Goal: Task Accomplishment & Management: Manage account settings

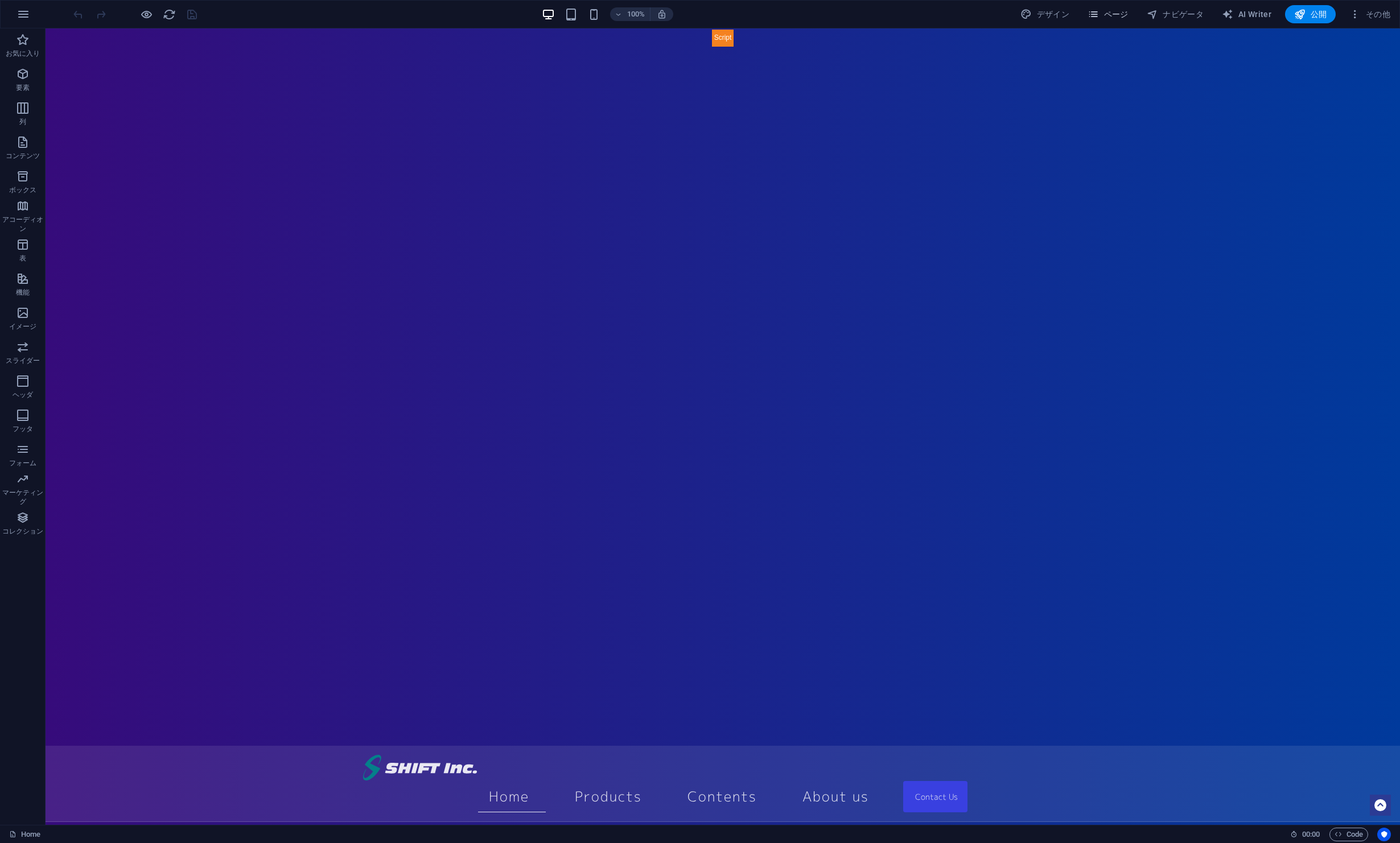
click at [1120, 18] on span "ページ" at bounding box center [1108, 14] width 41 height 11
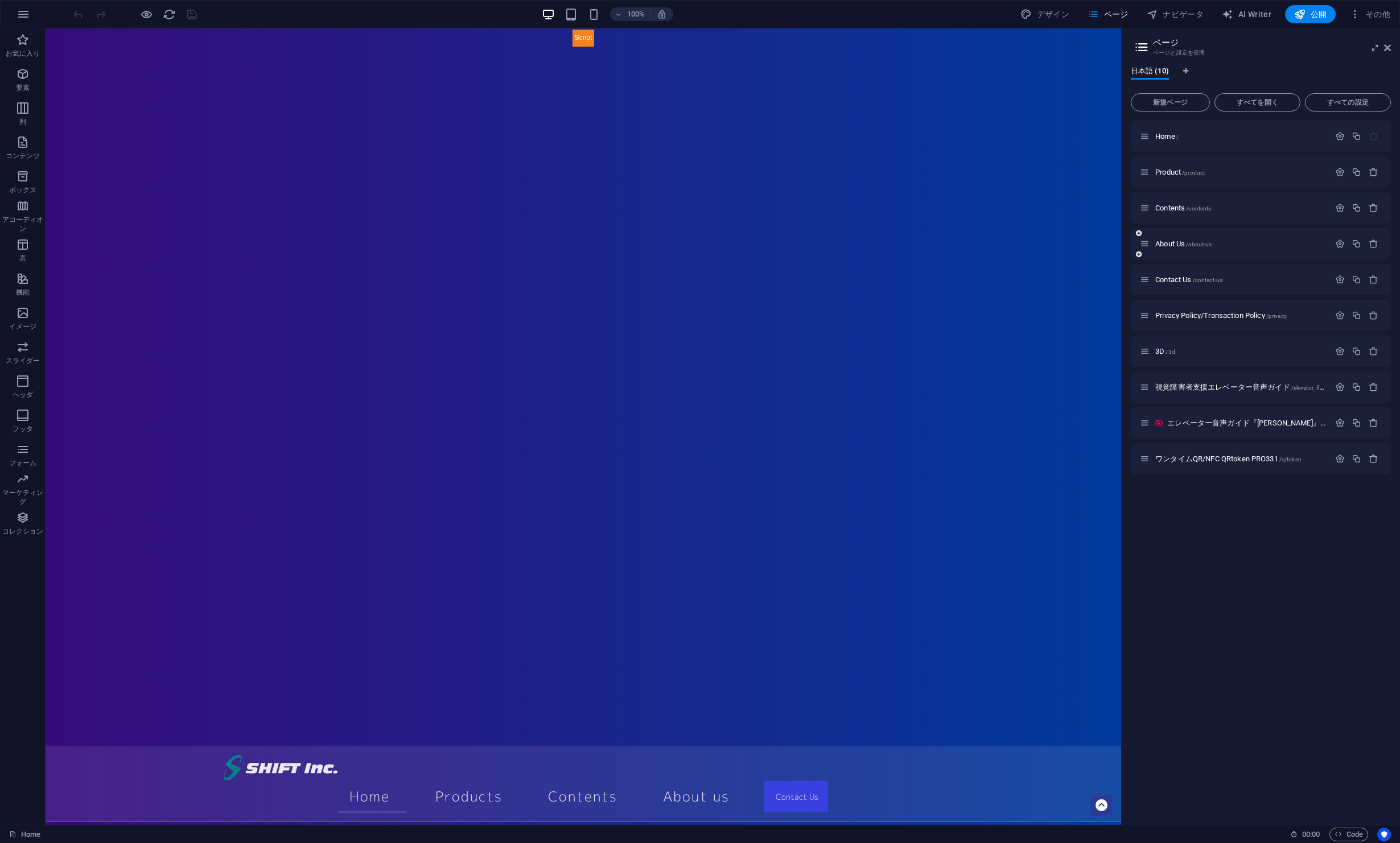
click at [1199, 250] on div "About Us /about-us" at bounding box center [1236, 243] width 190 height 13
click at [1180, 242] on span "About Us /about-us" at bounding box center [1184, 244] width 56 height 9
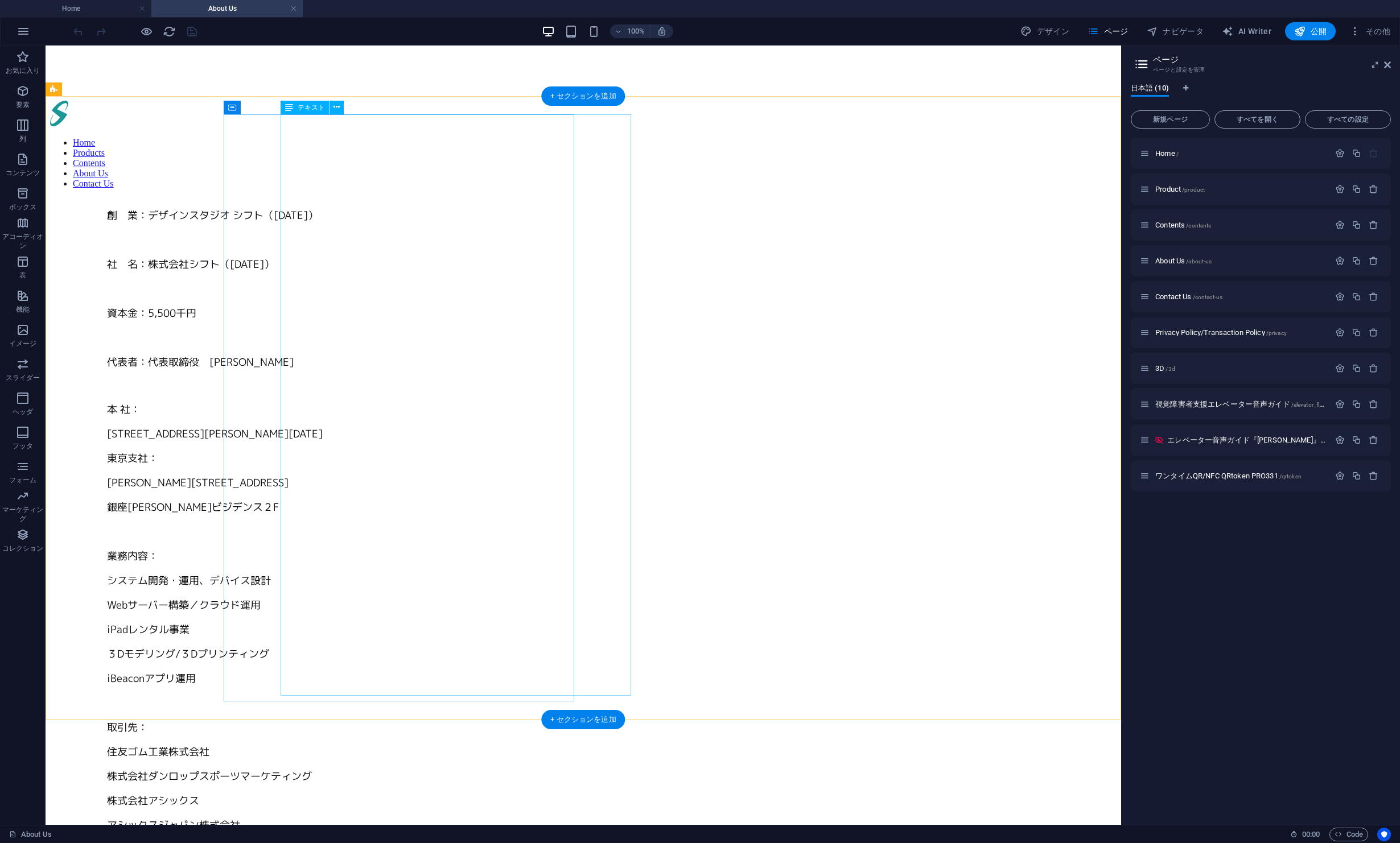
click at [312, 277] on div "創　業：デザインスタジオ シフト（1987年9月） 社　名：株式会社シフト（1991年2月） 資本金：5,500千円 代表者：代表取締役　濱 井　博 本 社：…" at bounding box center [612, 666] width 1010 height 919
click at [313, 277] on div "創　業：デザインスタジオ シフト（1987年9月） 社　名：株式会社シフト（1991年2月） 資本金：5,500千円 代表者：代表取締役　濱 井　博 本 社：…" at bounding box center [612, 666] width 1010 height 919
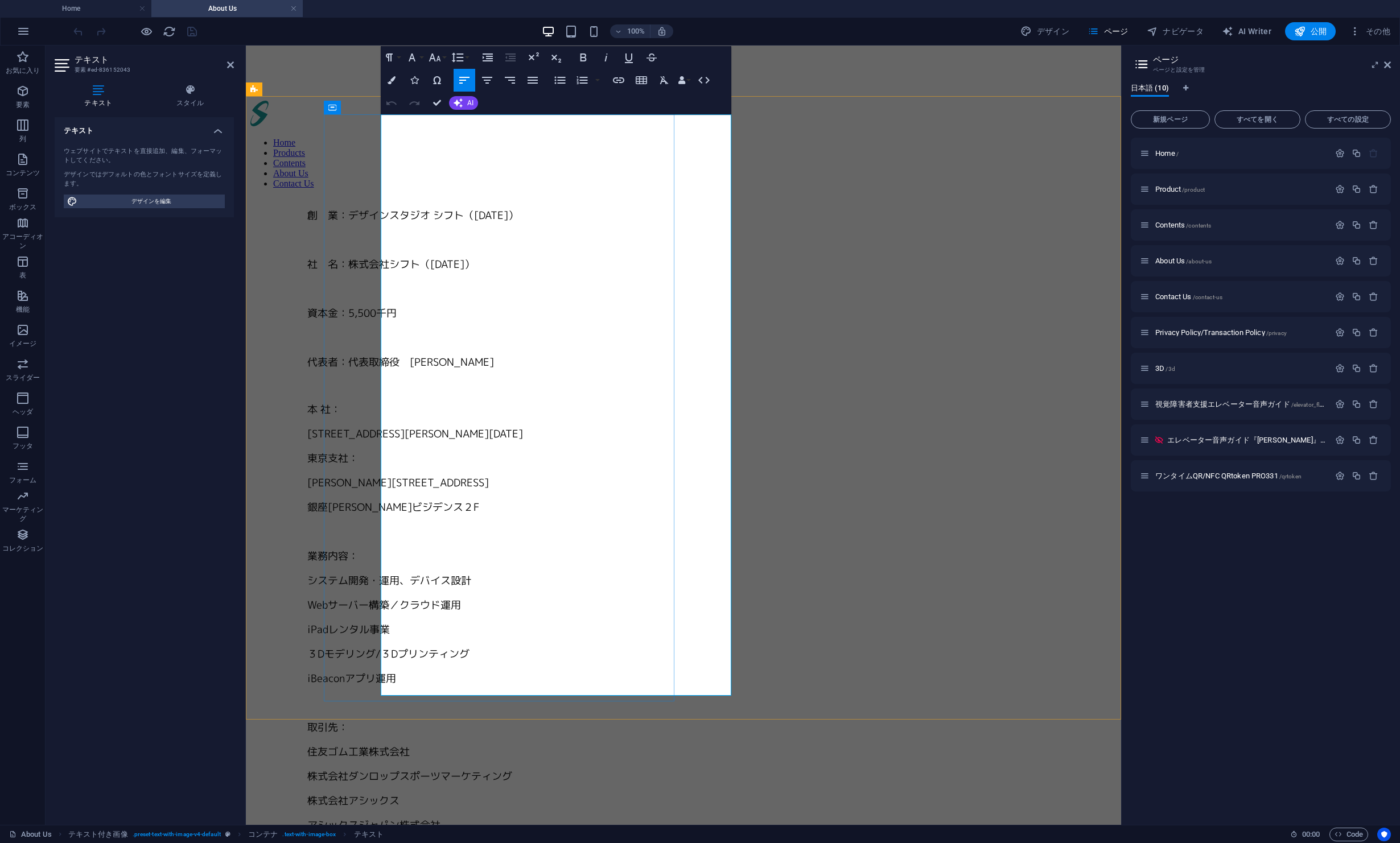
click at [382, 476] on span "東京都中央区銀座一丁目22番11号" at bounding box center [398, 483] width 181 height 14
drag, startPoint x: 392, startPoint y: 258, endPoint x: 372, endPoint y: 259, distance: 20.0
click at [372, 259] on div "創　業：デザインスタジオ シフト（1987年9月） 社　名：株式会社シフト（1991年2月） 資本金：5,500千円 代表者：代表取締役　濱 井　博 本 社：…" at bounding box center [683, 666] width 866 height 919
copy span "〒"
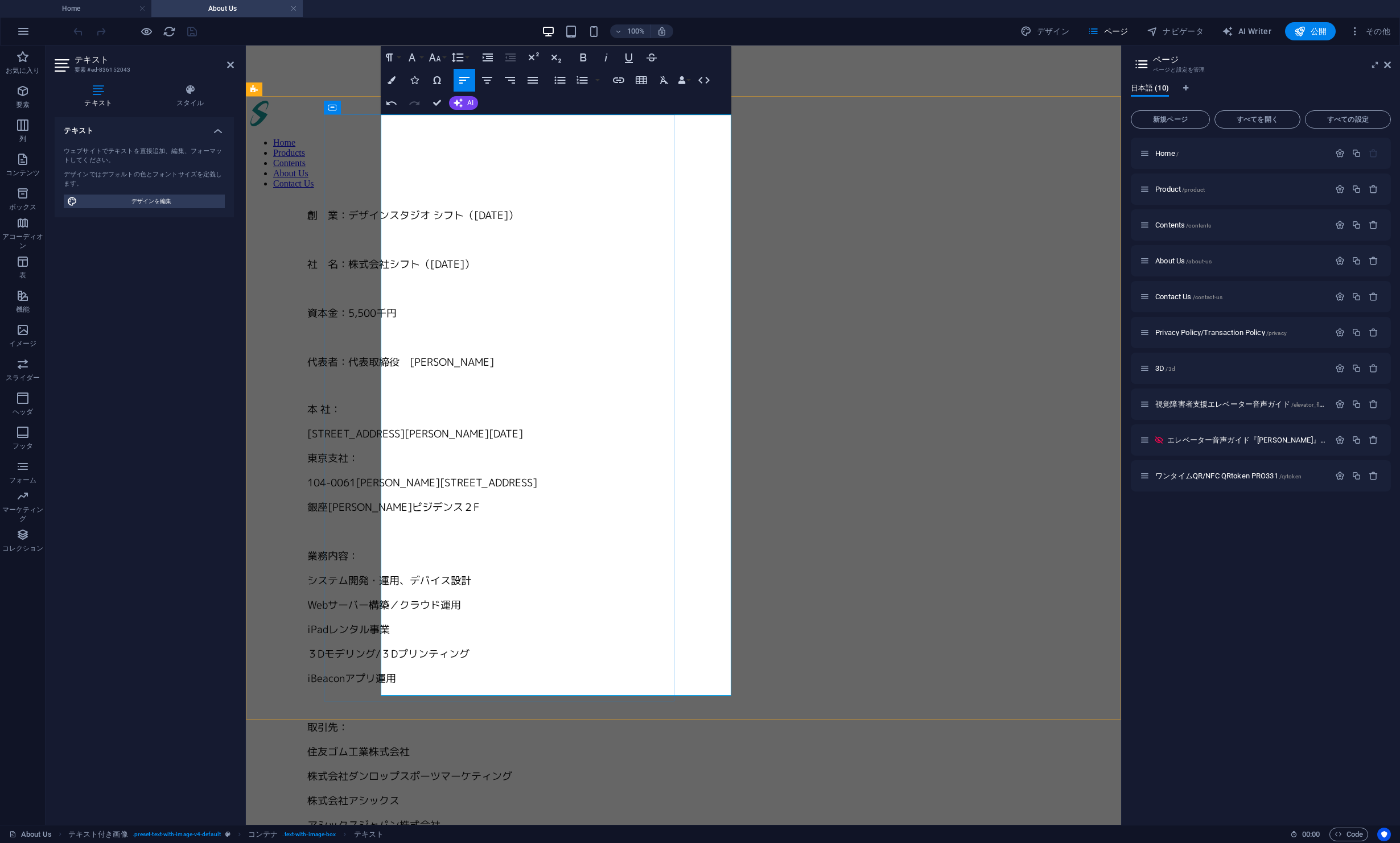
click at [382, 476] on span "104-0061東京都中央区銀座一丁目22番11号" at bounding box center [423, 483] width 230 height 14
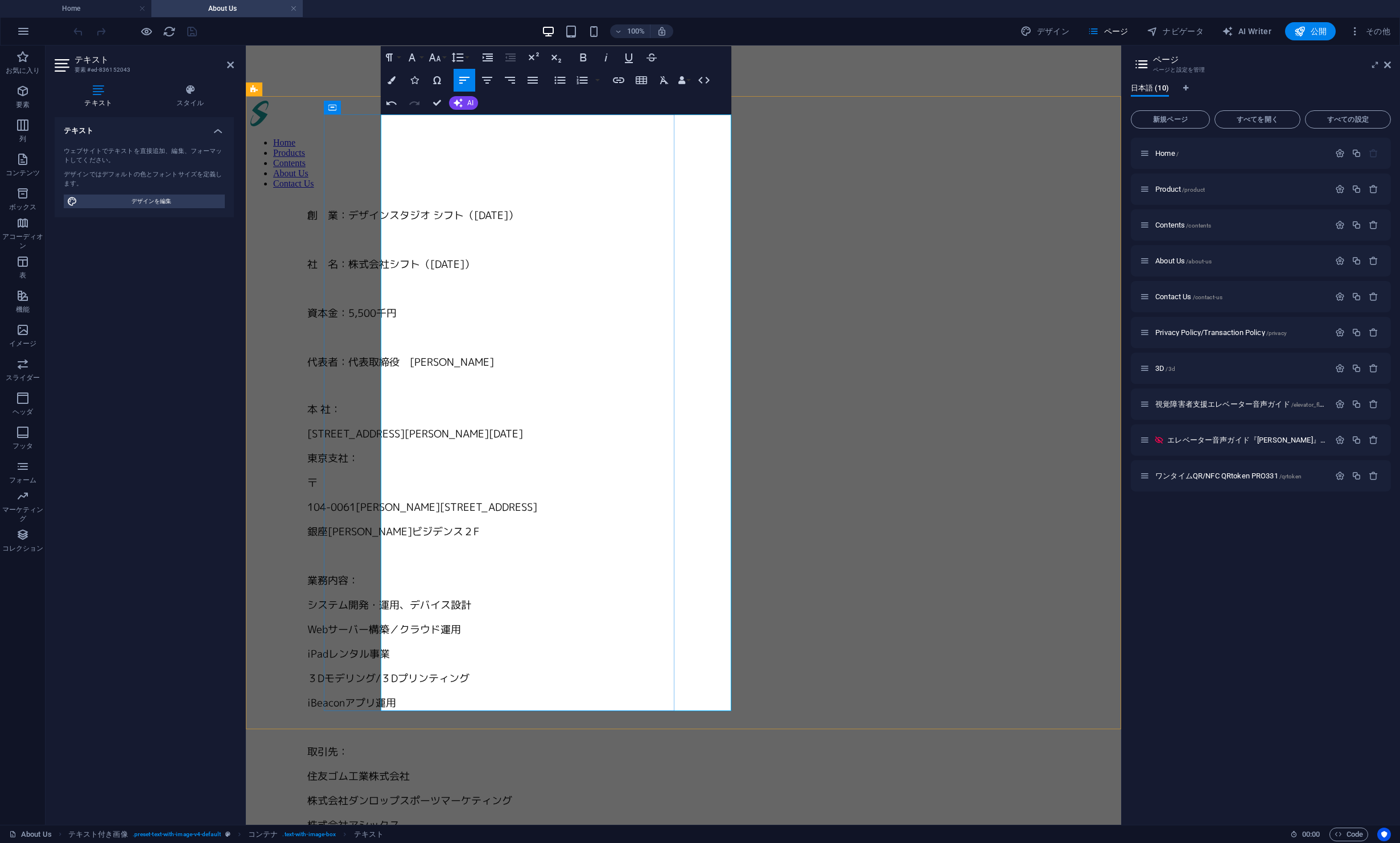
click at [382, 500] on span "104-0061東京都中央区銀座一丁目22番11号" at bounding box center [423, 507] width 230 height 14
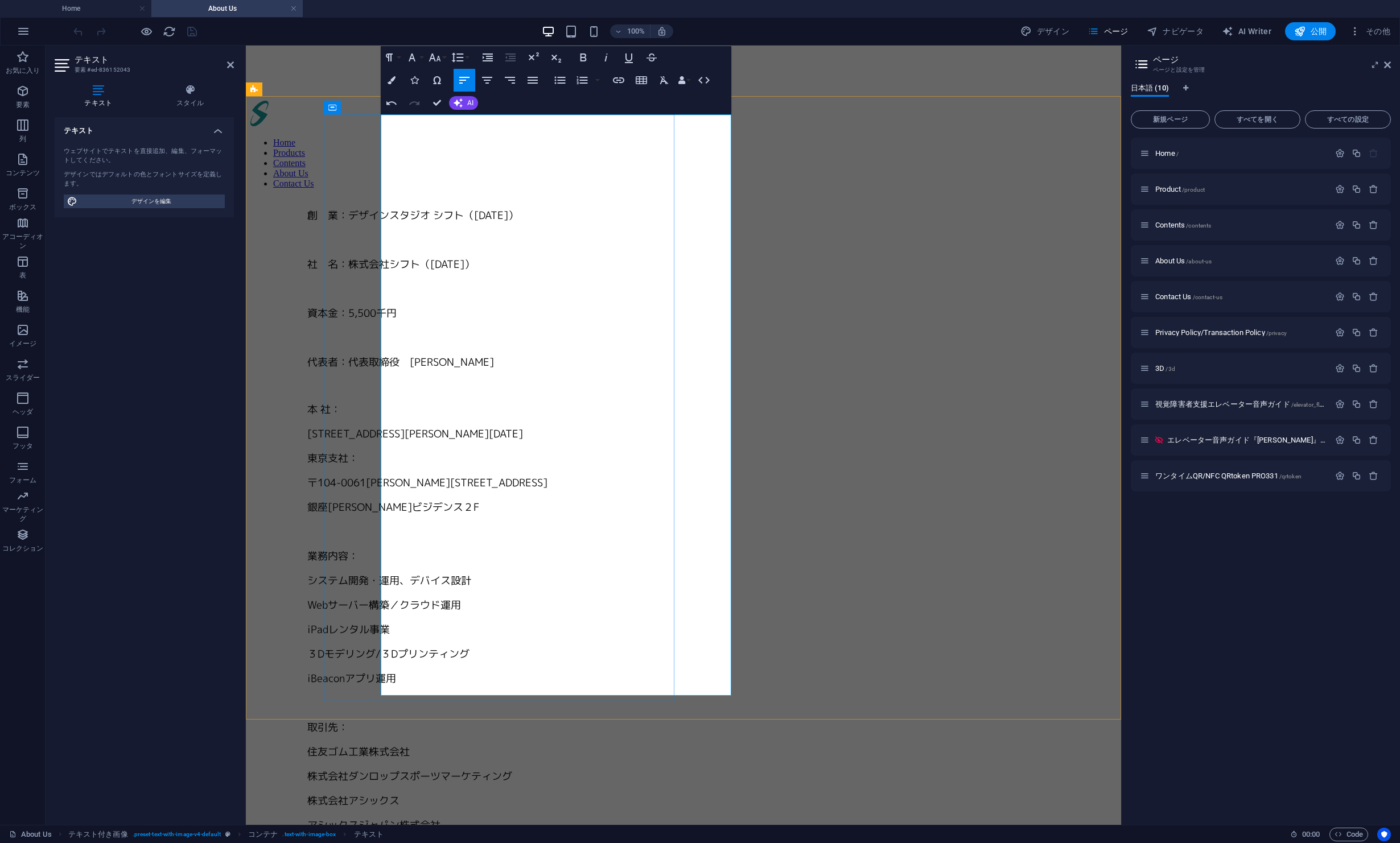
drag, startPoint x: 440, startPoint y: 287, endPoint x: 522, endPoint y: 304, distance: 83.7
click at [441, 476] on span "104-0061東京都中央区銀座一丁目22番11号" at bounding box center [433, 483] width 230 height 14
click at [627, 621] on p "iPadレンタル事業" at bounding box center [712, 629] width 809 height 15
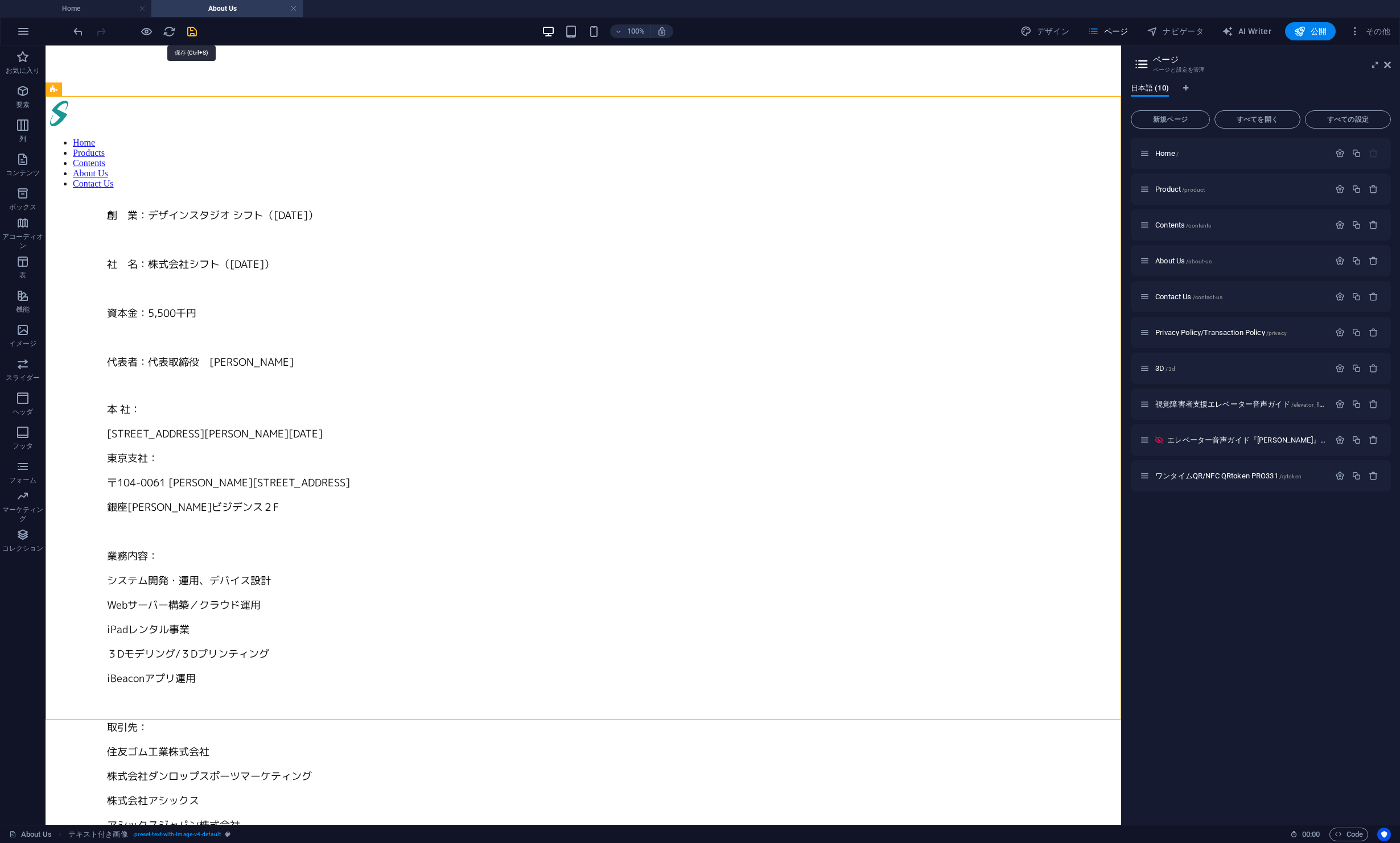
click at [191, 32] on icon "save" at bounding box center [192, 31] width 13 height 13
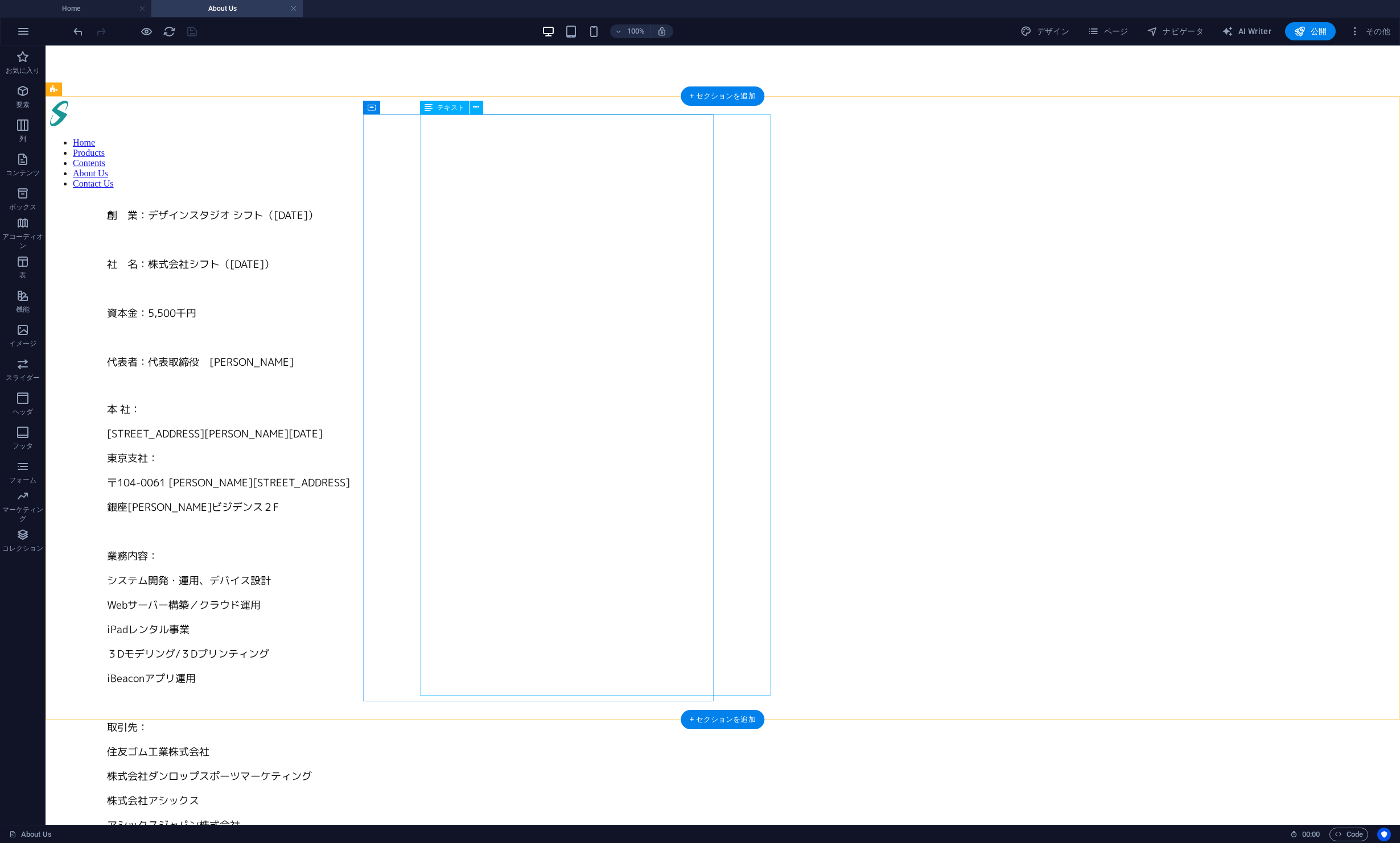
click at [564, 674] on div "創　業：デザインスタジオ シフト（1987年9月） 社　名：株式会社シフト（1991年2月） 資本金：5,500千円 代表者：代表取締役　濱 井　博 本 社：…" at bounding box center [751, 666] width 1288 height 919
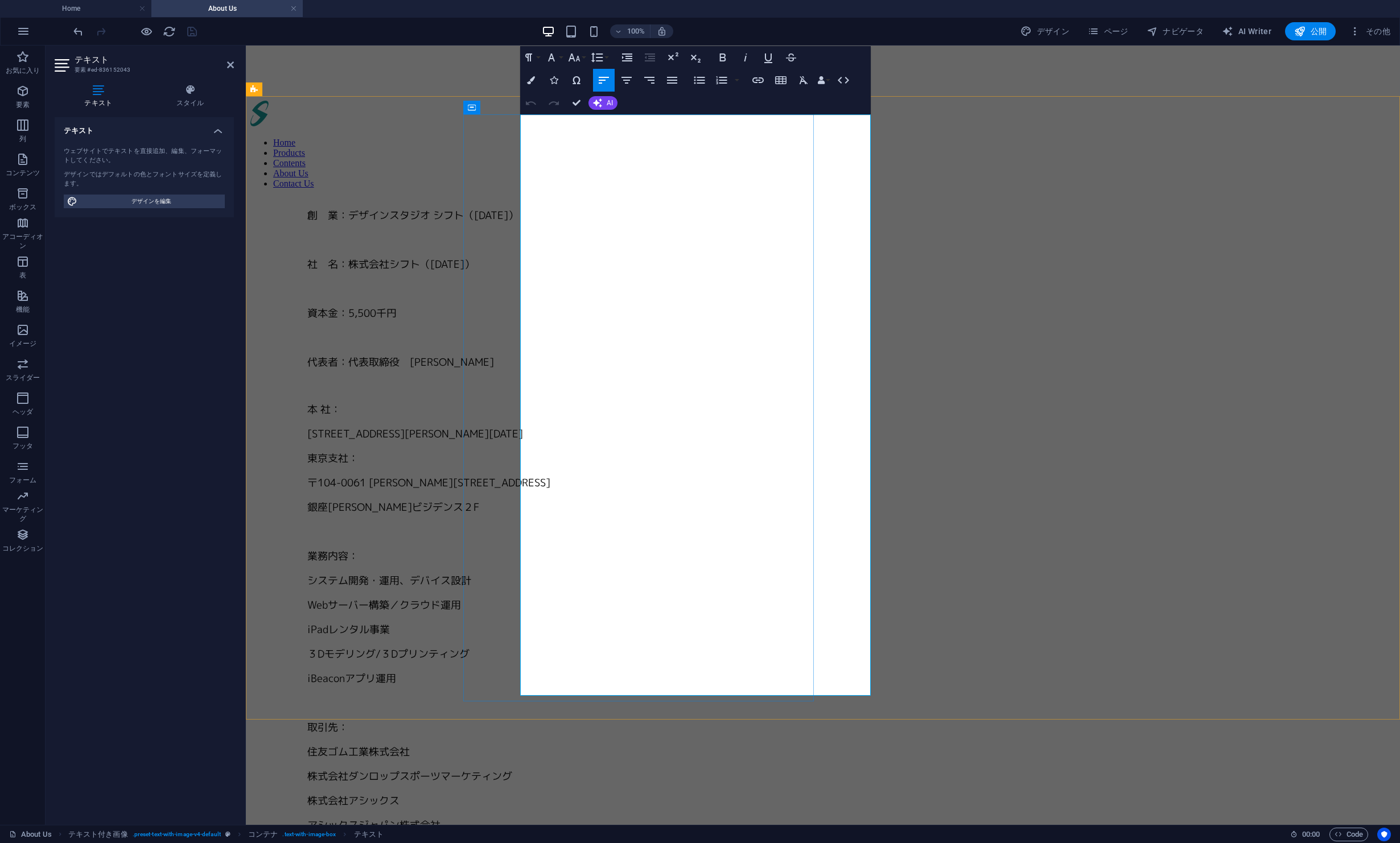
drag, startPoint x: 660, startPoint y: 670, endPoint x: 521, endPoint y: 671, distance: 139.0
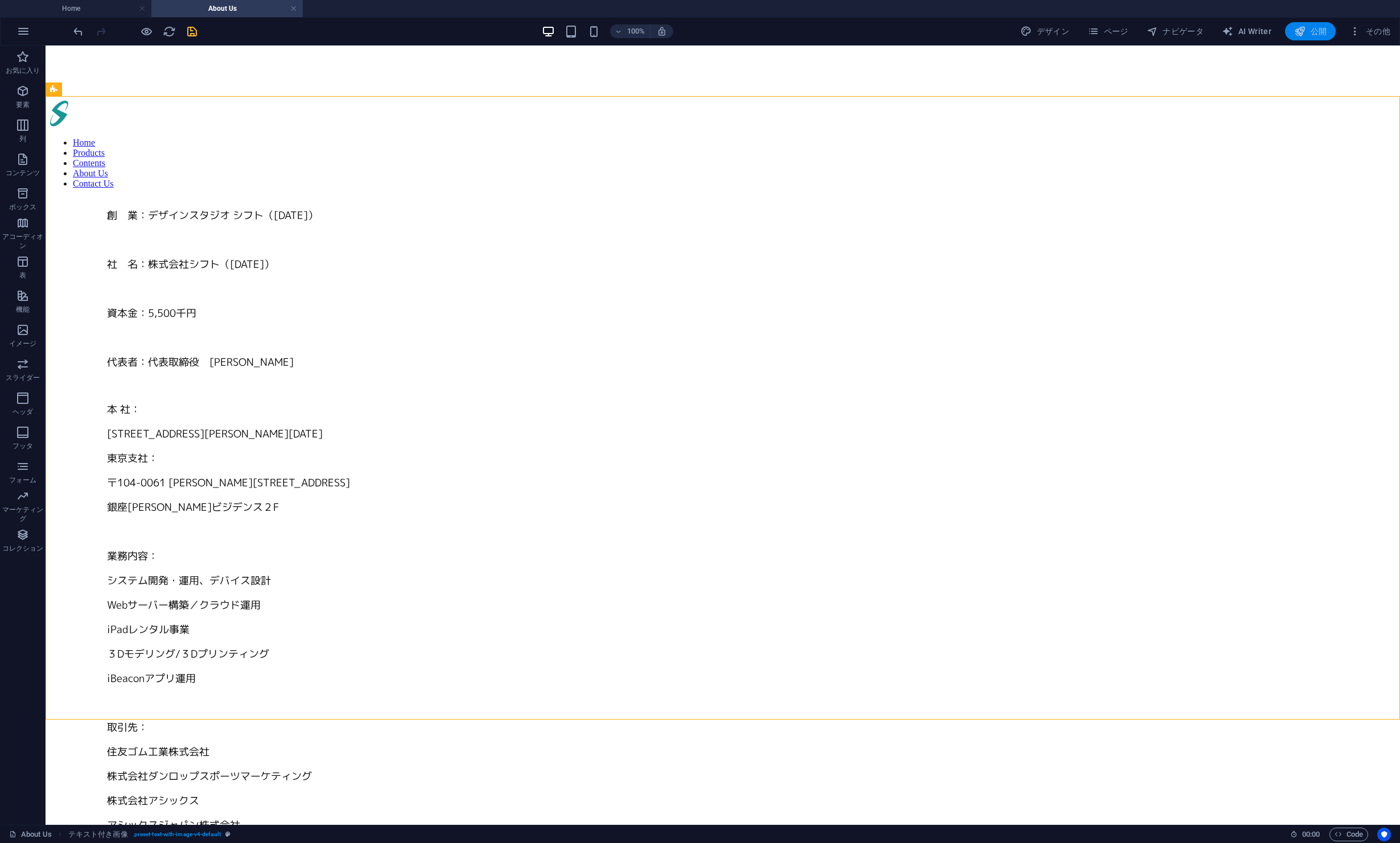
click at [1324, 34] on span "公開" at bounding box center [1310, 31] width 33 height 11
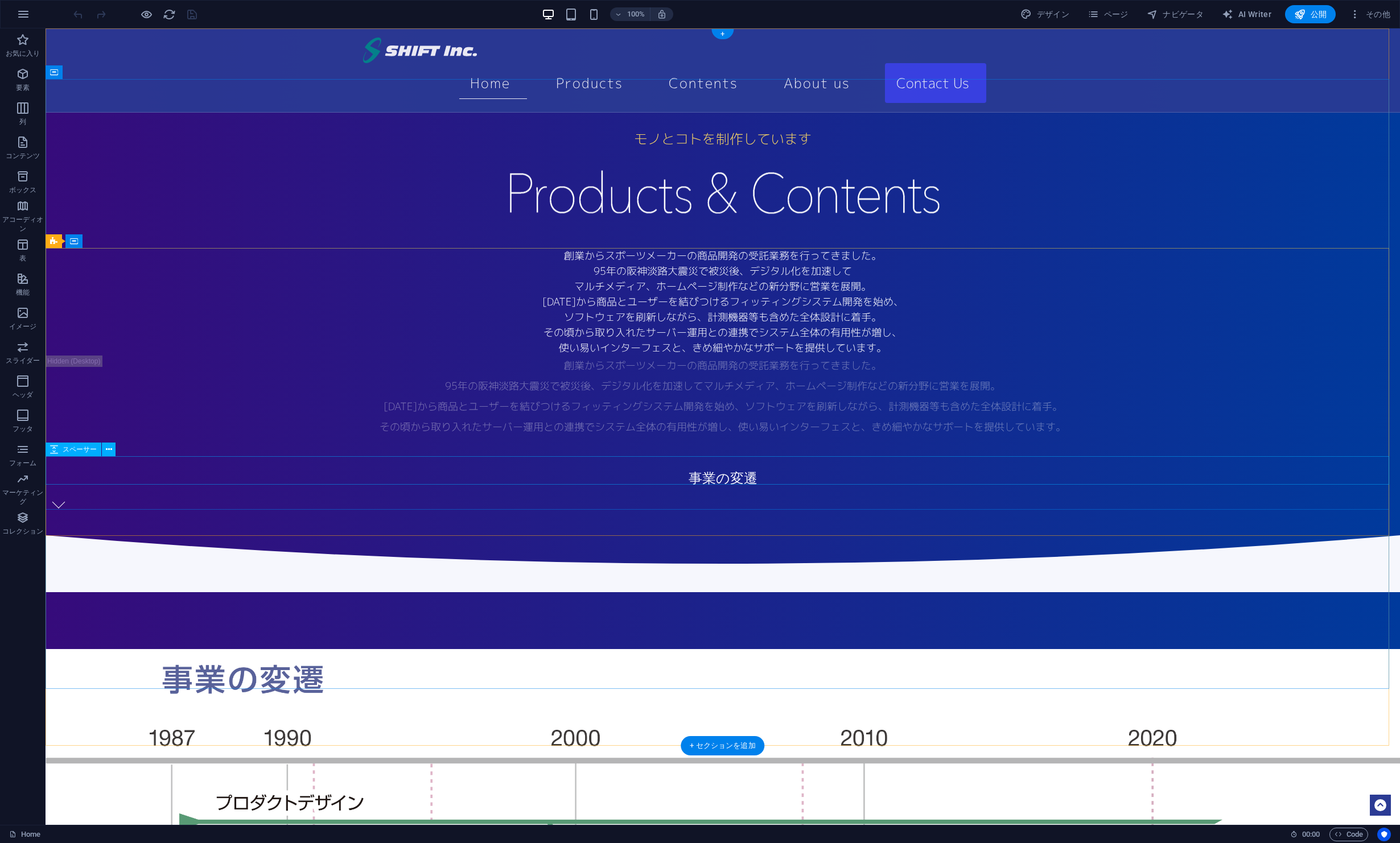
scroll to position [836, 0]
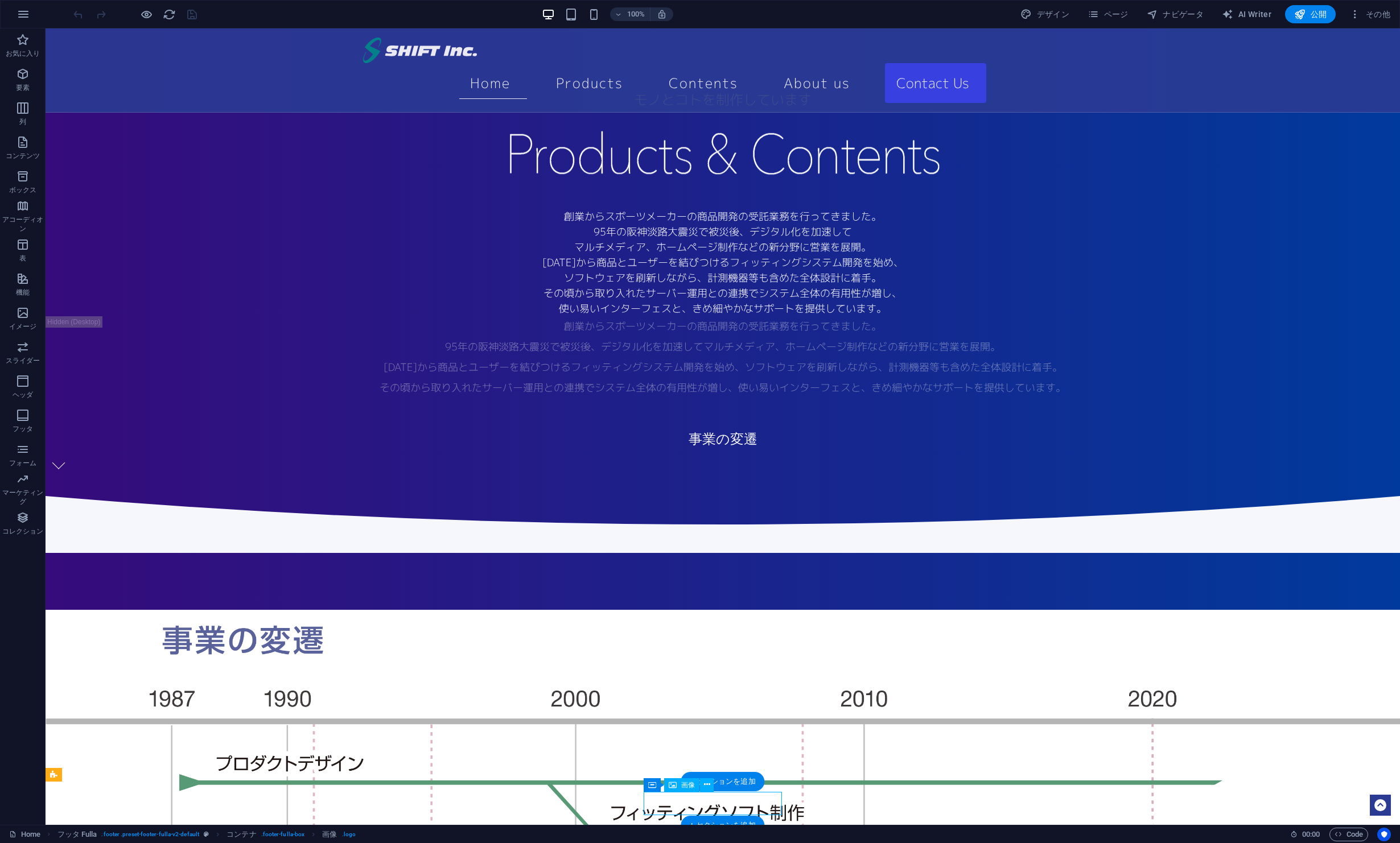
select select "px"
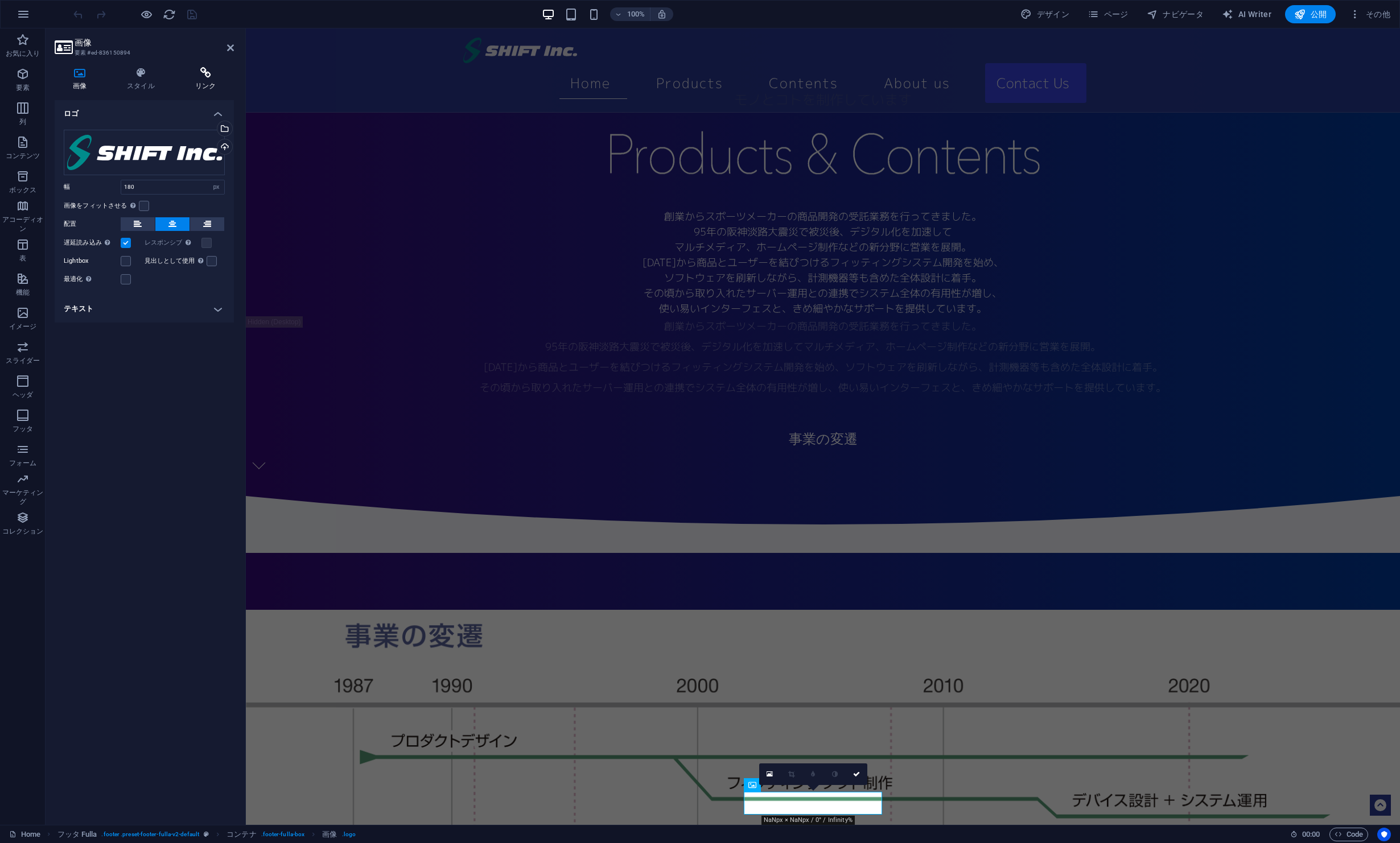
click at [209, 73] on icon at bounding box center [205, 72] width 57 height 11
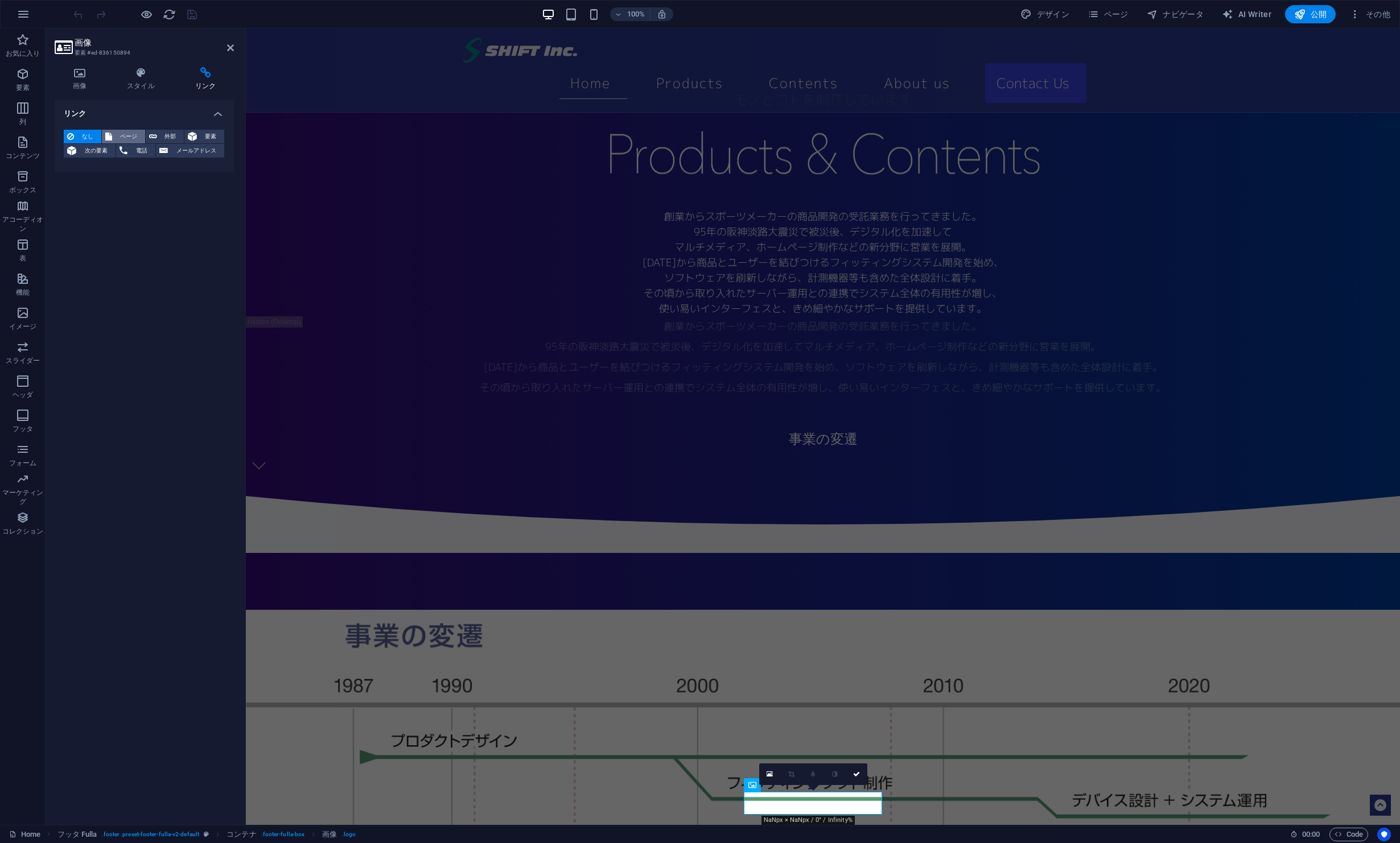
click at [123, 137] on span "ページ" at bounding box center [128, 137] width 26 height 14
click at [202, 171] on select "Home Product Contents About Us Contact Us Privacy Policy/Transaction Policy 3D …" at bounding box center [172, 170] width 104 height 14
select select "0"
click at [120, 163] on select "Home Product Contents About Us Contact Us Privacy Policy/Transaction Policy 3D …" at bounding box center [172, 170] width 104 height 14
click at [232, 47] on icon at bounding box center [230, 47] width 7 height 9
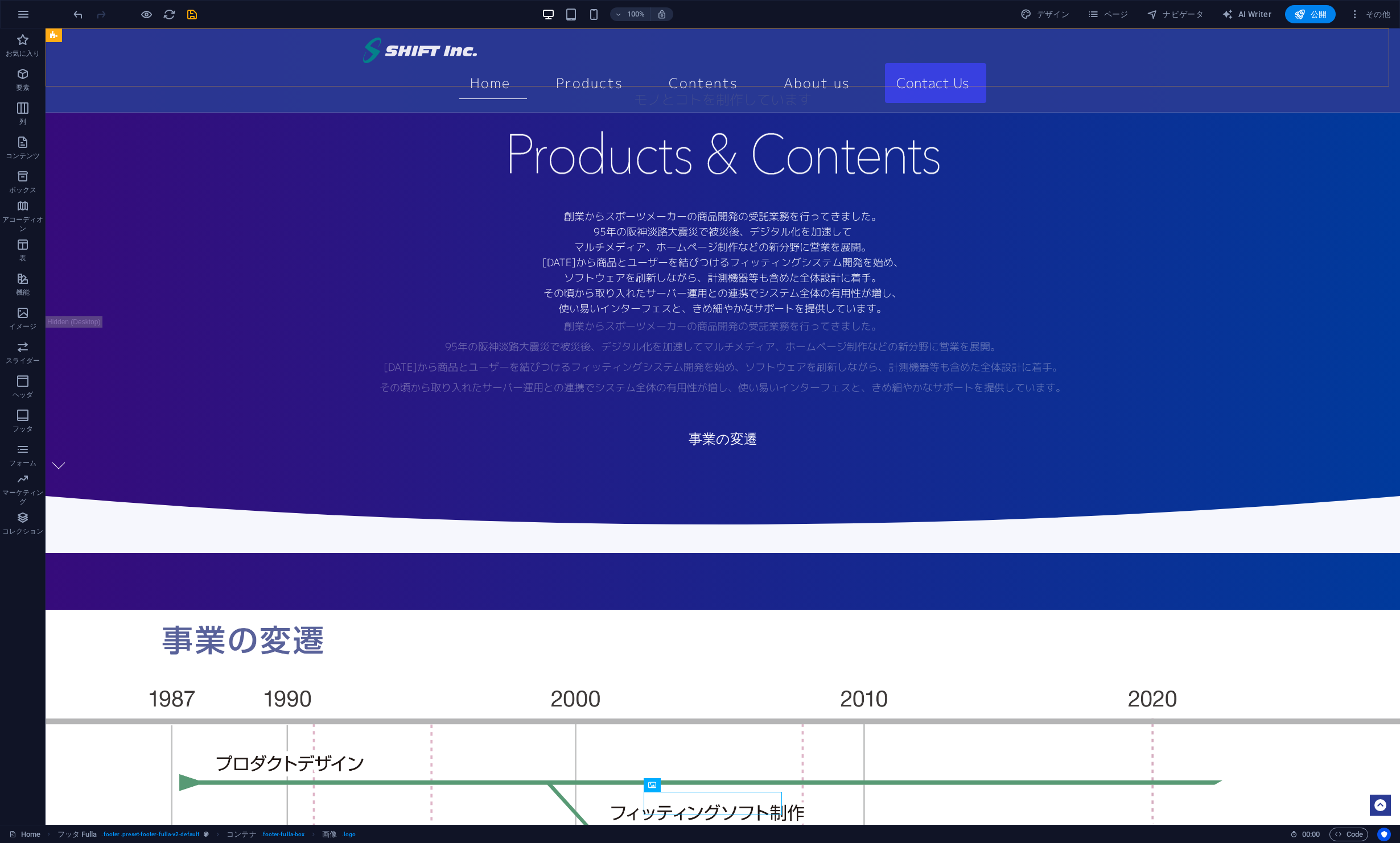
scroll to position [836, 0]
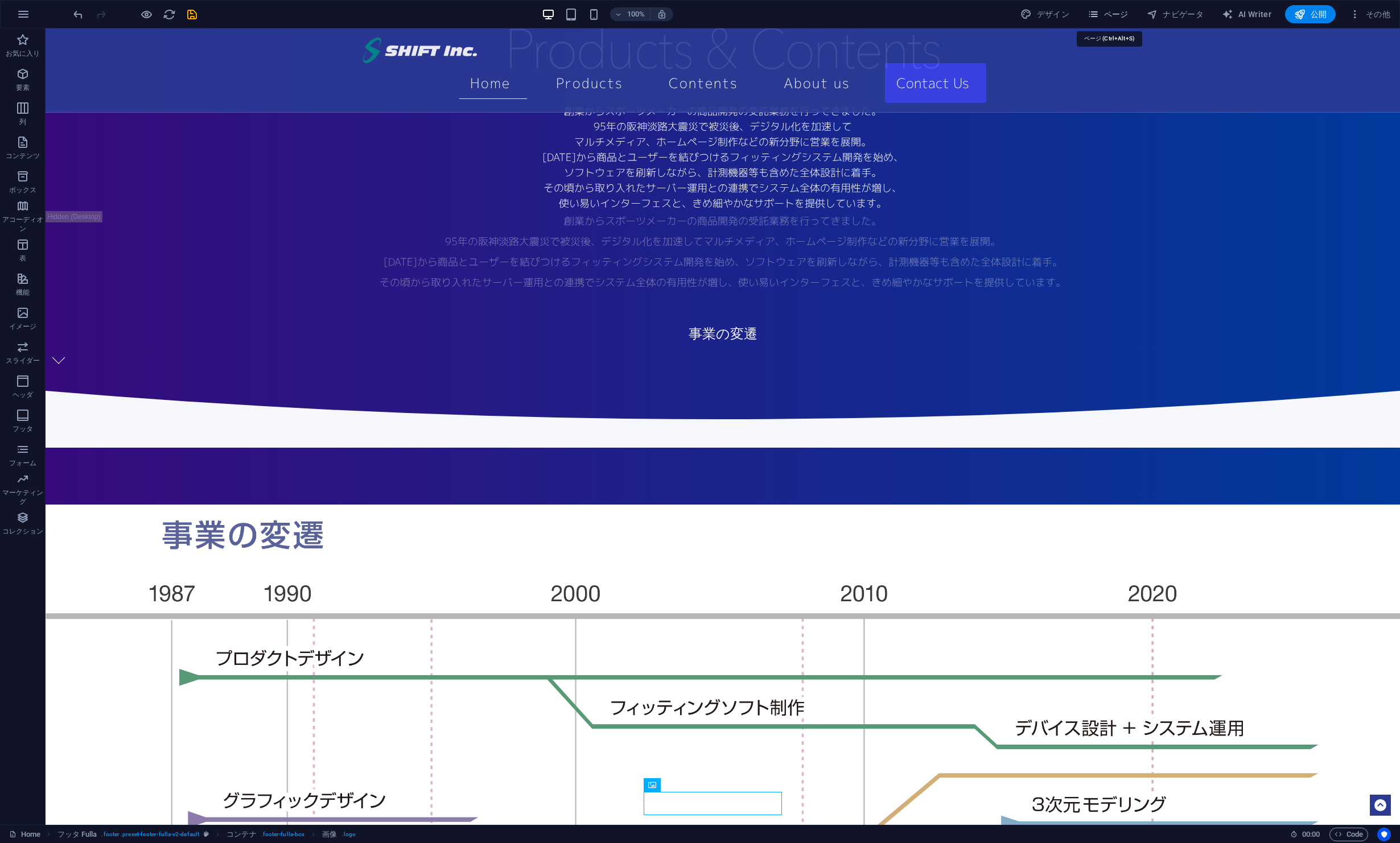
click at [1116, 10] on span "ページ" at bounding box center [1108, 14] width 41 height 11
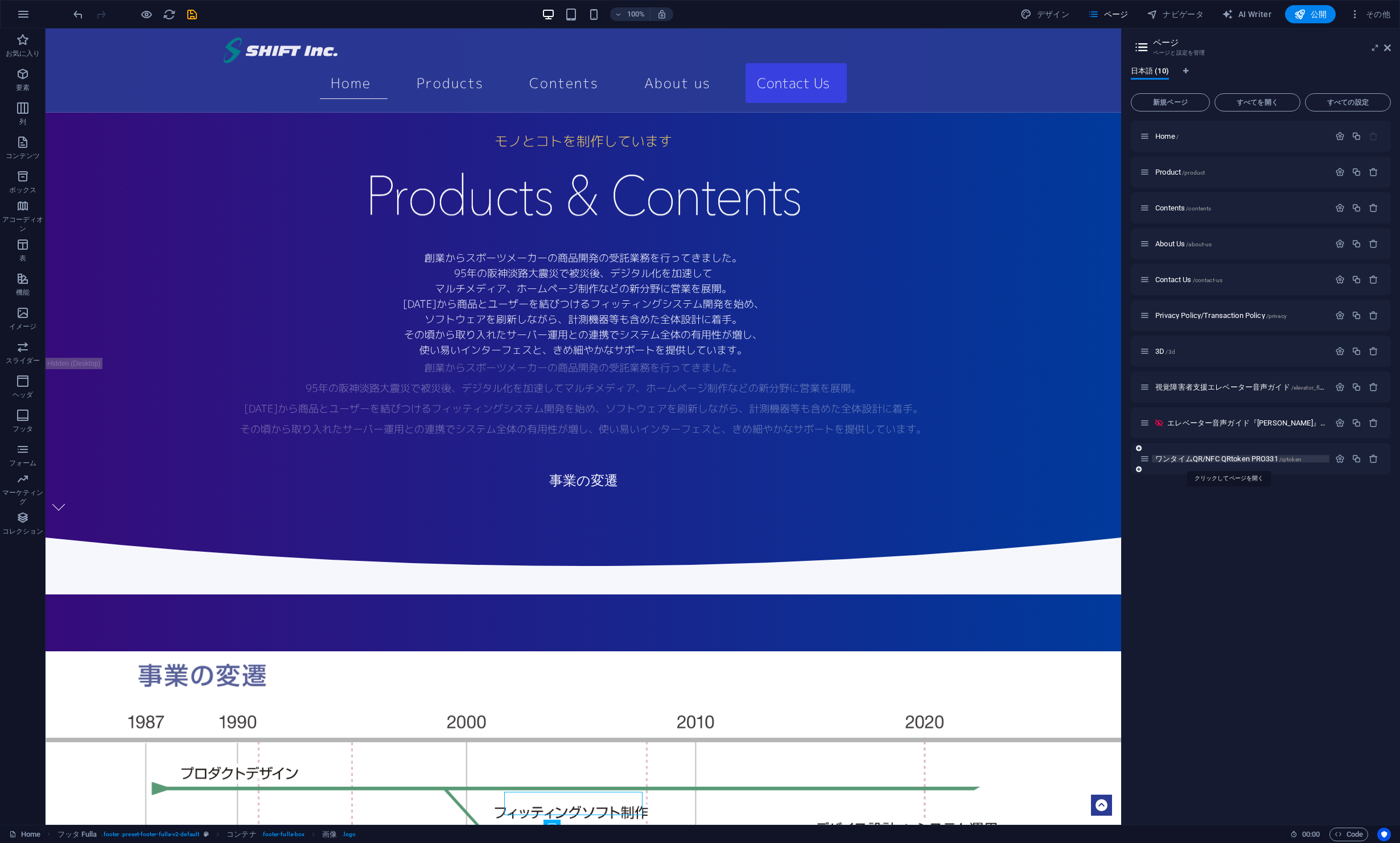
click at [1193, 461] on span "ワンタイムQR/NFC QRtoken PRO331 /qrtoken" at bounding box center [1229, 459] width 146 height 9
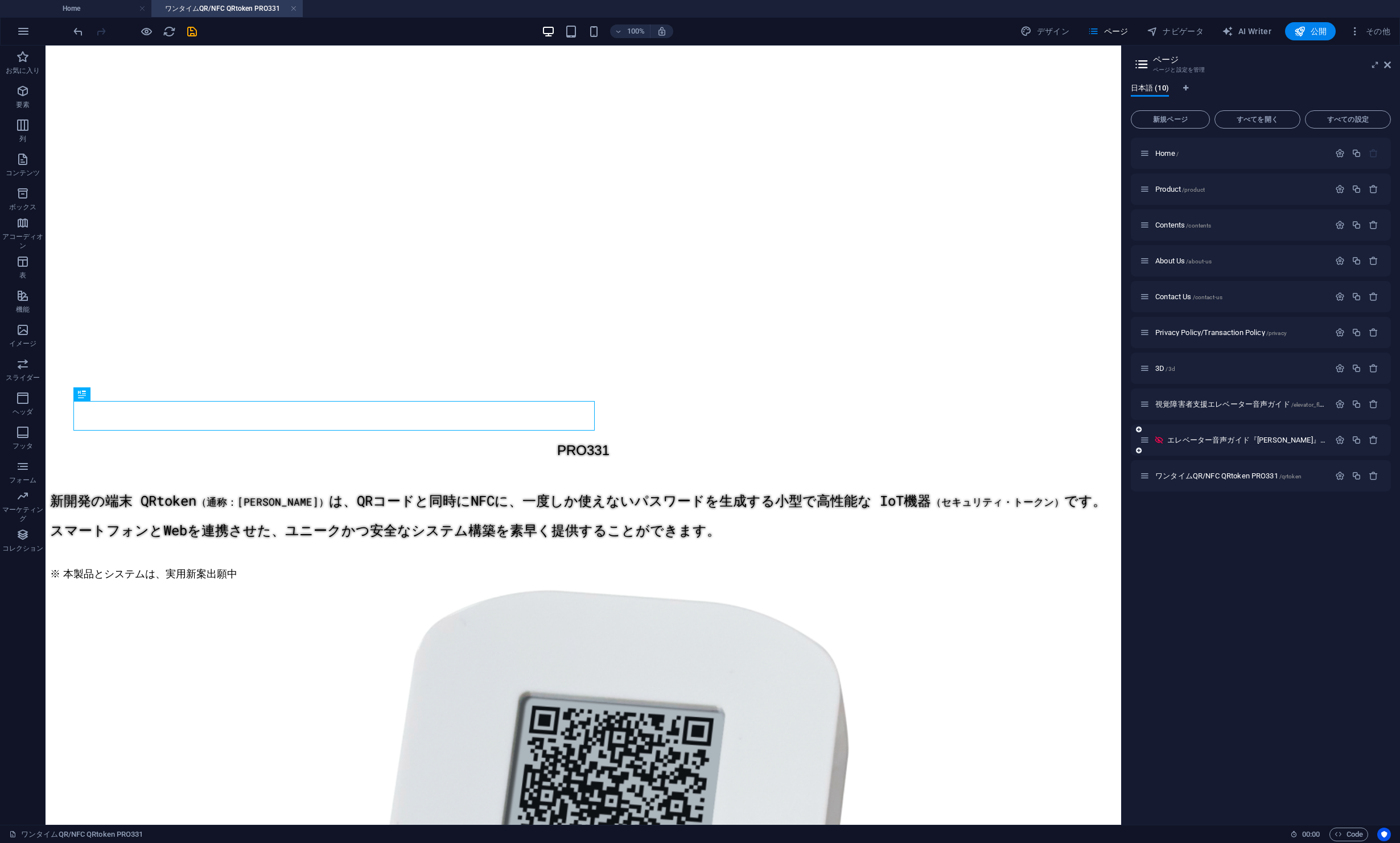
scroll to position [0, 0]
click at [191, 28] on icon "save" at bounding box center [192, 31] width 13 height 13
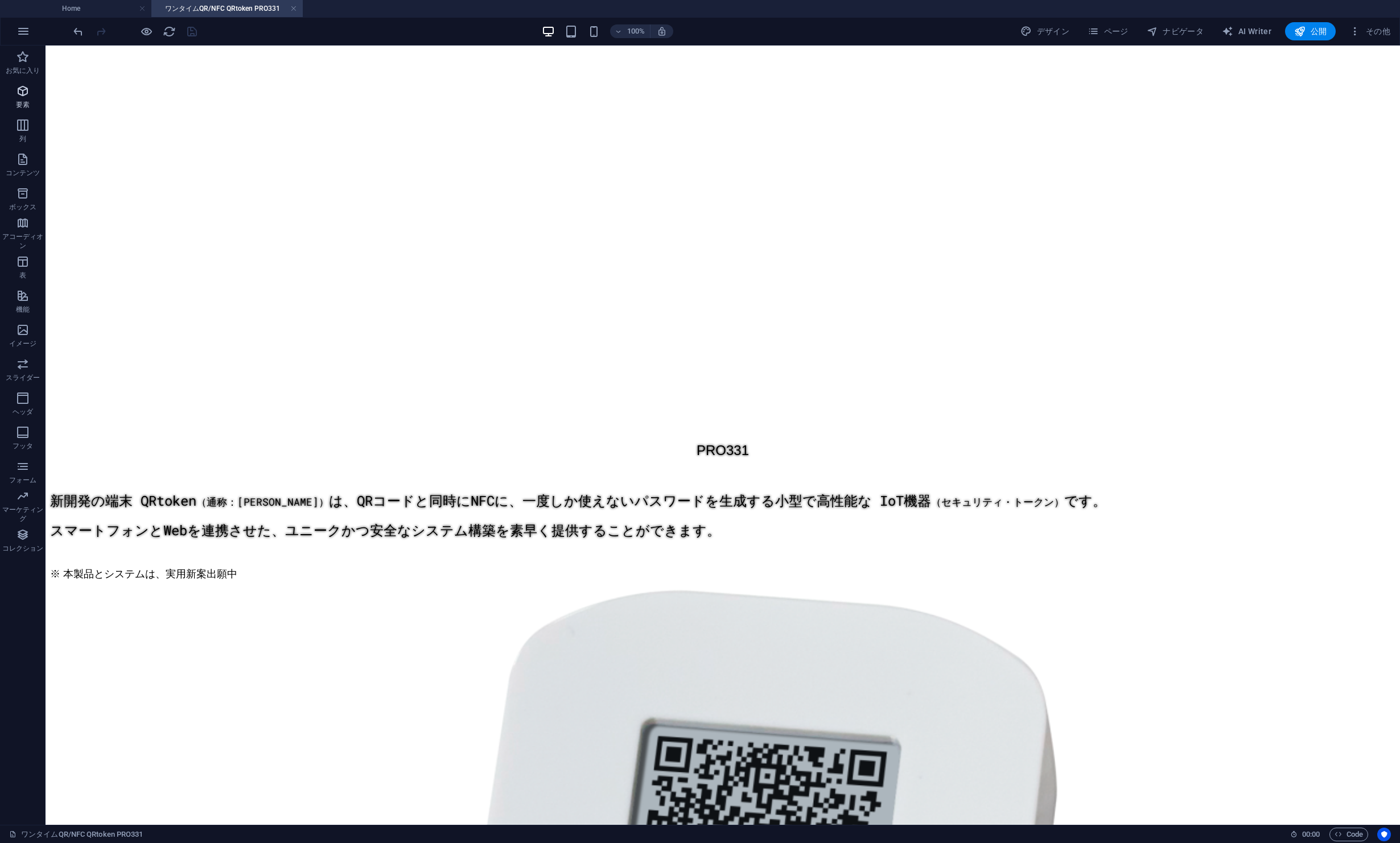
click at [21, 90] on icon "button" at bounding box center [23, 91] width 14 height 14
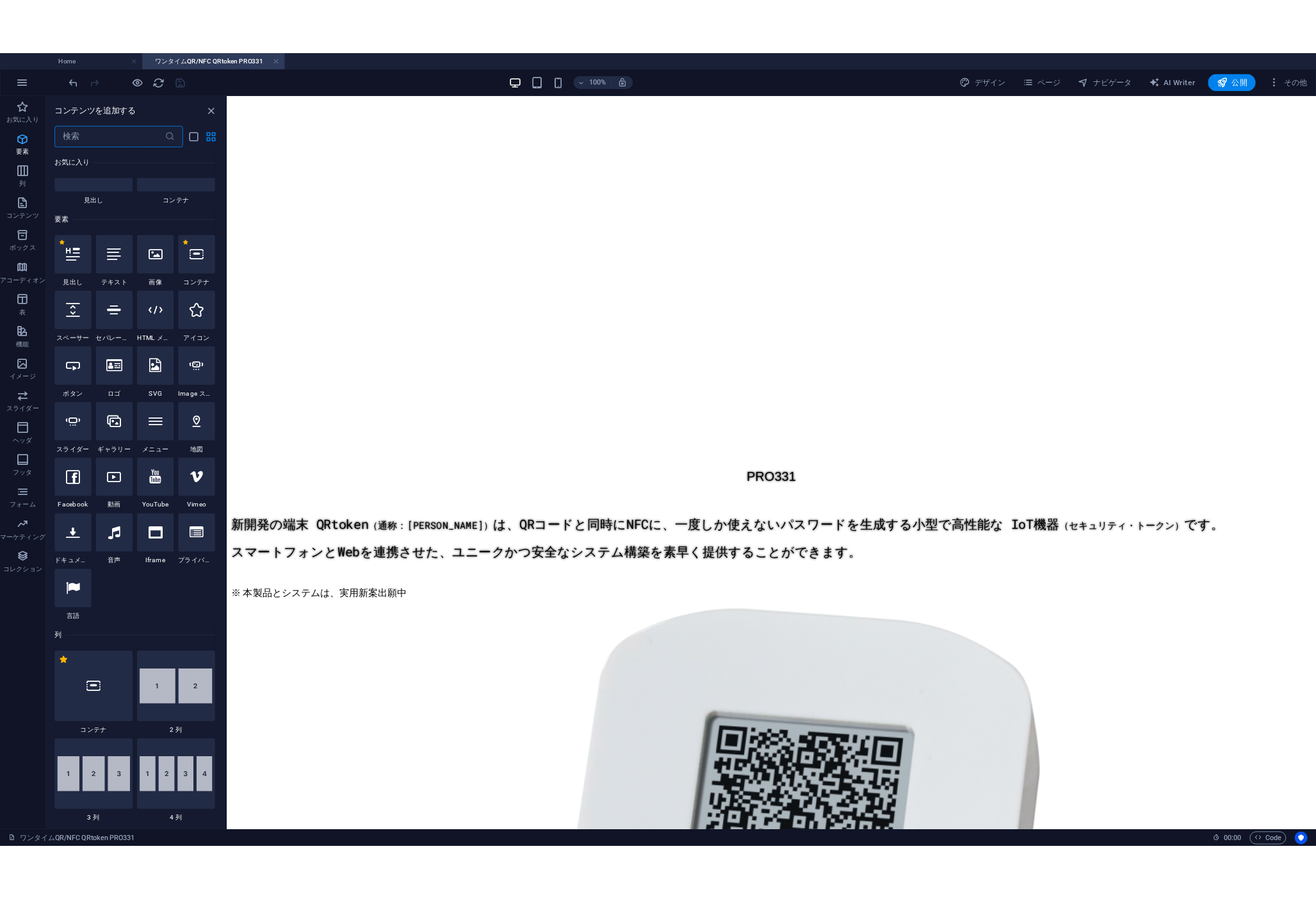
scroll to position [136, 0]
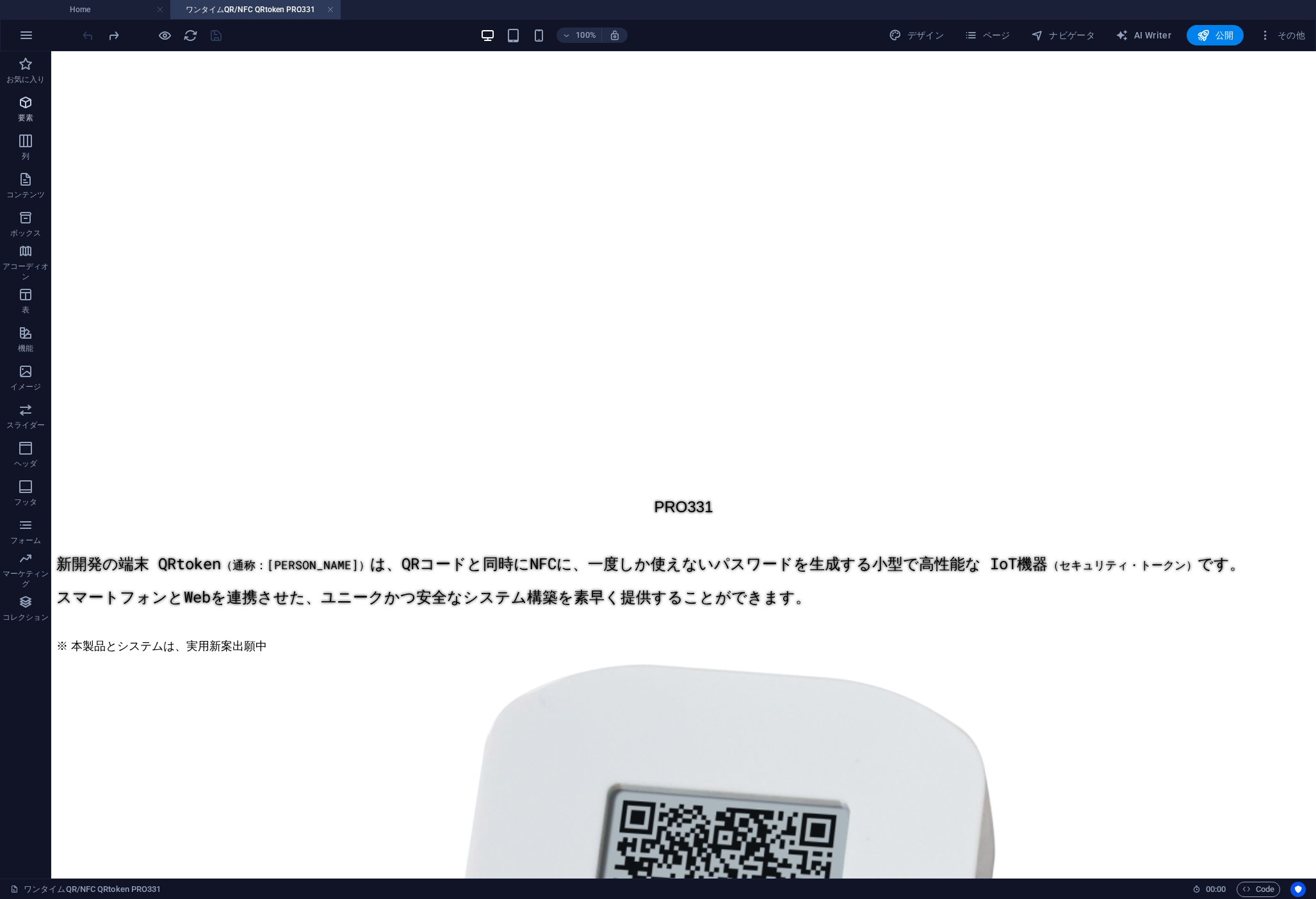
click at [25, 103] on icon "button" at bounding box center [26, 103] width 16 height 16
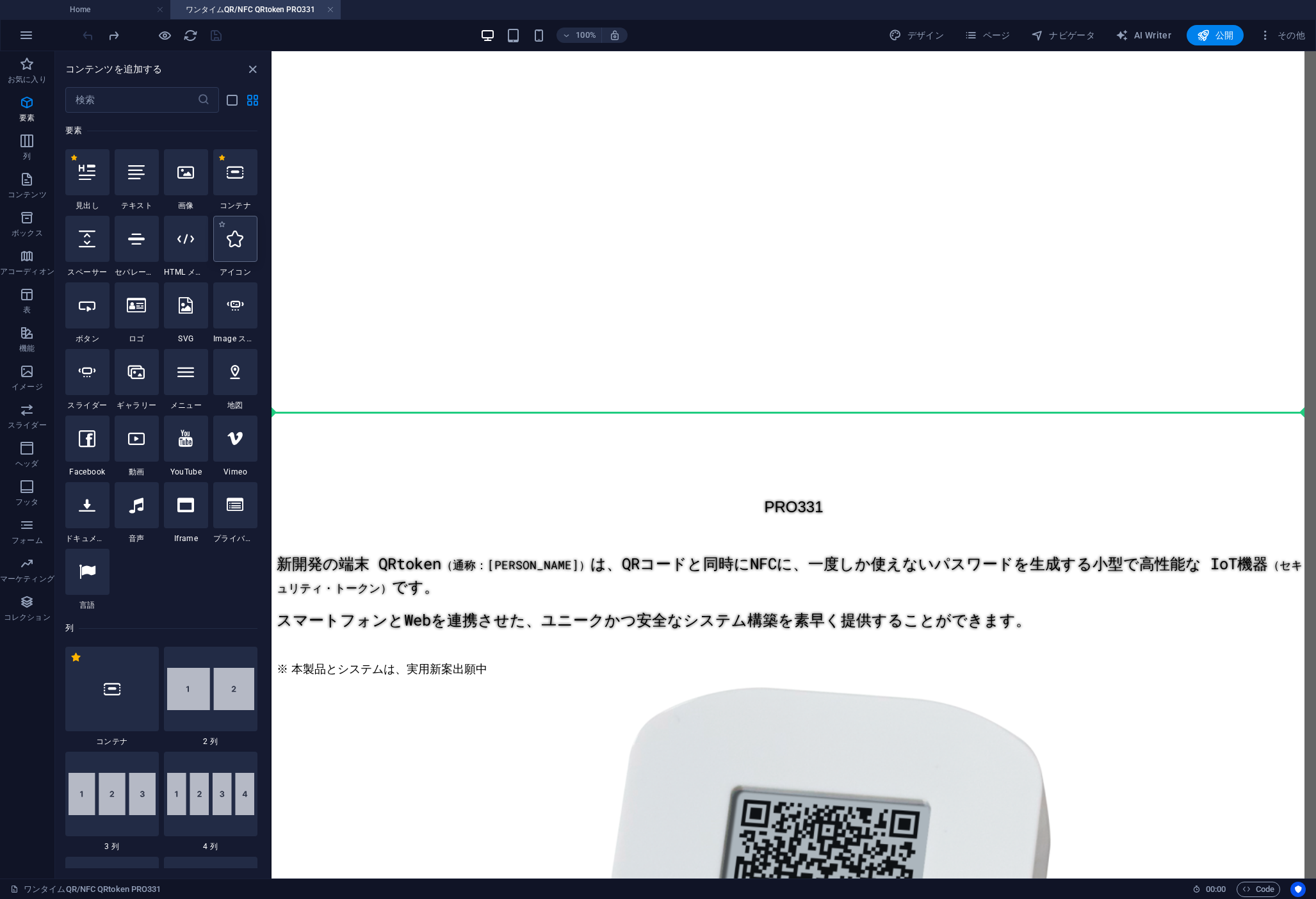
select select "xMidYMid"
select select "px"
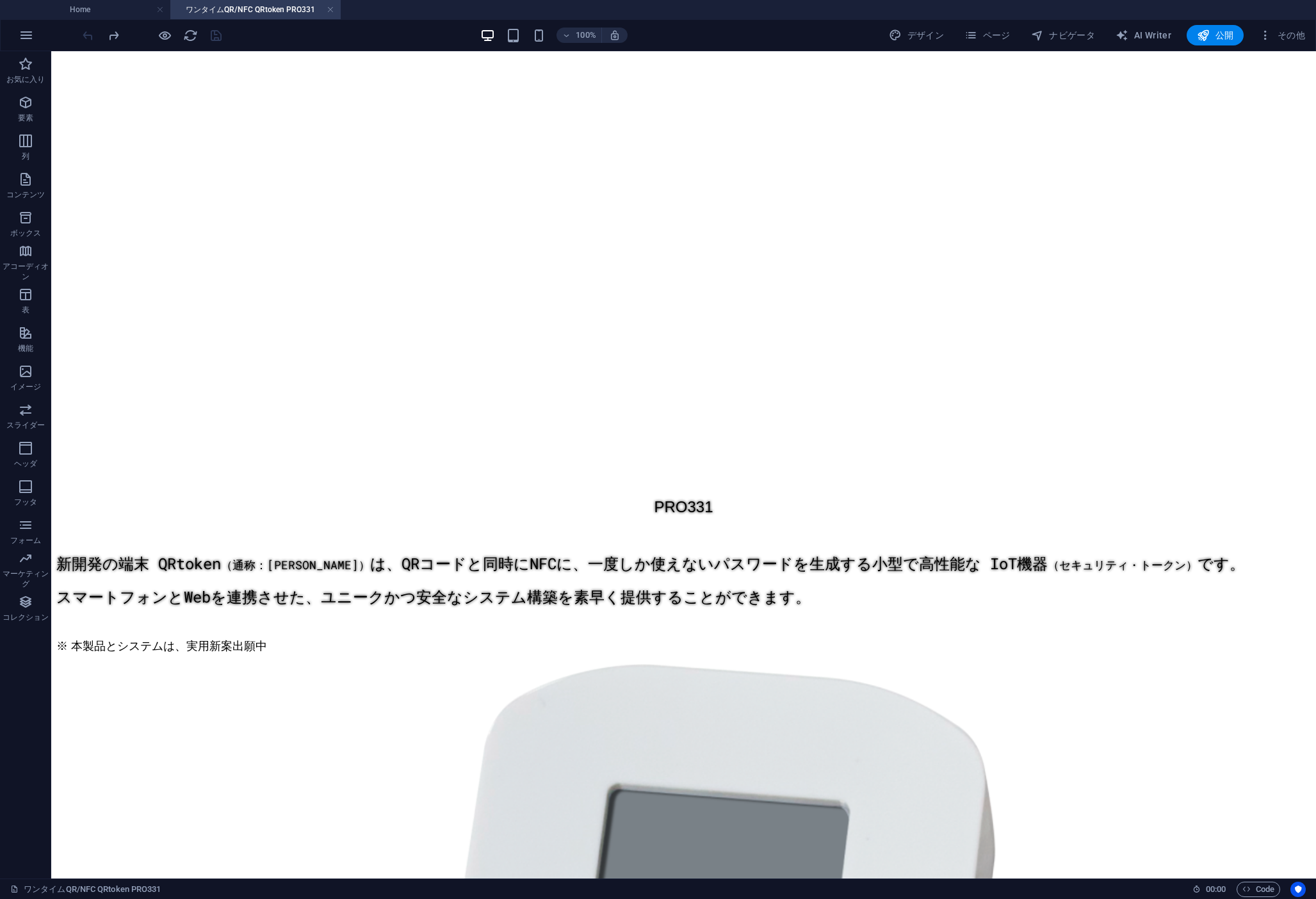
drag, startPoint x: 244, startPoint y: 246, endPoint x: 1292, endPoint y: 17, distance: 1072.7
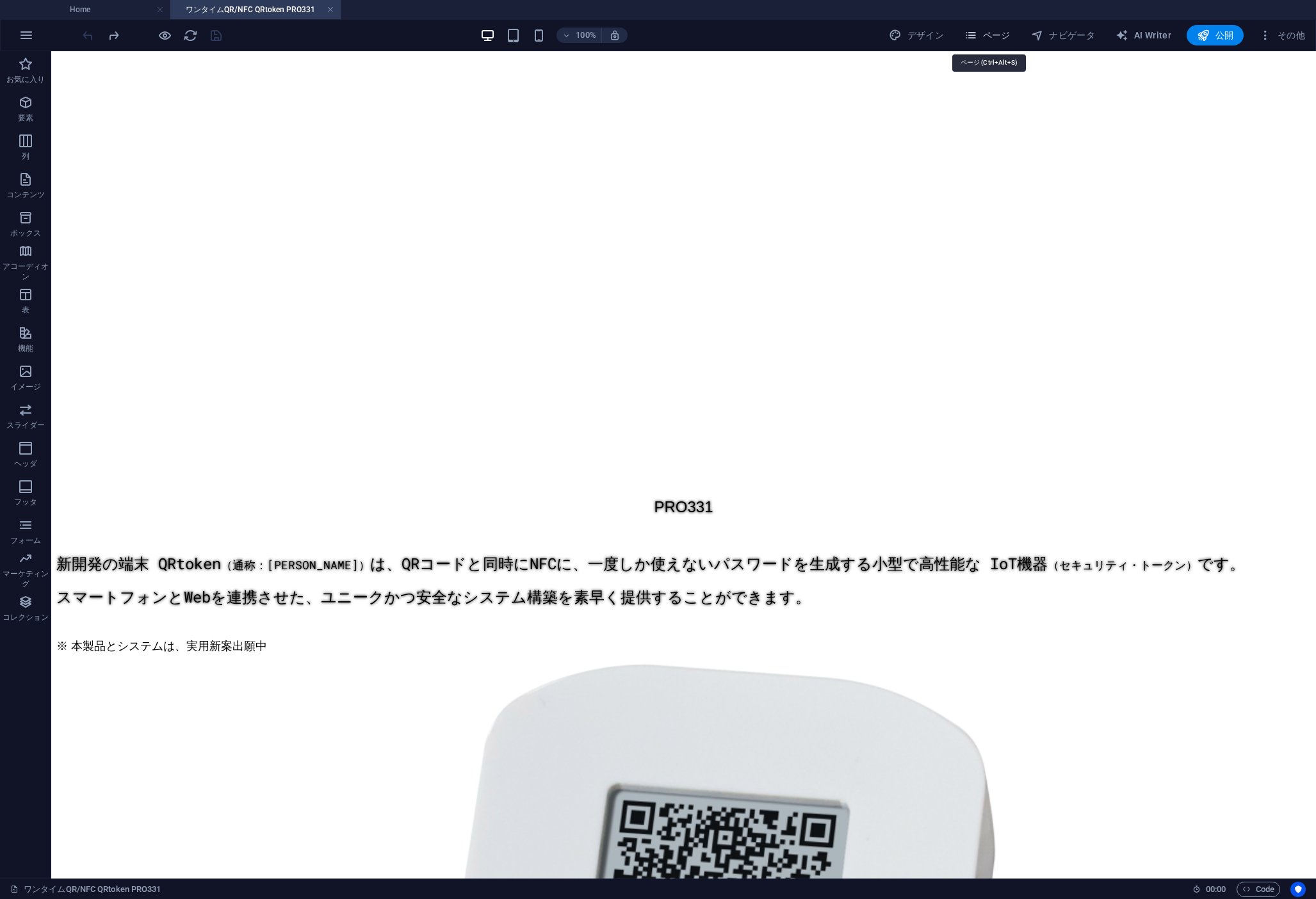
click at [1007, 40] on span "ページ" at bounding box center [987, 35] width 47 height 13
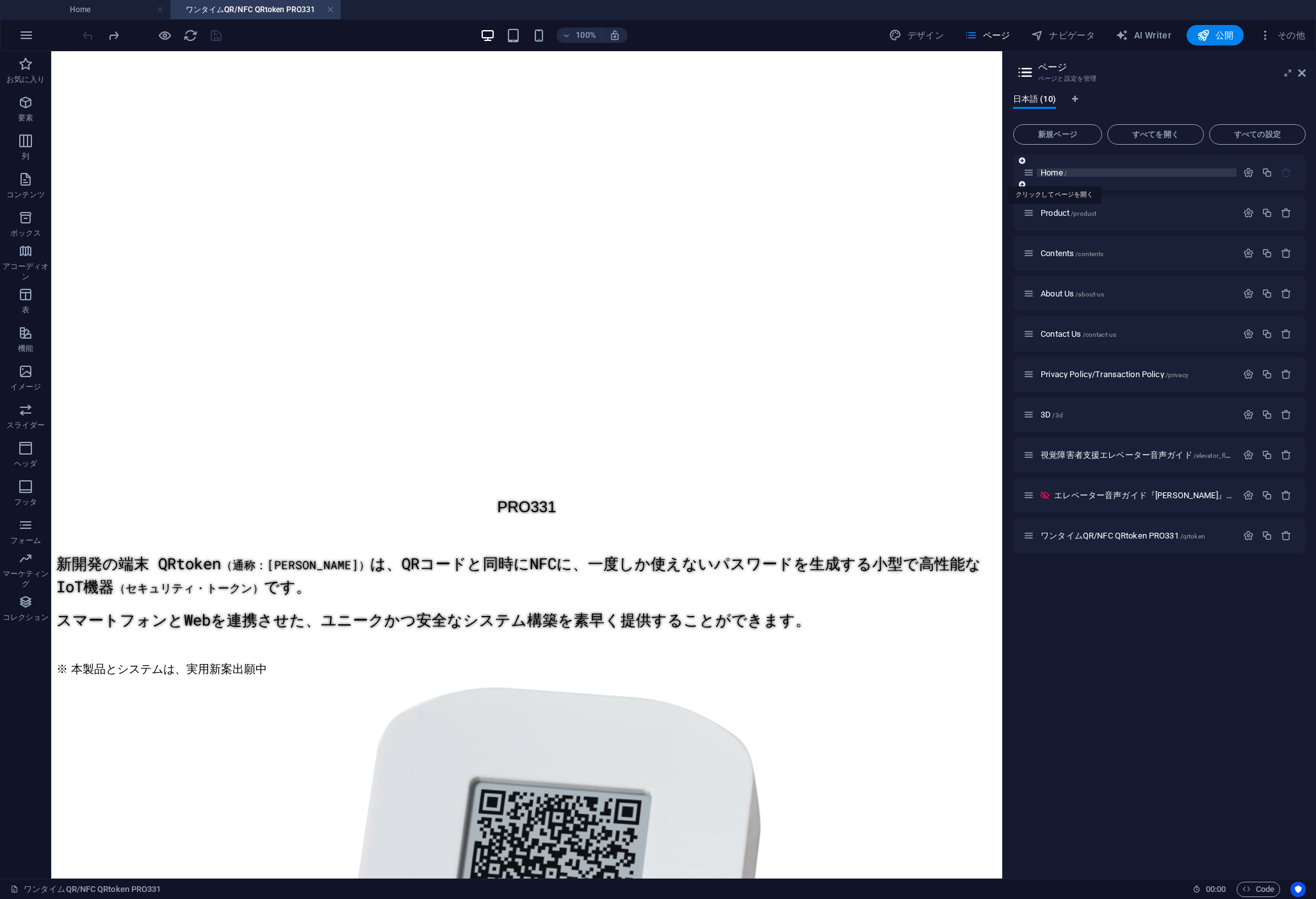
click at [1062, 169] on span "Home /" at bounding box center [1054, 173] width 27 height 10
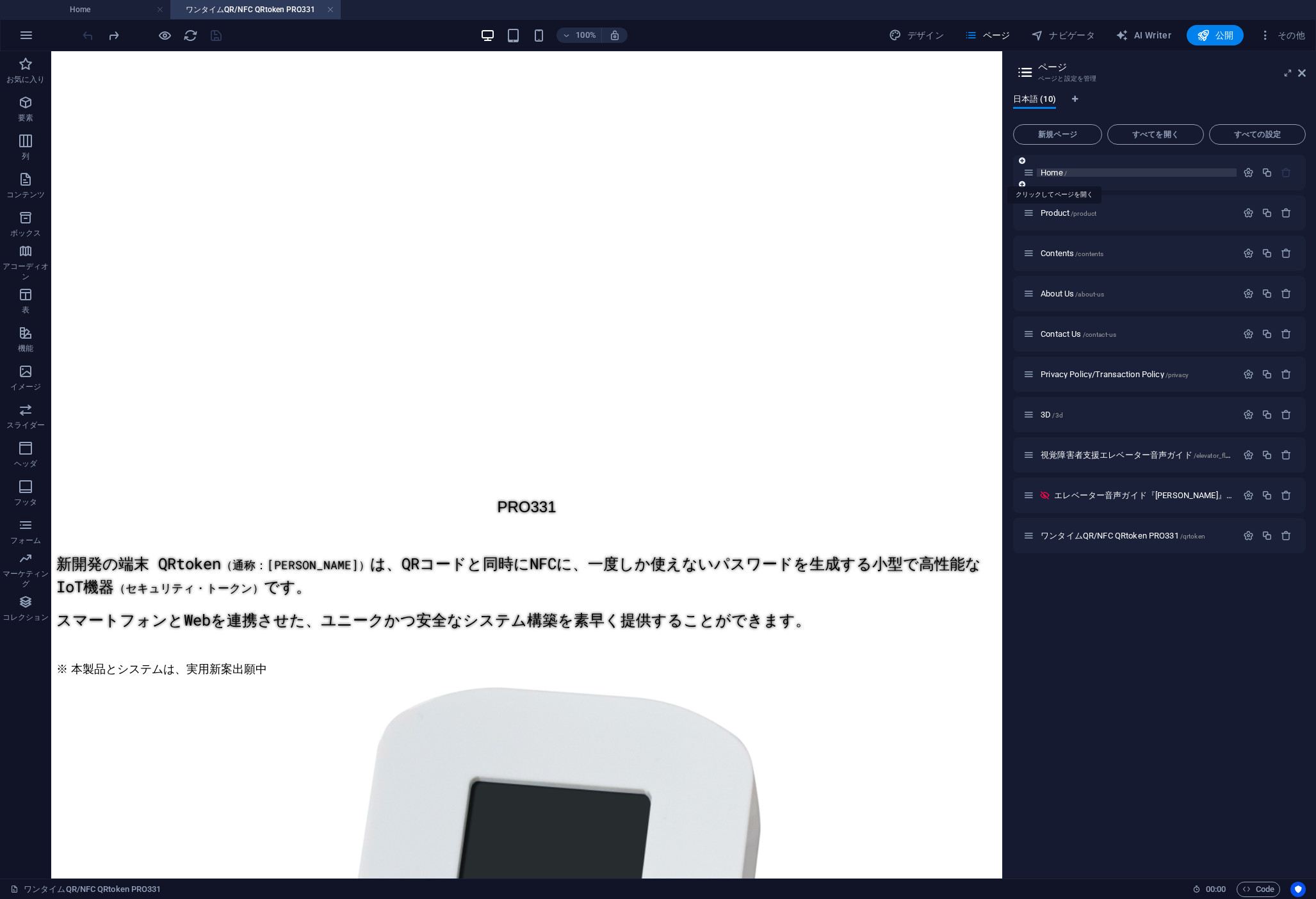
scroll to position [646, 0]
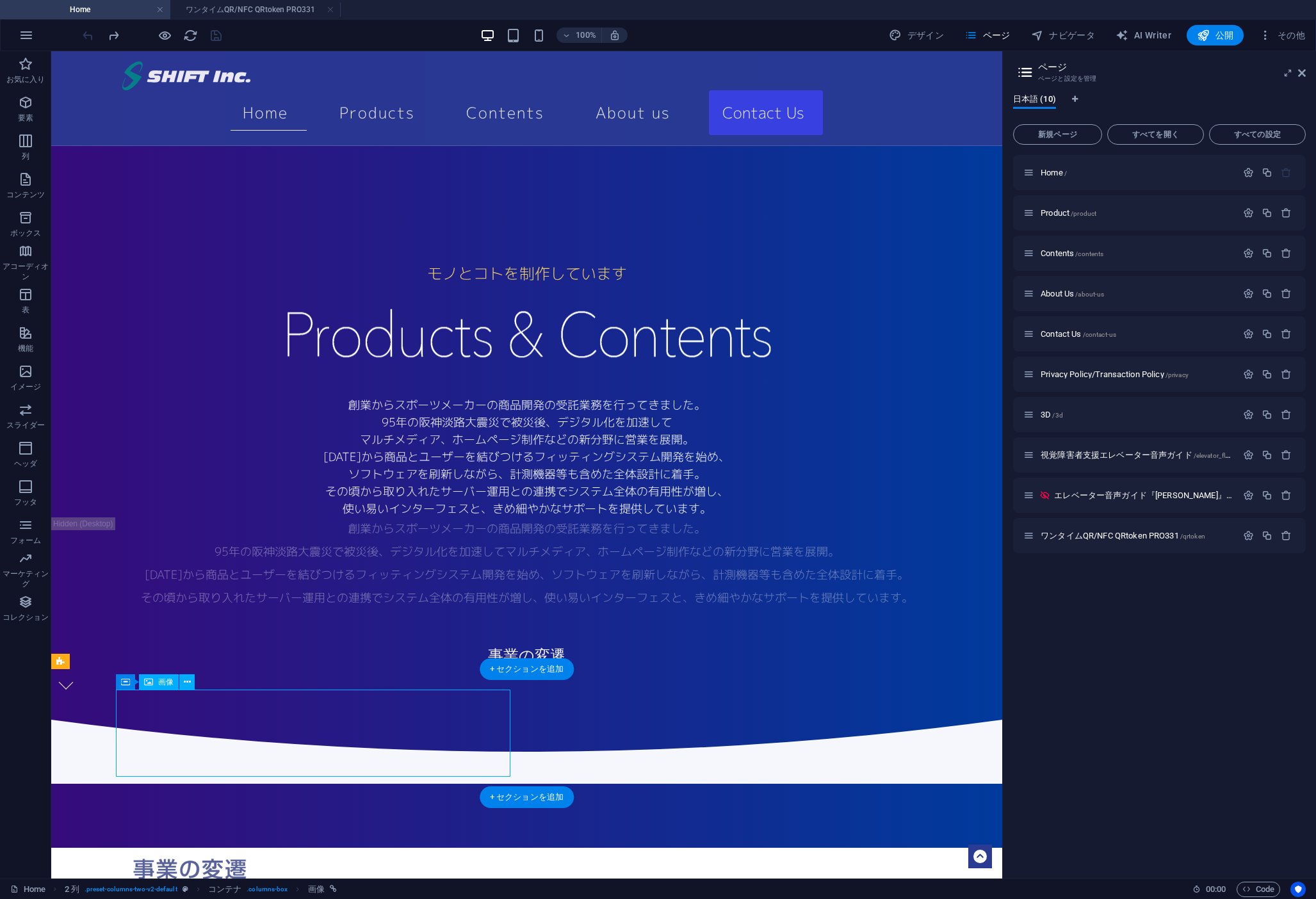
select select "px"
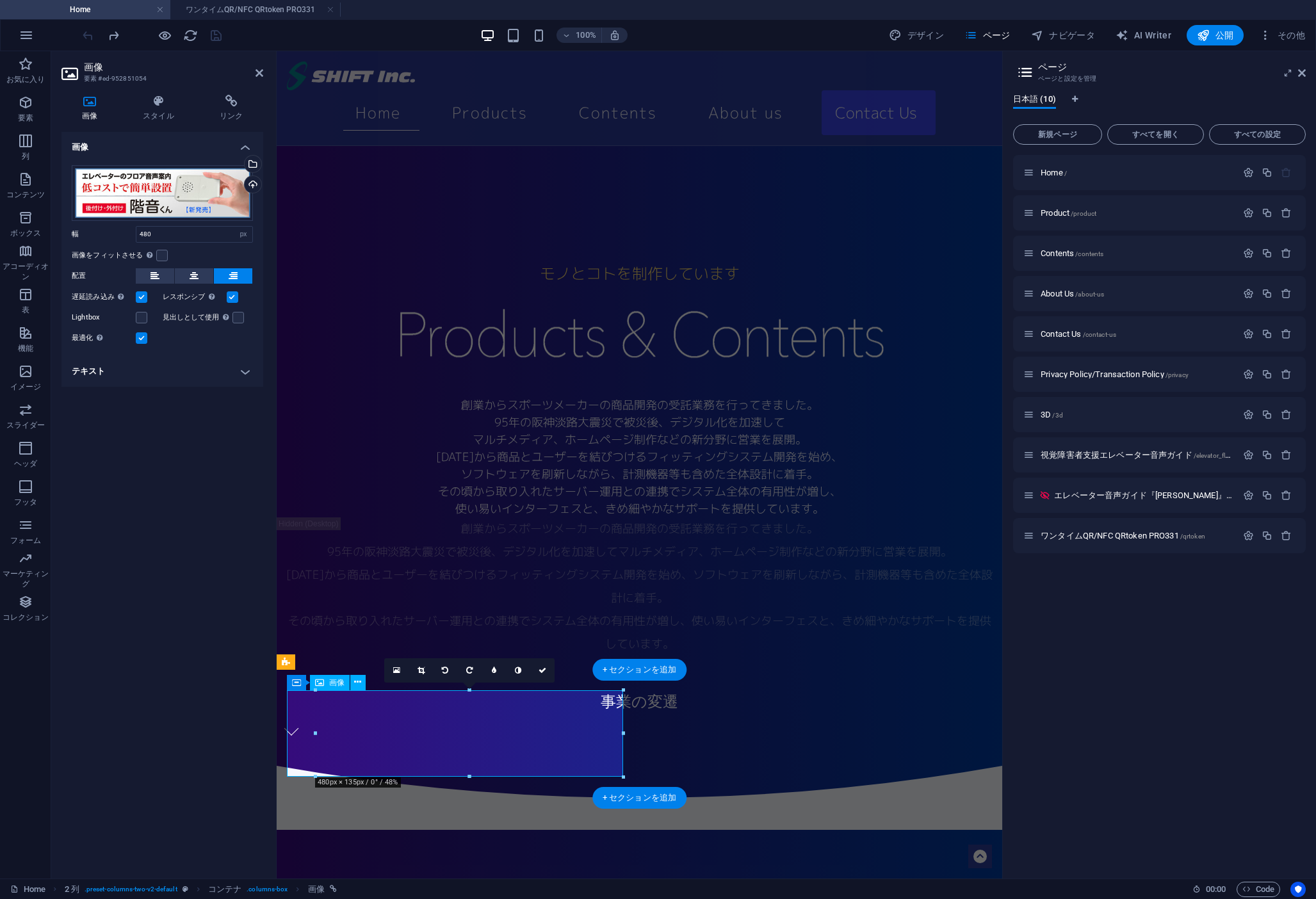
scroll to position [527, 0]
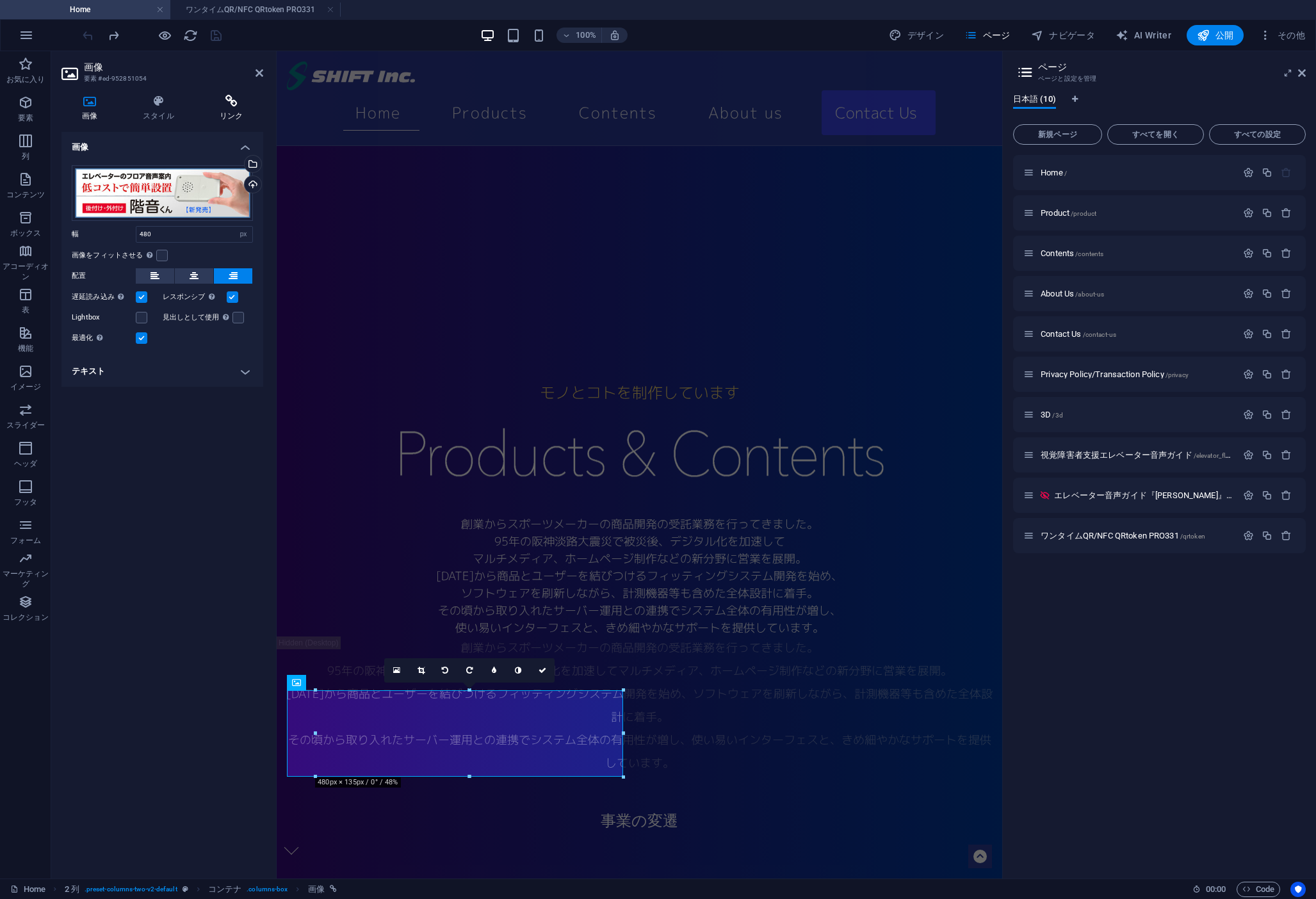
click at [233, 104] on icon at bounding box center [231, 101] width 64 height 13
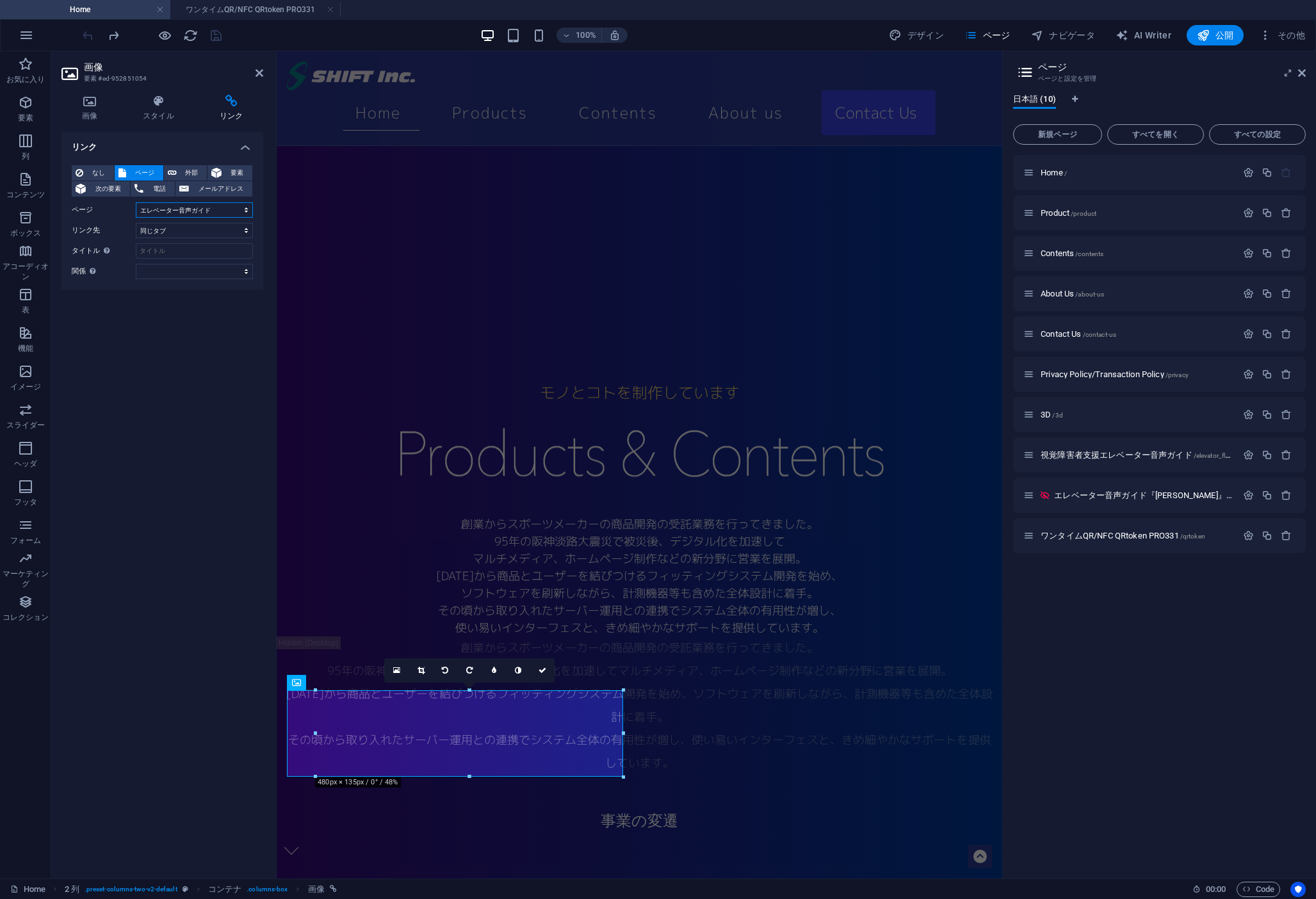
click at [241, 210] on select "Home Product Contents About Us Contact Us Privacy Policy/Transaction Policy 3D …" at bounding box center [194, 211] width 117 height 16
select select "7"
click at [136, 203] on select "Home Product Contents About Us Contact Us Privacy Policy/Transaction Policy 3D …" at bounding box center [194, 211] width 117 height 16
click at [257, 71] on icon at bounding box center [259, 73] width 8 height 10
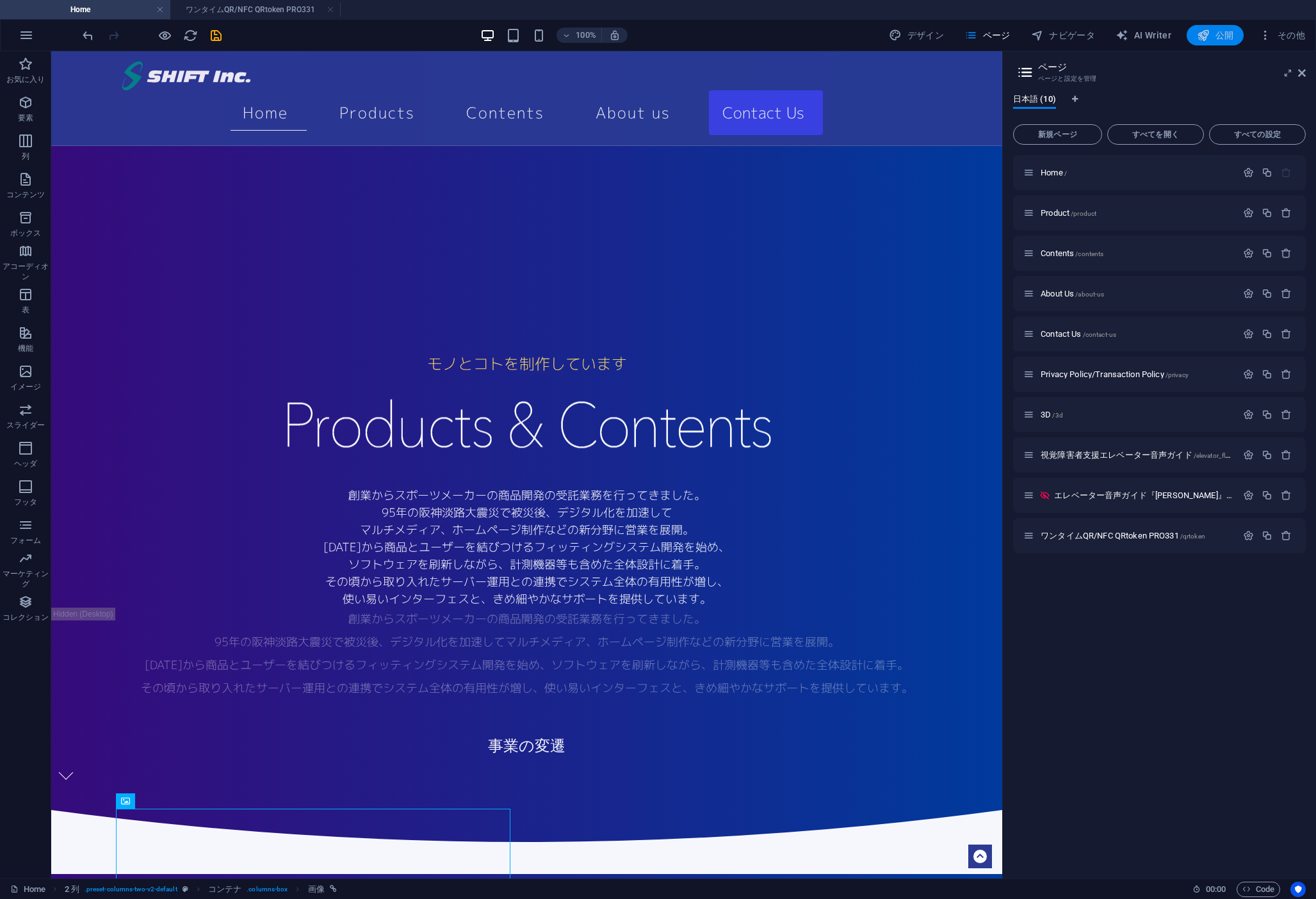
click at [1221, 34] on span "公開" at bounding box center [1215, 35] width 37 height 13
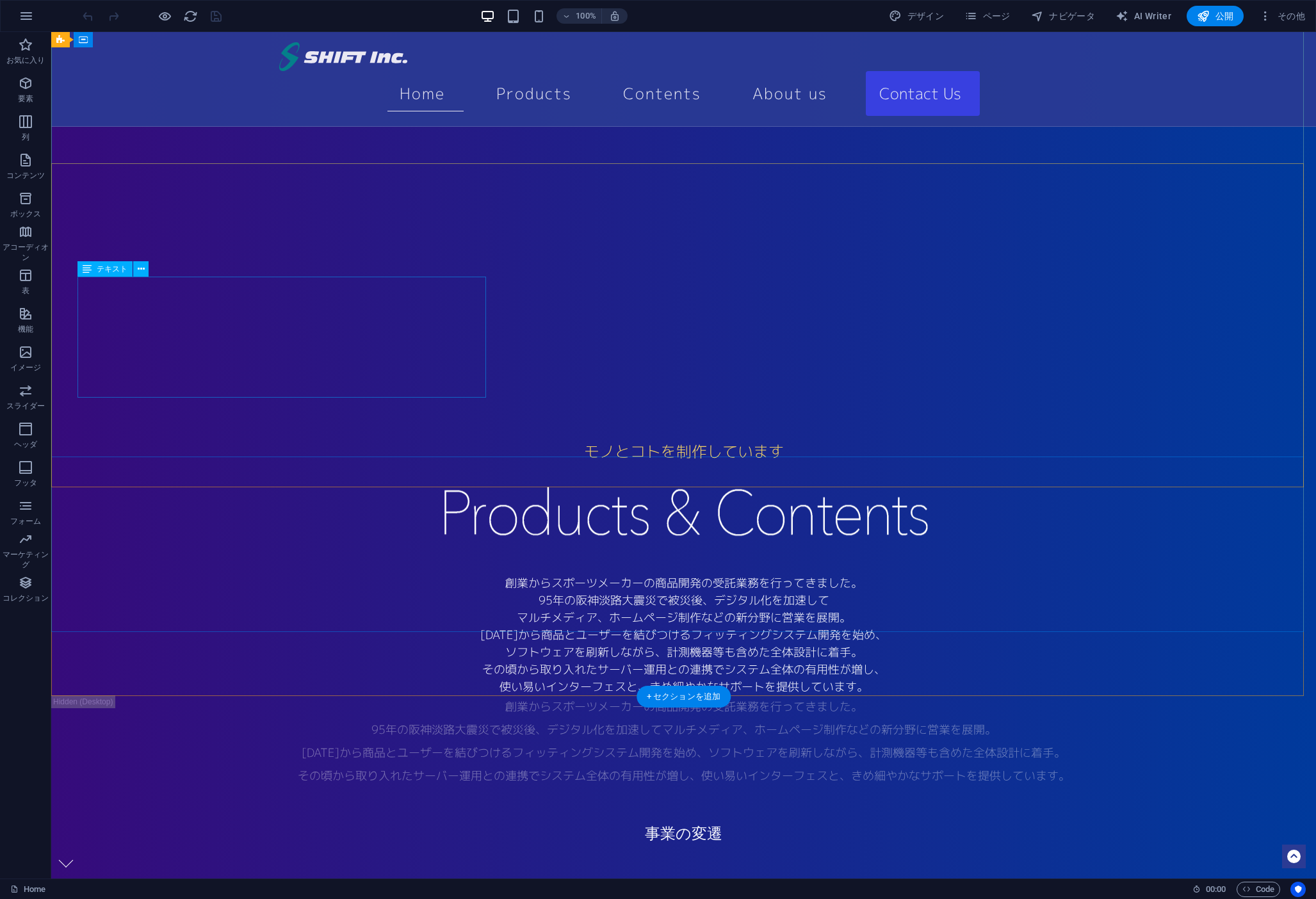
scroll to position [519, 0]
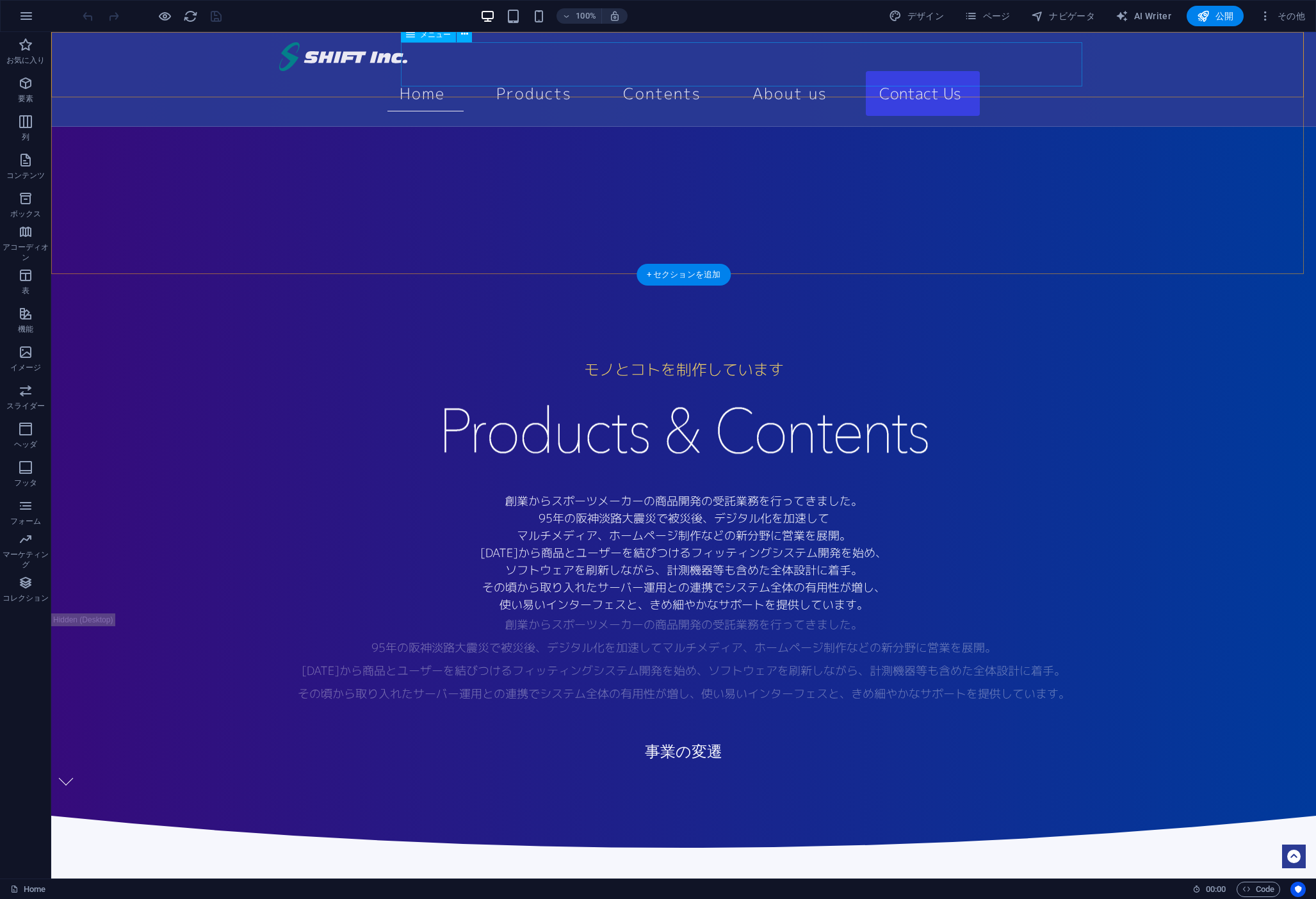
click at [714, 71] on nav "Home Products Contents About Us Contact Us" at bounding box center [684, 93] width 809 height 45
click at [713, 71] on nav "Home Products Contents About Us Contact Us" at bounding box center [684, 93] width 809 height 45
click at [996, 16] on span "ページ" at bounding box center [987, 16] width 47 height 13
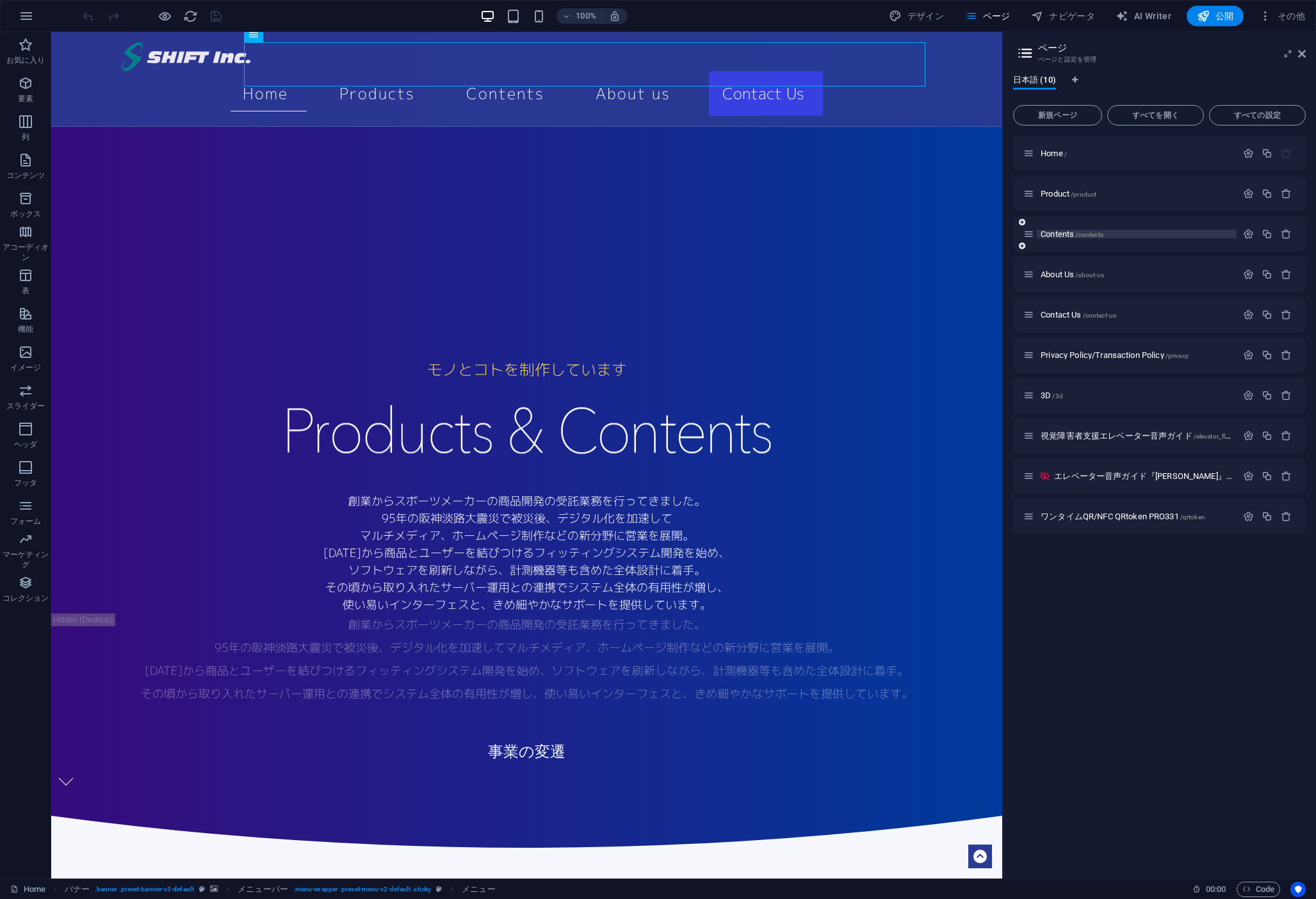
click at [1160, 229] on p "Contents /contents" at bounding box center [1137, 233] width 192 height 8
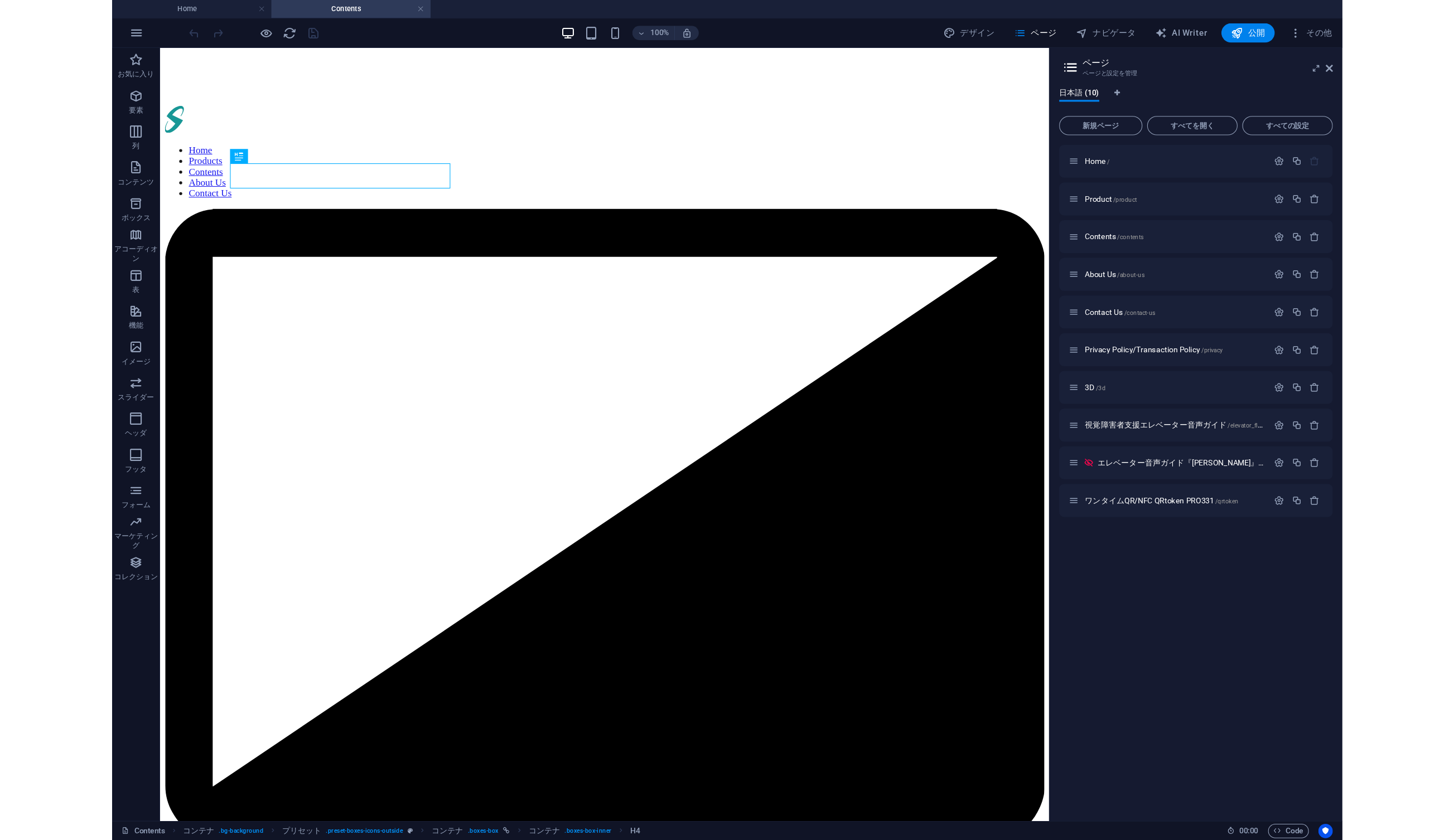
scroll to position [0, 0]
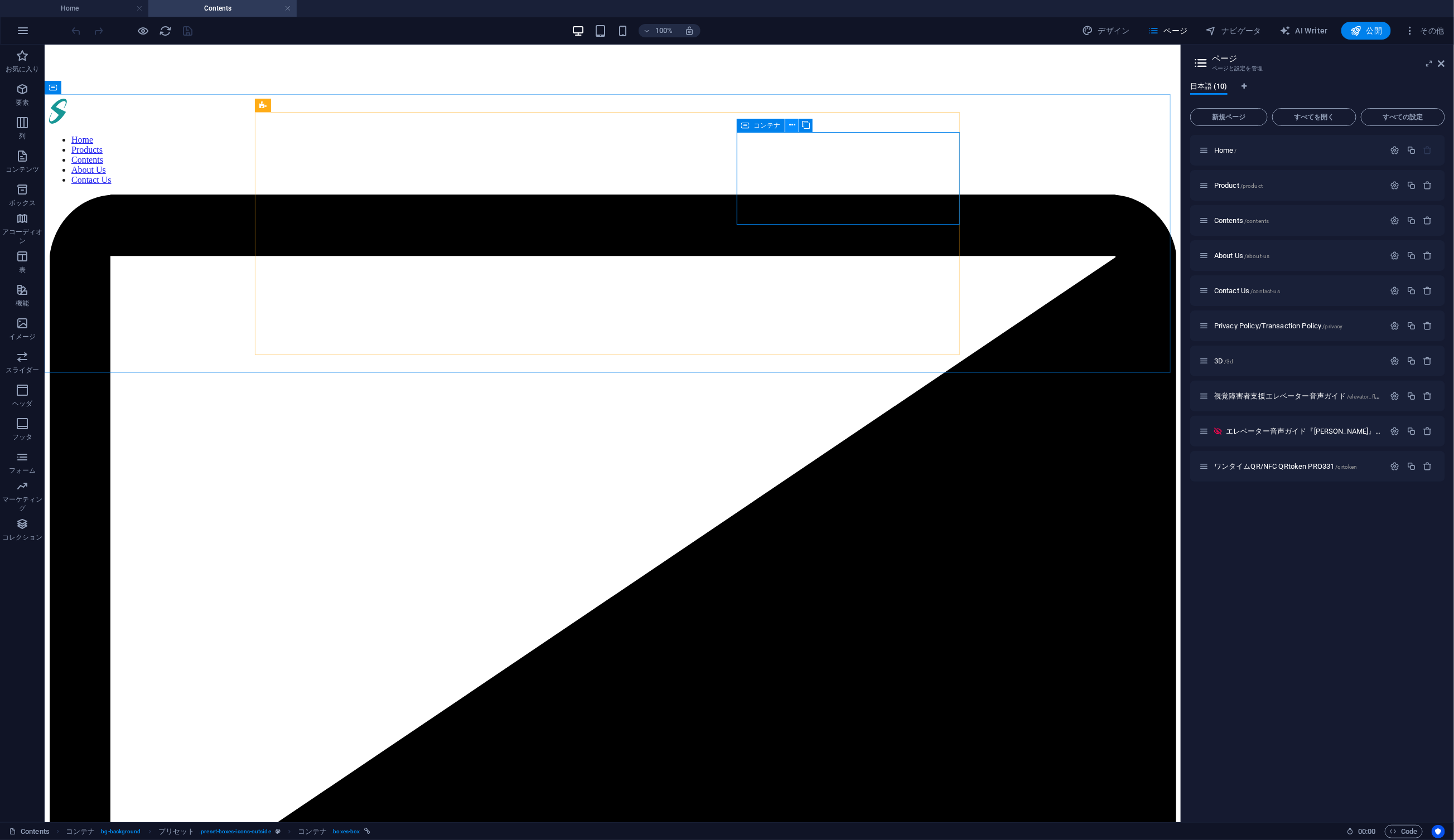
click at [792, 128] on icon at bounding box center [792, 126] width 6 height 12
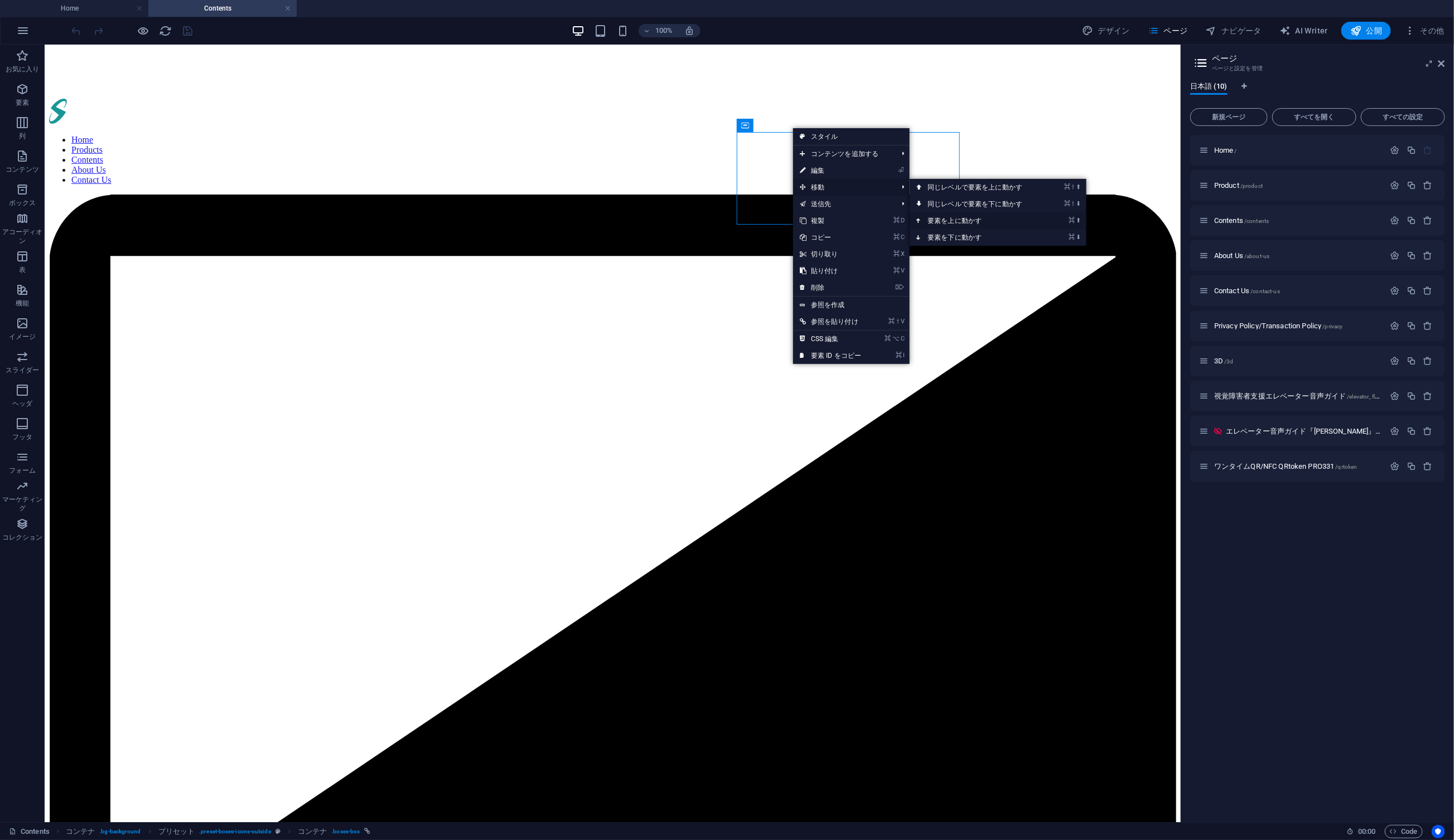
click at [976, 218] on link "⌘ ⬆ 要素を上に動かす" at bounding box center [977, 221] width 135 height 16
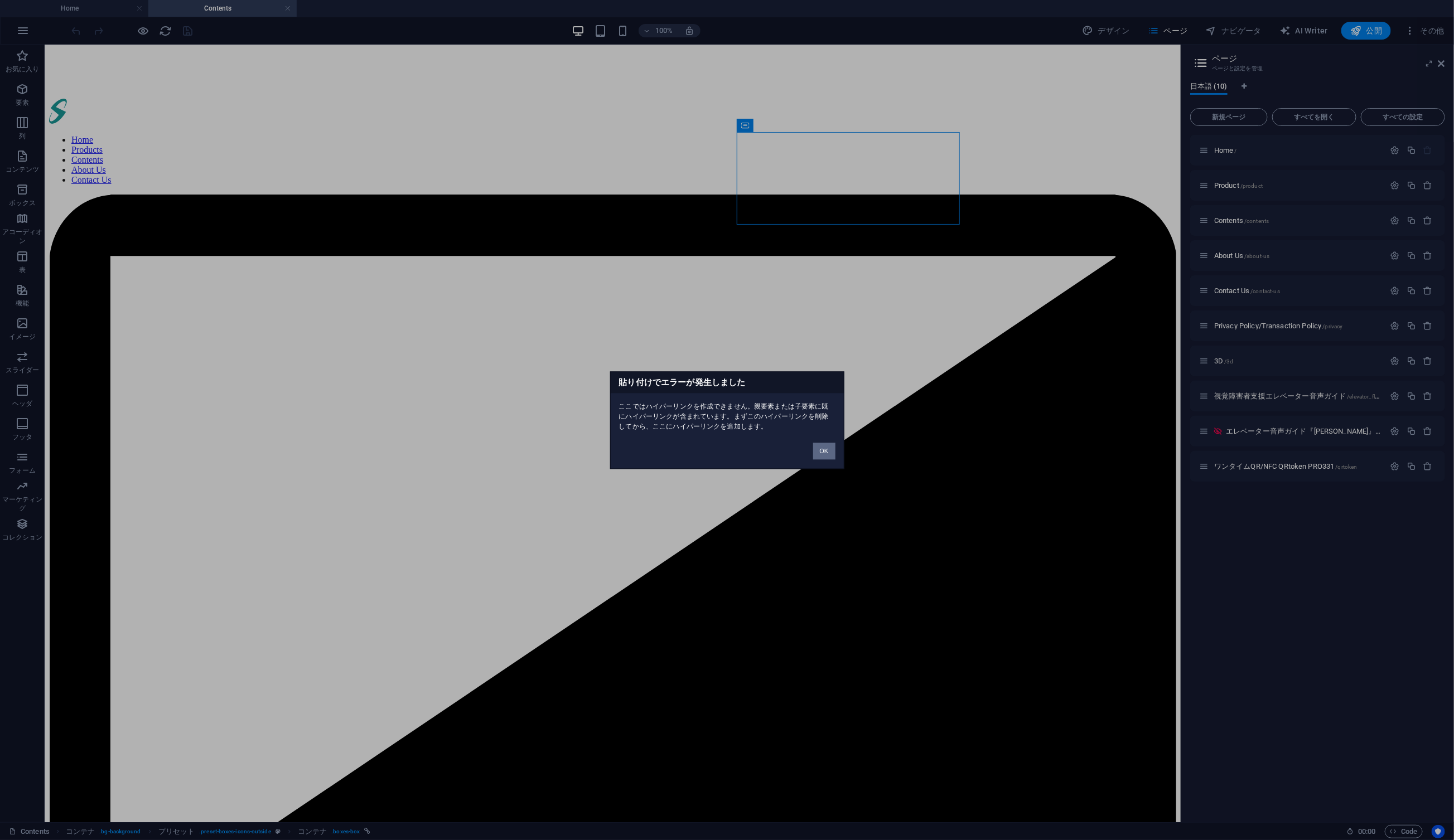
click at [825, 454] on button "OK" at bounding box center [825, 451] width 22 height 16
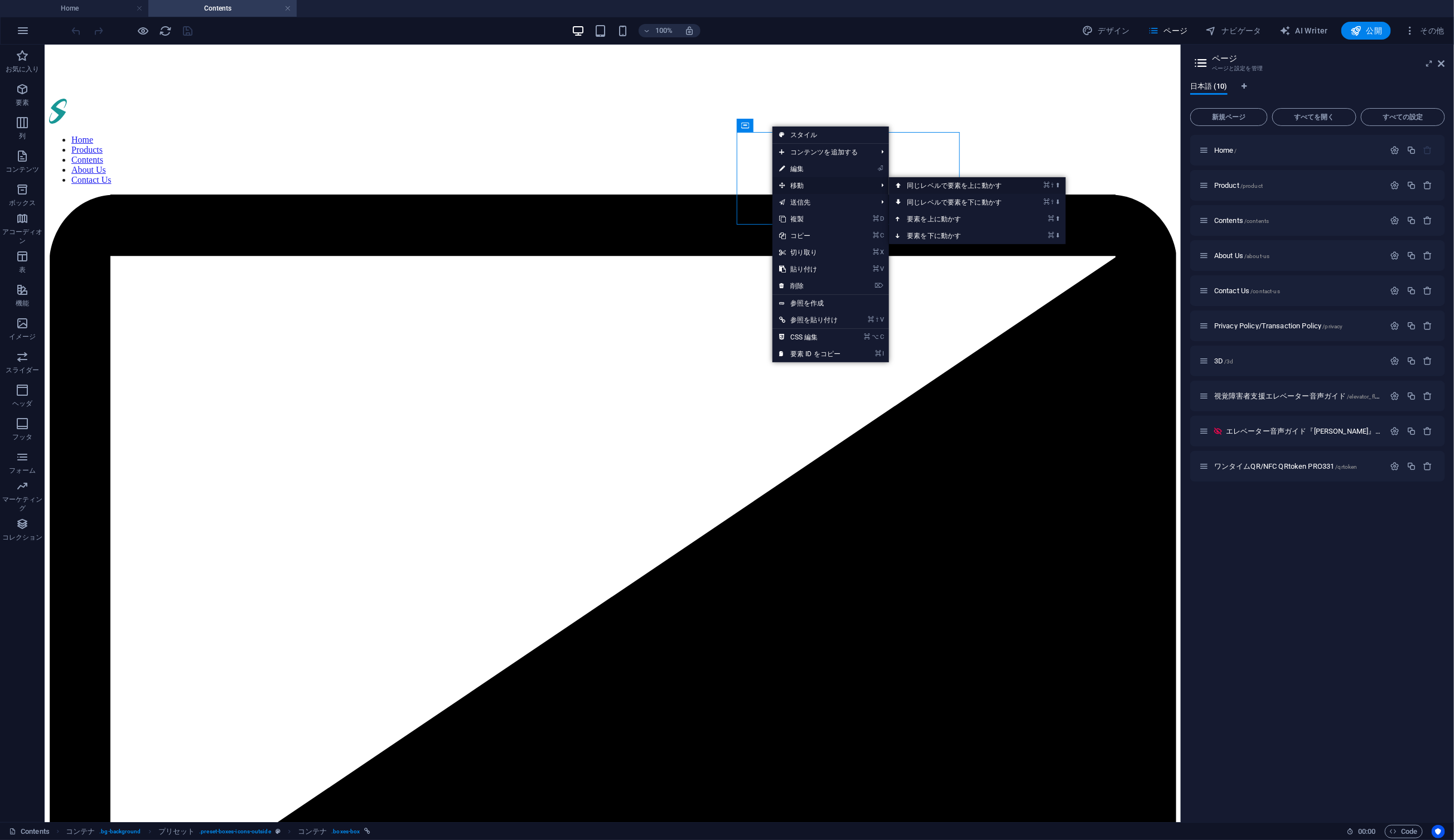
click at [977, 184] on link "⌘ ⇧ ⬆ 同じレベルで要素を上に動かす" at bounding box center [957, 185] width 135 height 16
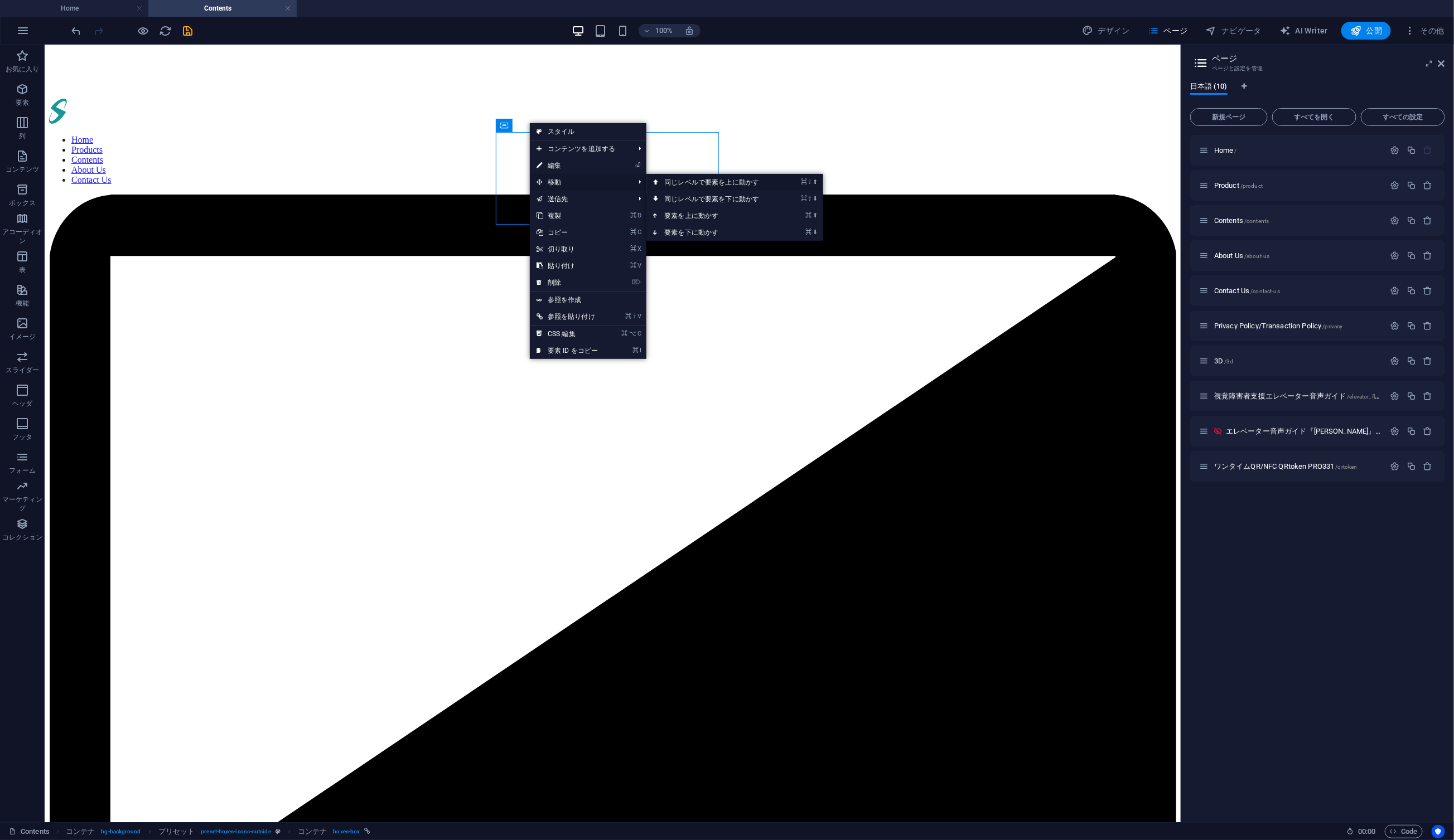
click at [690, 183] on link "⌘ ⇧ ⬆ 同じレベルで要素を上に動かす" at bounding box center [714, 182] width 135 height 16
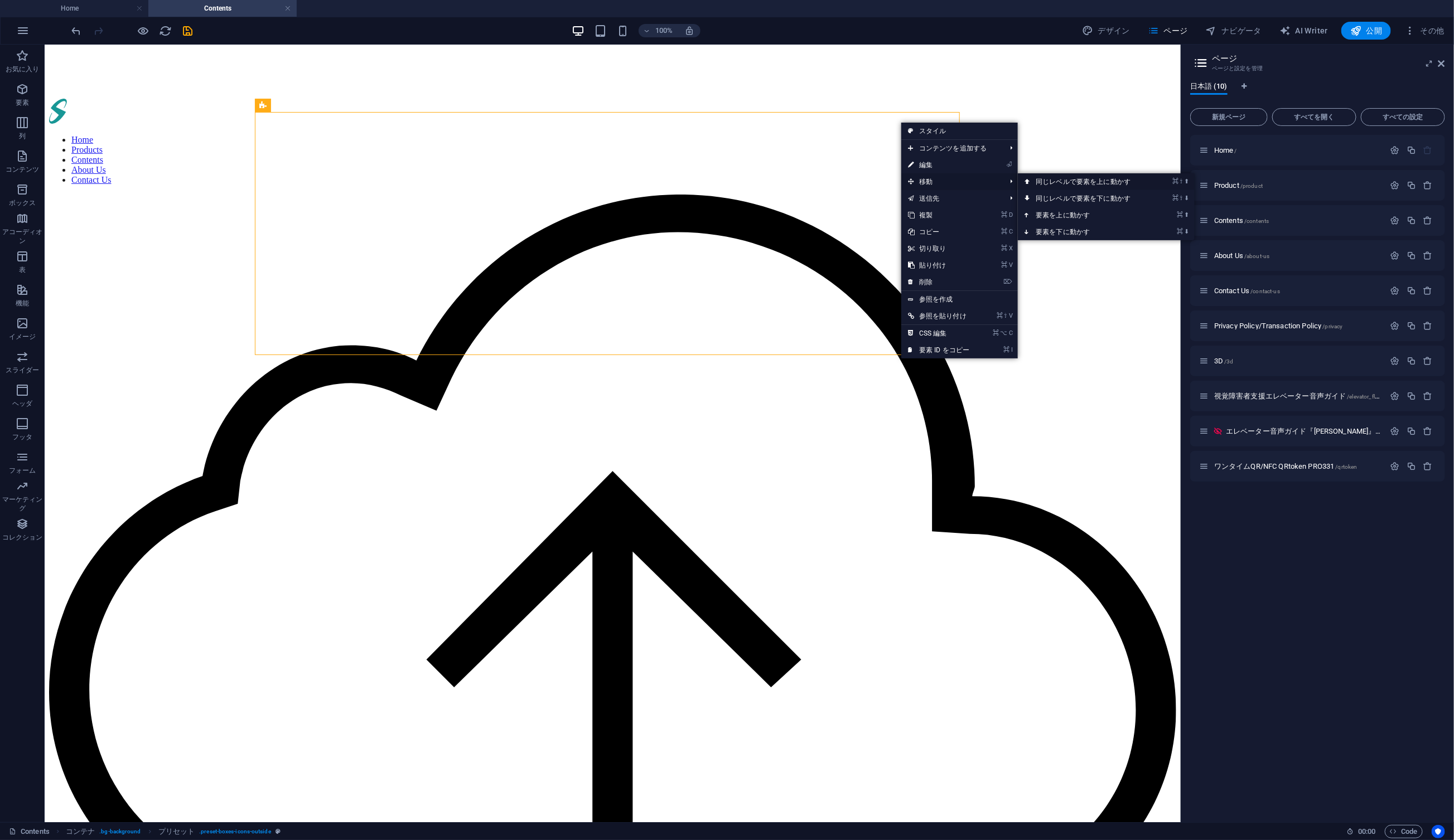
click at [1058, 180] on link "⌘ ⇧ ⬆ 同じレベルで要素を上に動かす" at bounding box center [1085, 181] width 135 height 16
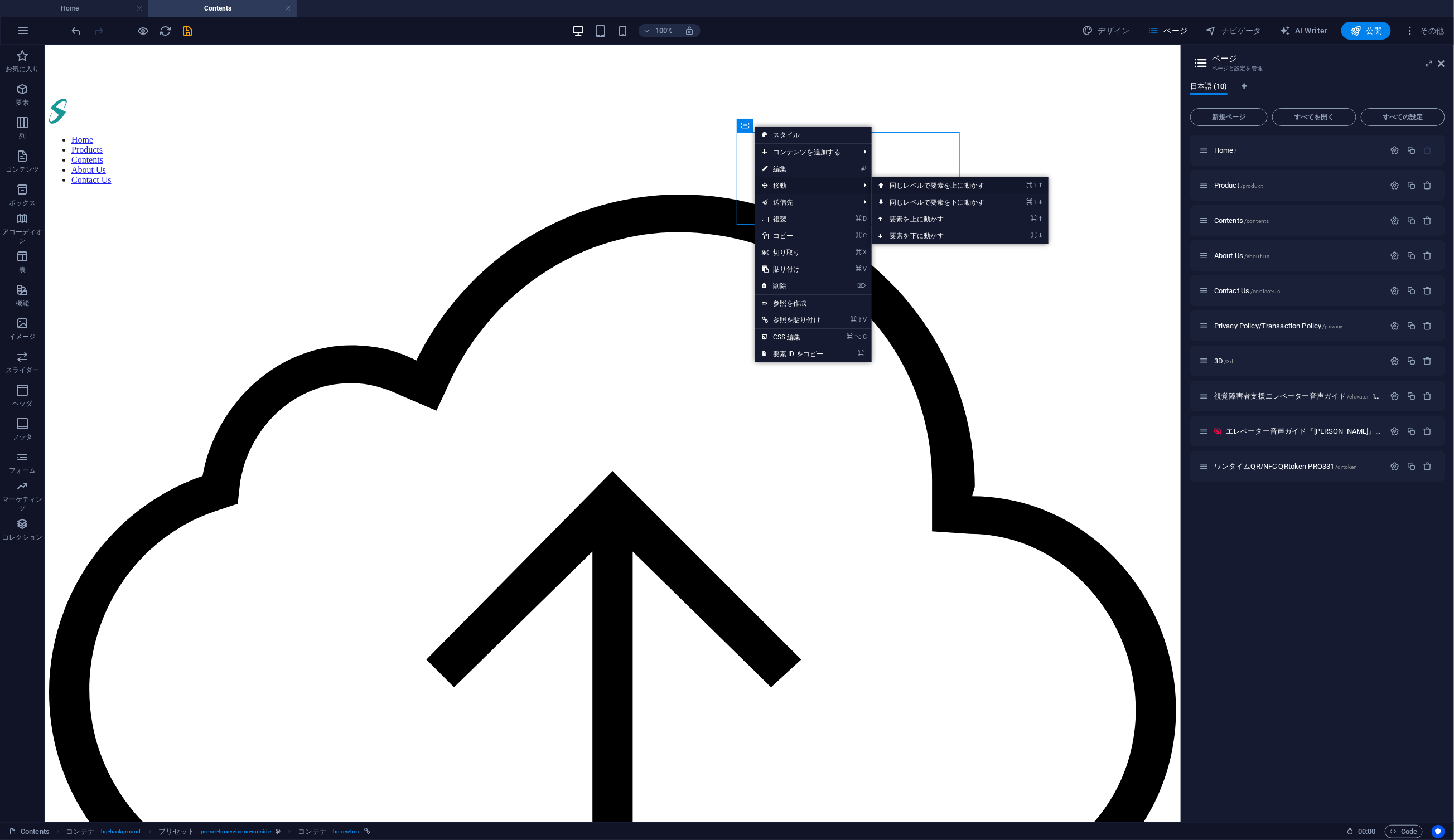
click at [928, 184] on link "⌘ ⇧ ⬆ 同じレベルで要素を上に動かす" at bounding box center [939, 185] width 135 height 16
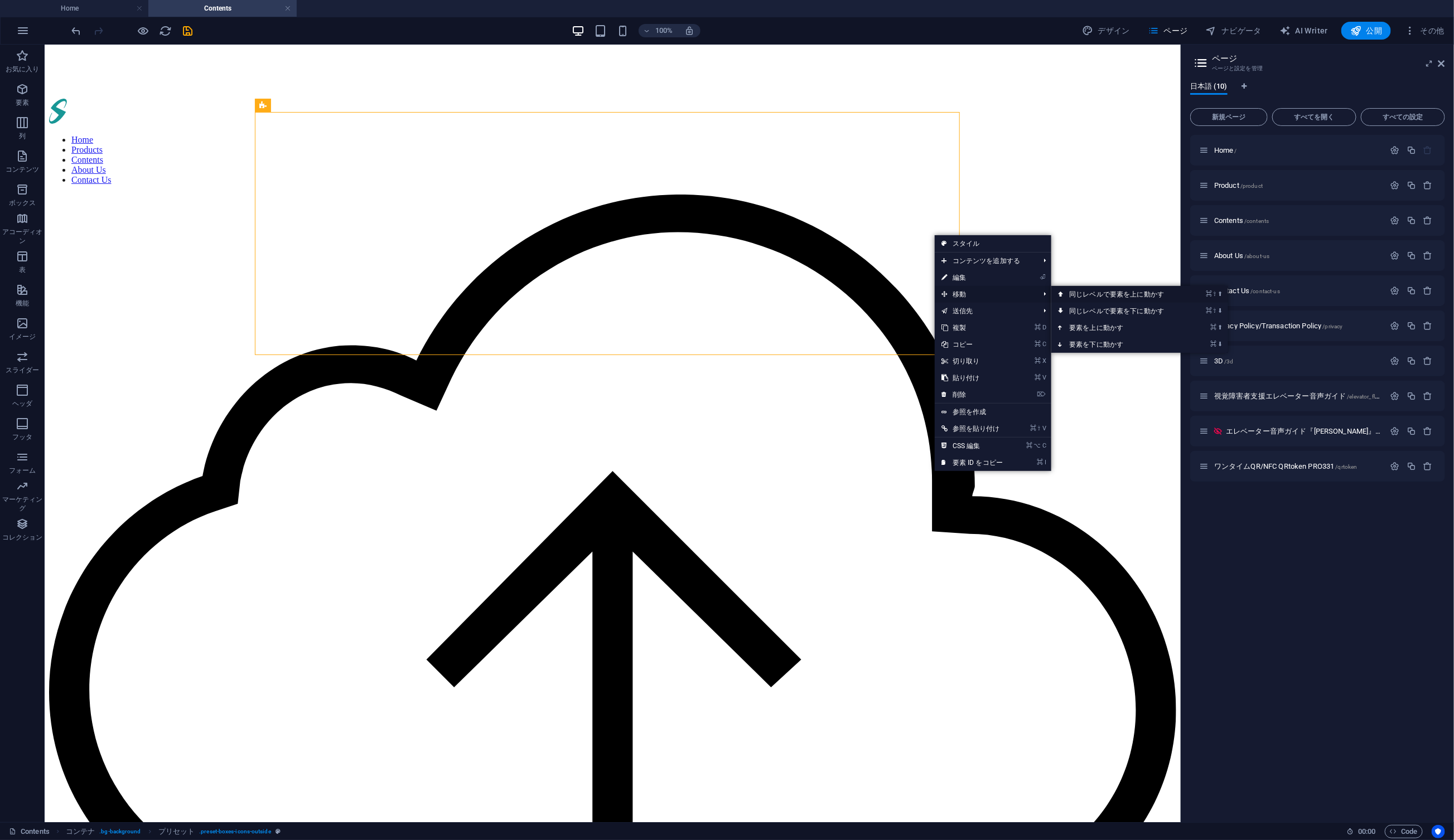
click at [1083, 296] on link "⌘ ⇧ ⬆ 同じレベルで要素を上に動かす" at bounding box center [1119, 294] width 135 height 16
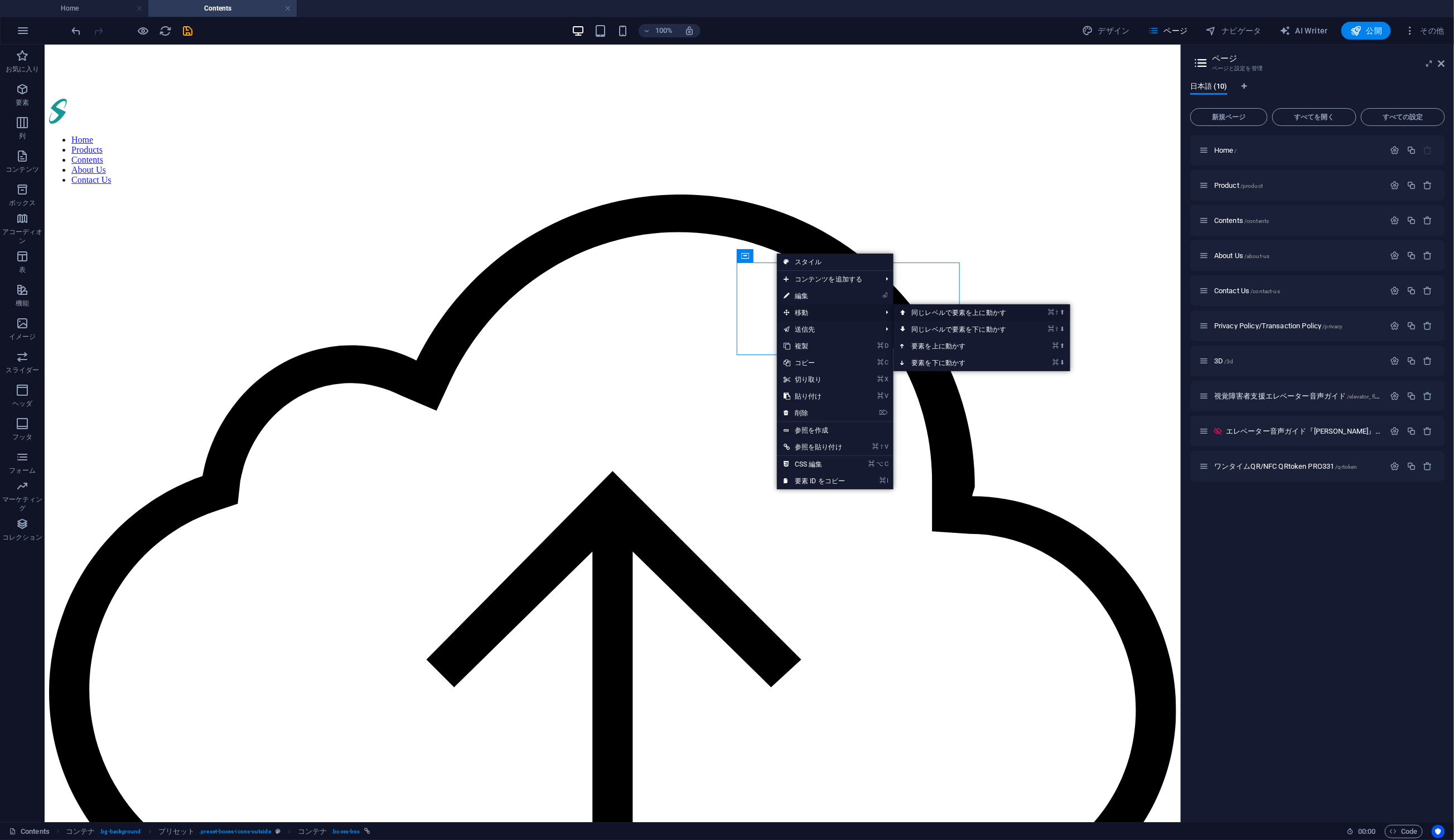
click at [933, 314] on link "⌘ ⇧ ⬆ 同じレベルで要素を上に動かす" at bounding box center [961, 312] width 135 height 16
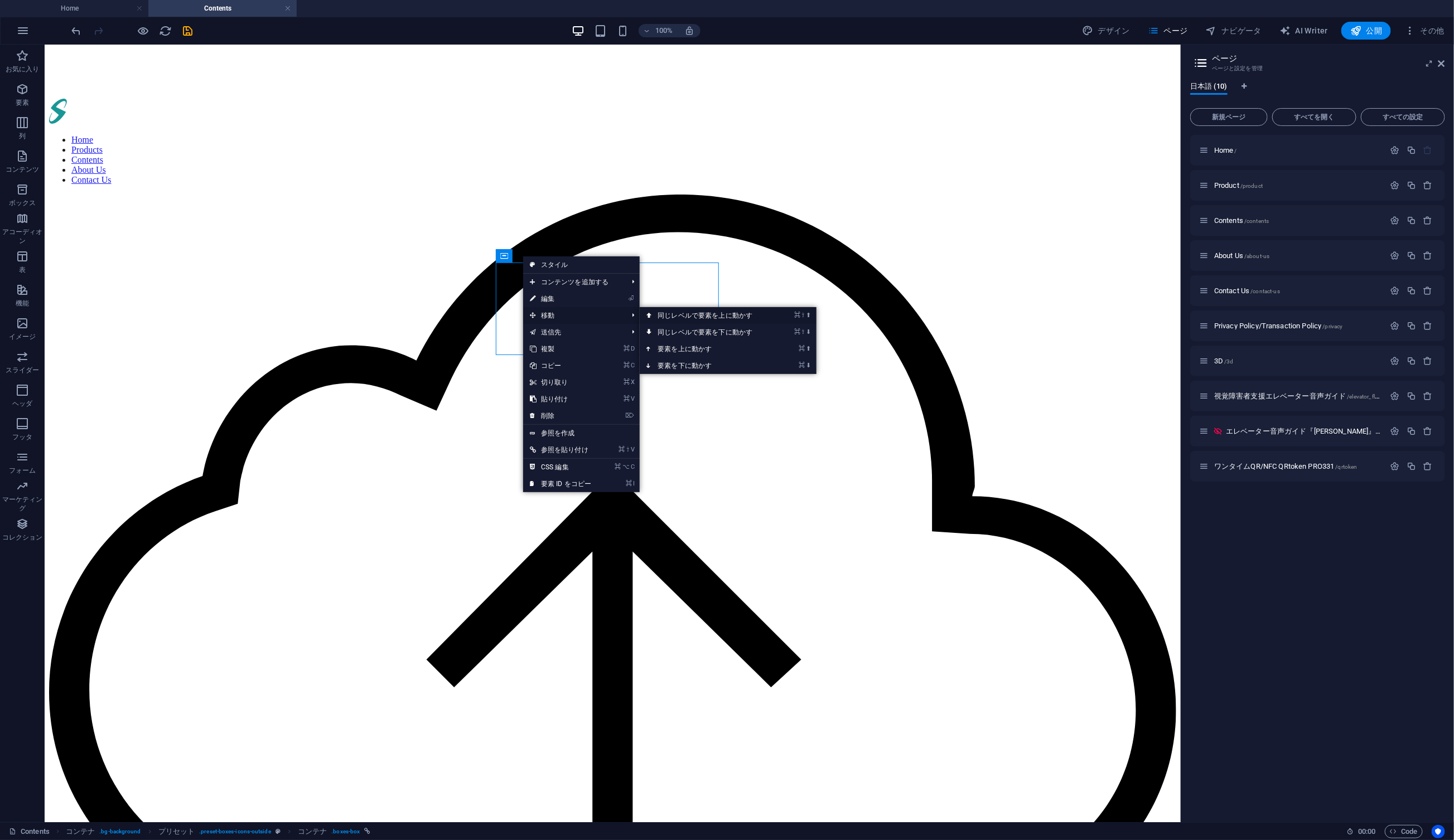
click at [694, 315] on link "⌘ ⇧ ⬆ 同じレベルで要素を上に動かす" at bounding box center [707, 315] width 135 height 16
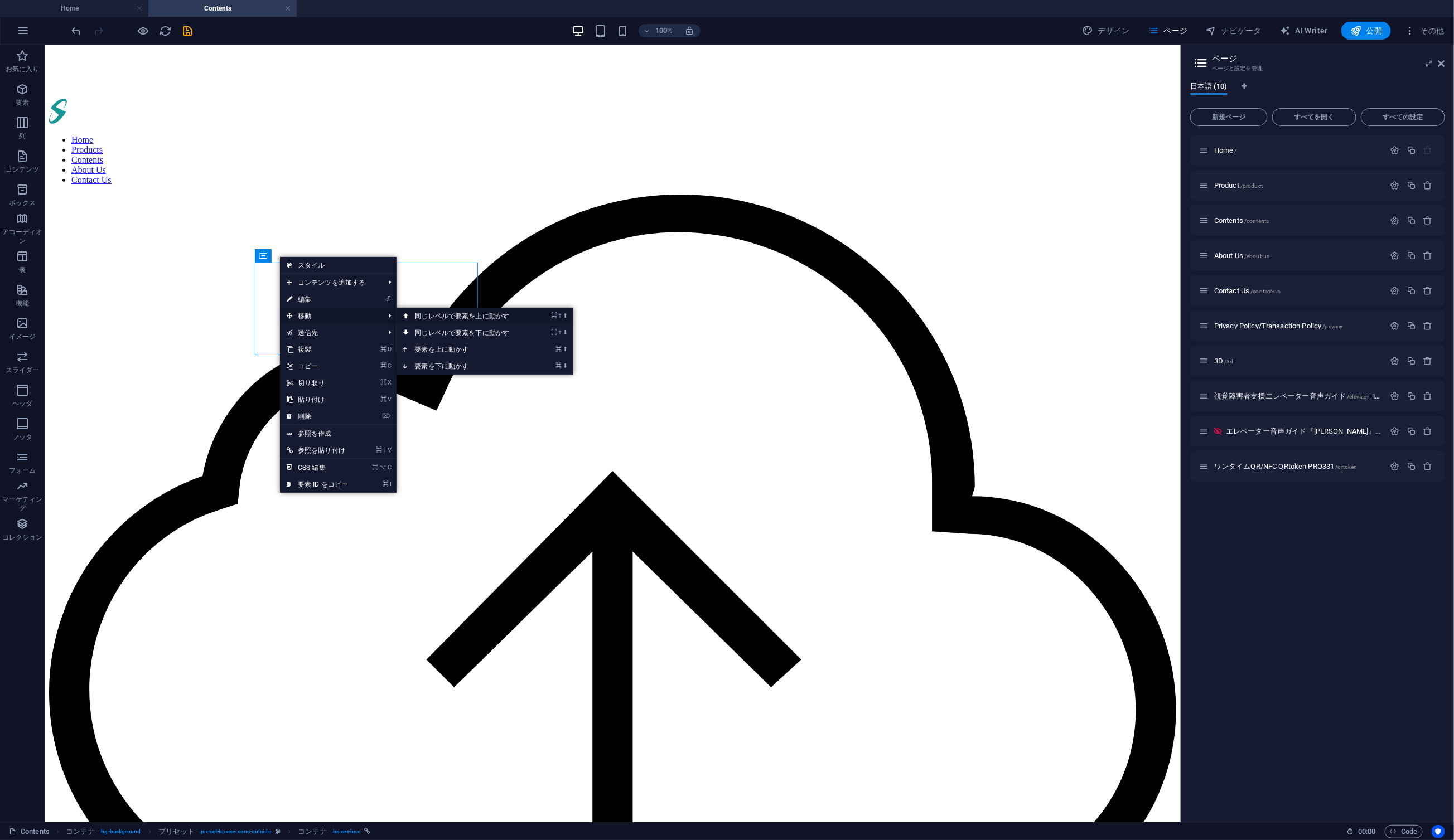
click at [439, 315] on link "⌘ ⇧ ⬆ 同じレベルで要素を上に動かす" at bounding box center [464, 315] width 135 height 16
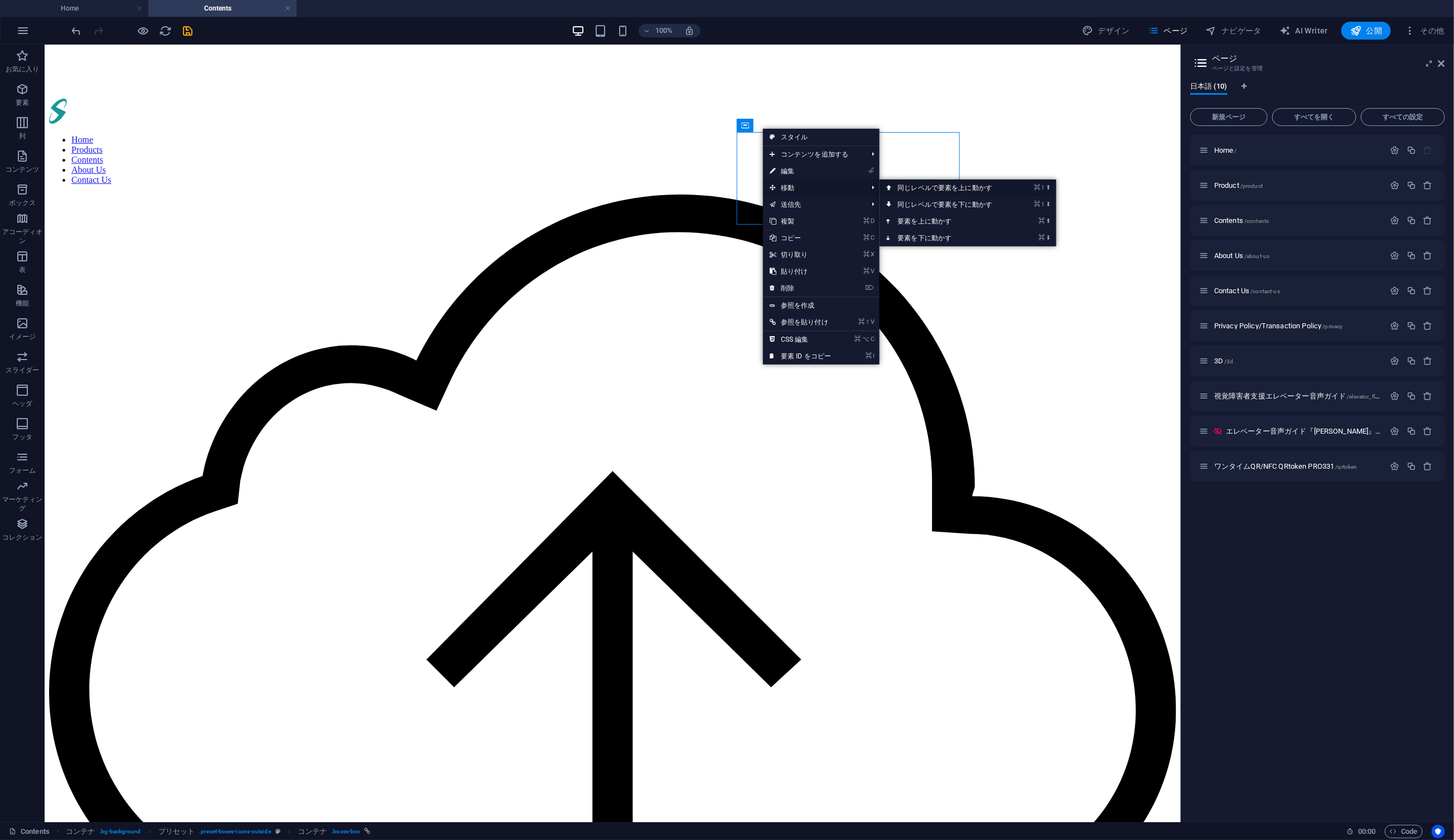
click at [924, 189] on link "⌘ ⇧ ⬆ 同じレベルで要素を上に動かす" at bounding box center [947, 187] width 135 height 16
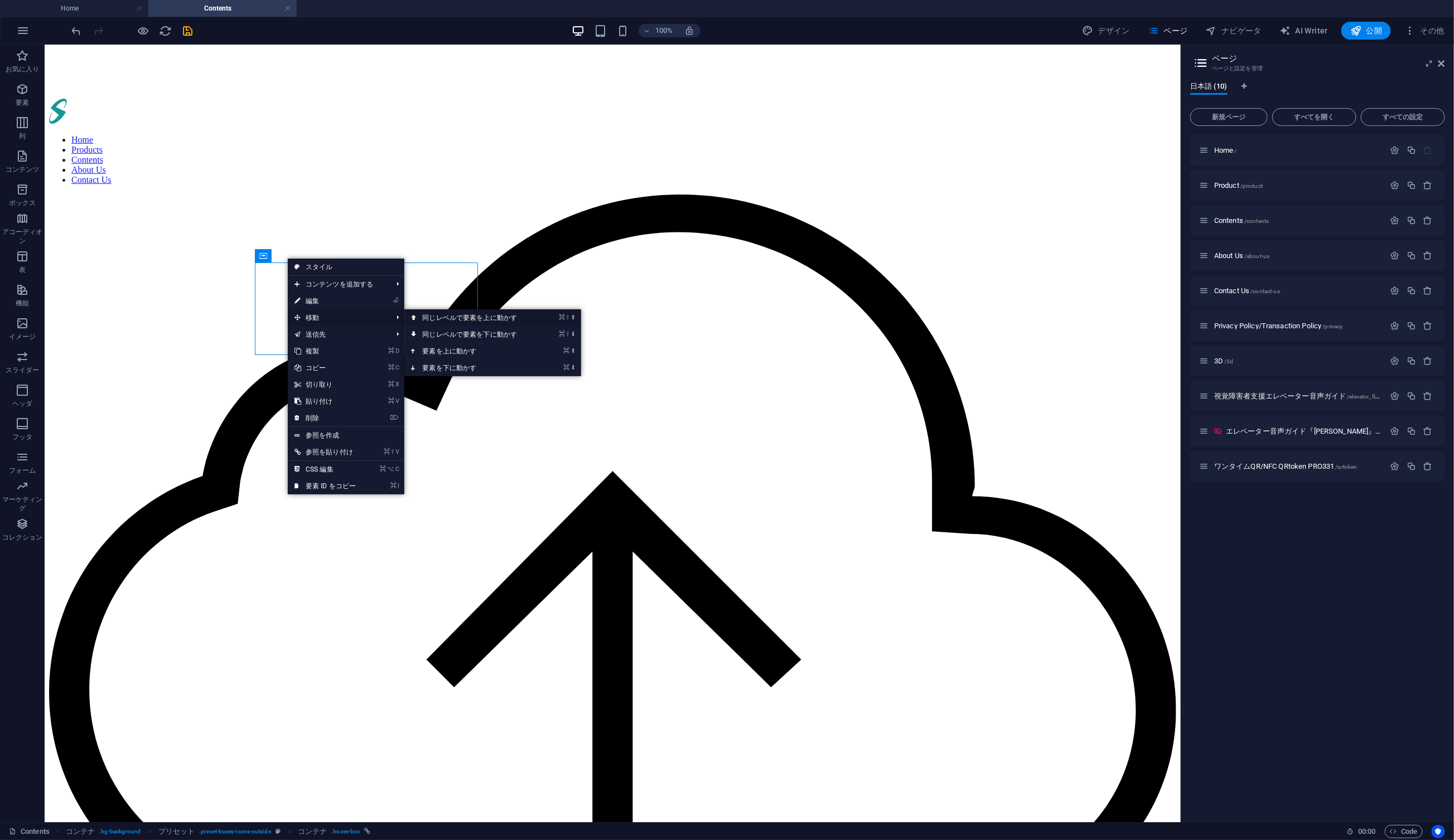
click at [458, 317] on link "⌘ ⇧ ⬆ 同じレベルで要素を上に動かす" at bounding box center [471, 317] width 135 height 16
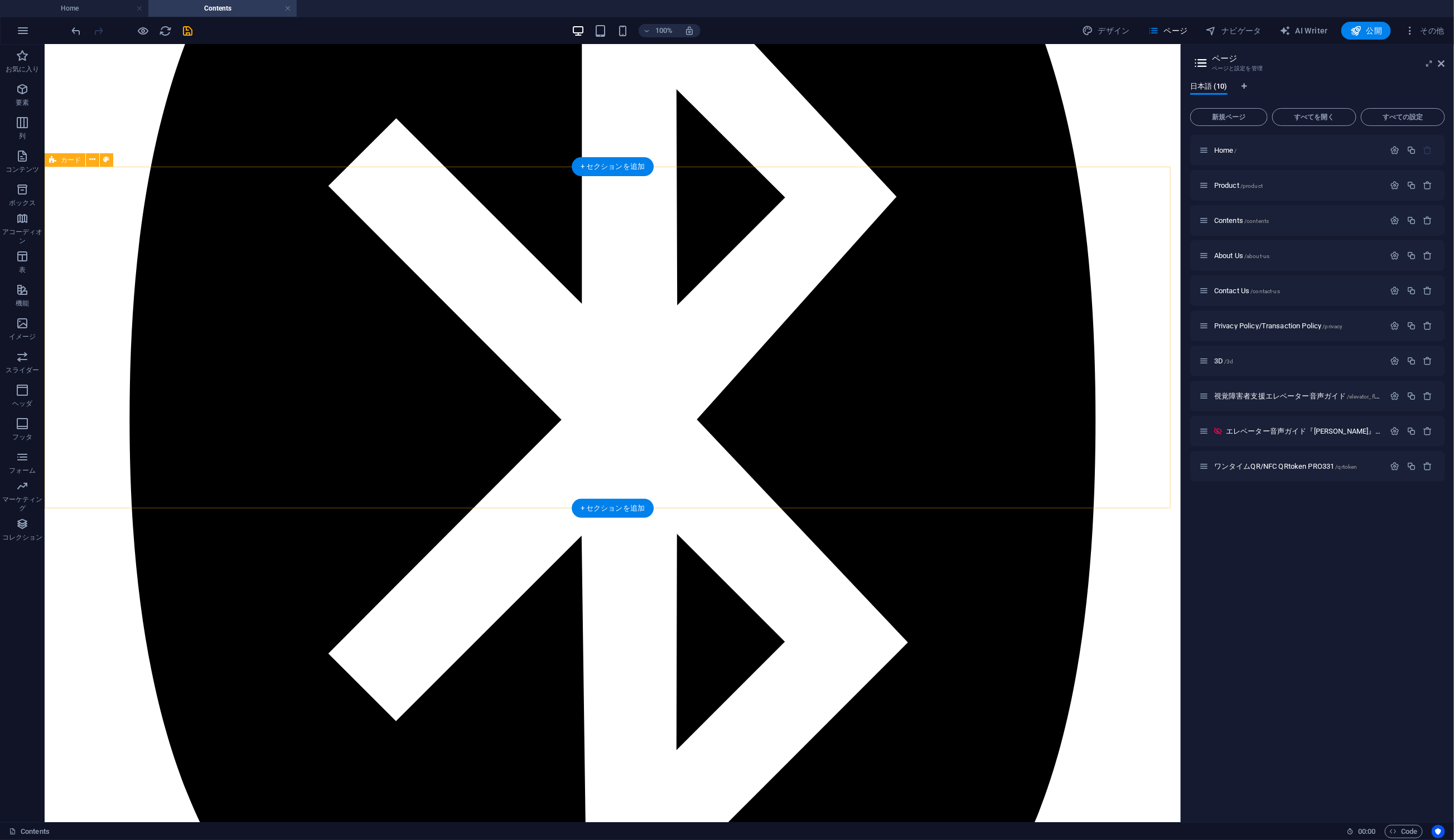
scroll to position [1786, 0]
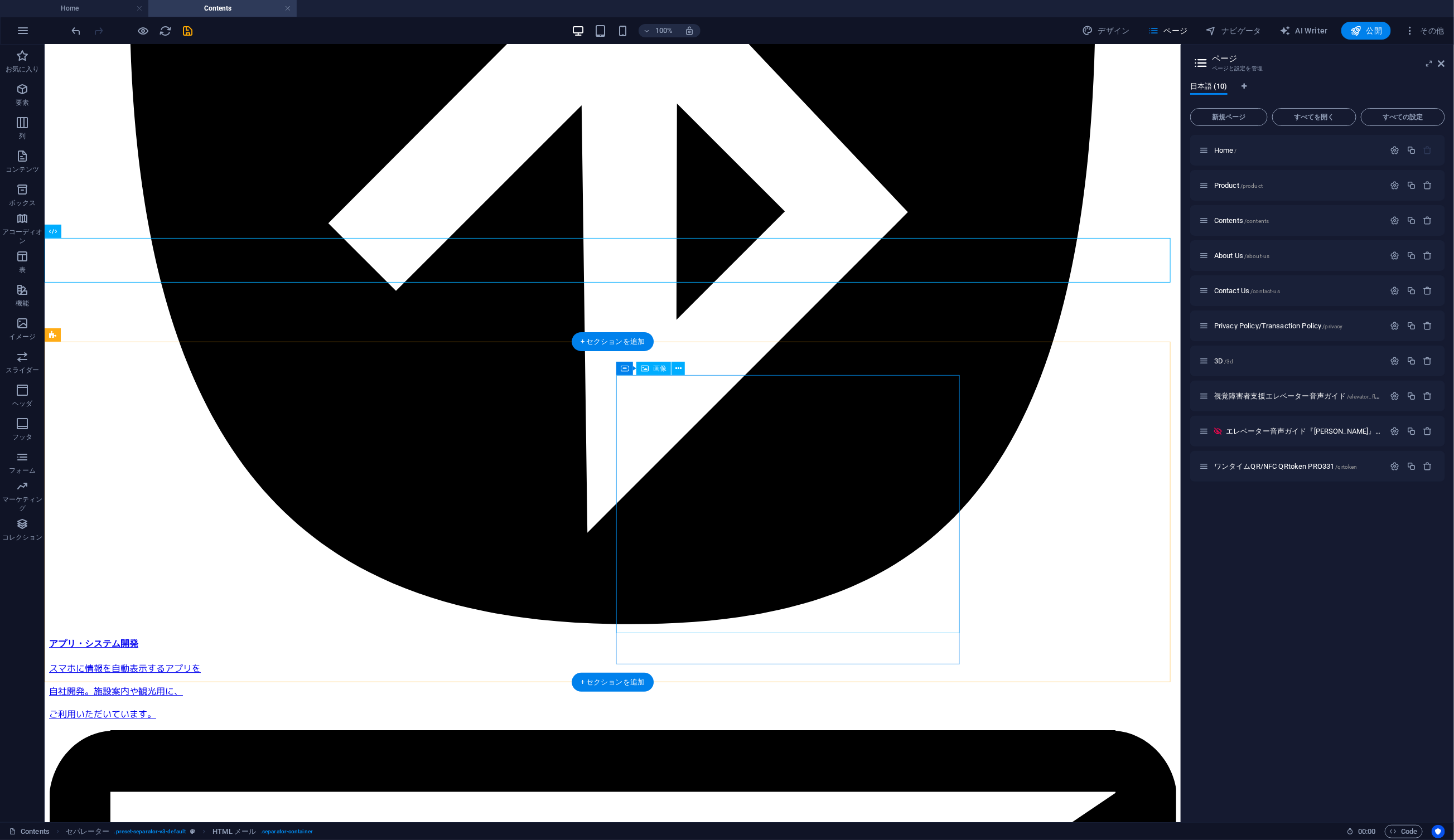
scroll to position [1900, 0]
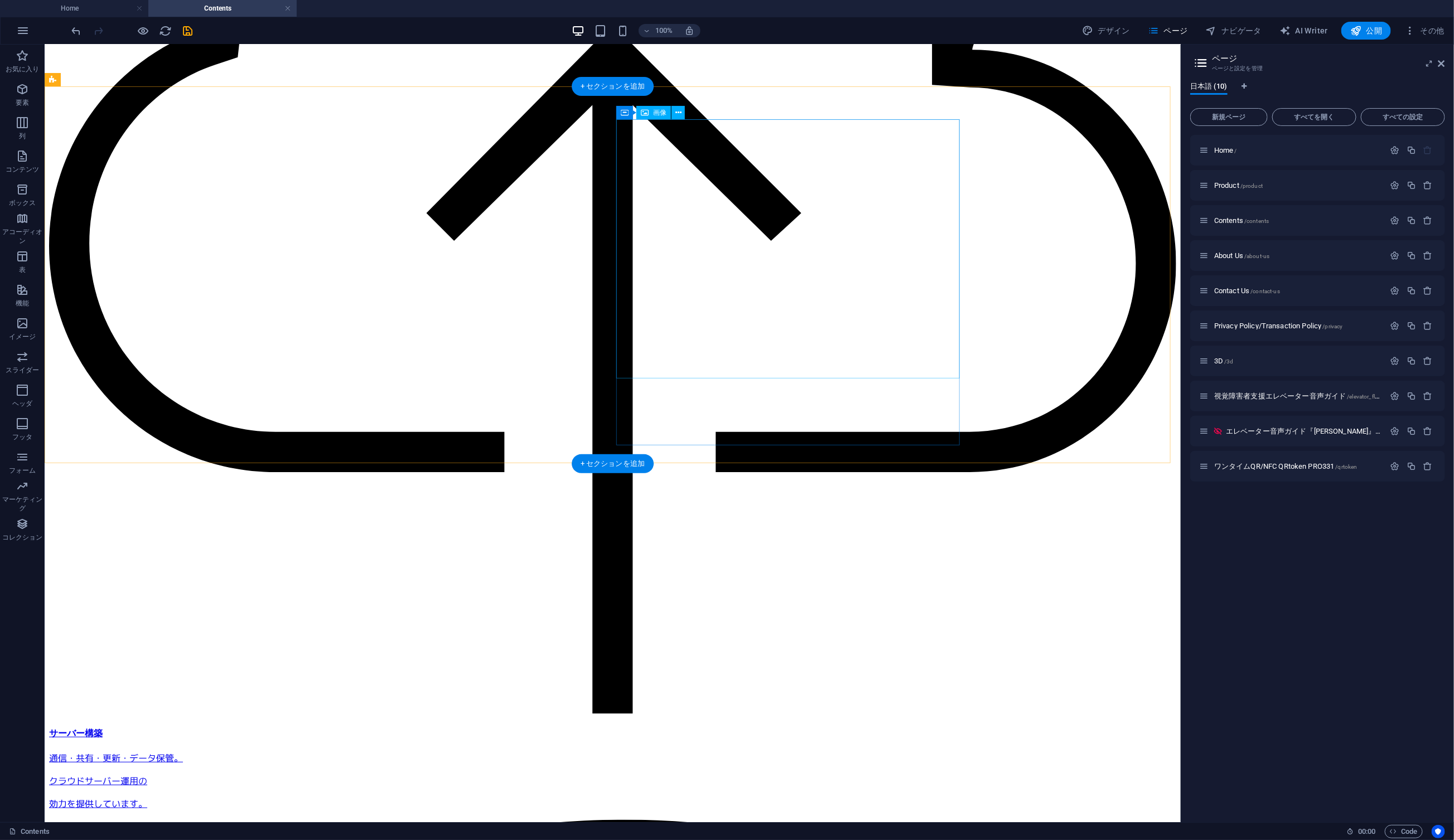
scroll to position [32, 0]
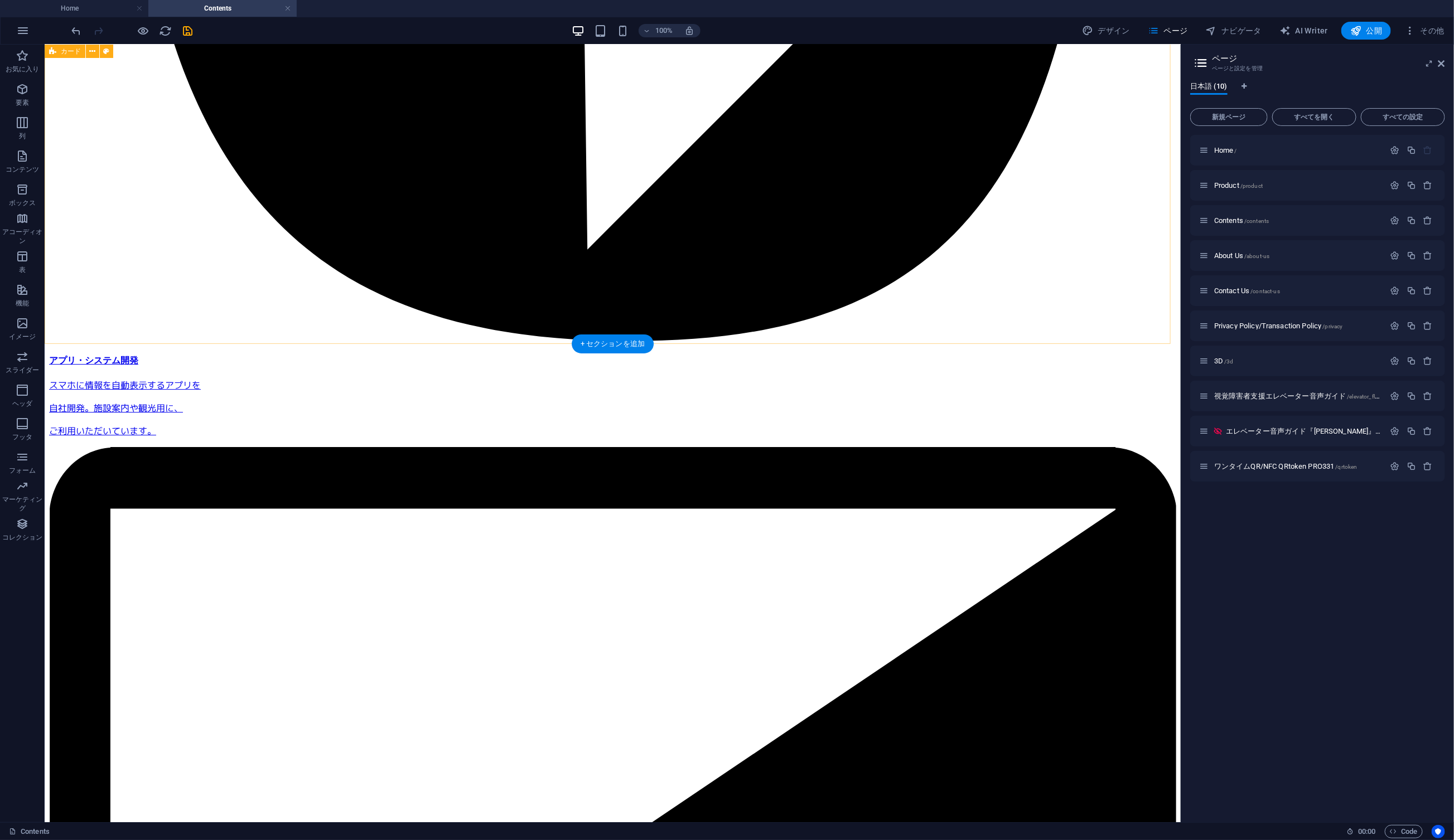
scroll to position [2406, 0]
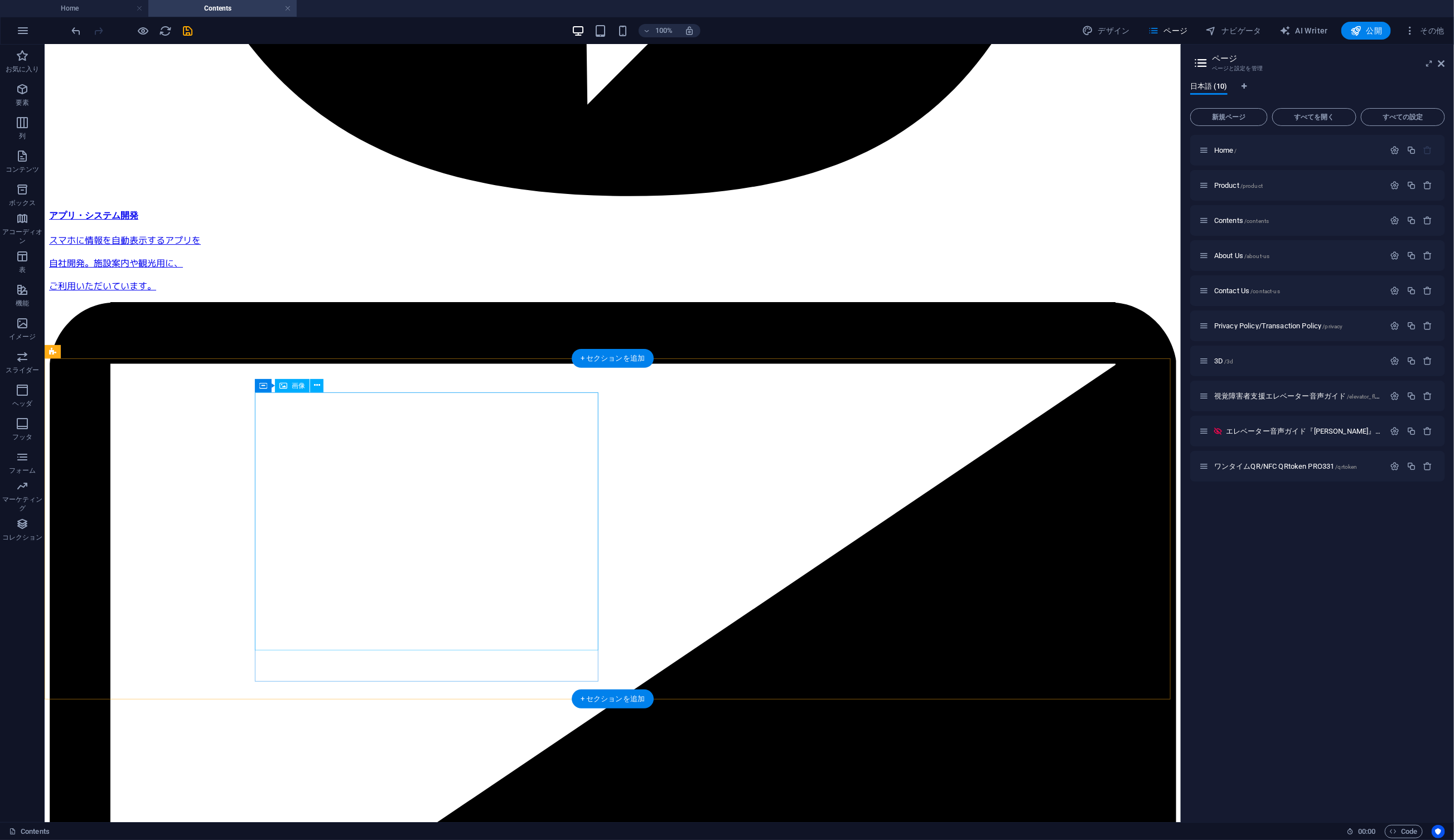
scroll to position [2542, 0]
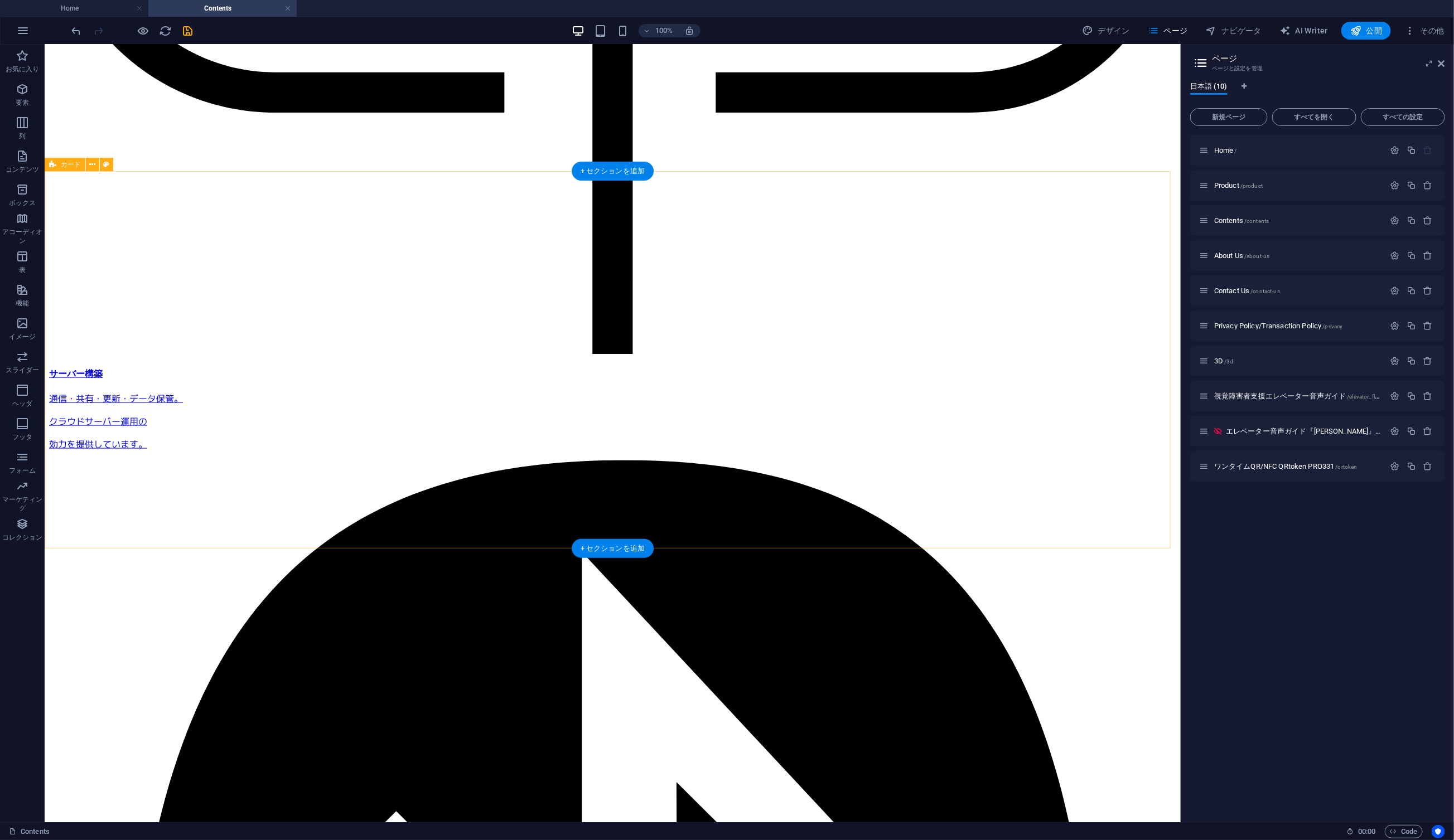
scroll to position [321, 0]
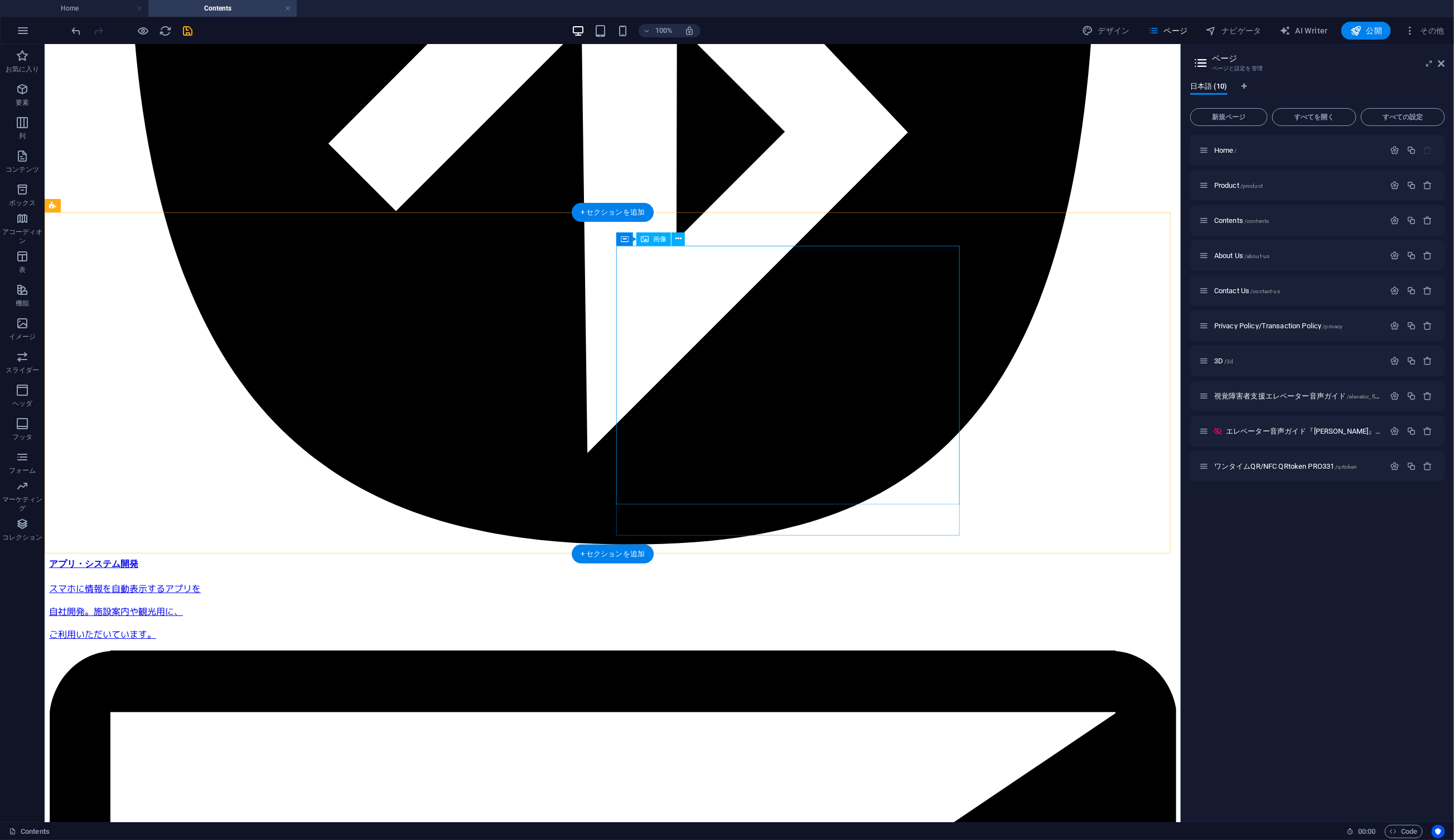
scroll to position [2321, 0]
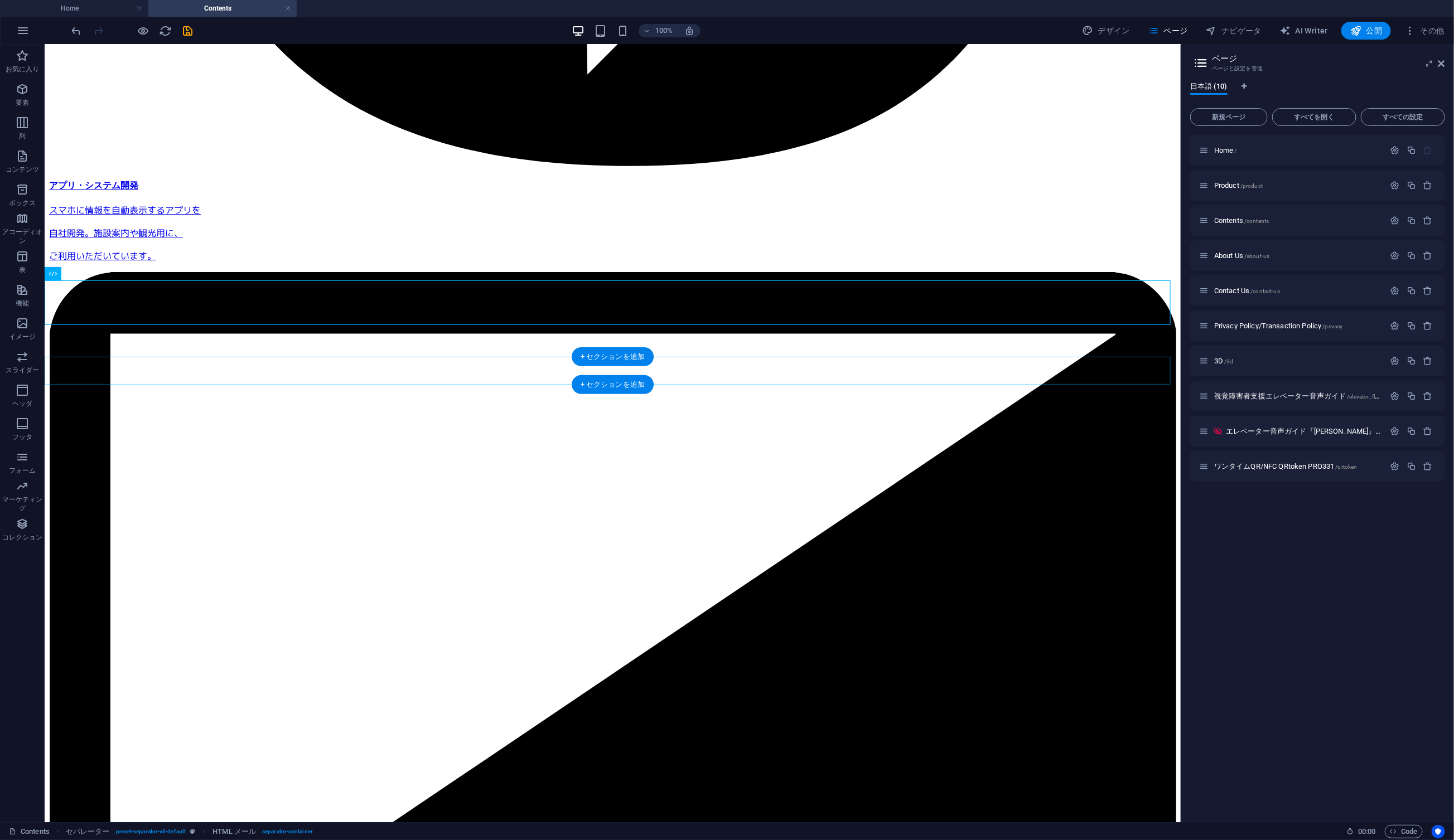
scroll to position [2356, 0]
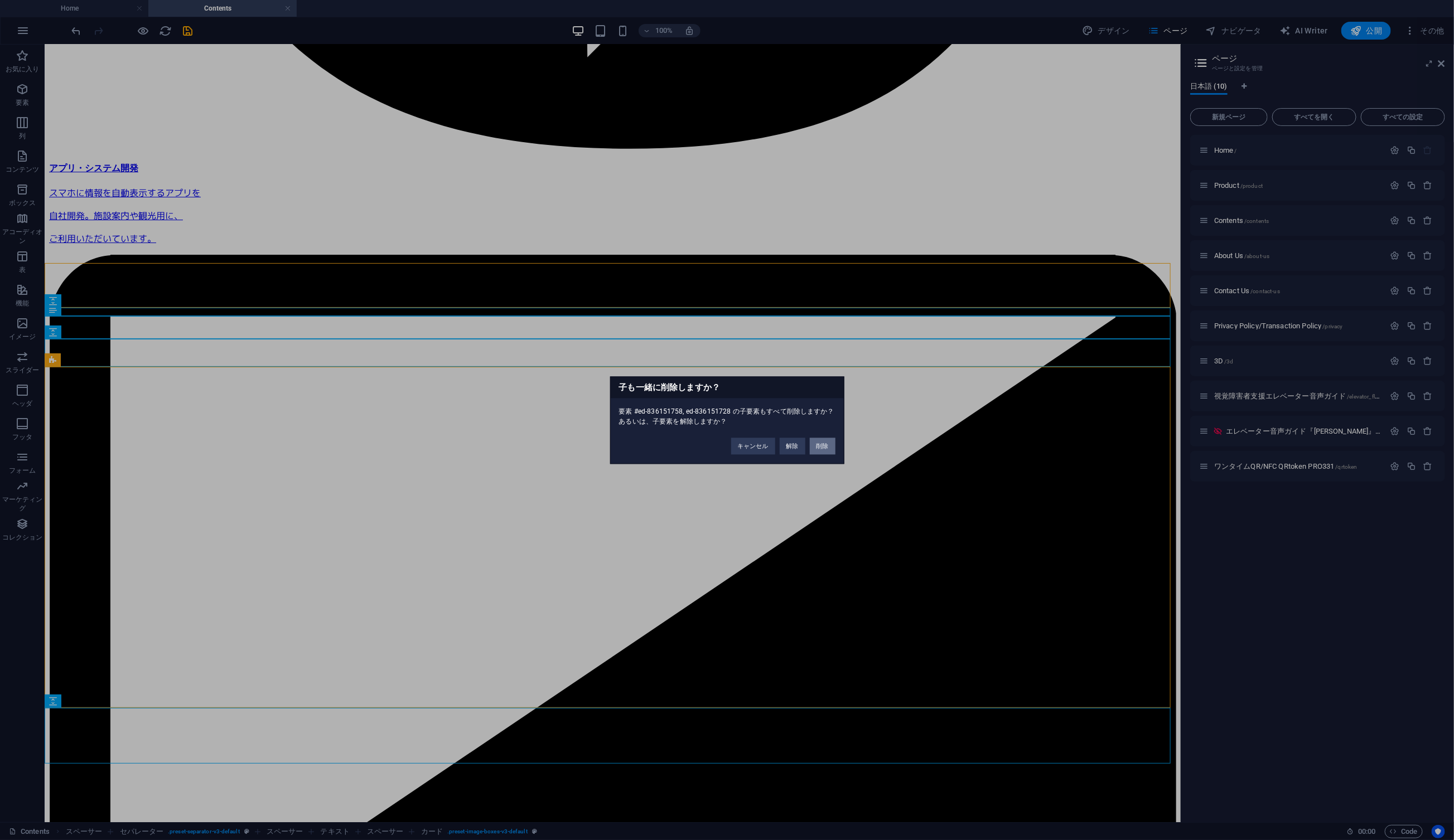
drag, startPoint x: 824, startPoint y: 443, endPoint x: 779, endPoint y: 398, distance: 63.6
click at [824, 443] on button "削除" at bounding box center [823, 445] width 26 height 16
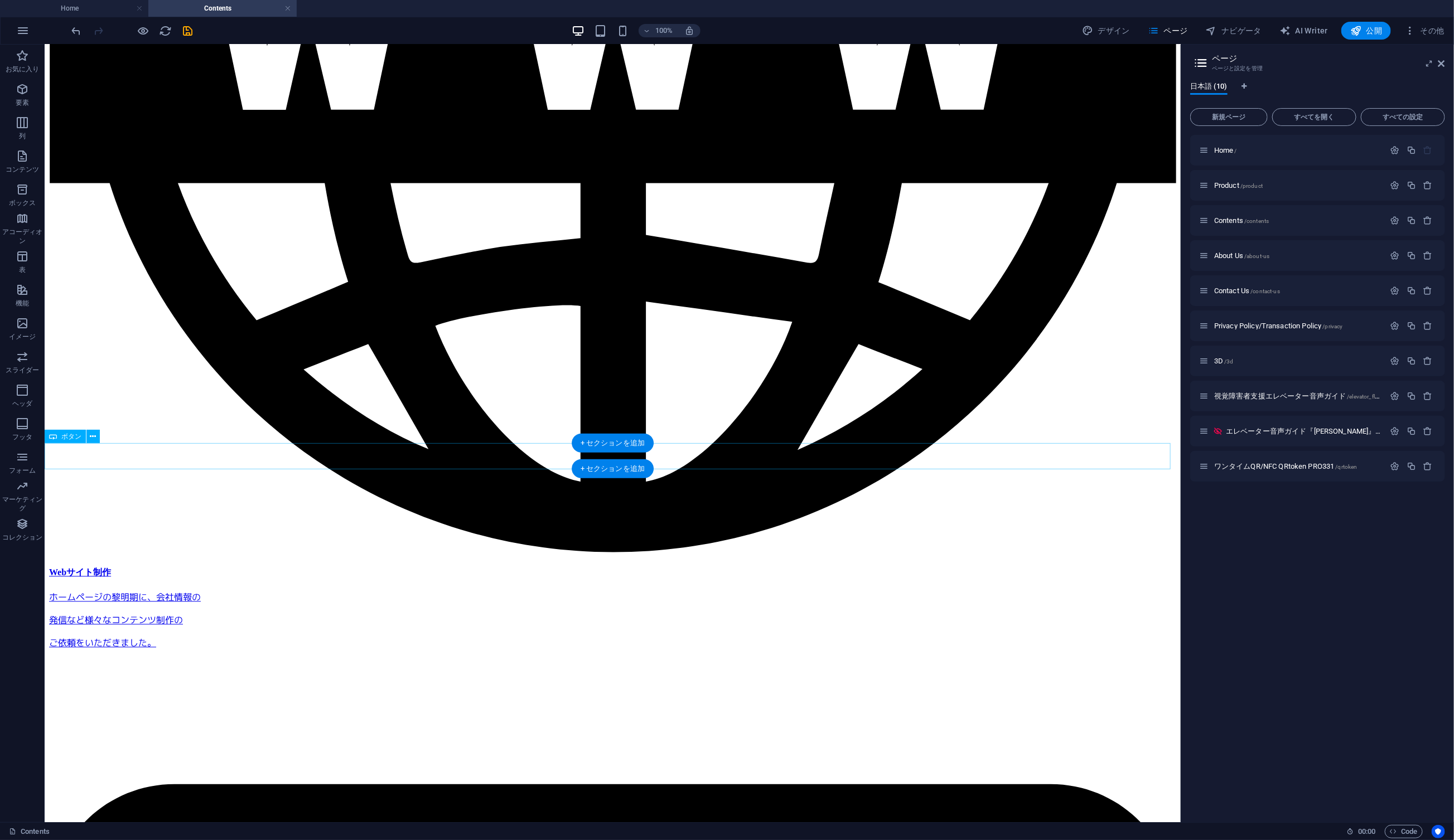
scroll to position [4194, 0]
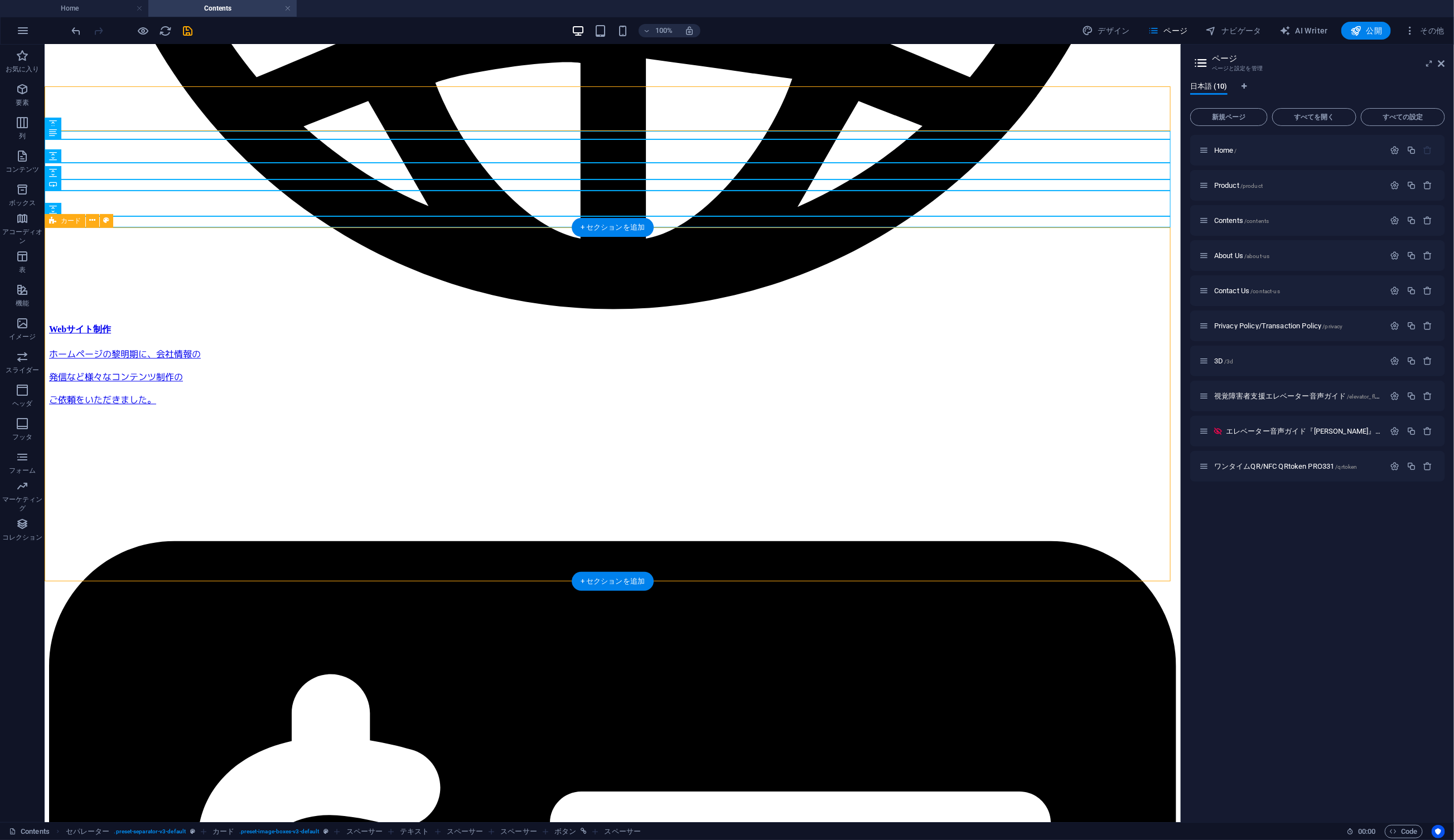
scroll to position [4461, 0]
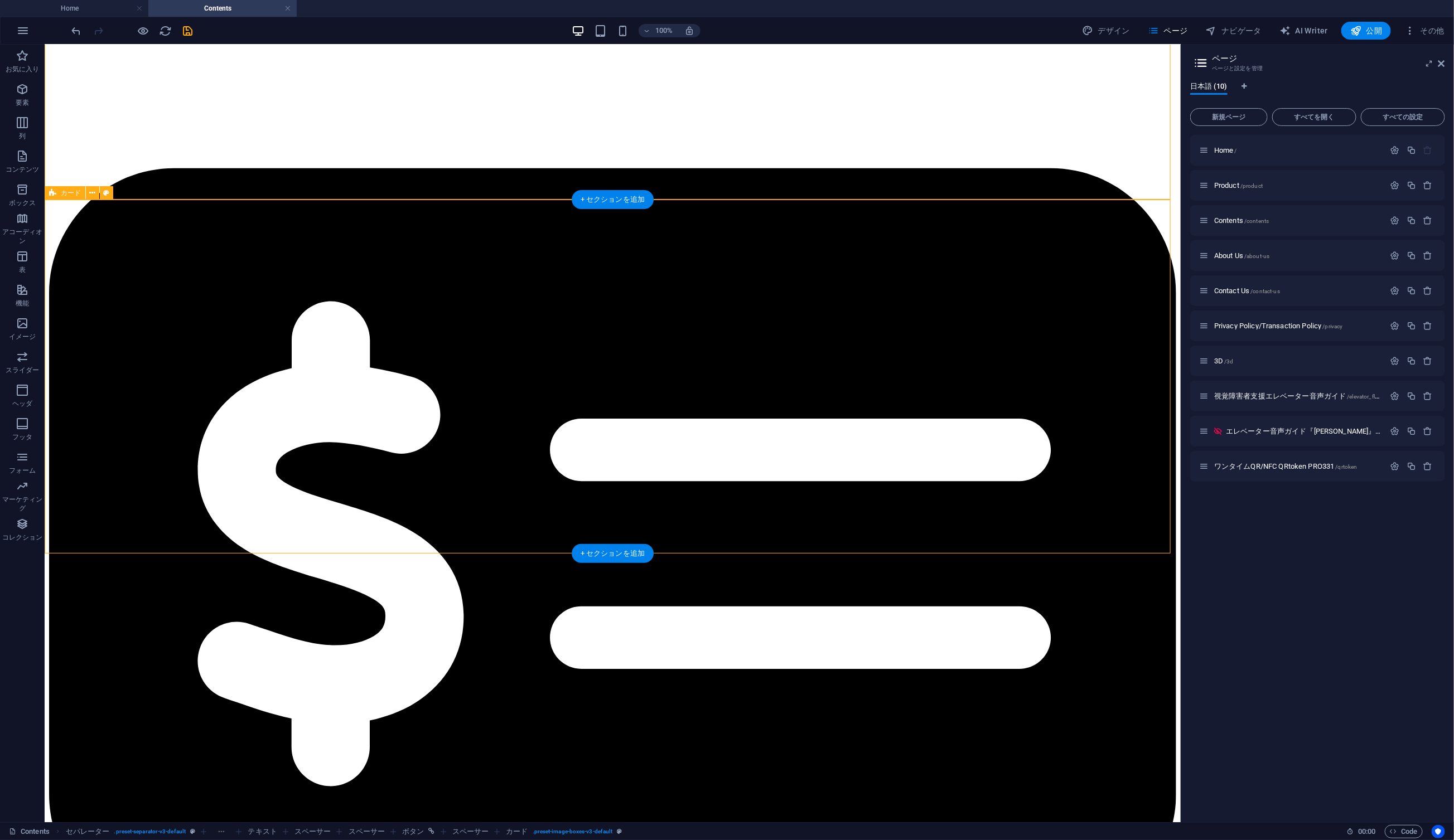
scroll to position [4927, 0]
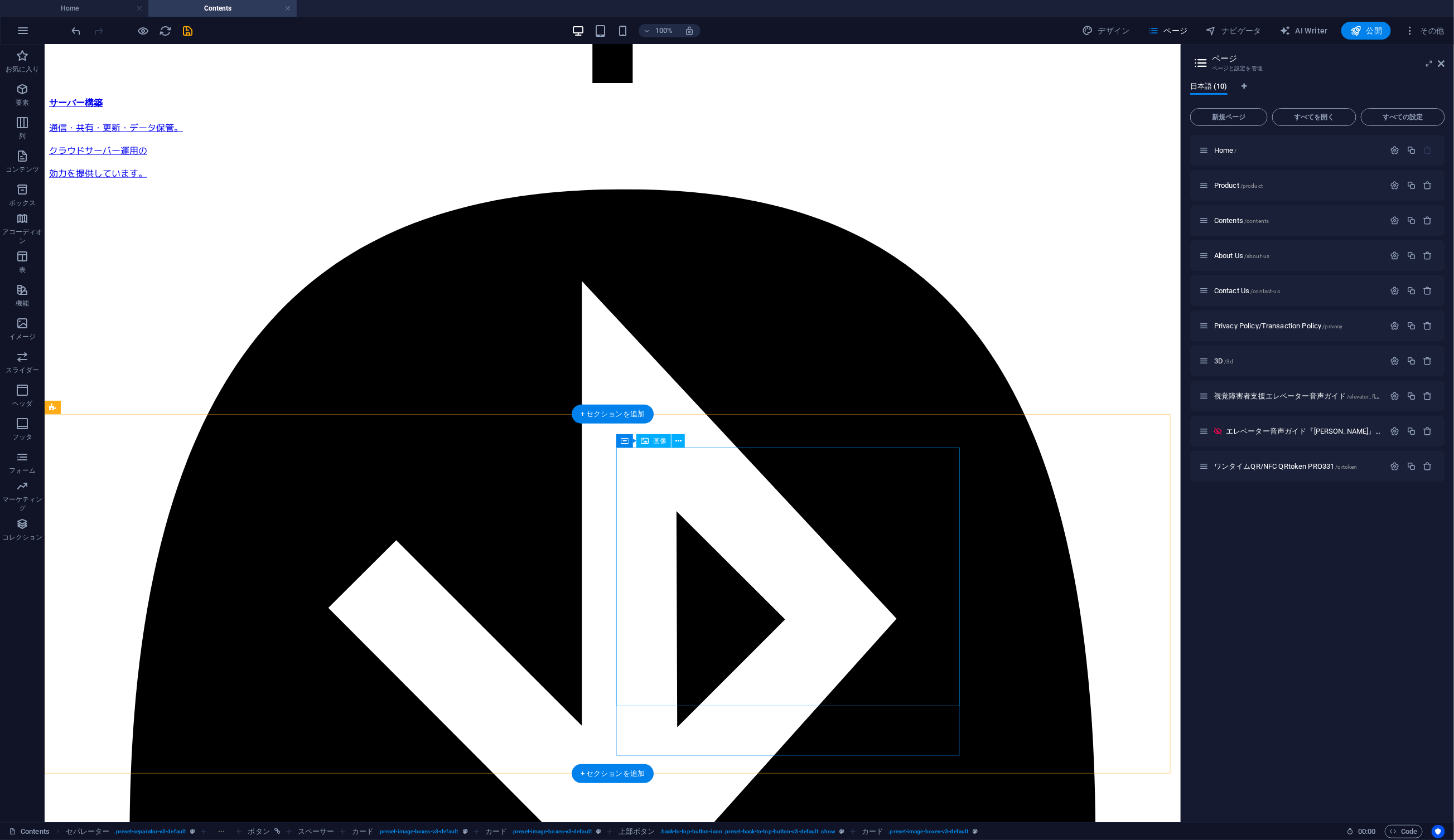
scroll to position [446, 0]
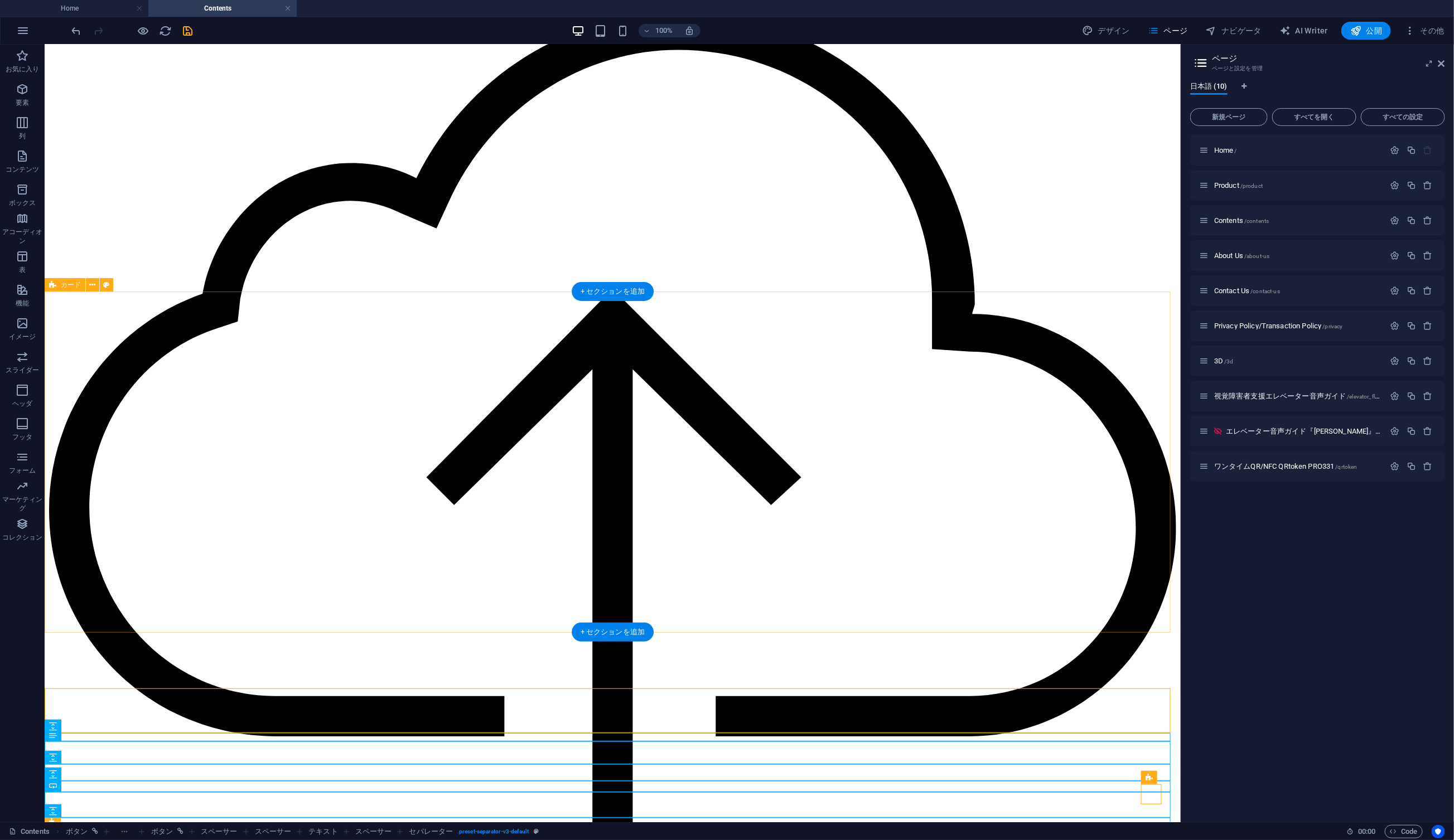
scroll to position [344, 0]
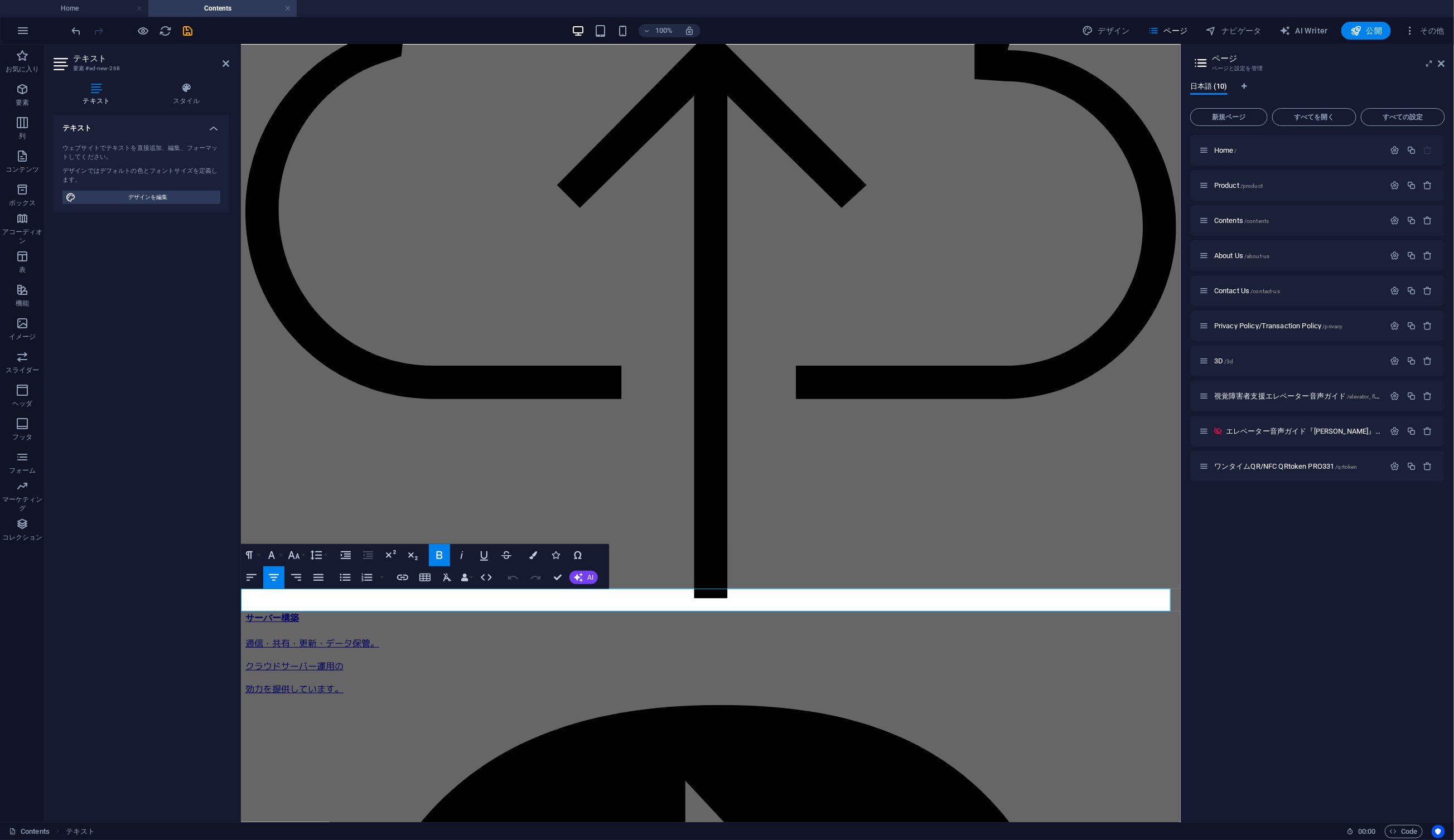
drag, startPoint x: 654, startPoint y: 600, endPoint x: 580, endPoint y: 600, distance: 74.0
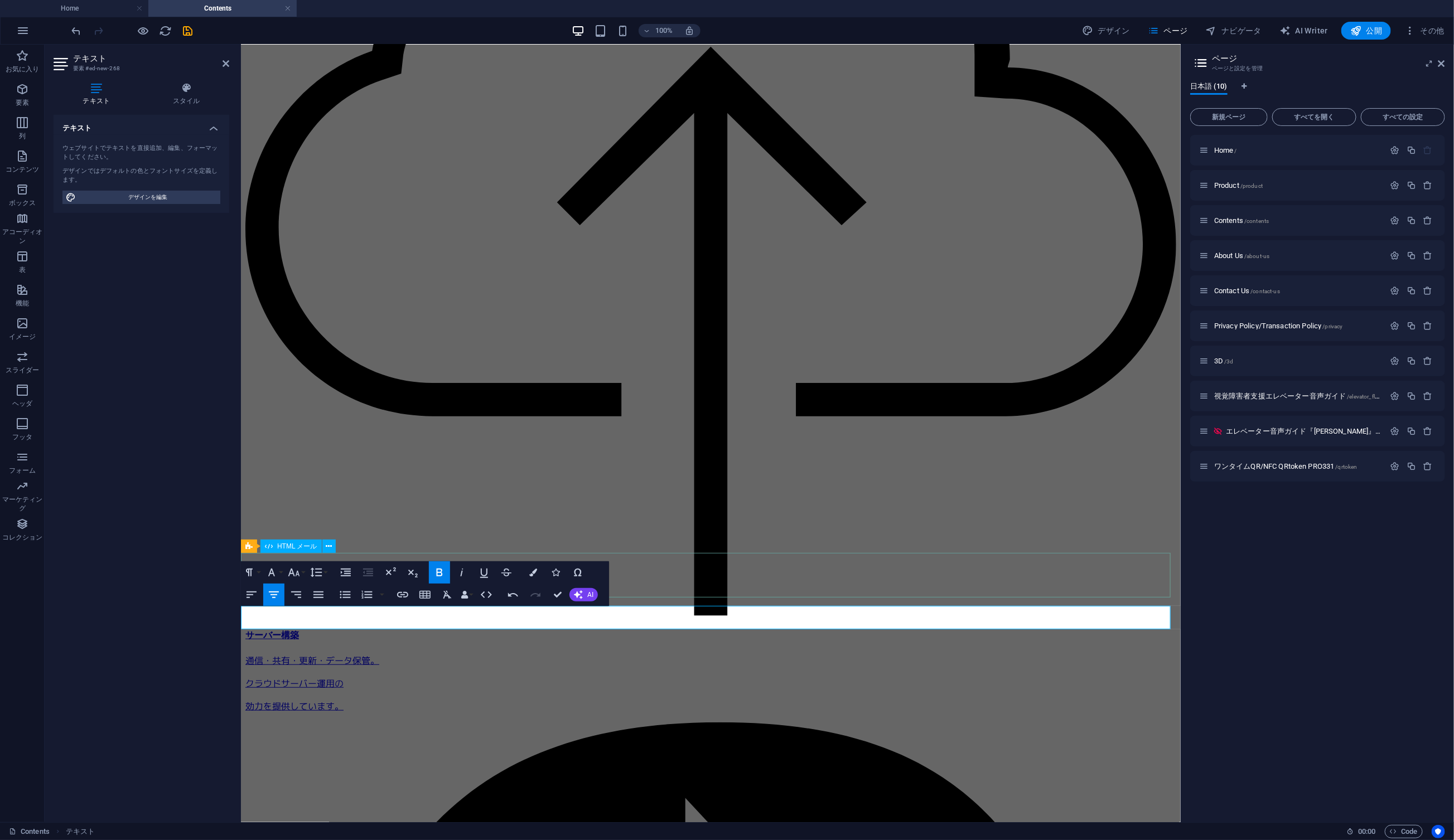
scroll to position [318, 0]
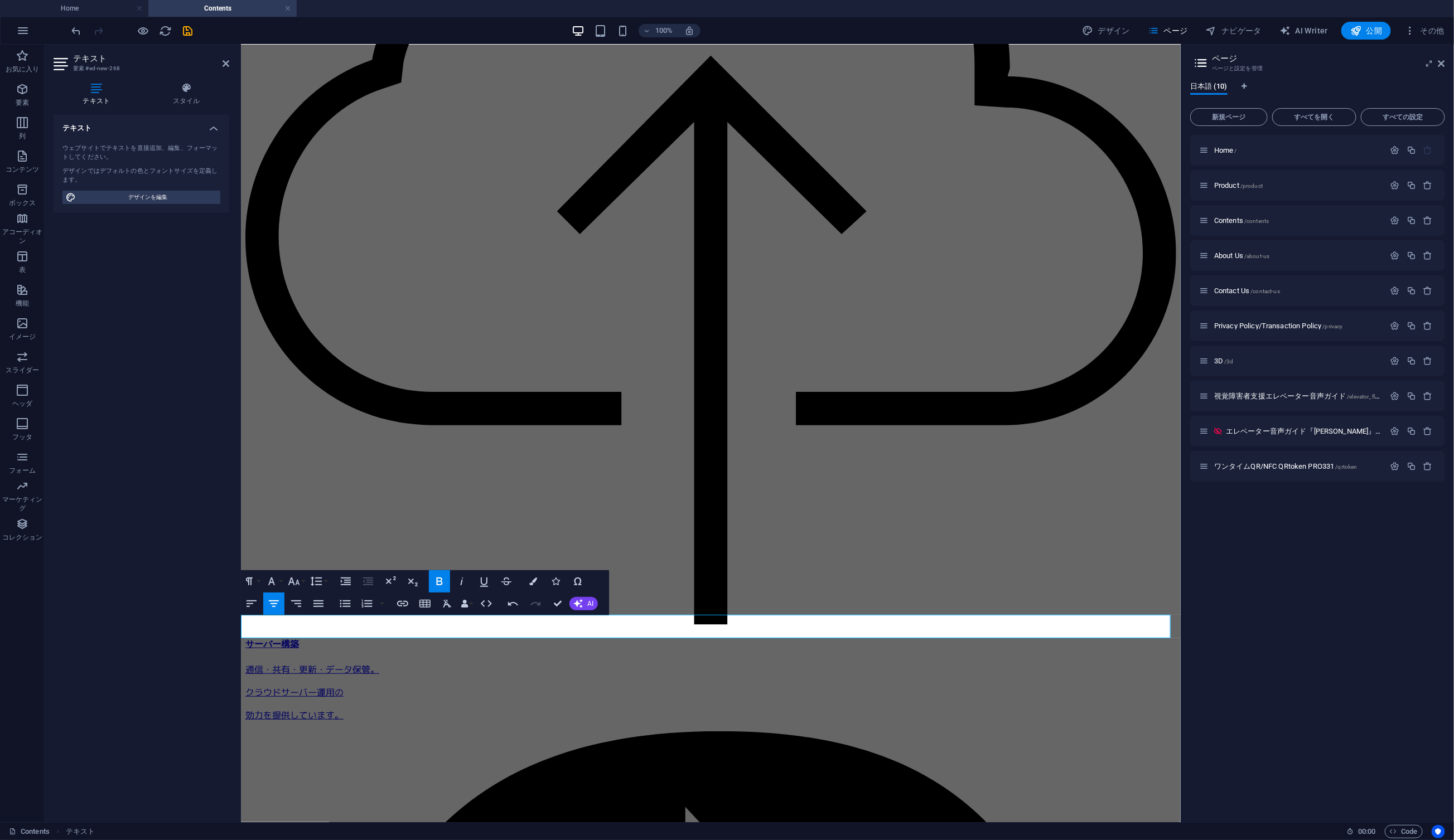
drag, startPoint x: 793, startPoint y: 625, endPoint x: 763, endPoint y: 628, distance: 30.1
drag, startPoint x: 781, startPoint y: 627, endPoint x: 874, endPoint y: 625, distance: 93.0
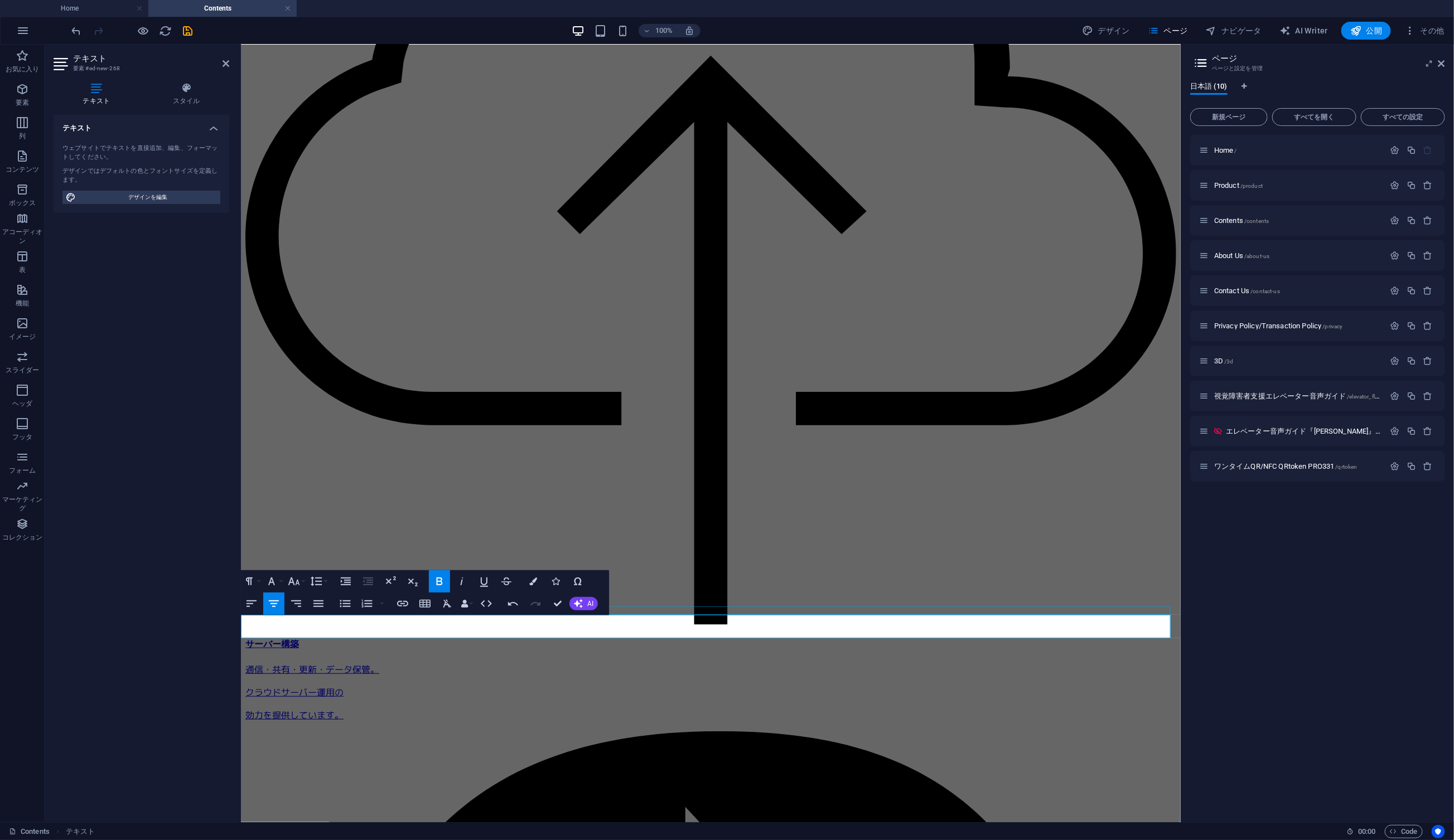
scroll to position [335, 0]
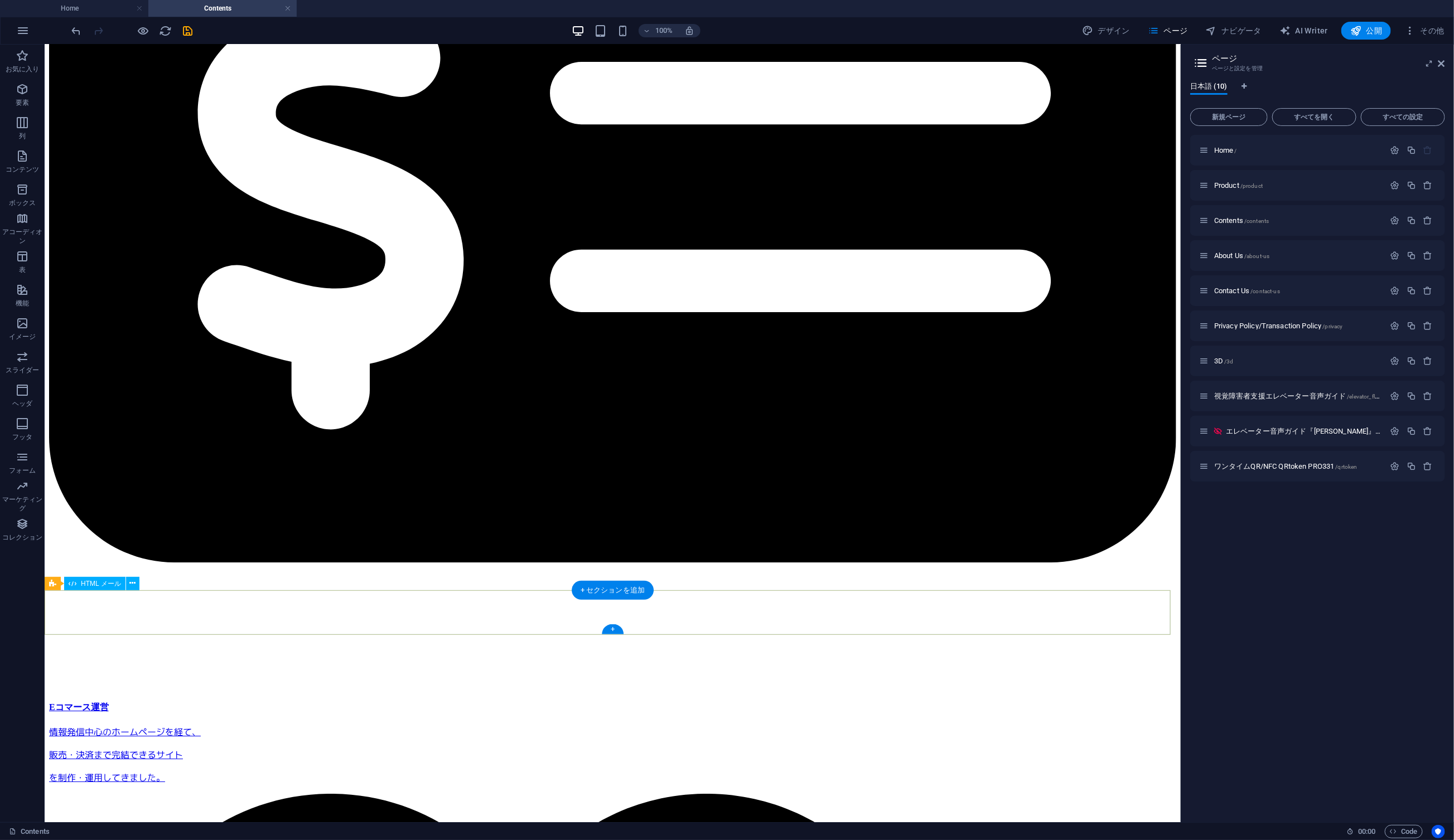
scroll to position [5357, 0]
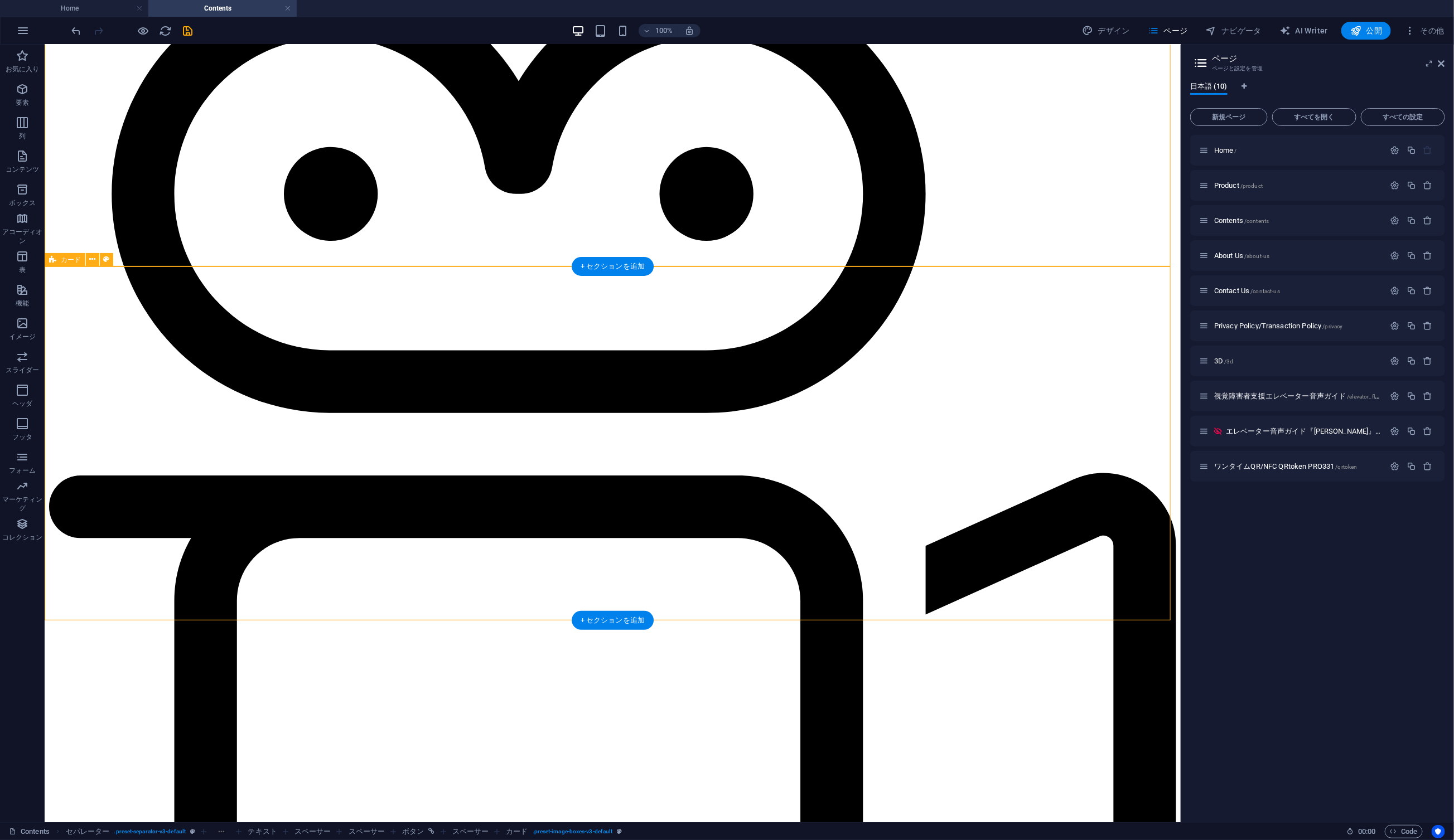
scroll to position [6120, 0]
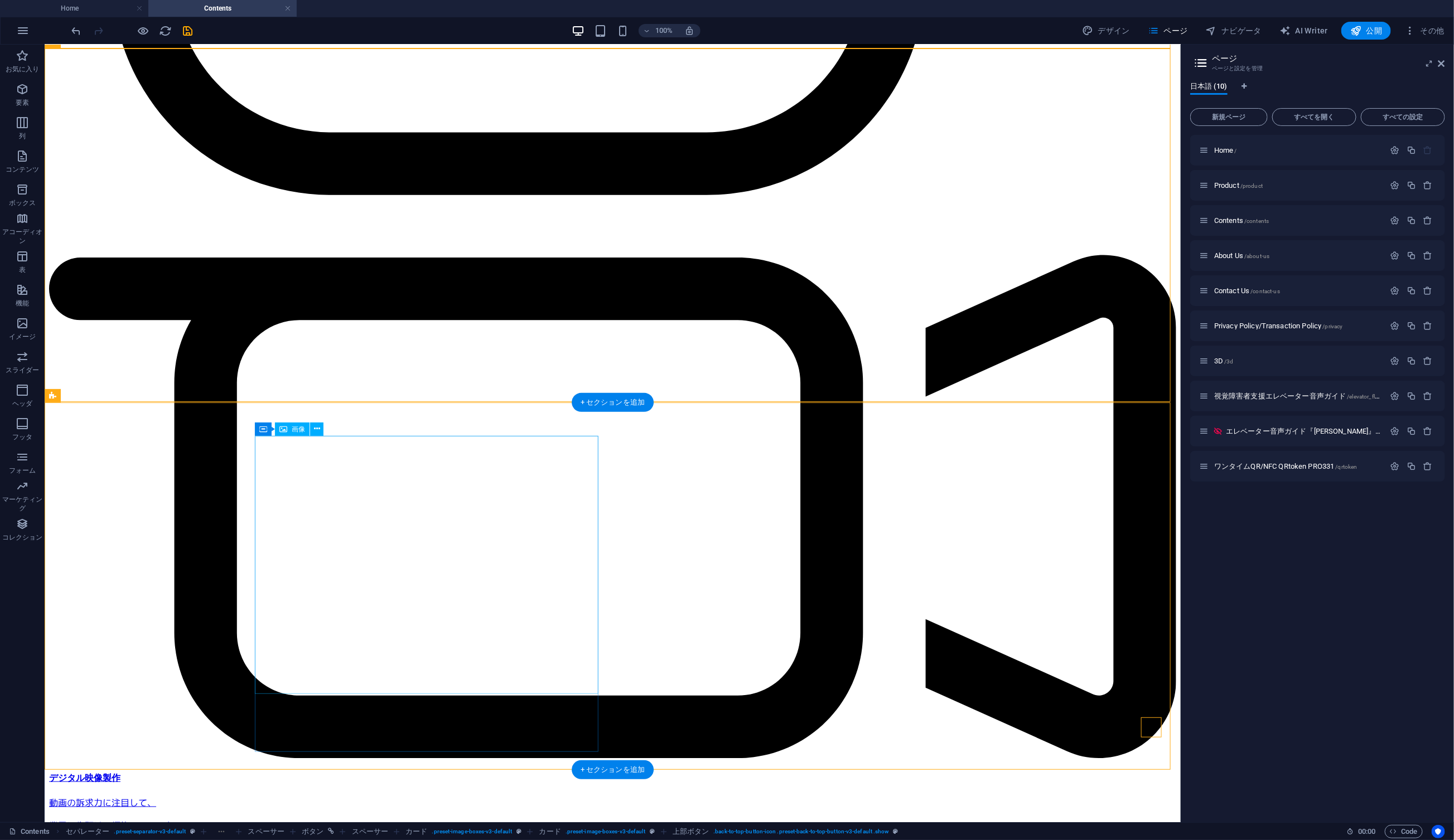
scroll to position [6268, 0]
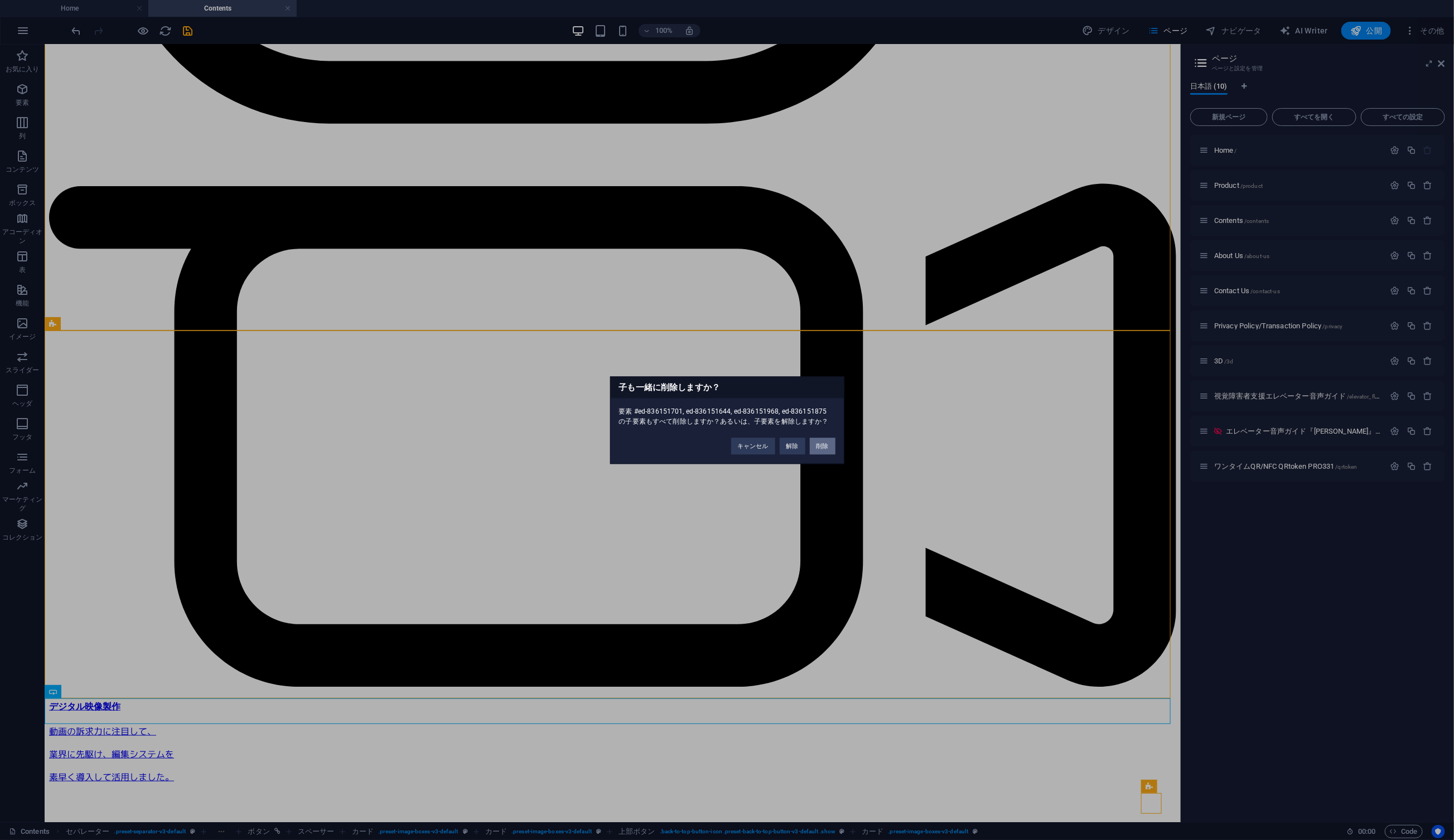
click at [821, 444] on button "削除" at bounding box center [823, 445] width 26 height 16
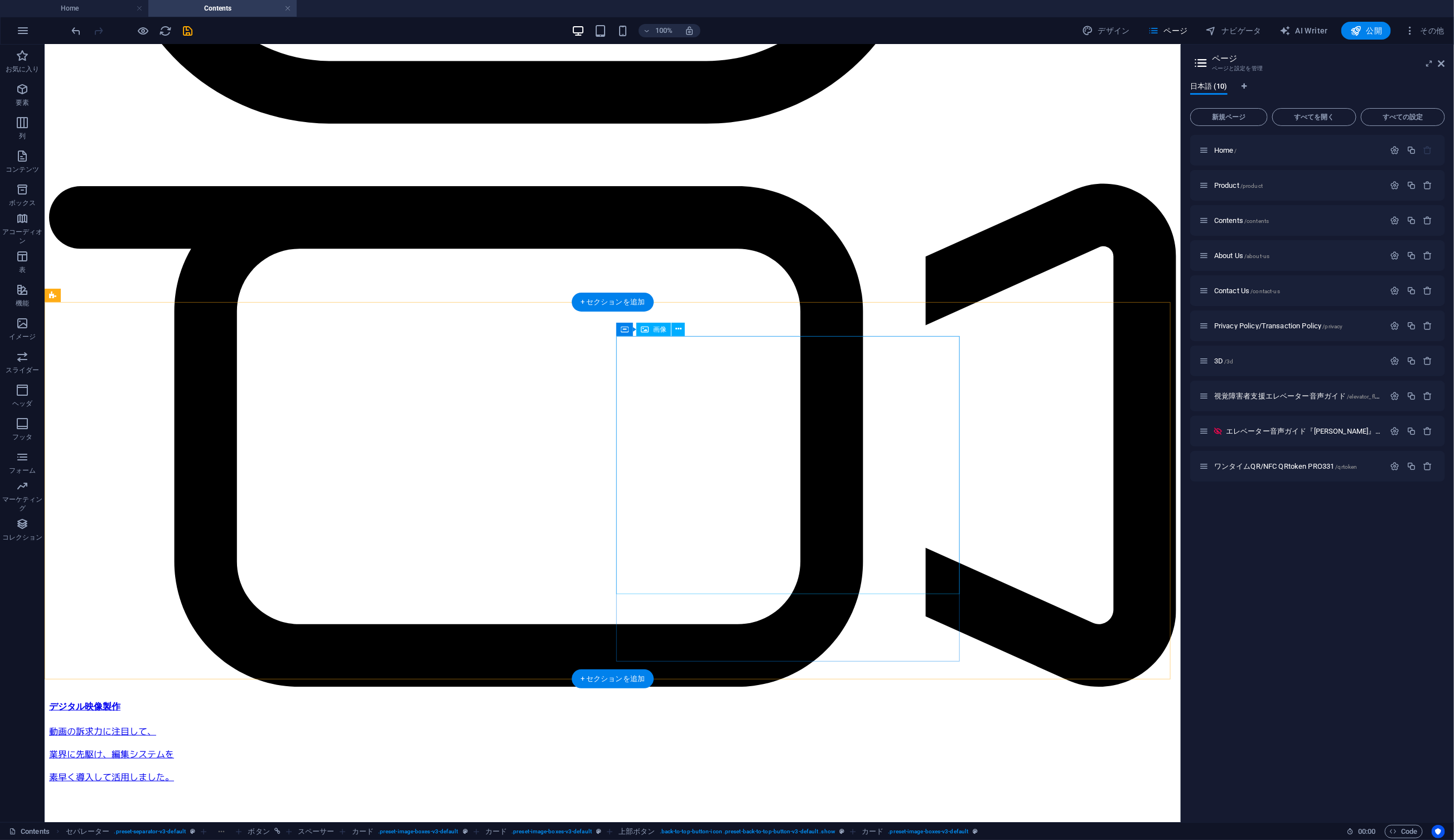
scroll to position [5025, 0]
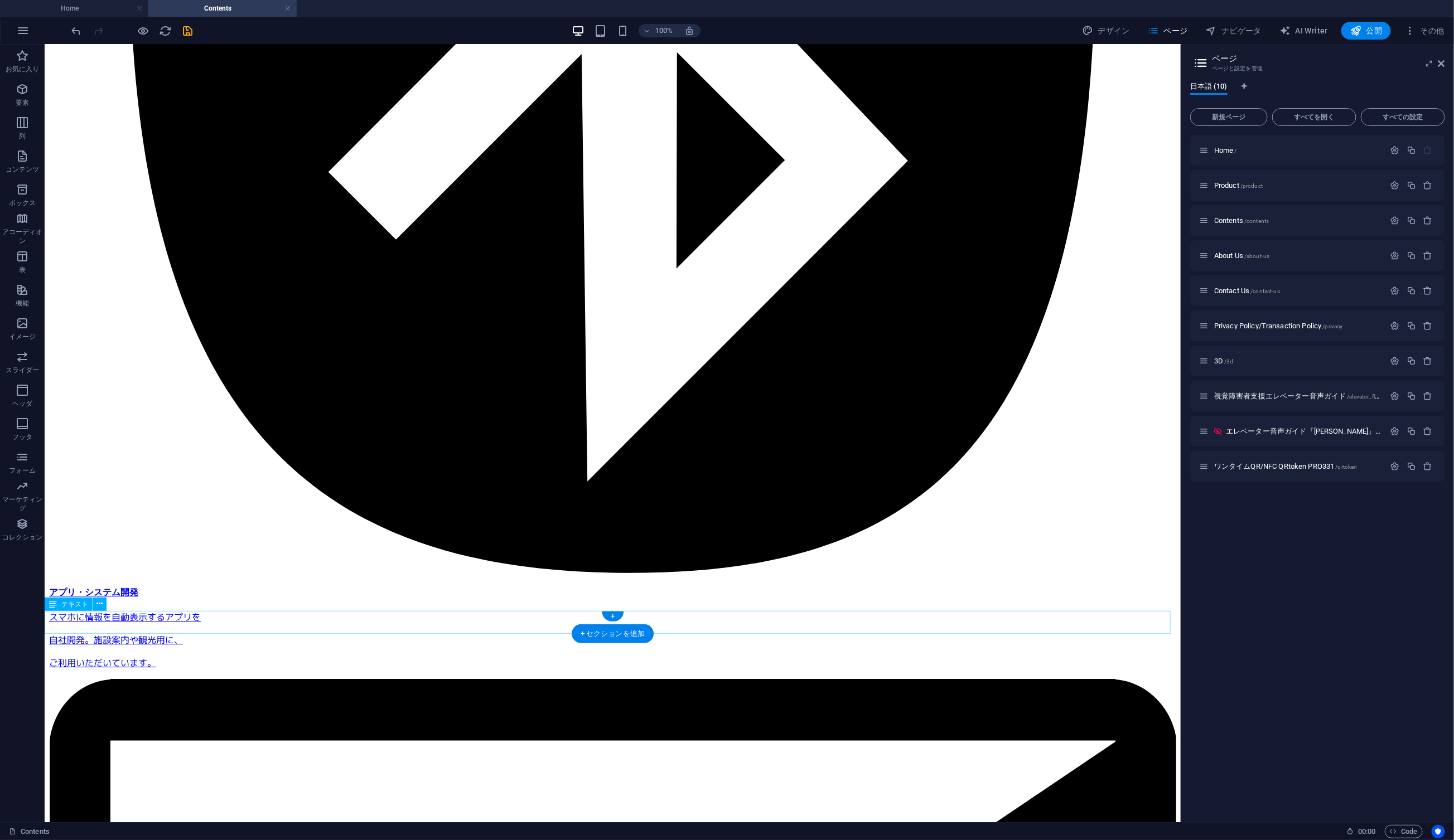
scroll to position [1493, 0]
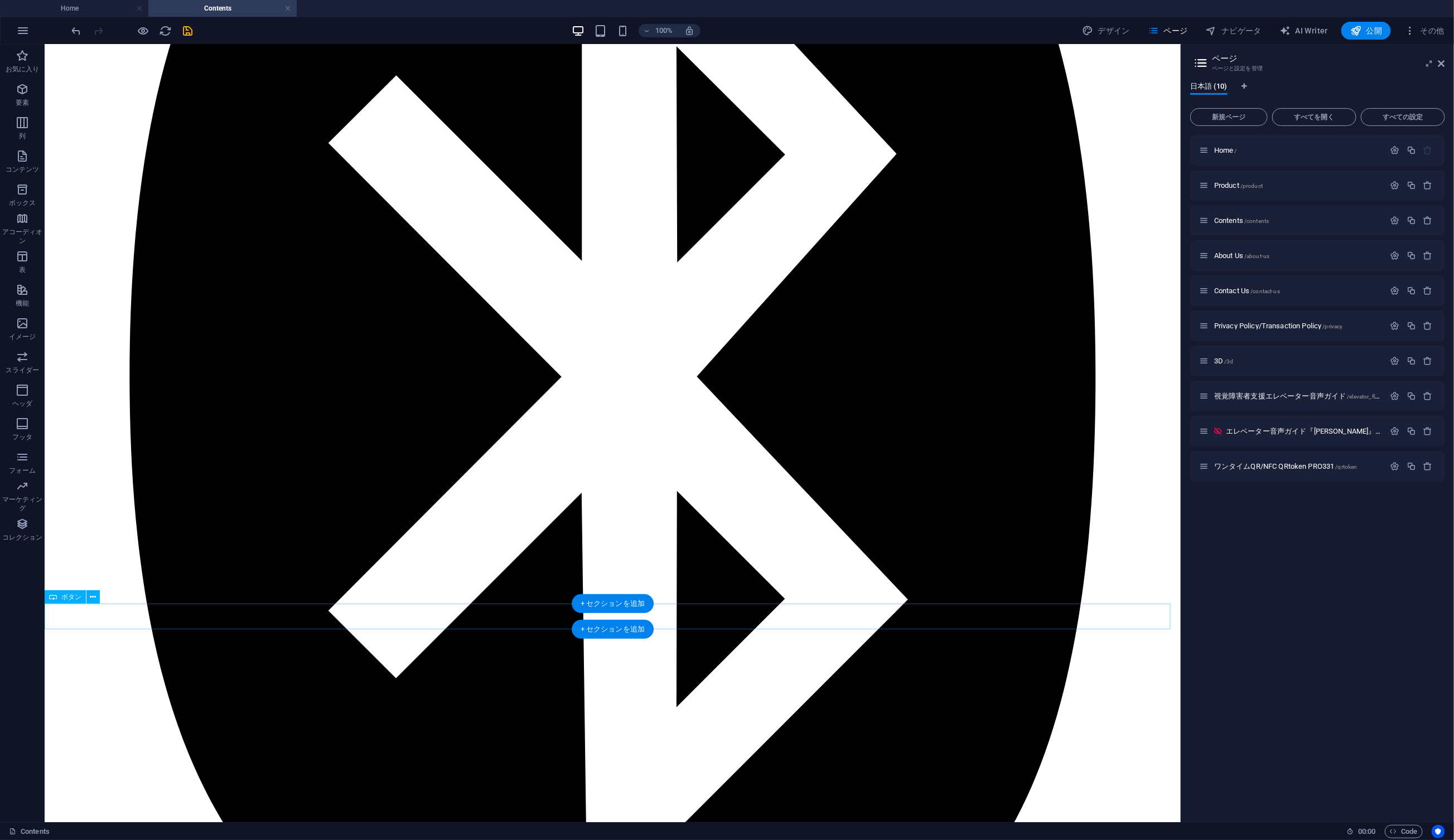
click at [25, 86] on icon "button" at bounding box center [22, 90] width 14 height 14
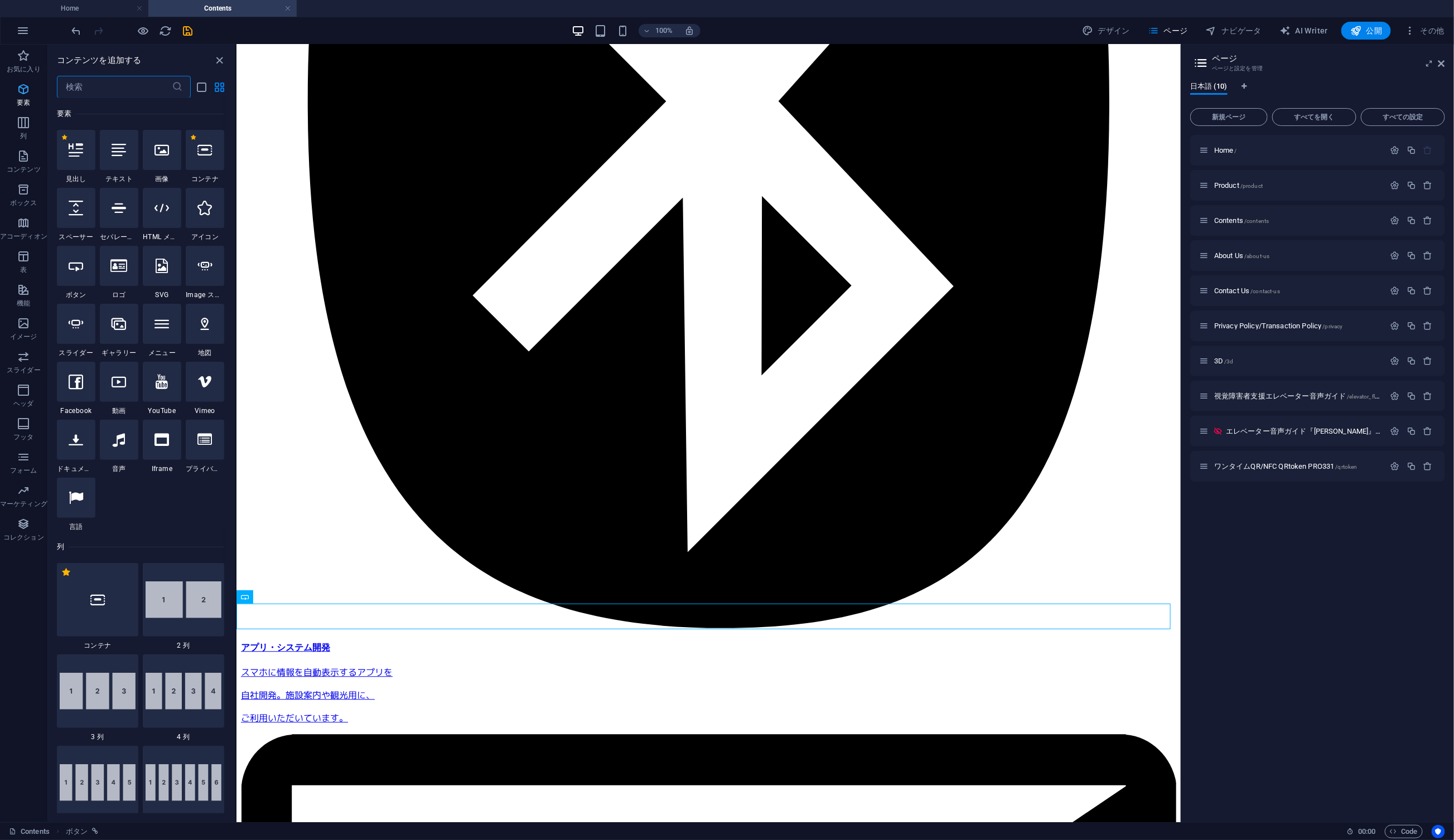
scroll to position [119, 0]
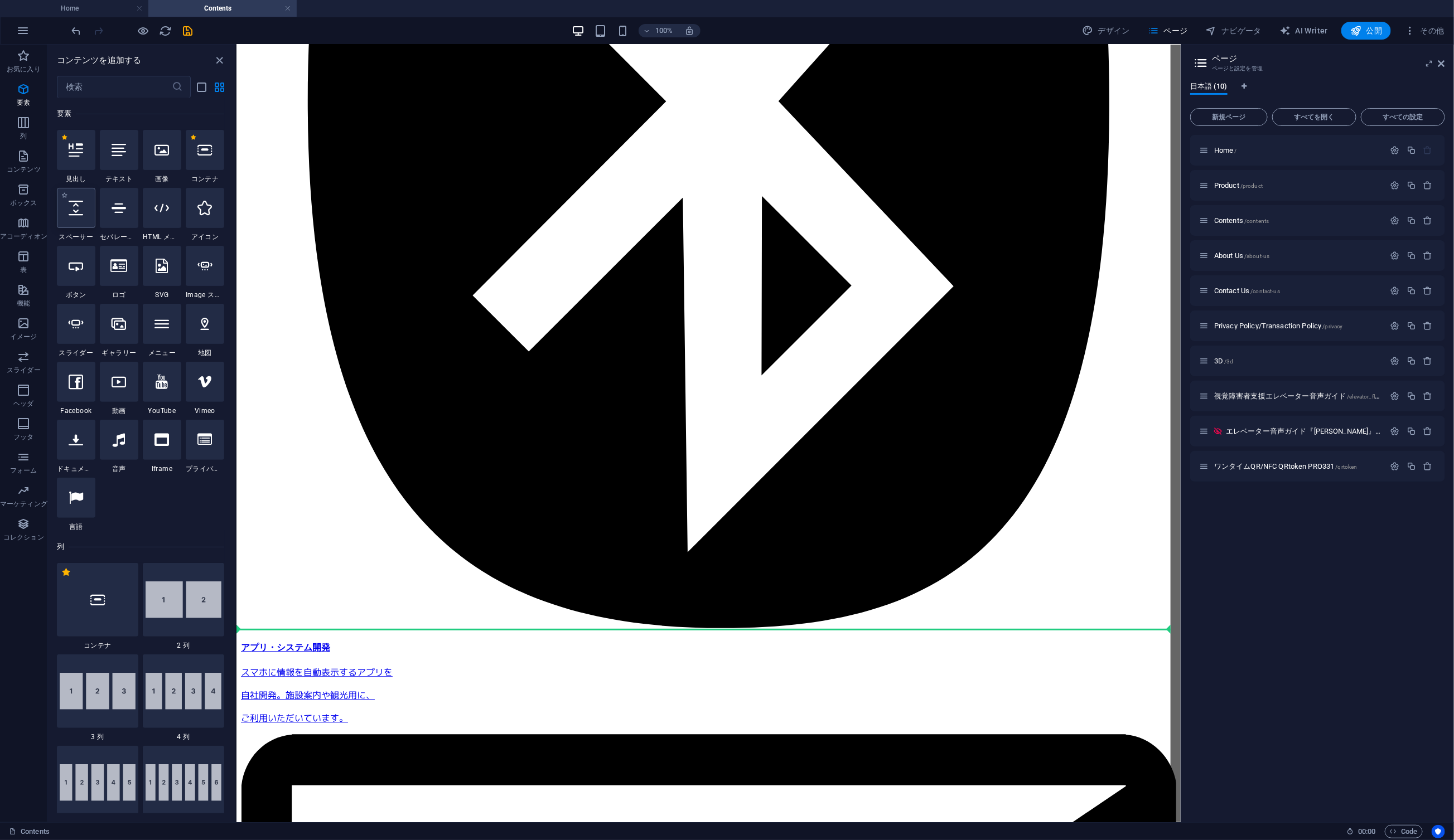
select select "px"
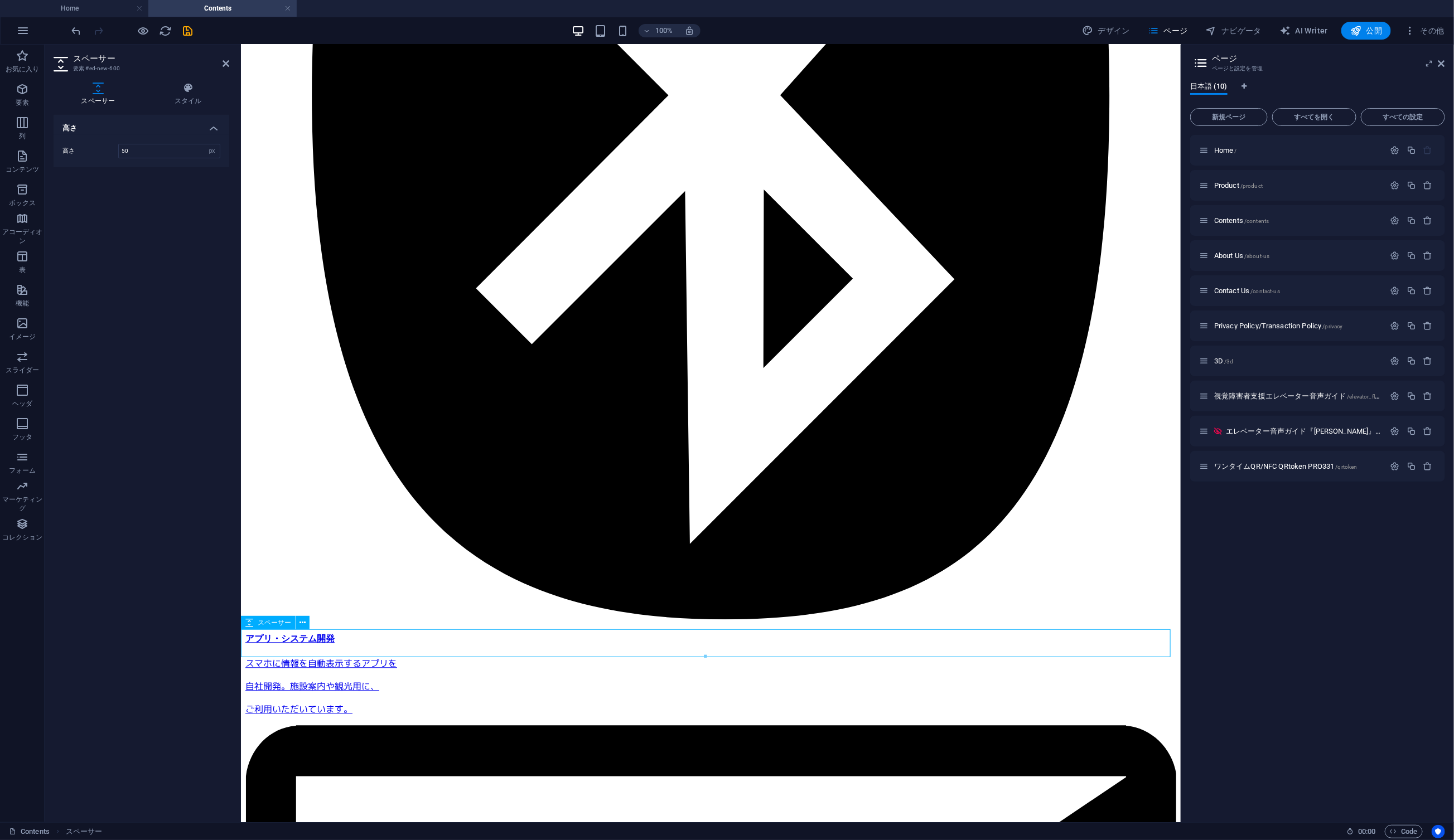
drag, startPoint x: 223, startPoint y: 65, endPoint x: 221, endPoint y: 100, distance: 35.1
click at [223, 65] on icon at bounding box center [226, 64] width 7 height 9
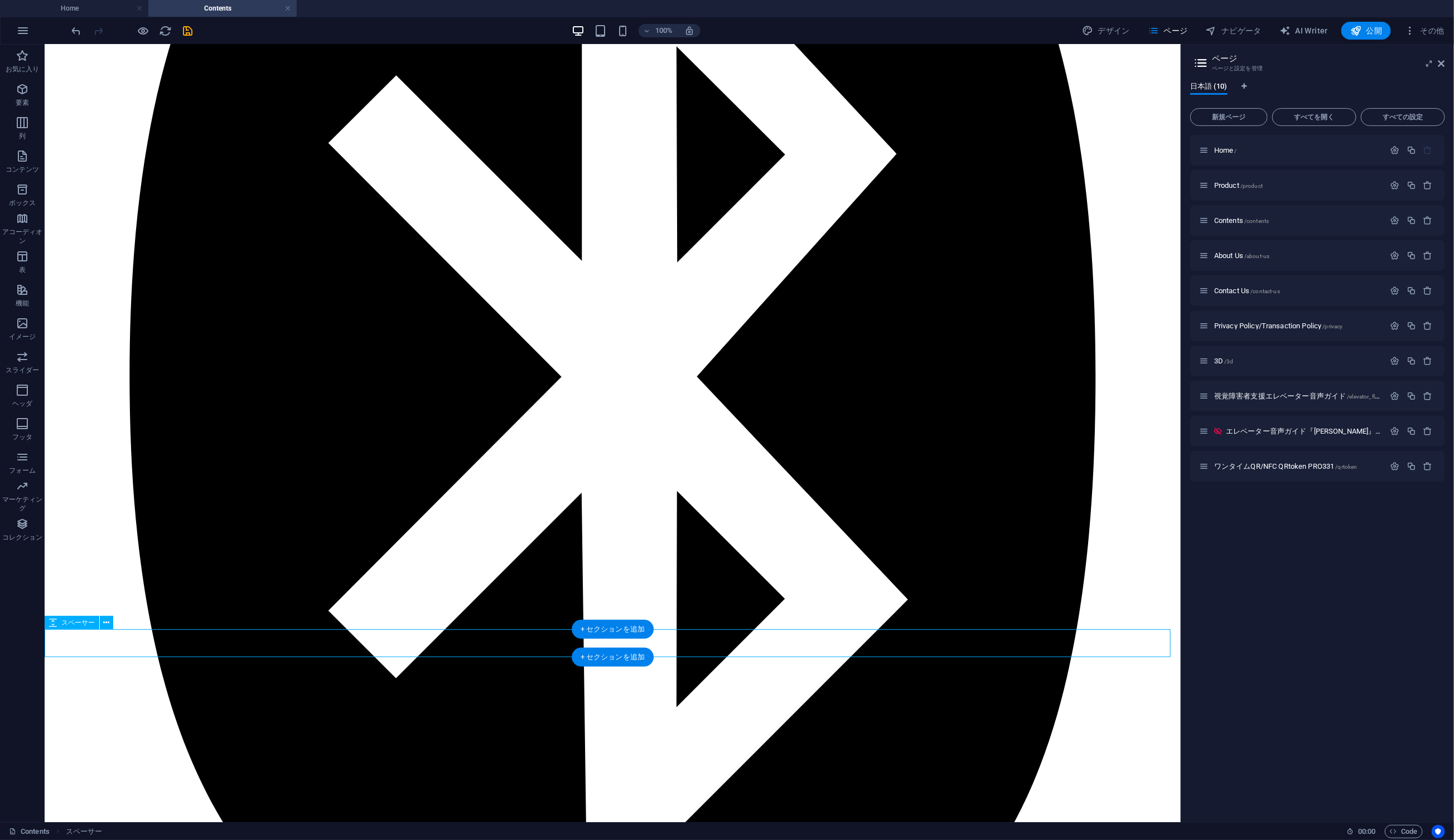
select select "px"
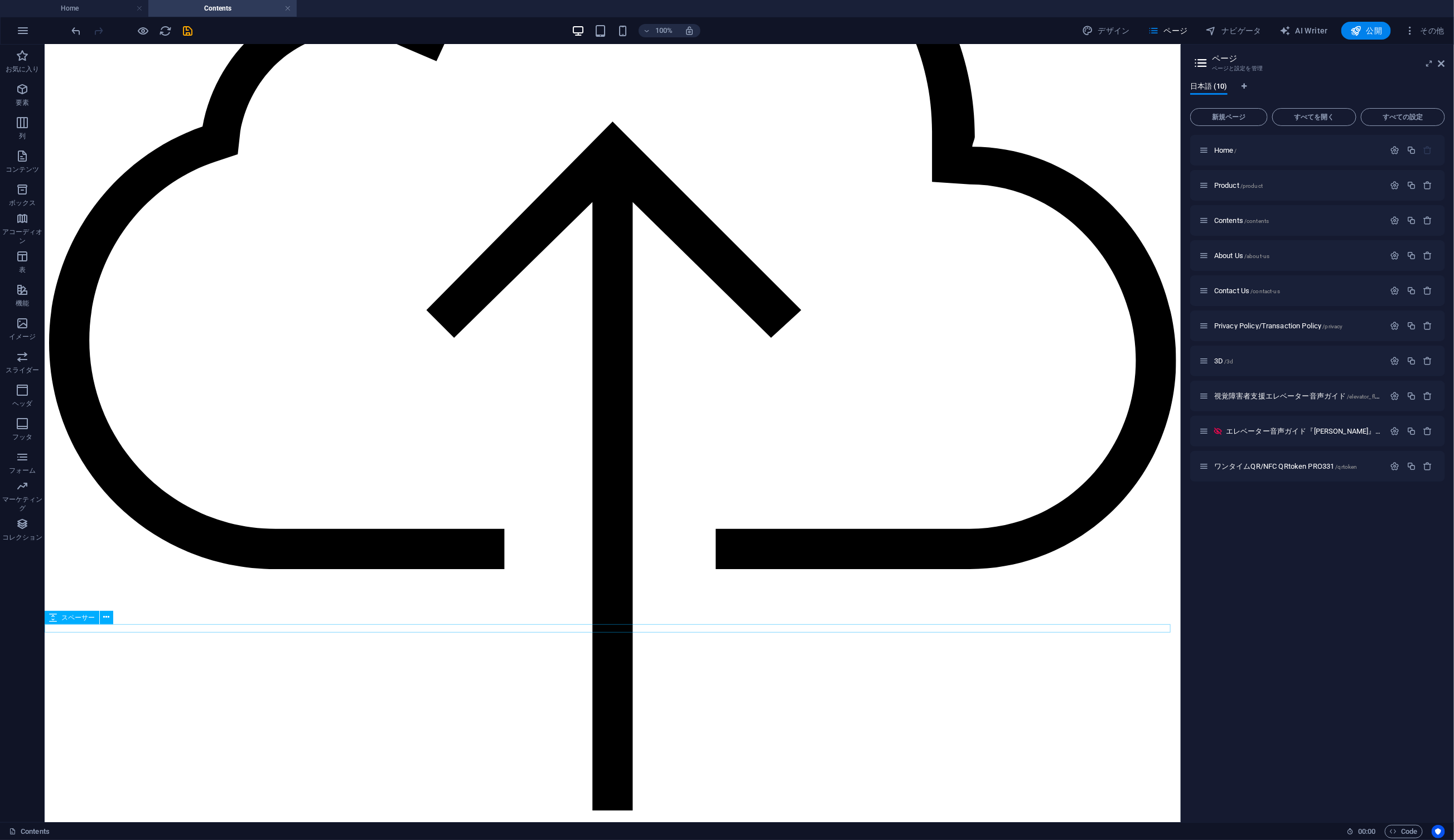
scroll to position [158, 0]
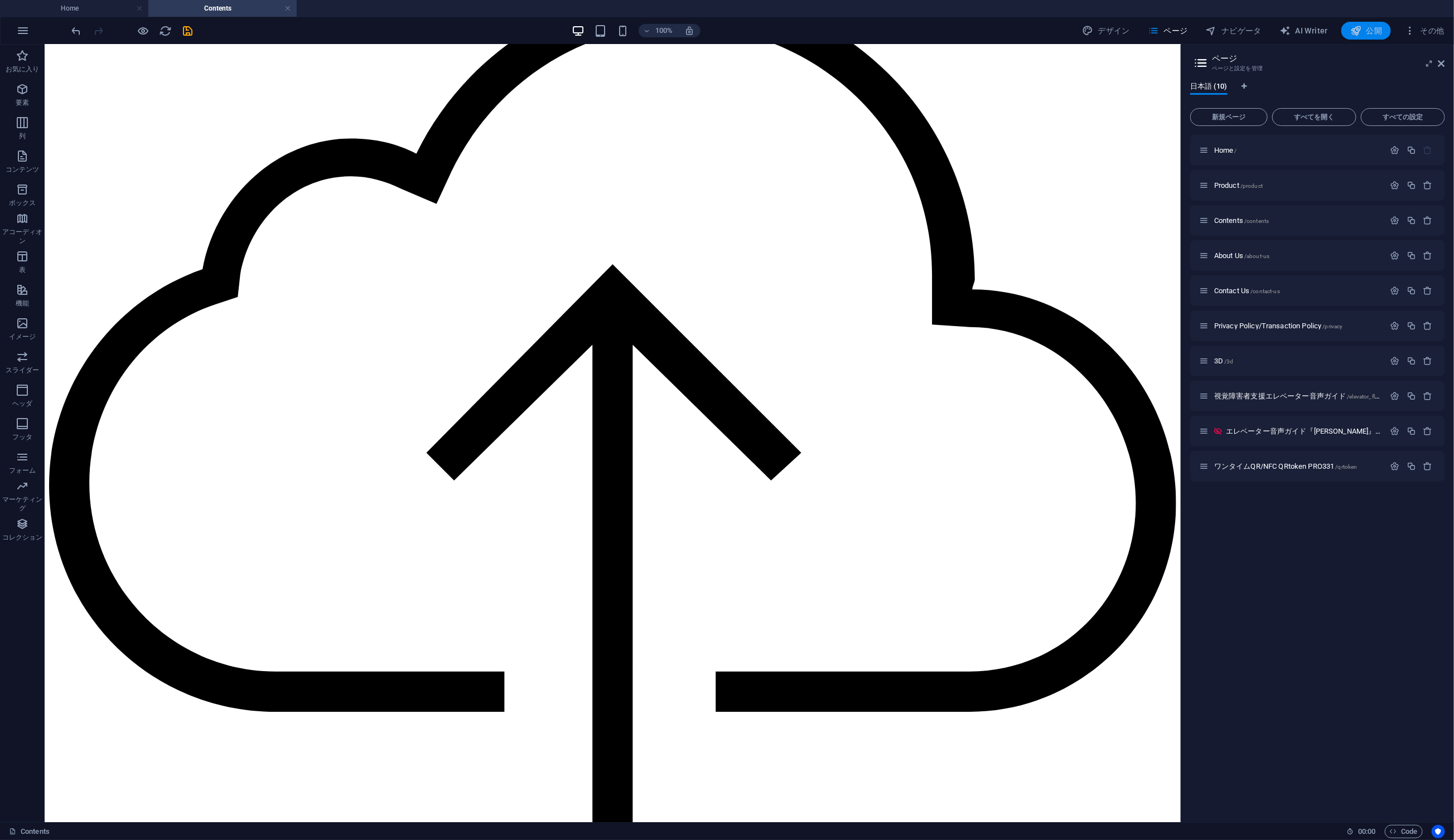
click at [1146, 30] on span "公開" at bounding box center [1366, 30] width 32 height 11
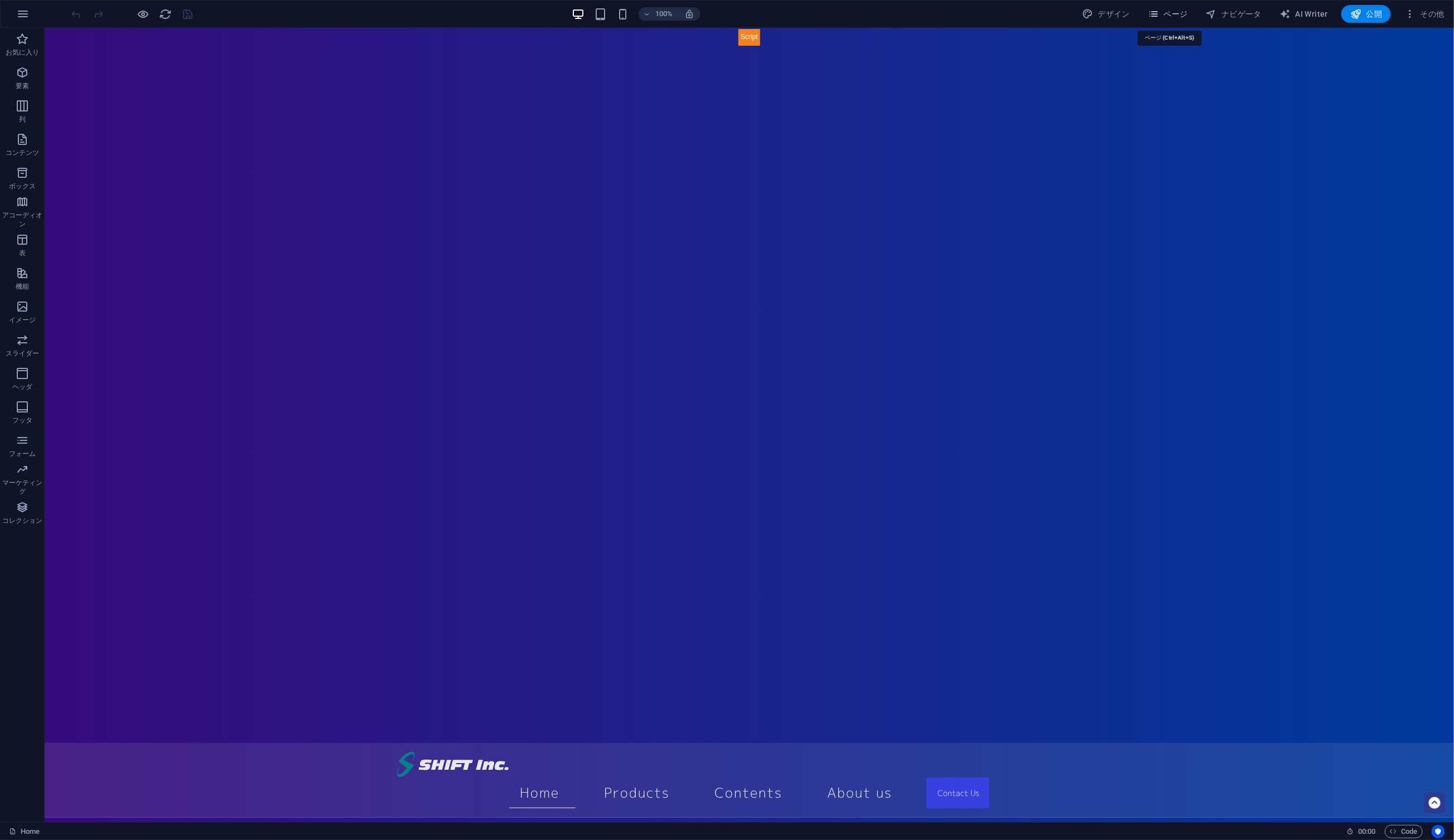
click at [1173, 10] on span "ページ" at bounding box center [1168, 14] width 41 height 11
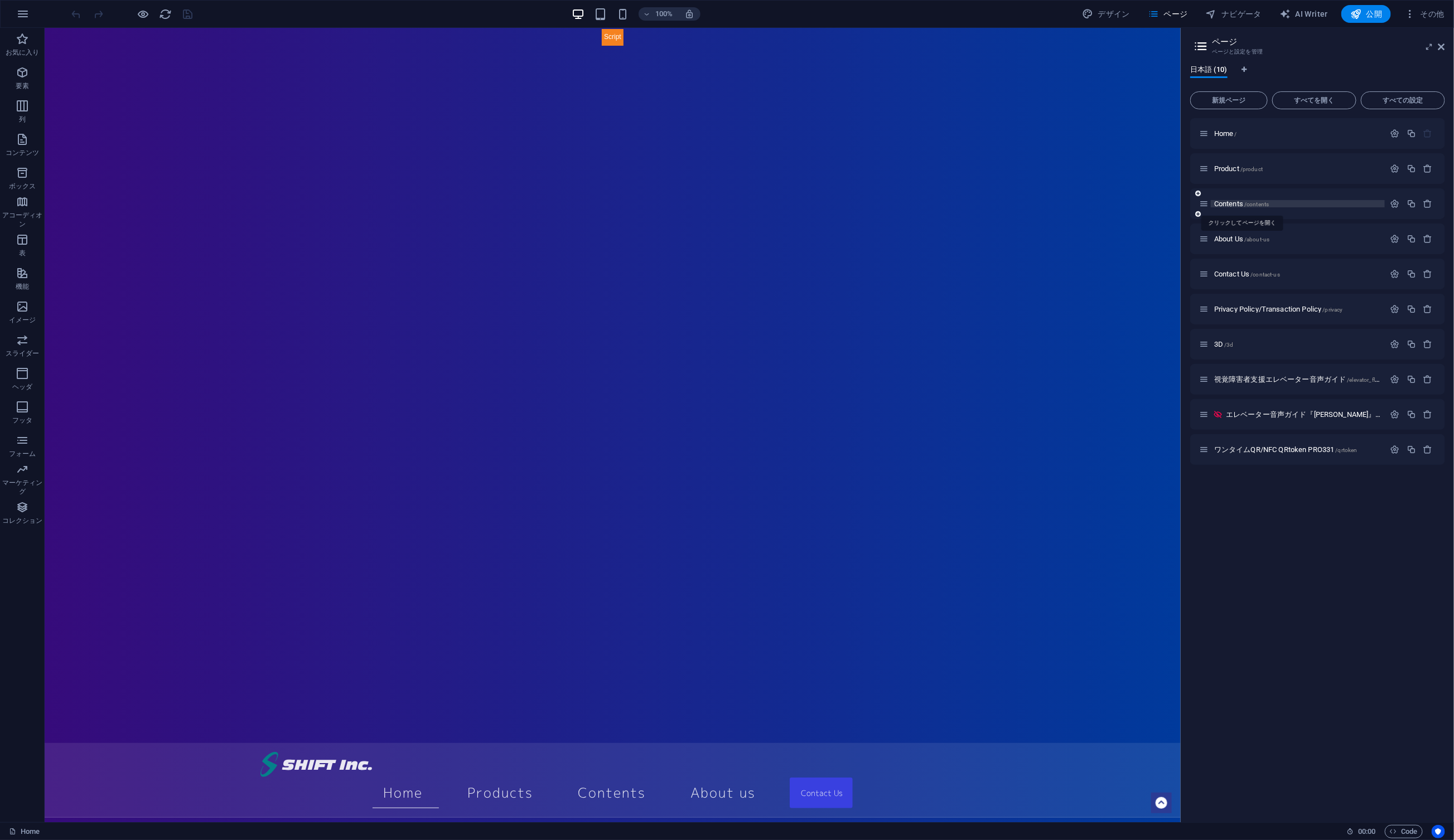
click at [1219, 202] on span "Contents /contents" at bounding box center [1241, 204] width 54 height 9
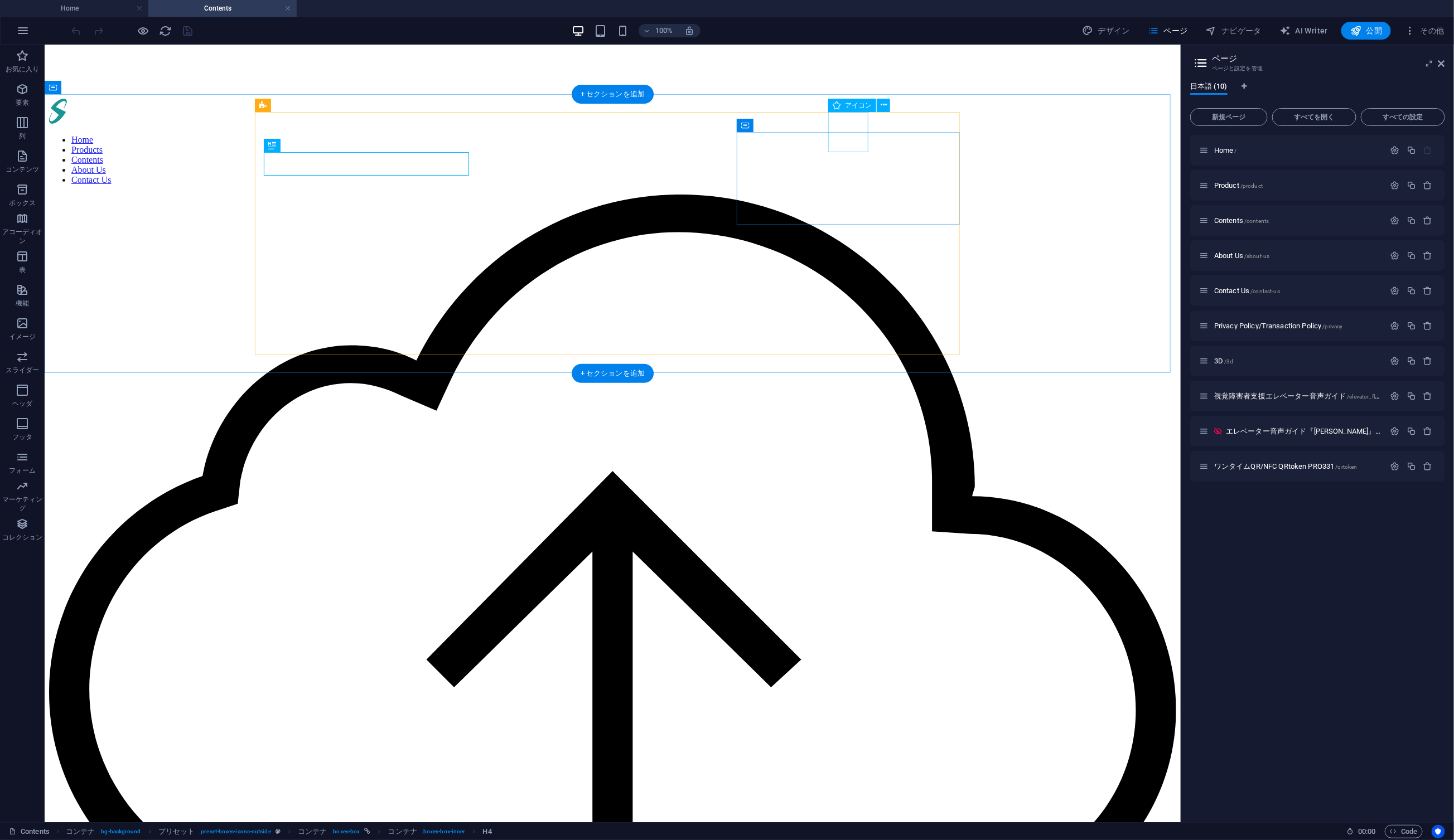
select select "xMidYMid"
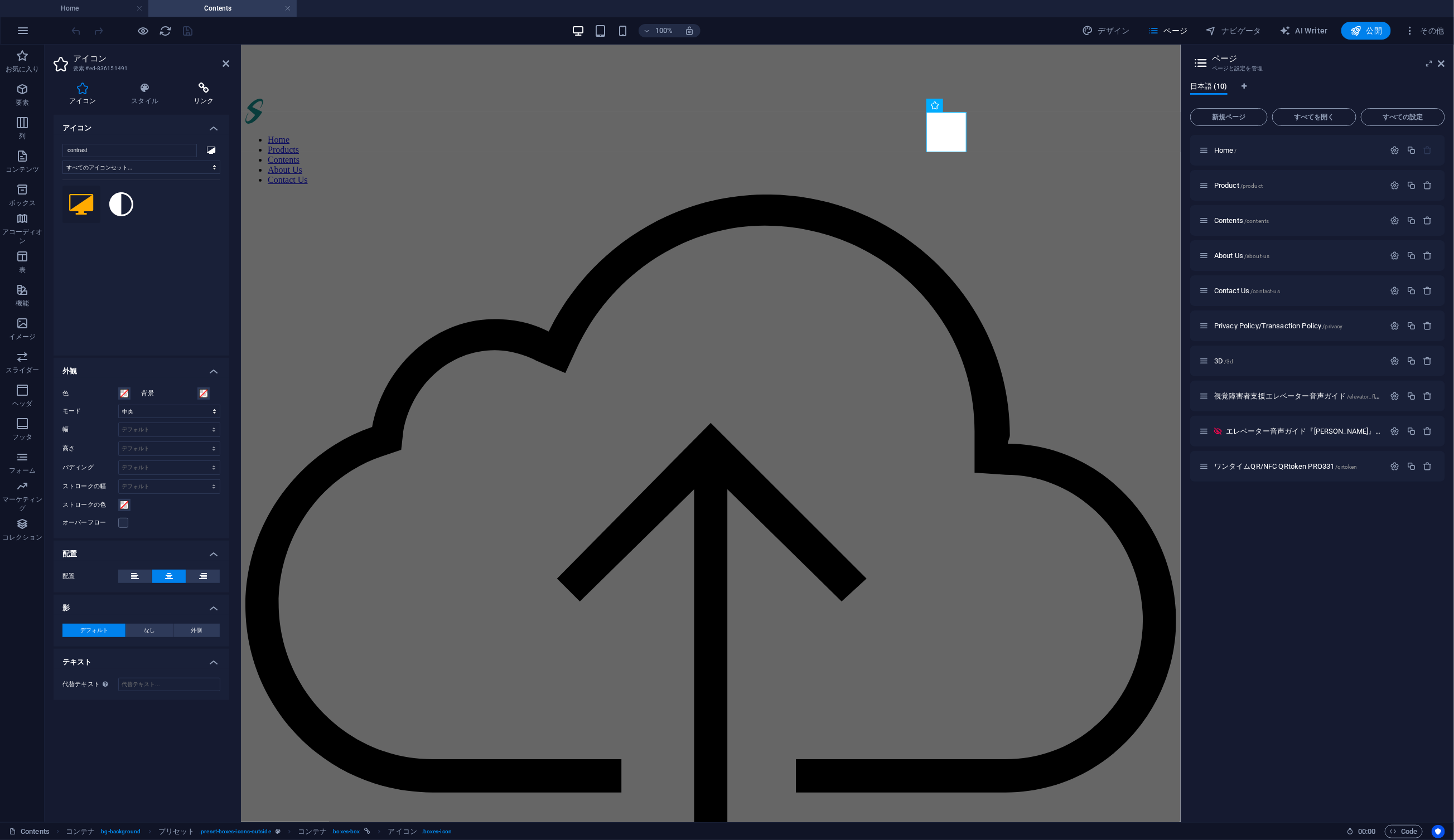
click at [206, 88] on icon at bounding box center [203, 88] width 52 height 11
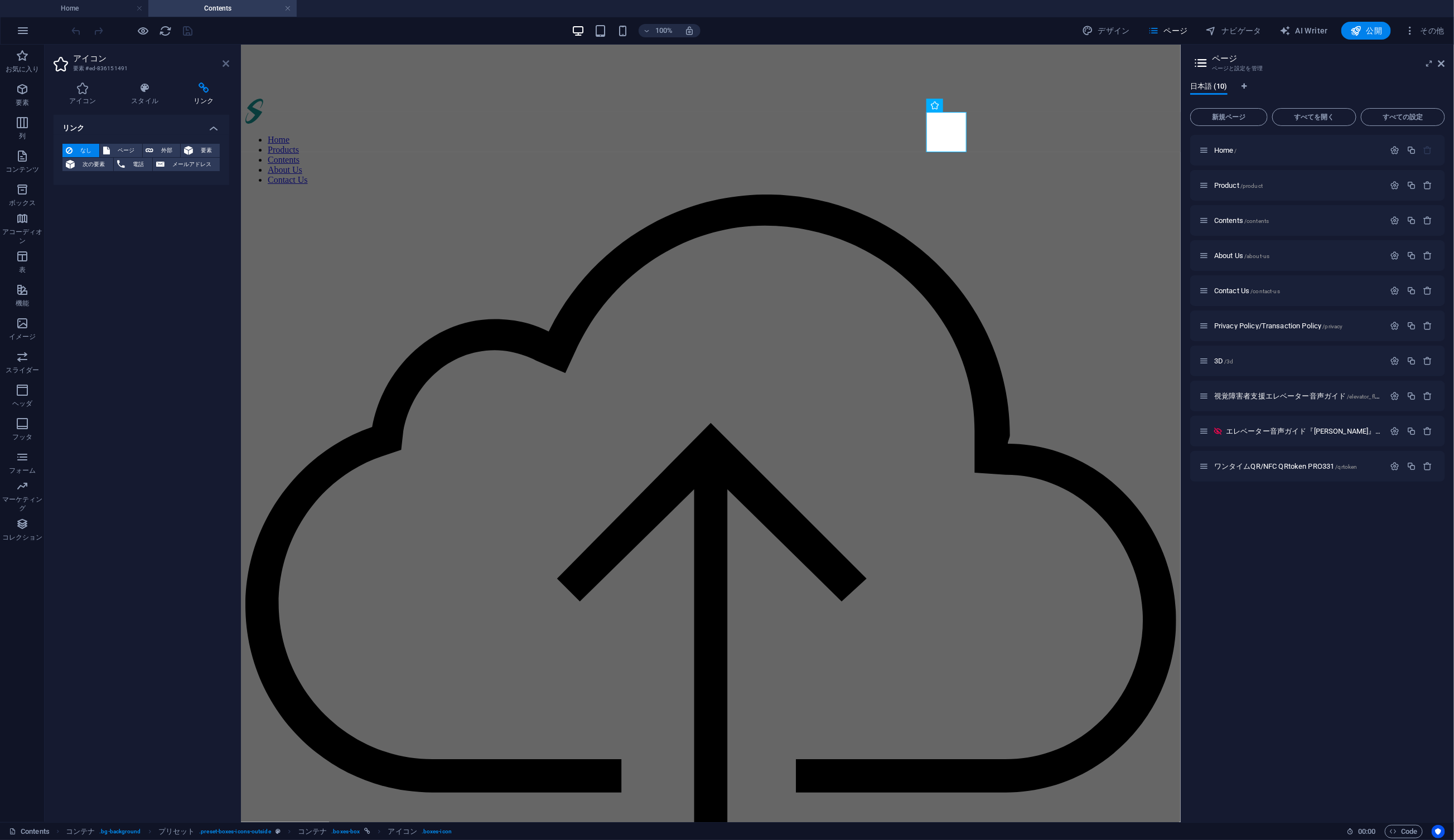
click at [226, 65] on icon at bounding box center [226, 64] width 7 height 9
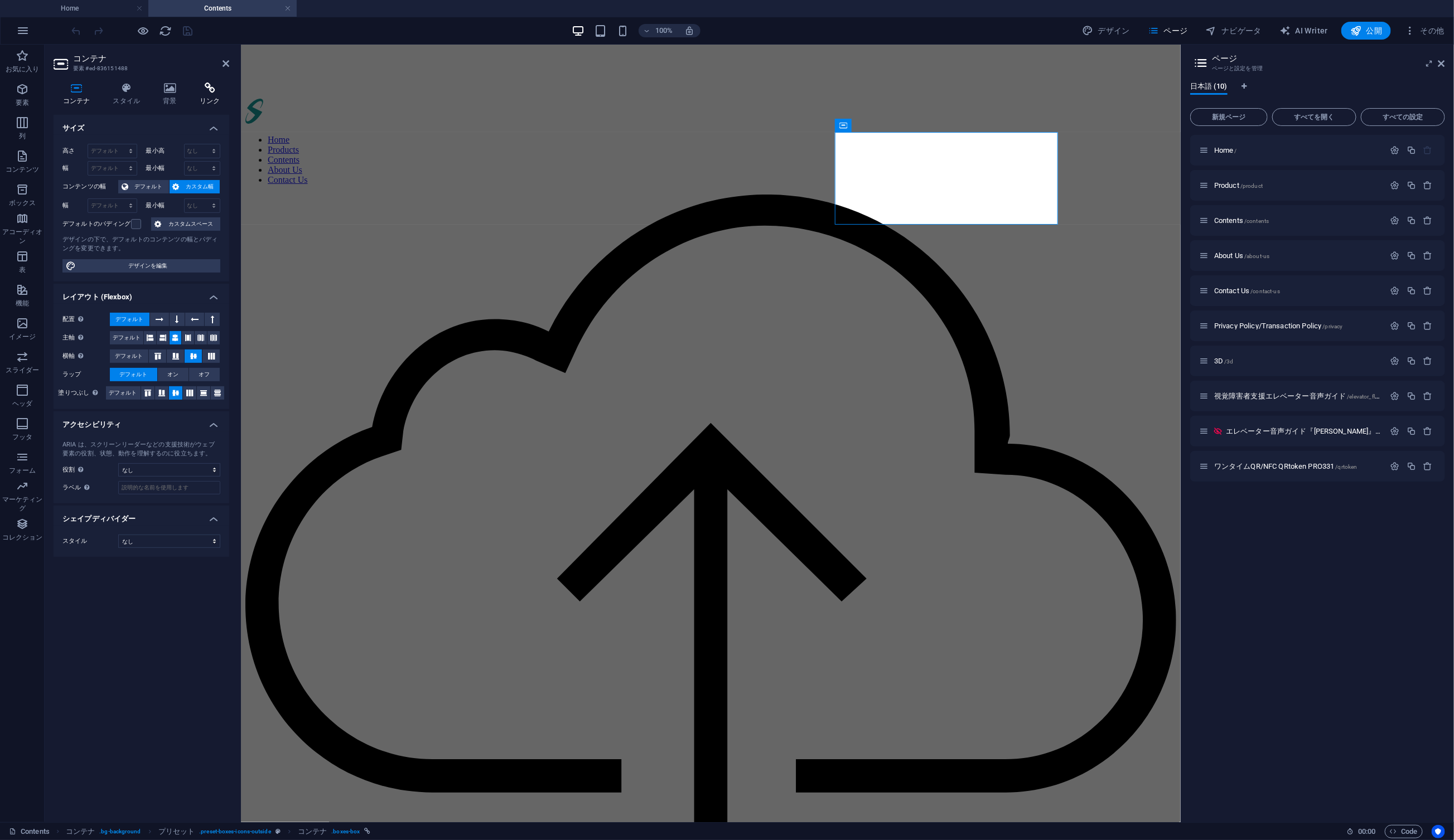
click at [213, 84] on icon at bounding box center [209, 88] width 39 height 11
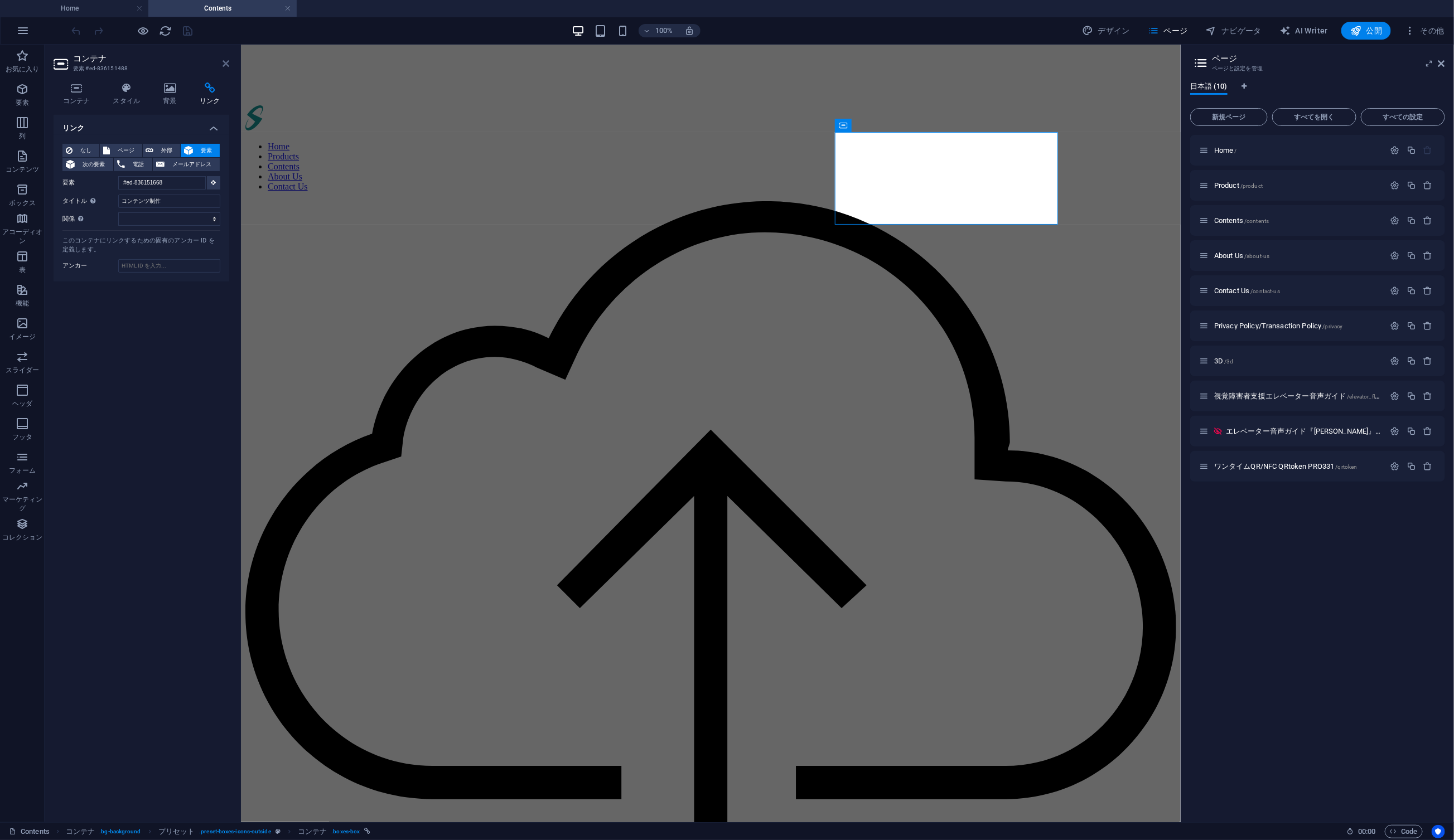
click at [224, 65] on icon at bounding box center [226, 64] width 7 height 9
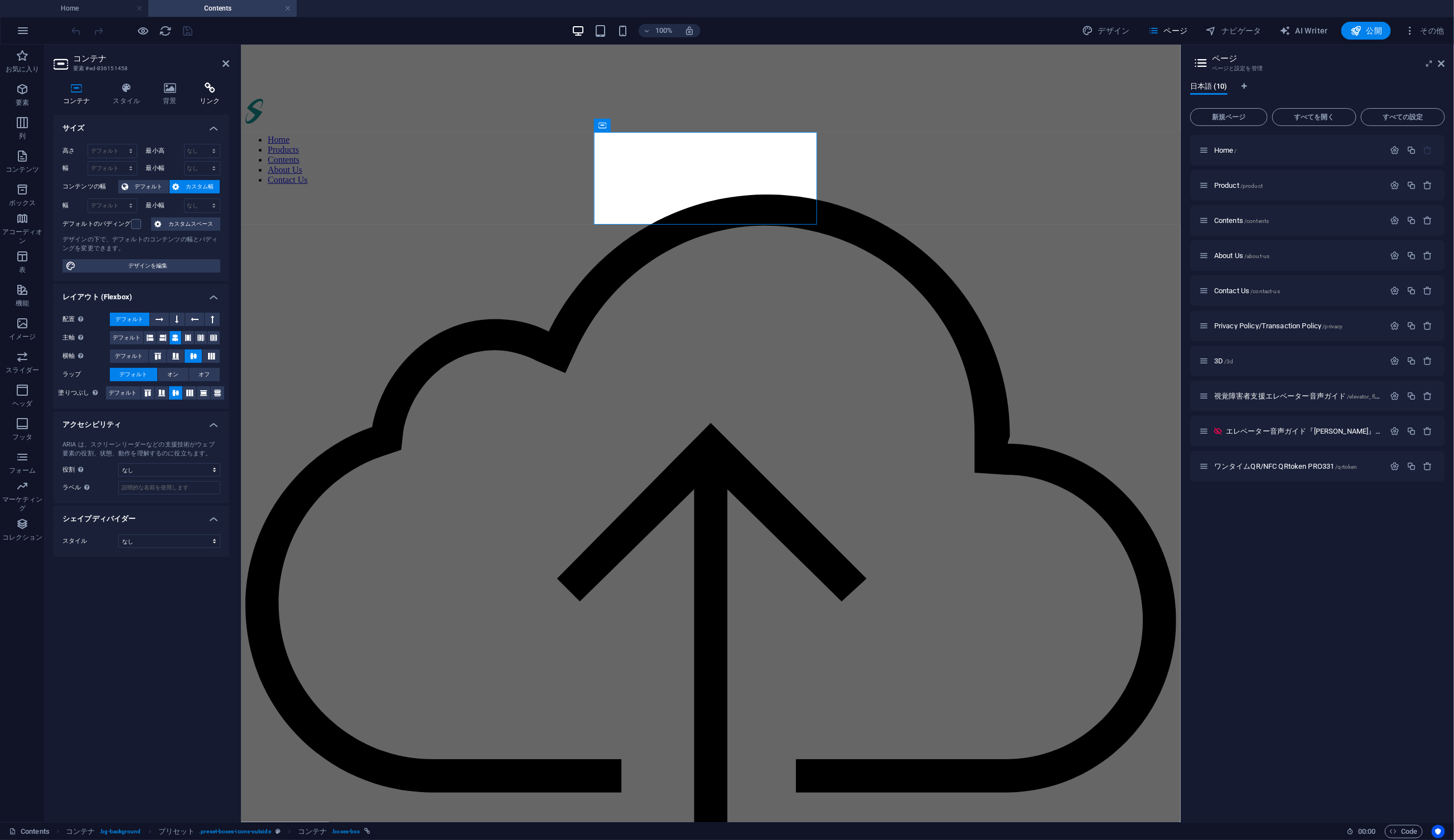
click at [211, 89] on icon at bounding box center [209, 88] width 39 height 11
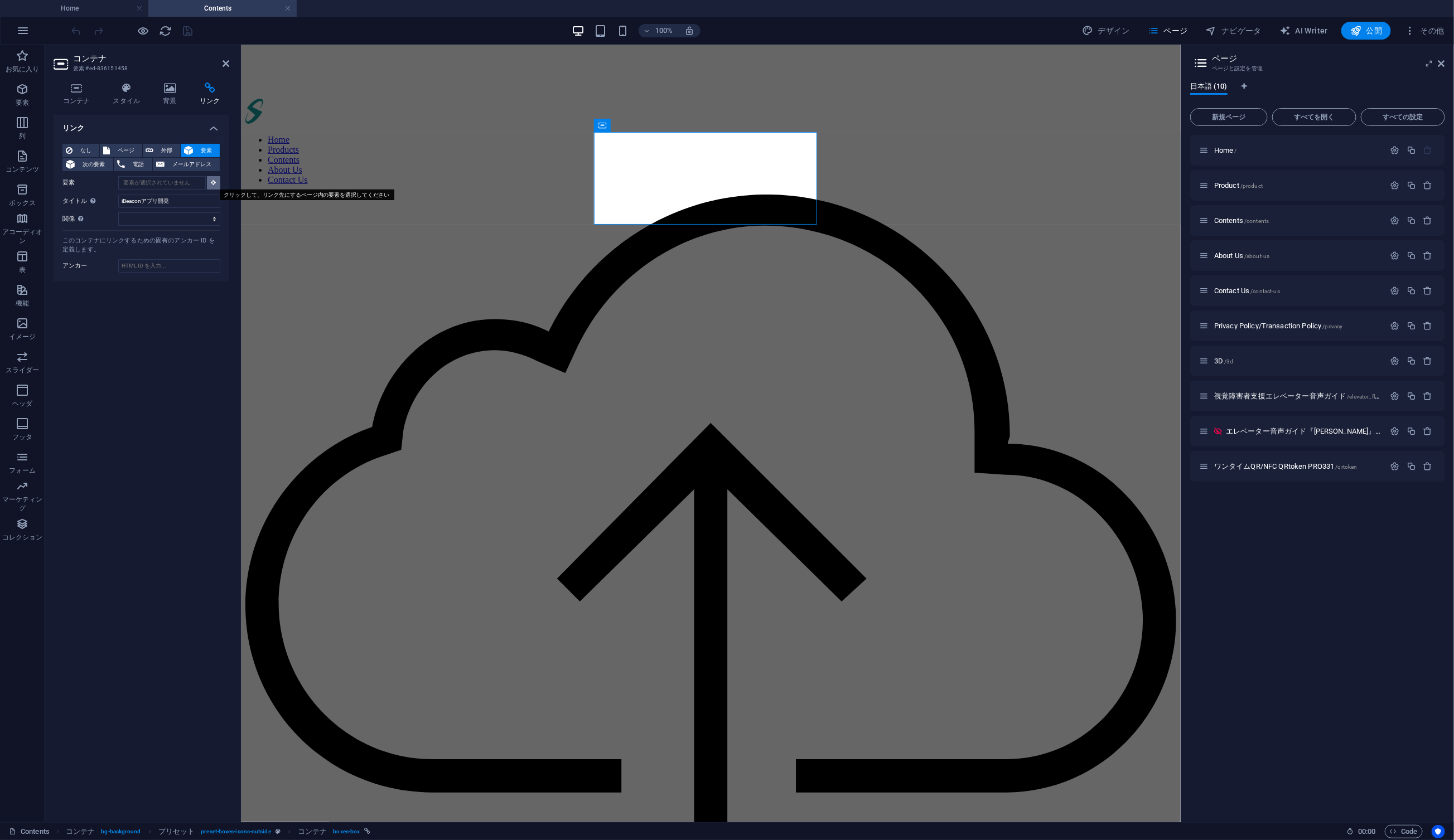
click at [212, 181] on icon at bounding box center [214, 182] width 5 height 5
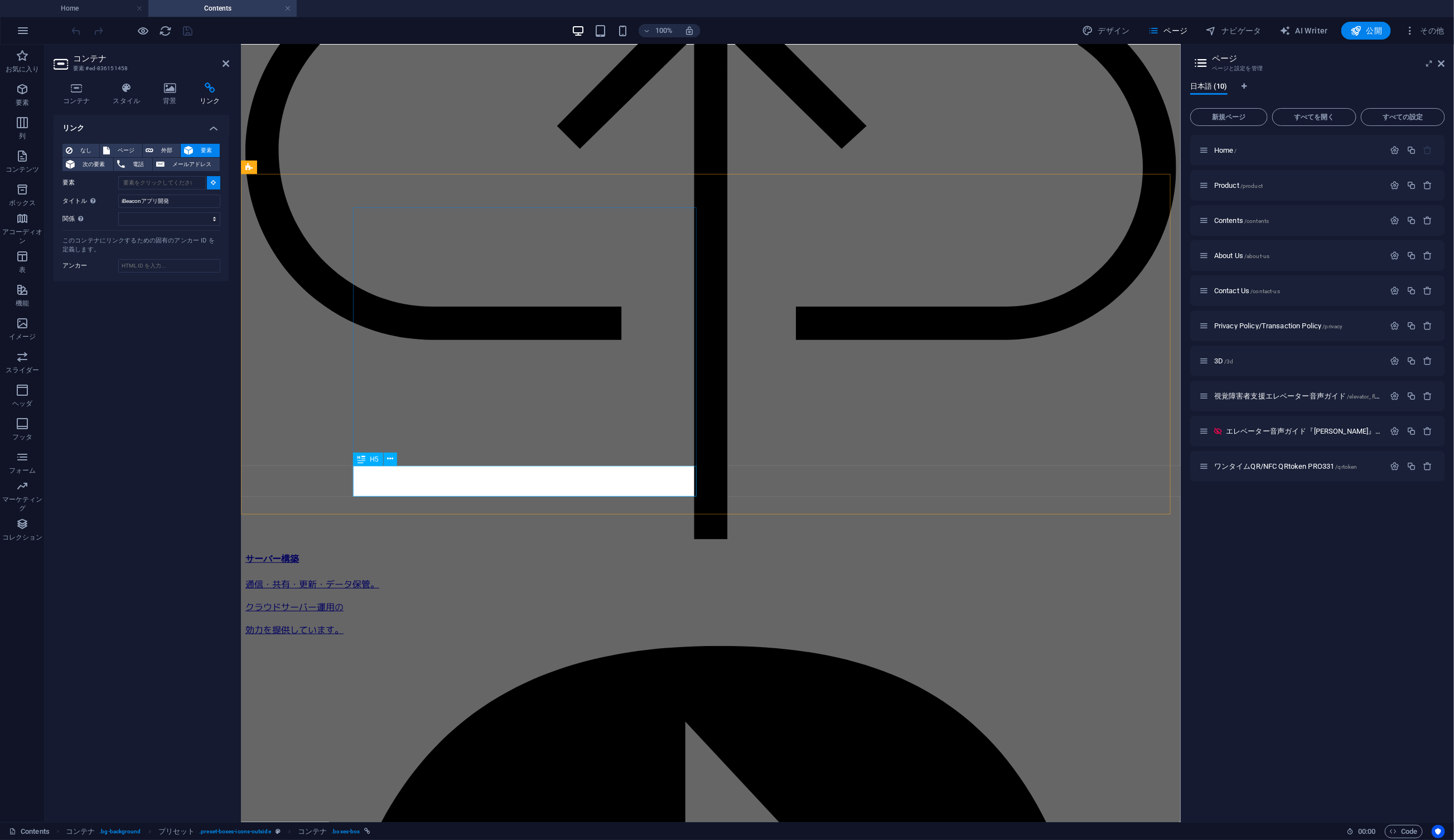
scroll to position [525, 0]
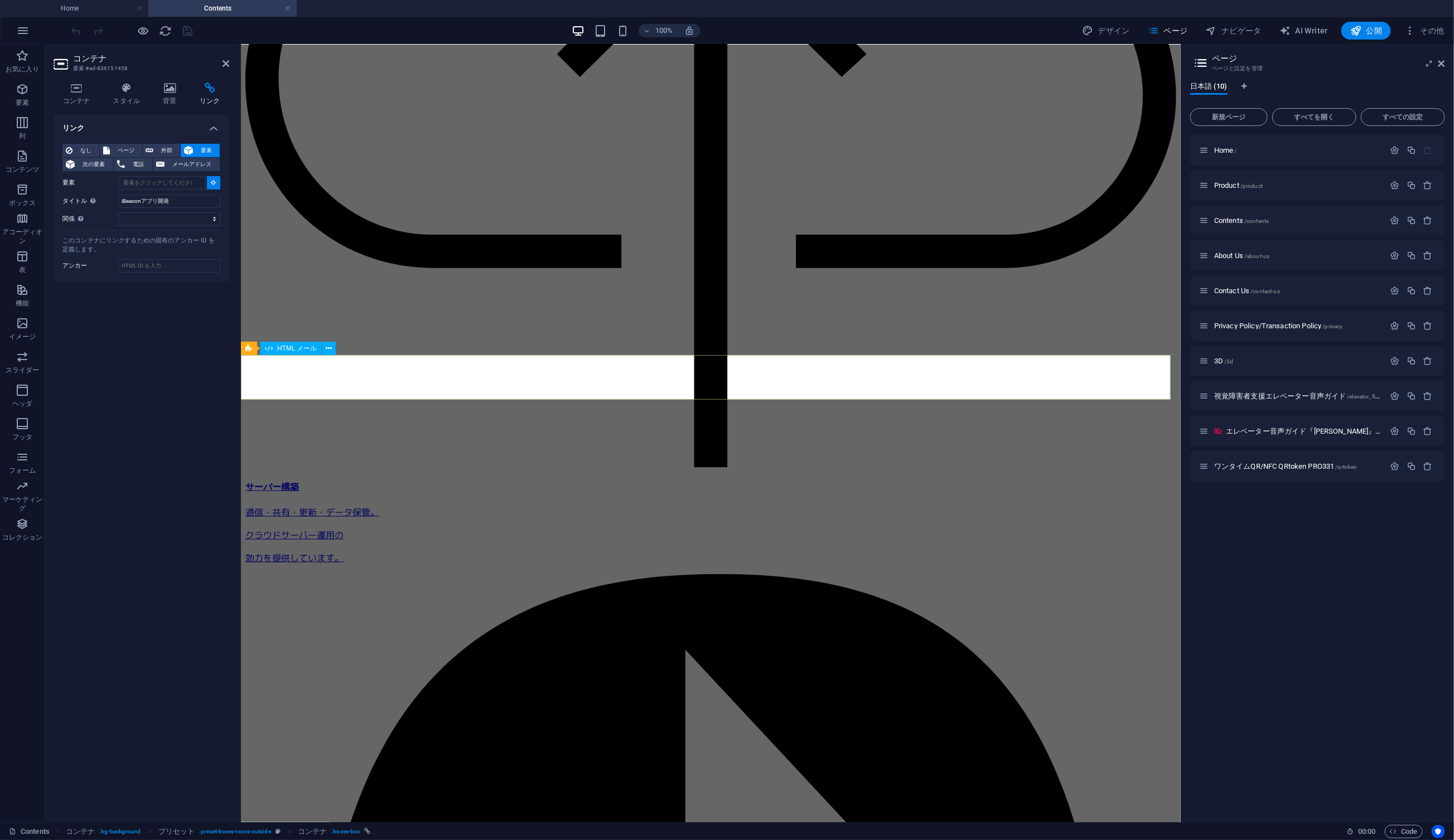
type input "#ed-1006608124"
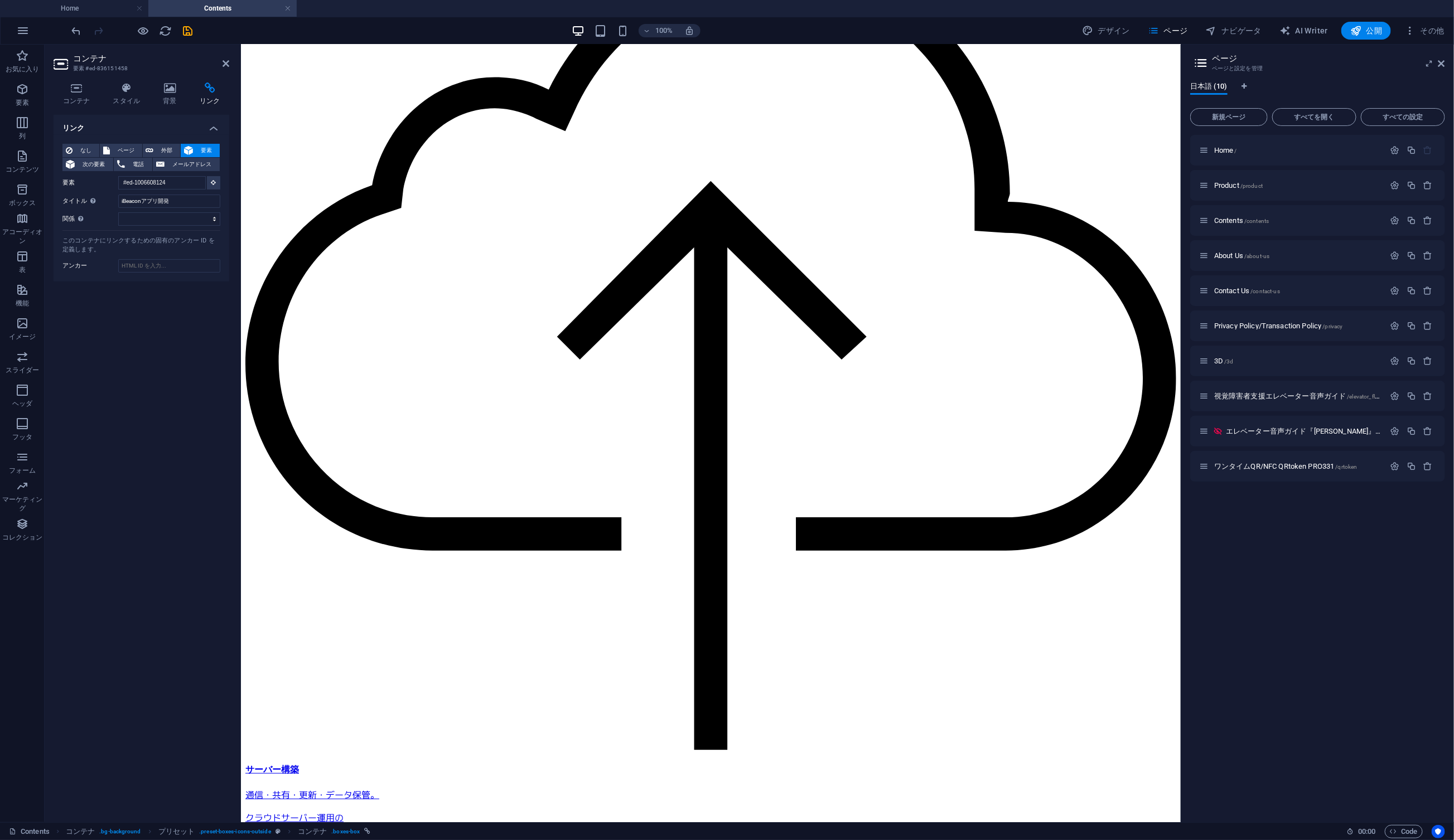
scroll to position [0, 0]
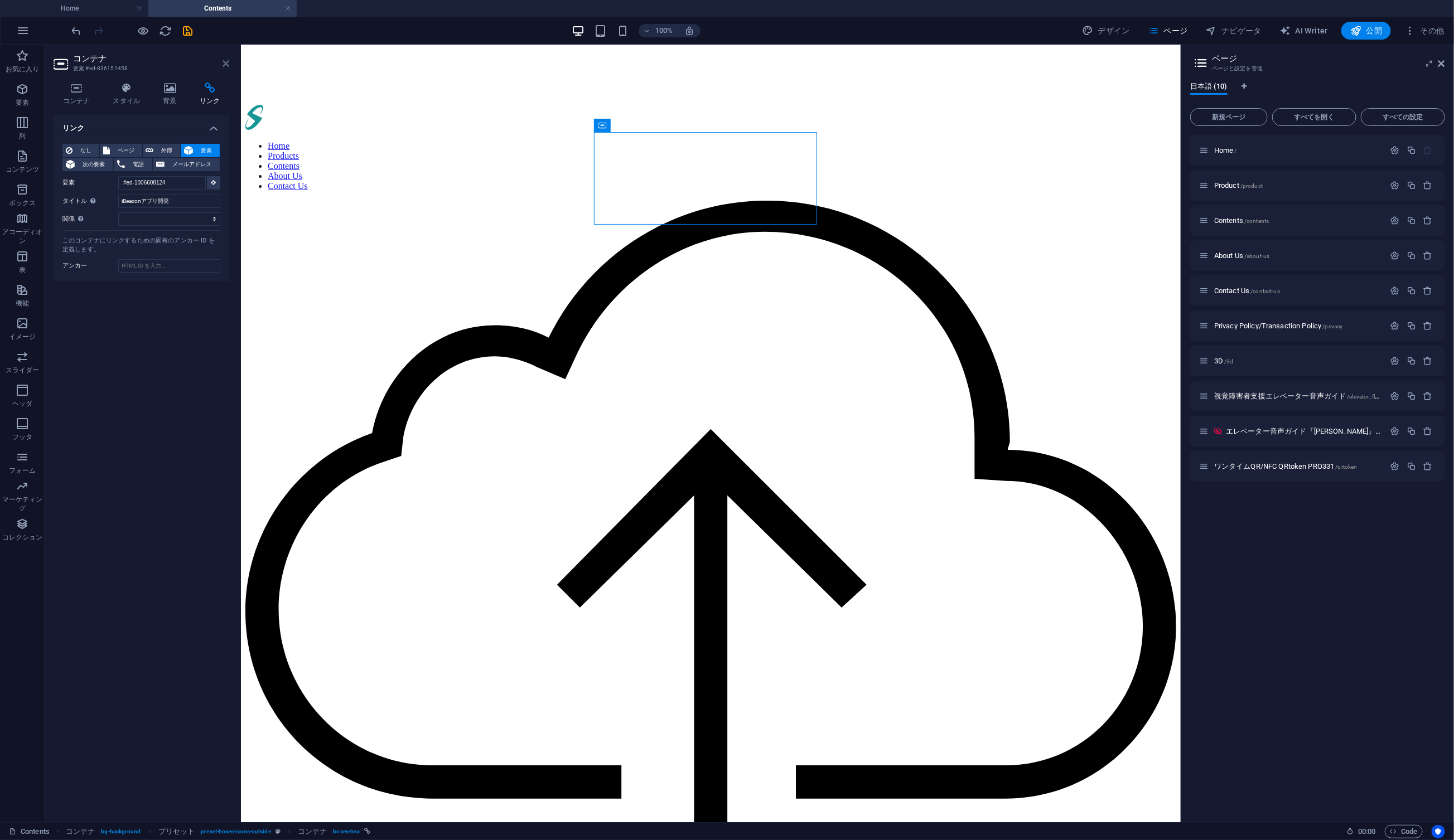
click at [227, 65] on icon at bounding box center [226, 64] width 7 height 9
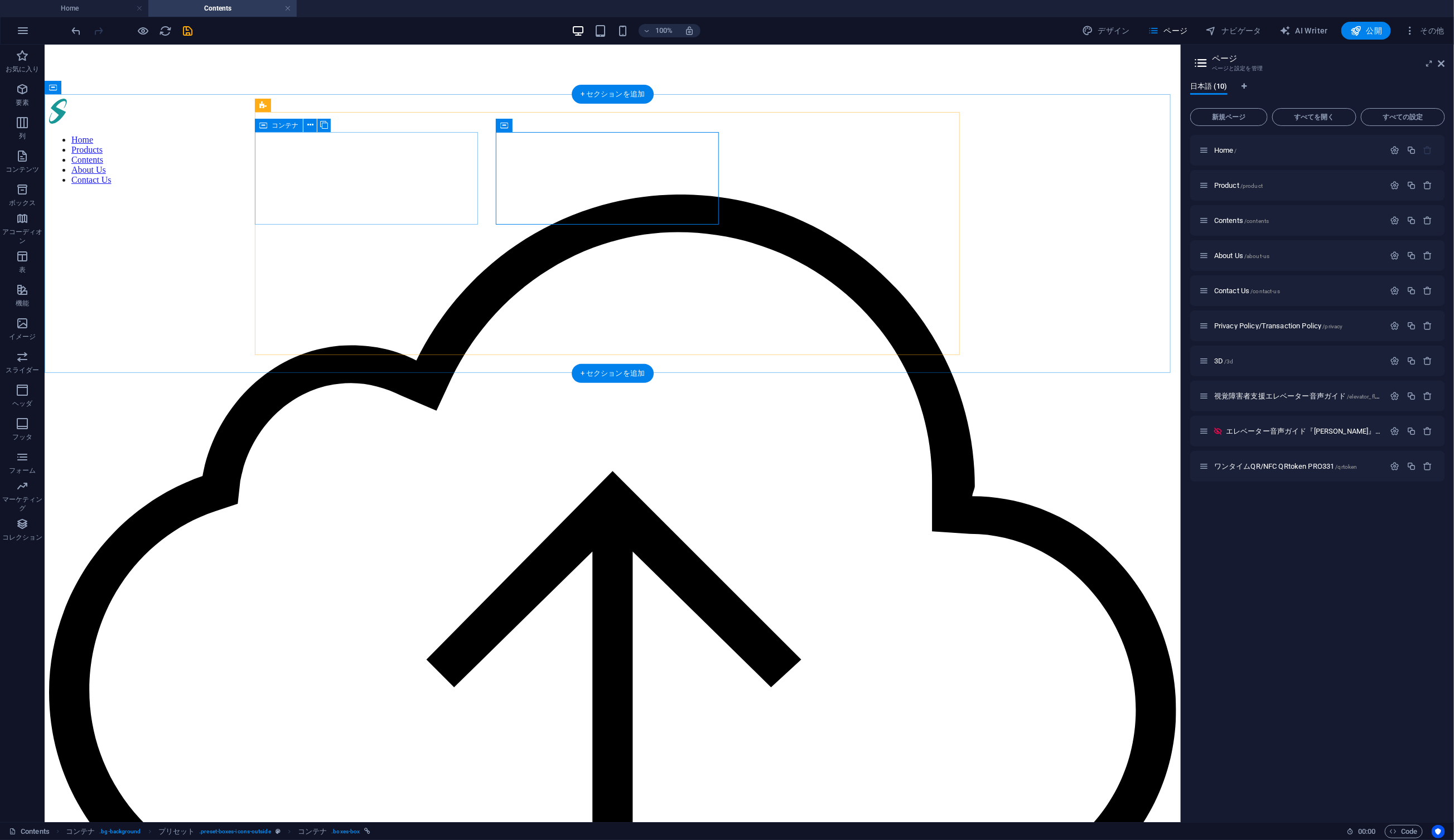
click at [278, 194] on div "サーバー構築 通信・共有・更新・データ保管。 クラウドサーバー運用の 効力を提供しています。" at bounding box center [612, 725] width 1127 height 1063
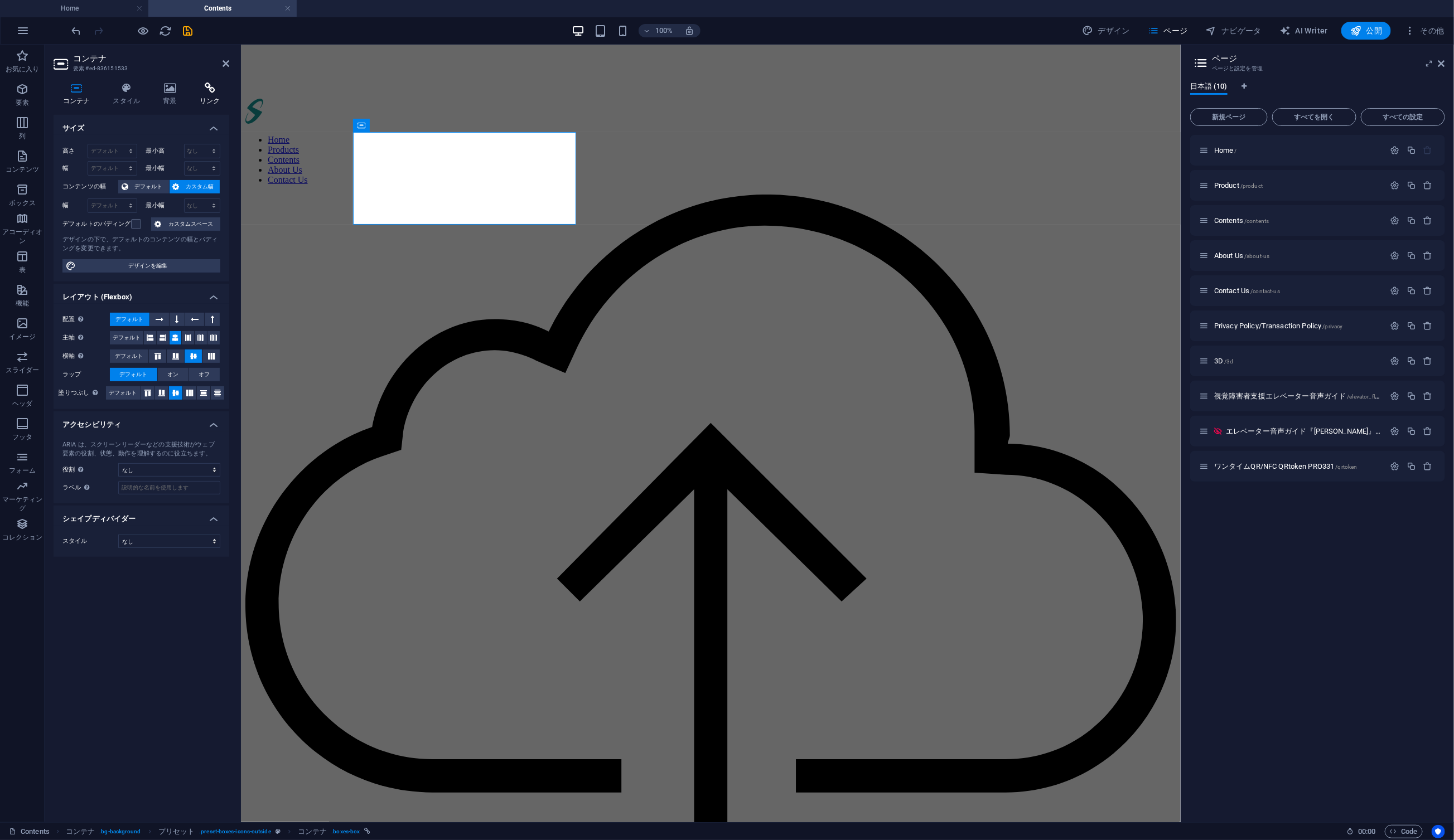
click at [198, 84] on icon at bounding box center [209, 88] width 39 height 11
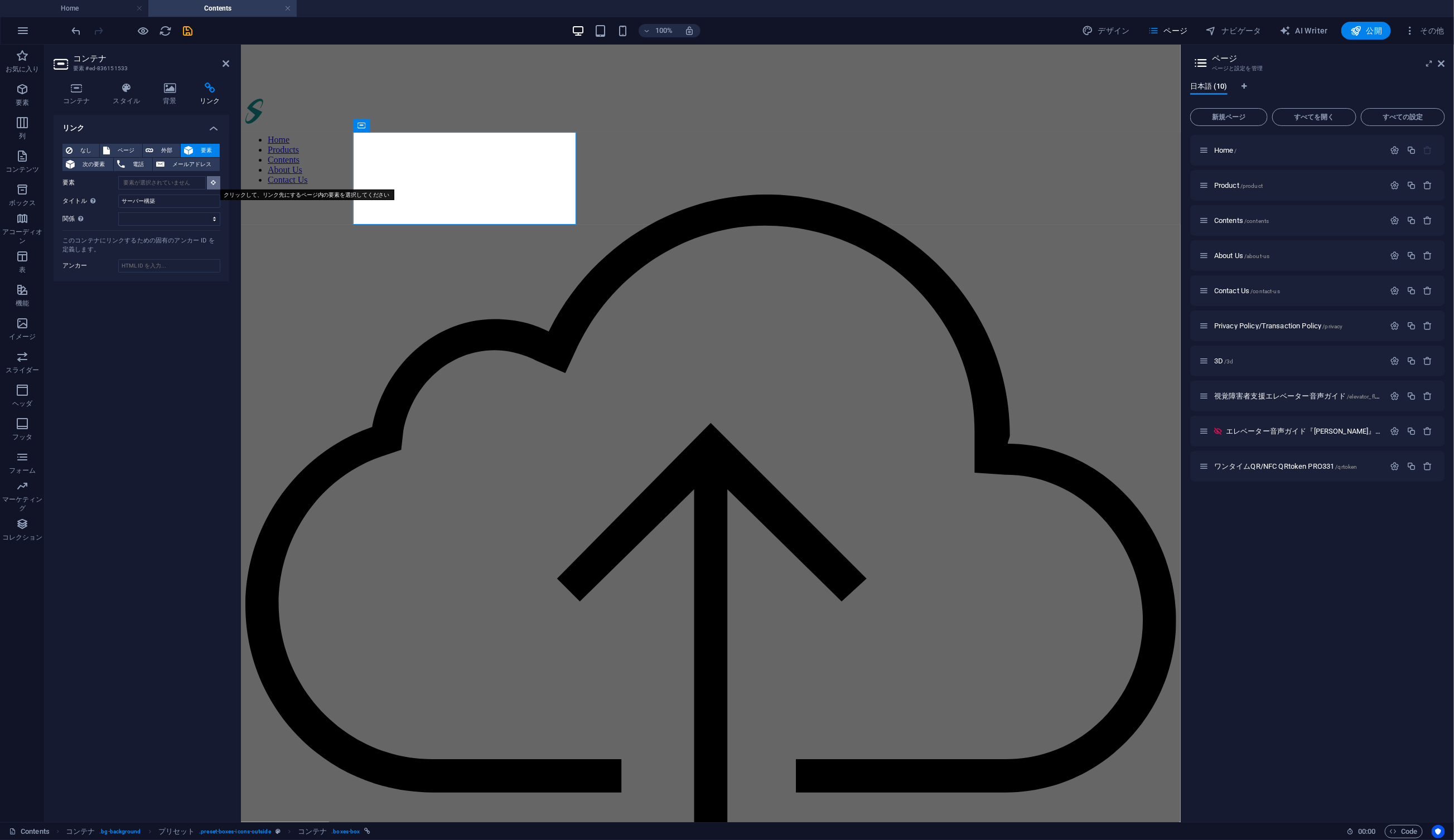
click at [213, 181] on icon at bounding box center [214, 182] width 5 height 5
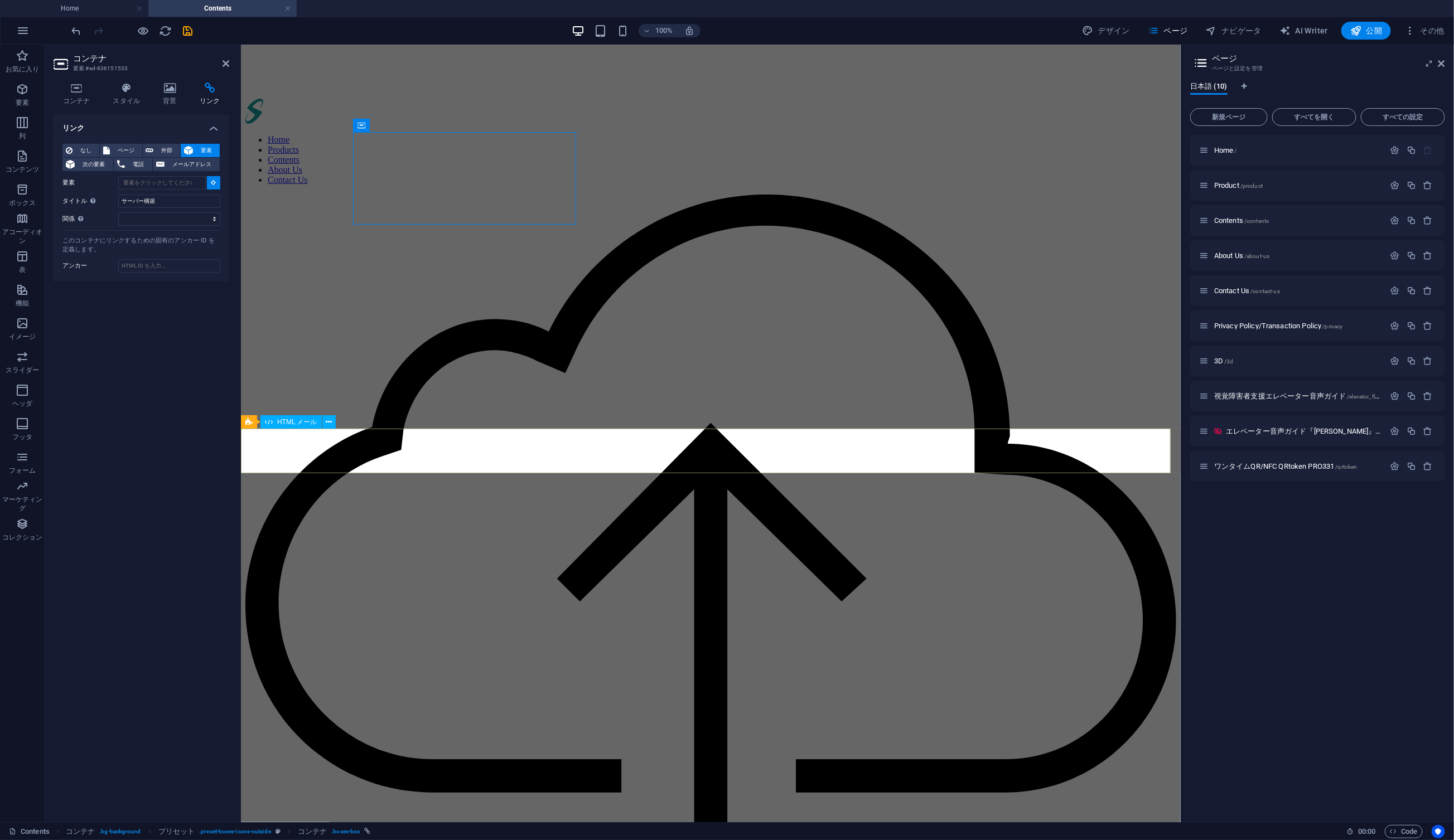
type input "#ed-1006608019"
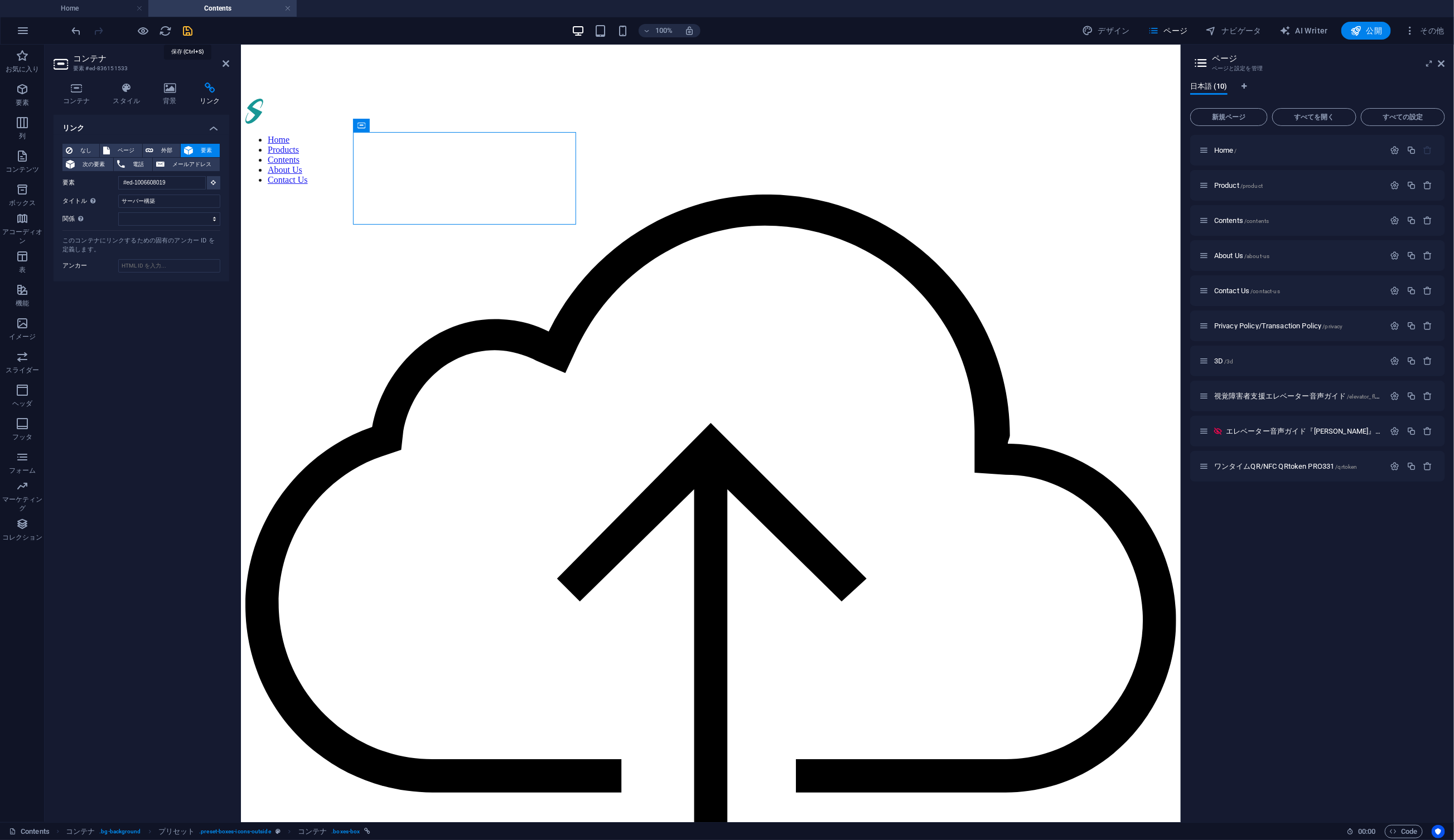
click at [193, 28] on icon "save" at bounding box center [188, 30] width 13 height 13
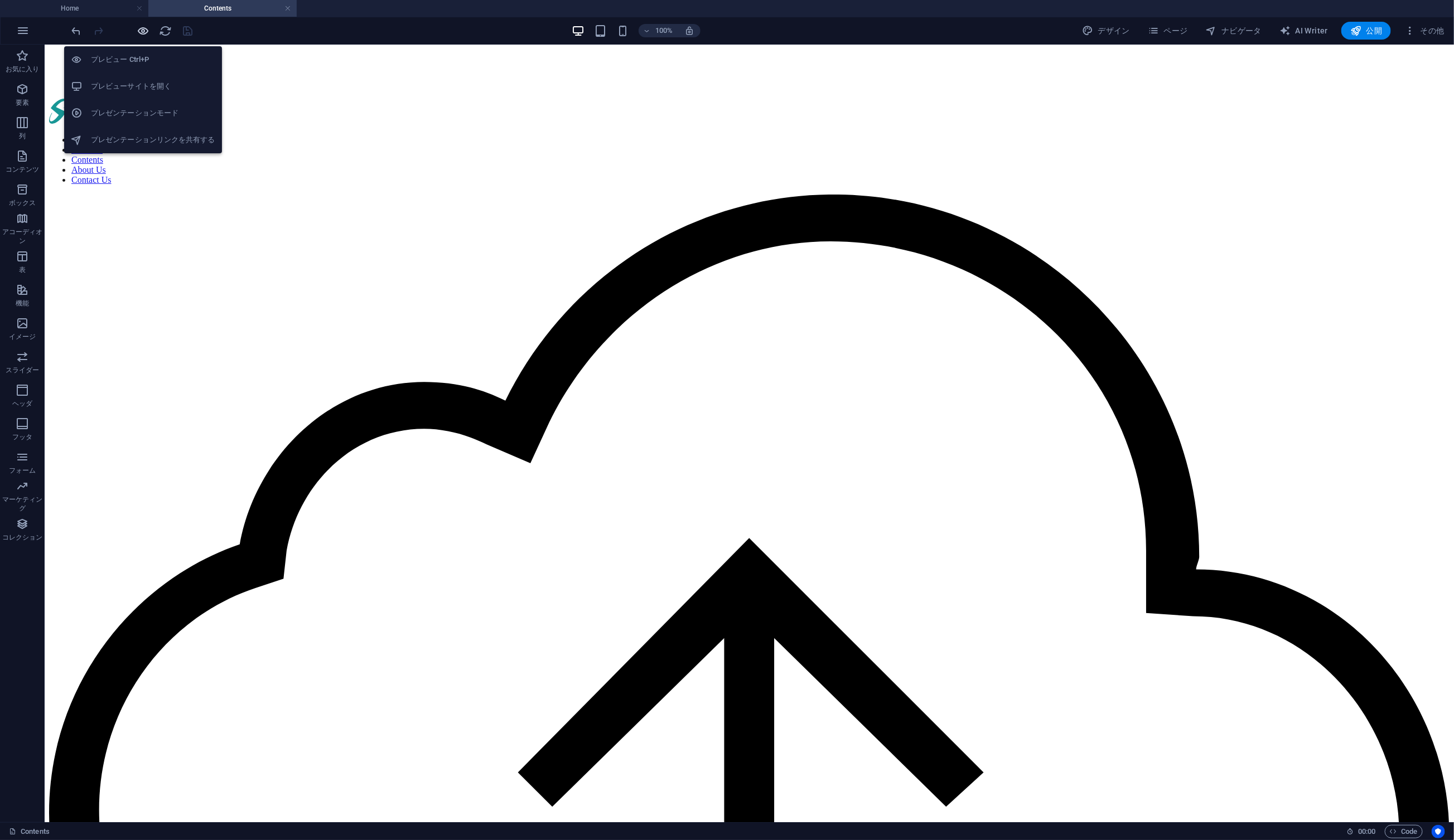
click at [143, 31] on icon "button" at bounding box center [143, 30] width 13 height 13
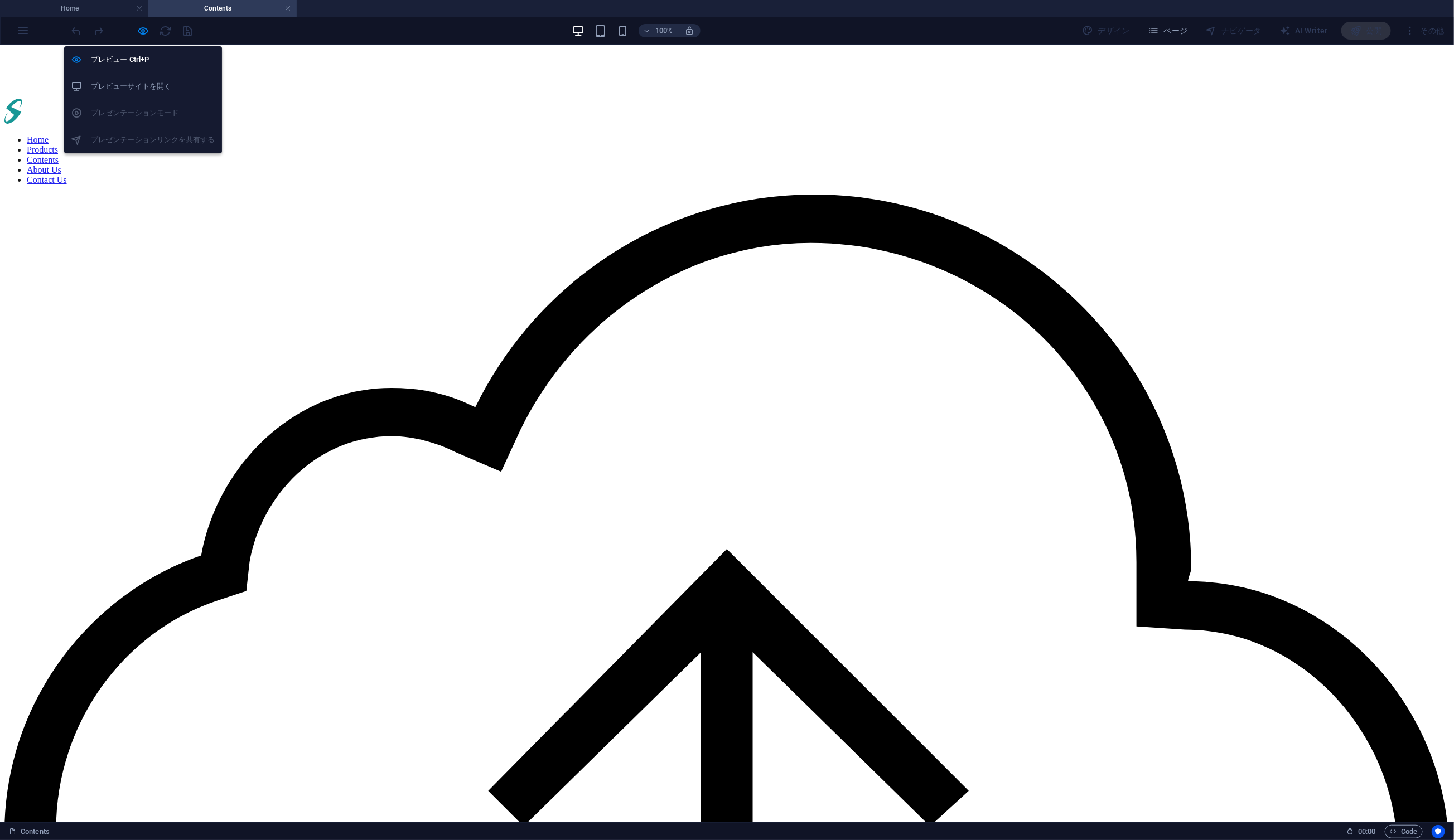
click at [142, 88] on h6 "プレビューサイトを開く" at bounding box center [153, 87] width 124 height 14
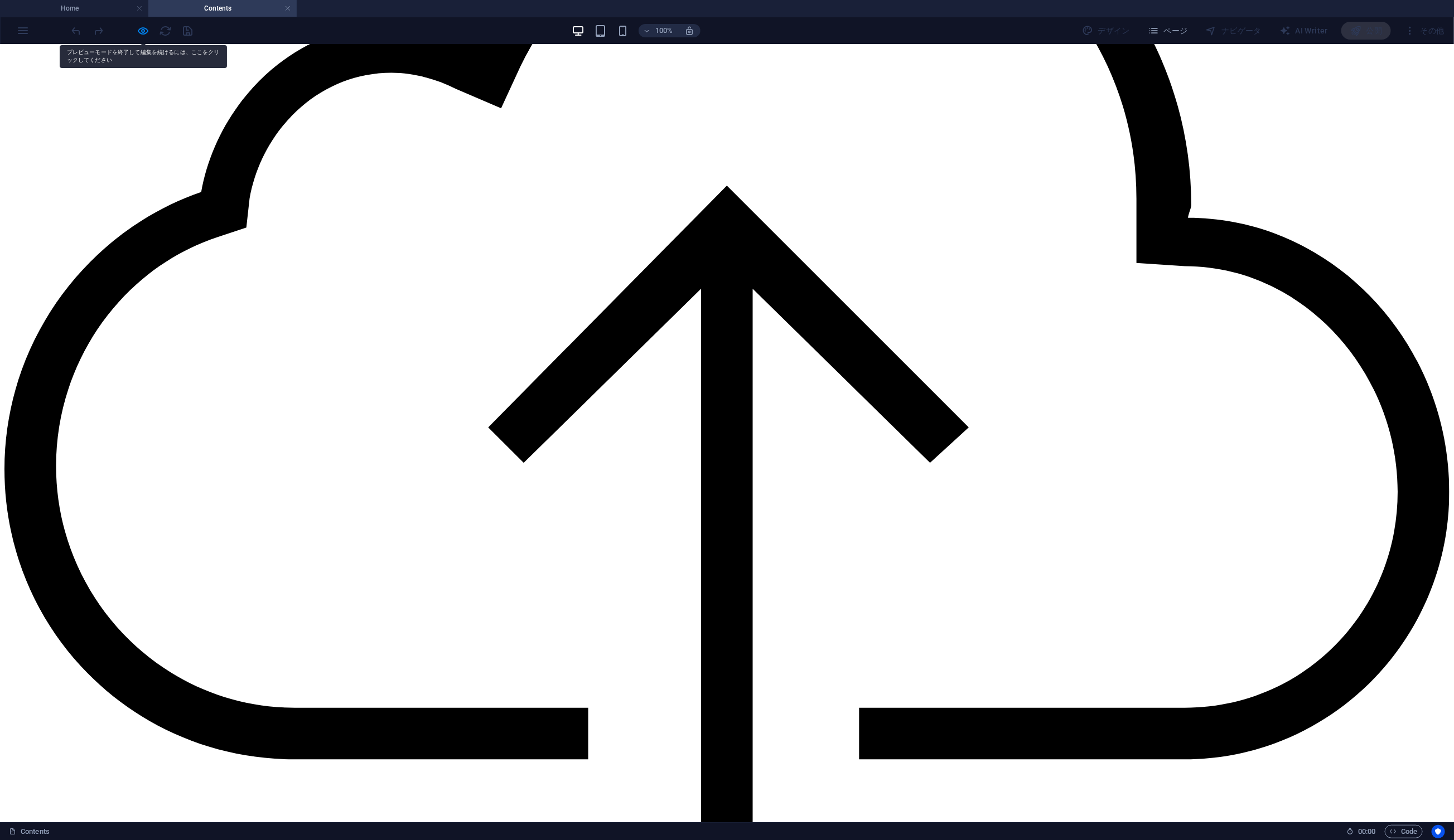
scroll to position [277, 0]
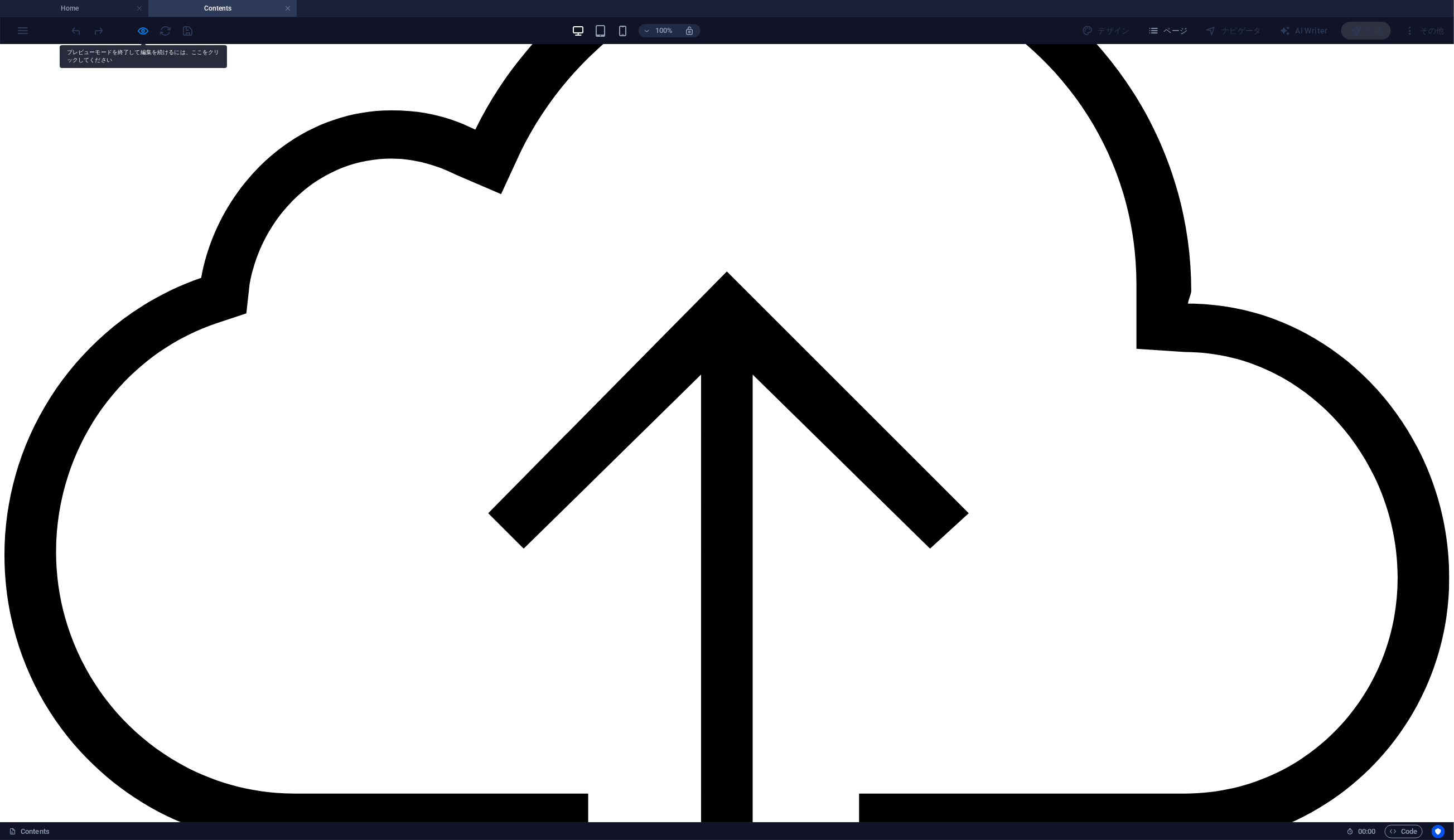
click at [184, 30] on div at bounding box center [132, 30] width 125 height 18
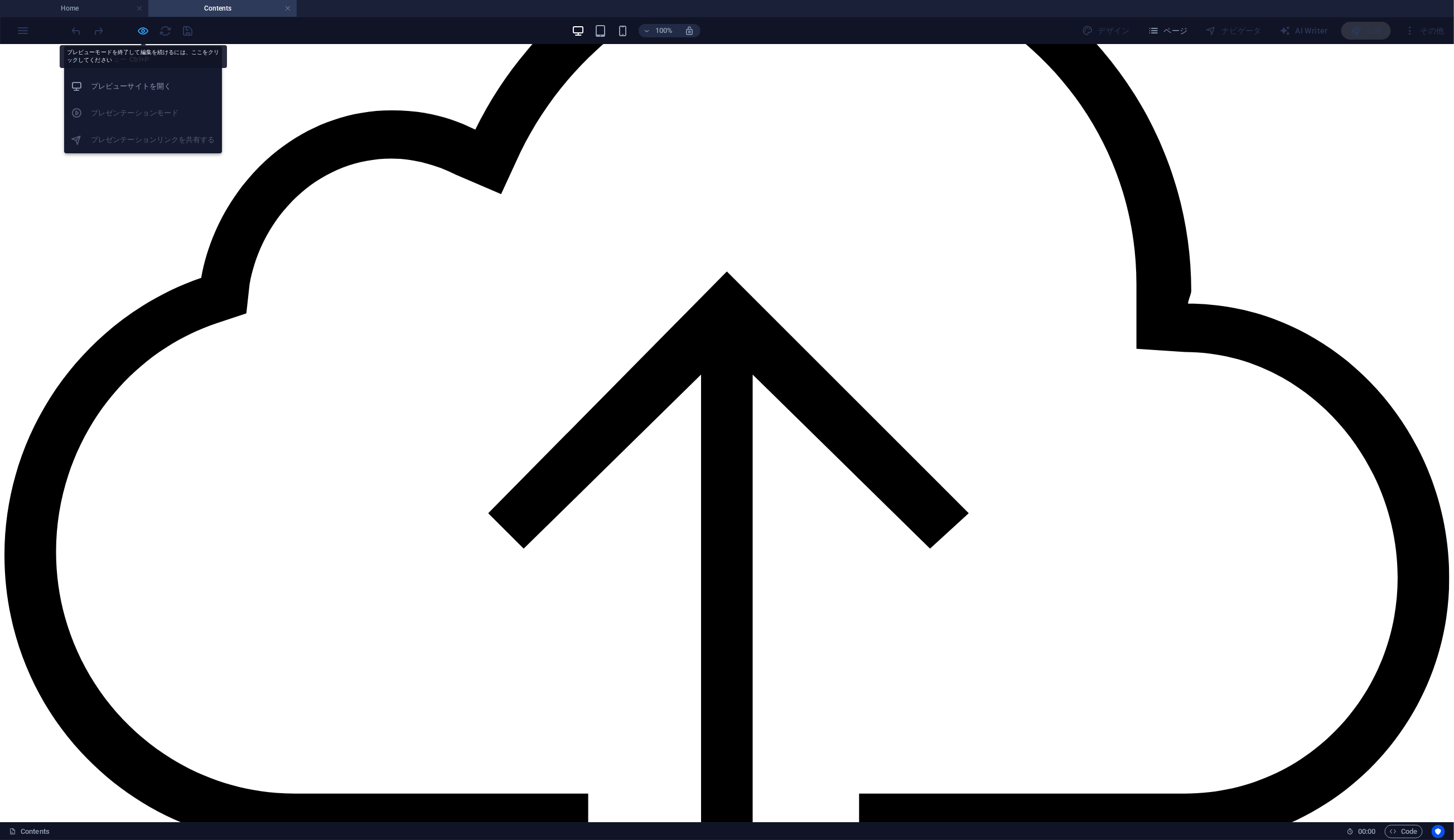
click at [144, 34] on icon "button" at bounding box center [143, 30] width 13 height 13
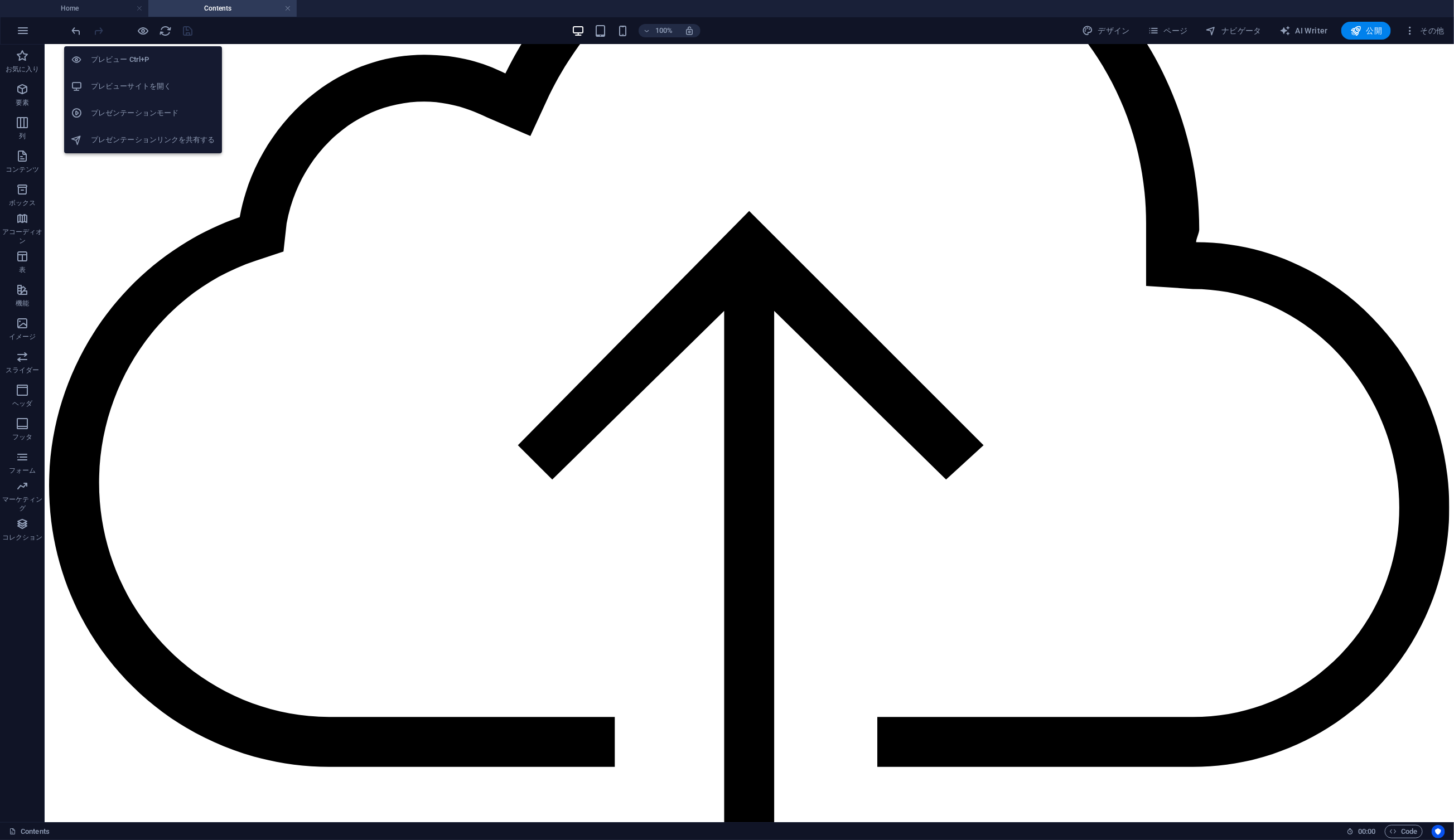
click at [163, 61] on h6 "プレビュー Ctrl+P" at bounding box center [153, 59] width 124 height 14
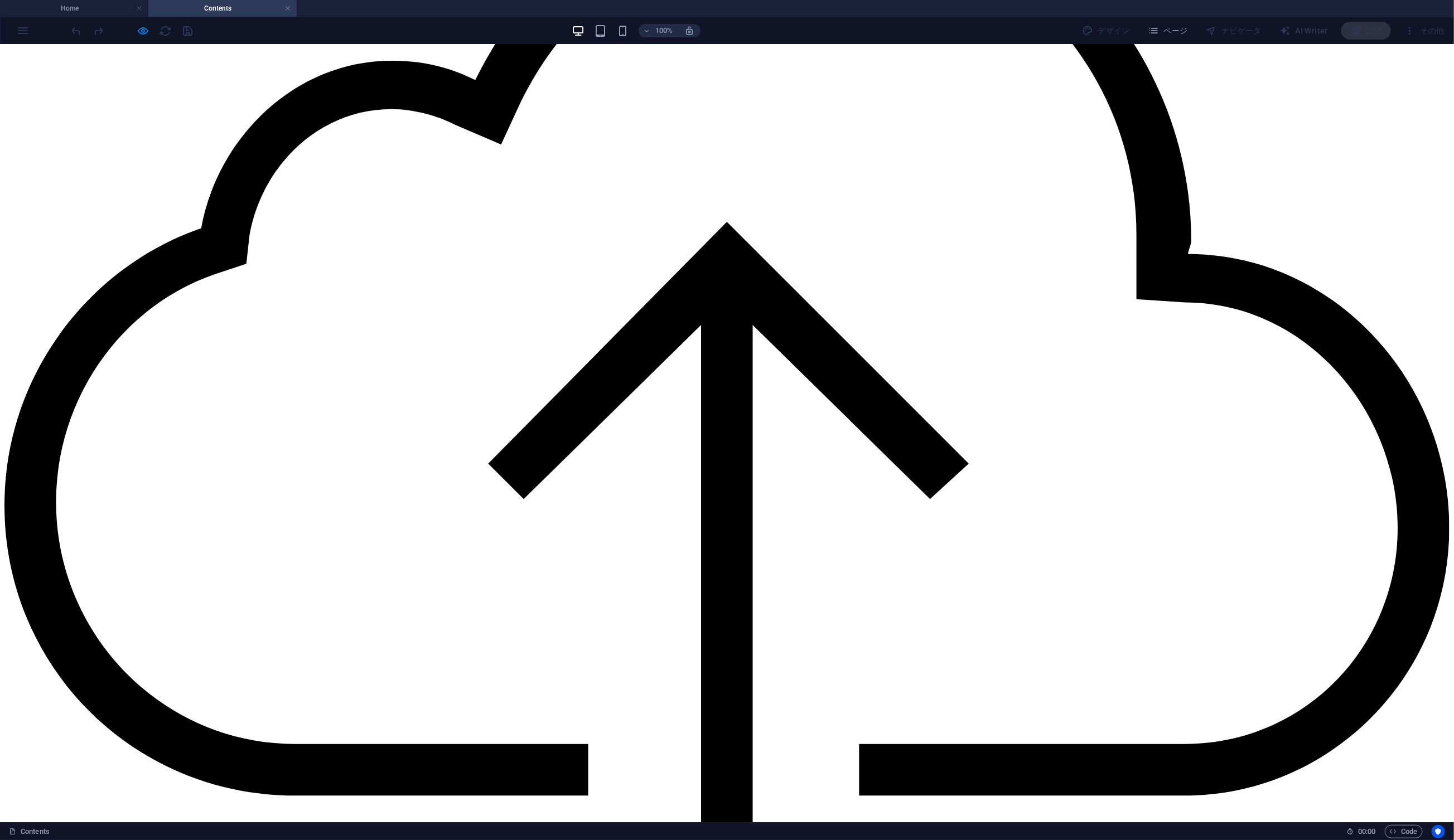
scroll to position [0, 0]
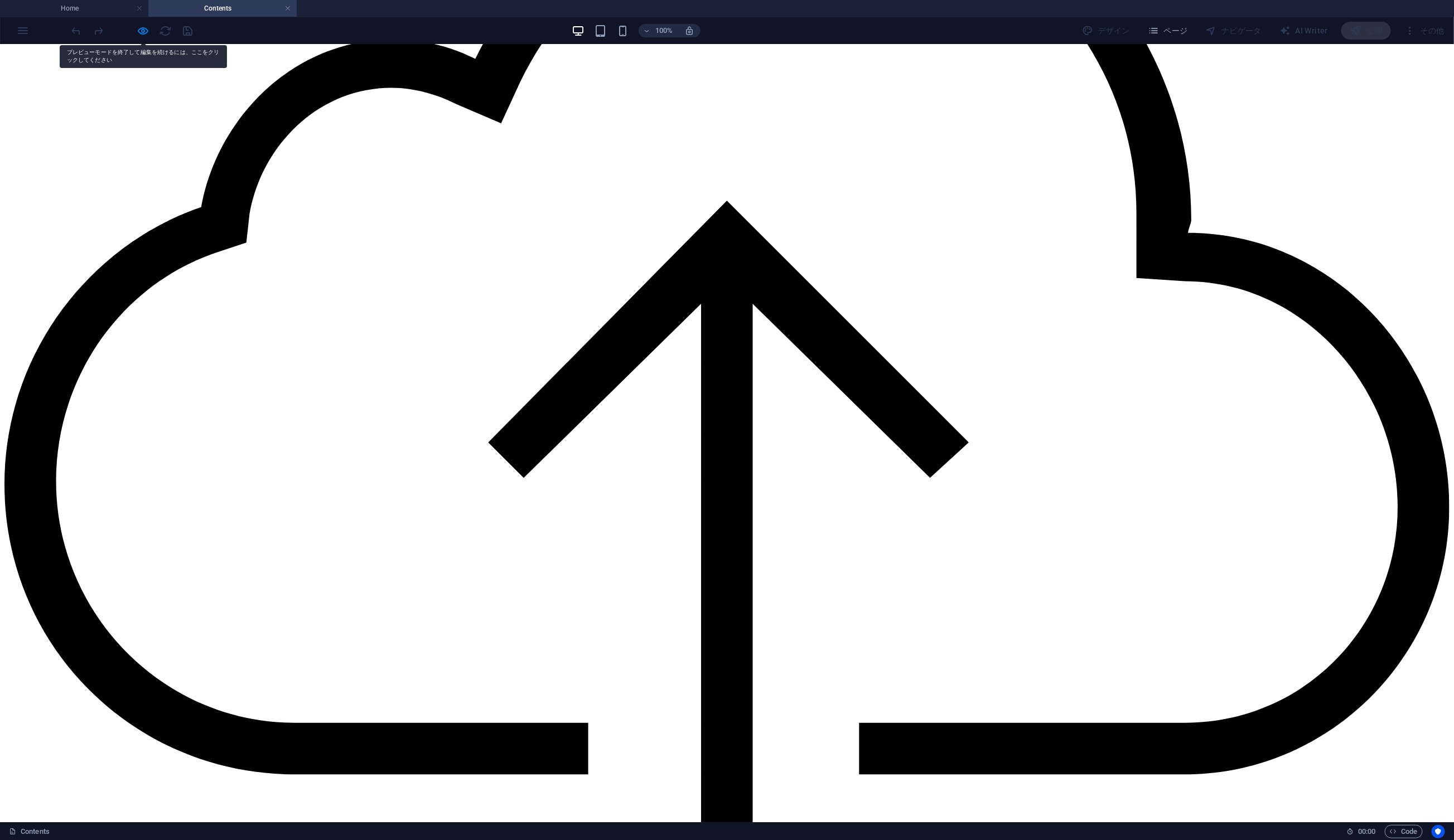
scroll to position [277, 0]
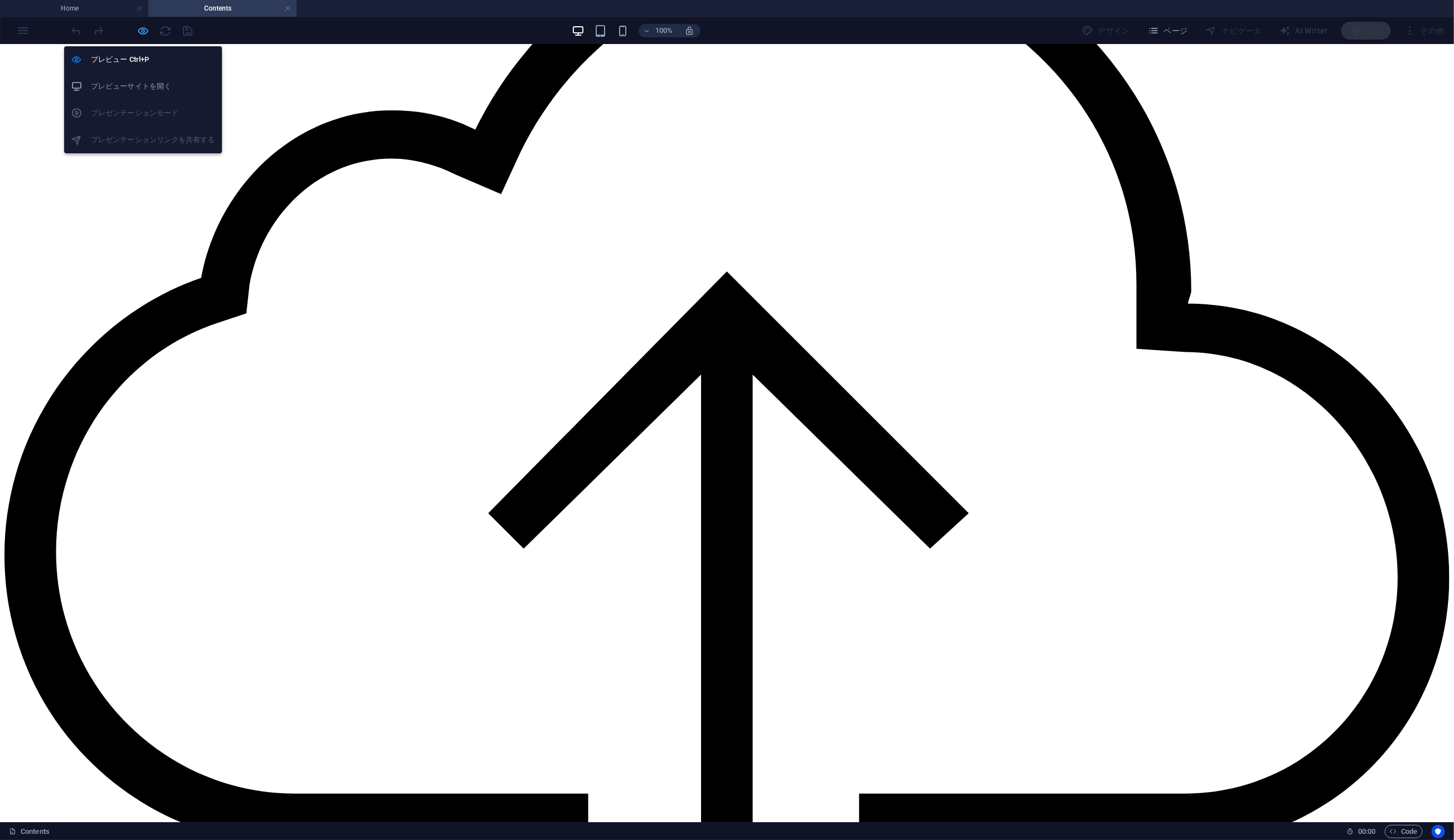
click at [143, 31] on icon "button" at bounding box center [143, 30] width 13 height 13
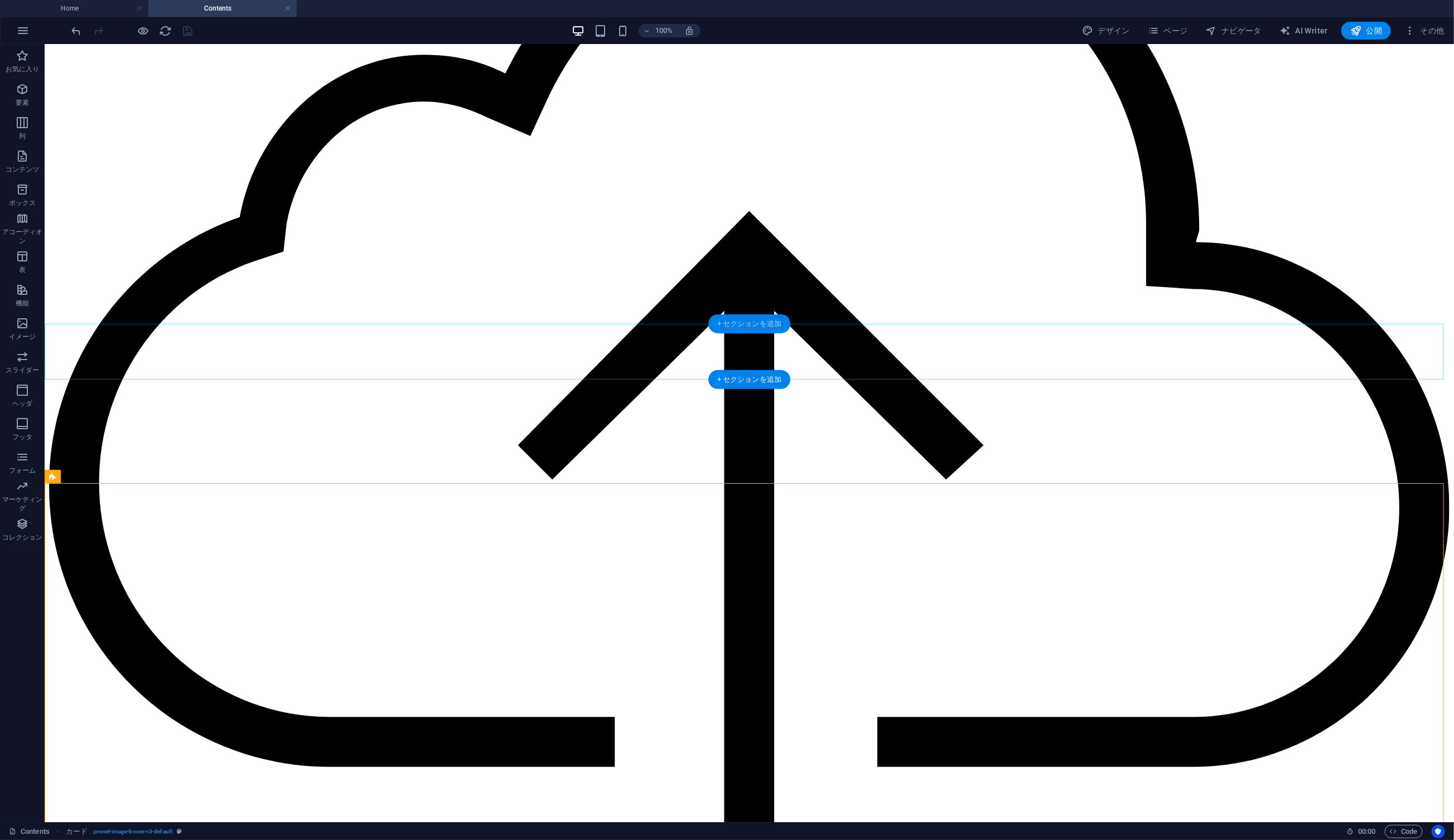
scroll to position [0, 0]
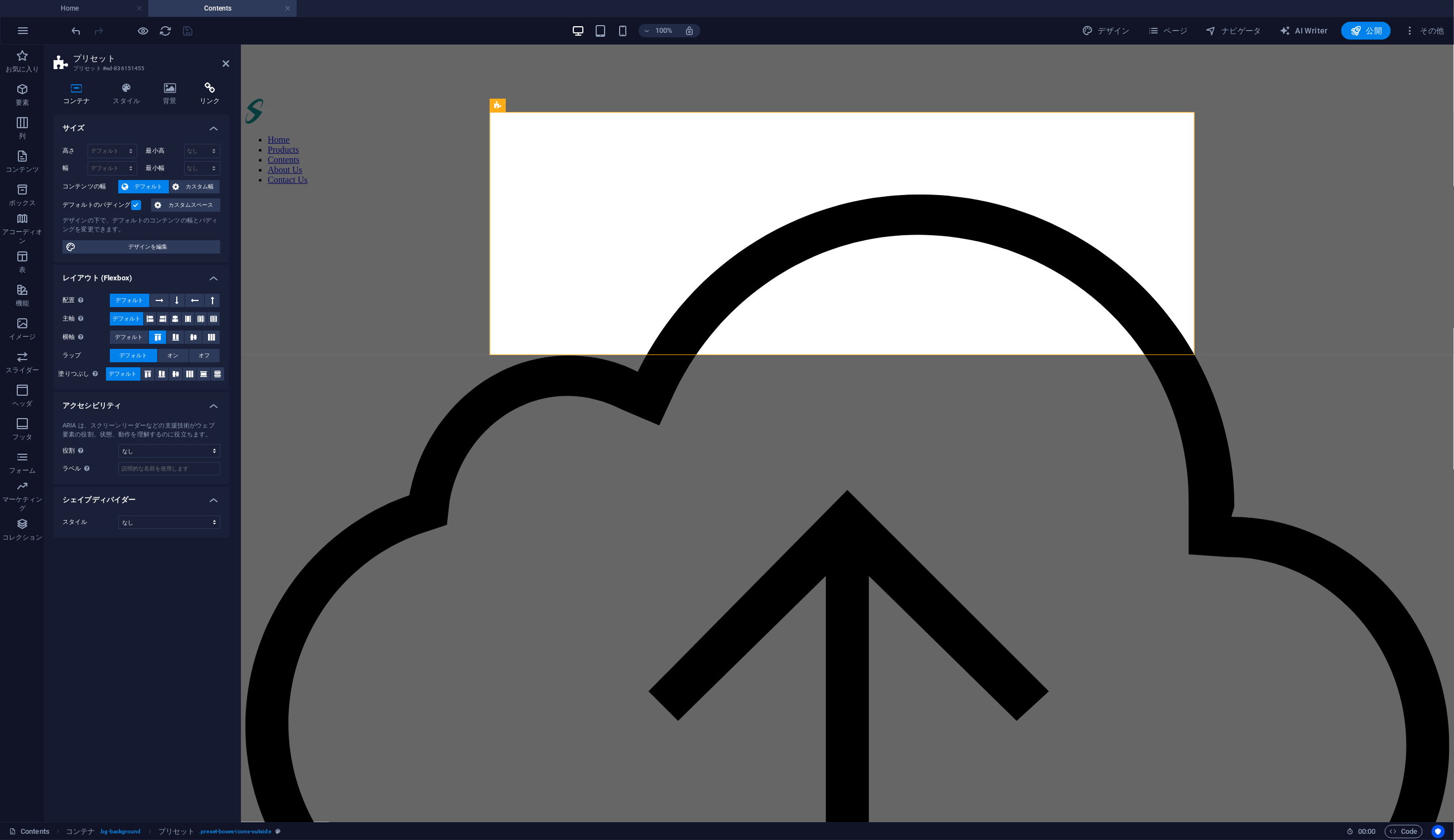
click at [213, 90] on icon at bounding box center [209, 88] width 39 height 11
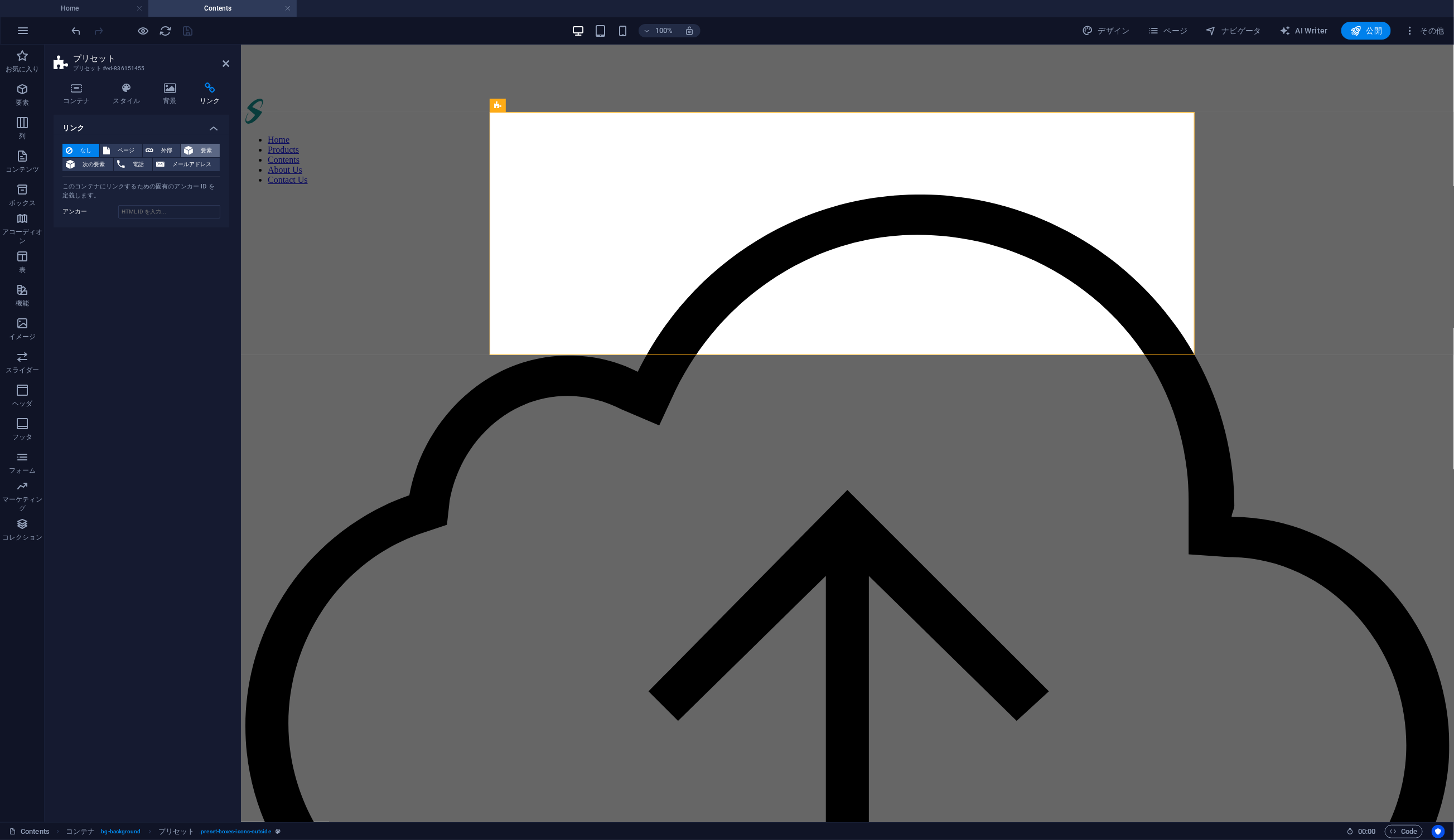
click at [209, 149] on span "要素" at bounding box center [206, 151] width 20 height 14
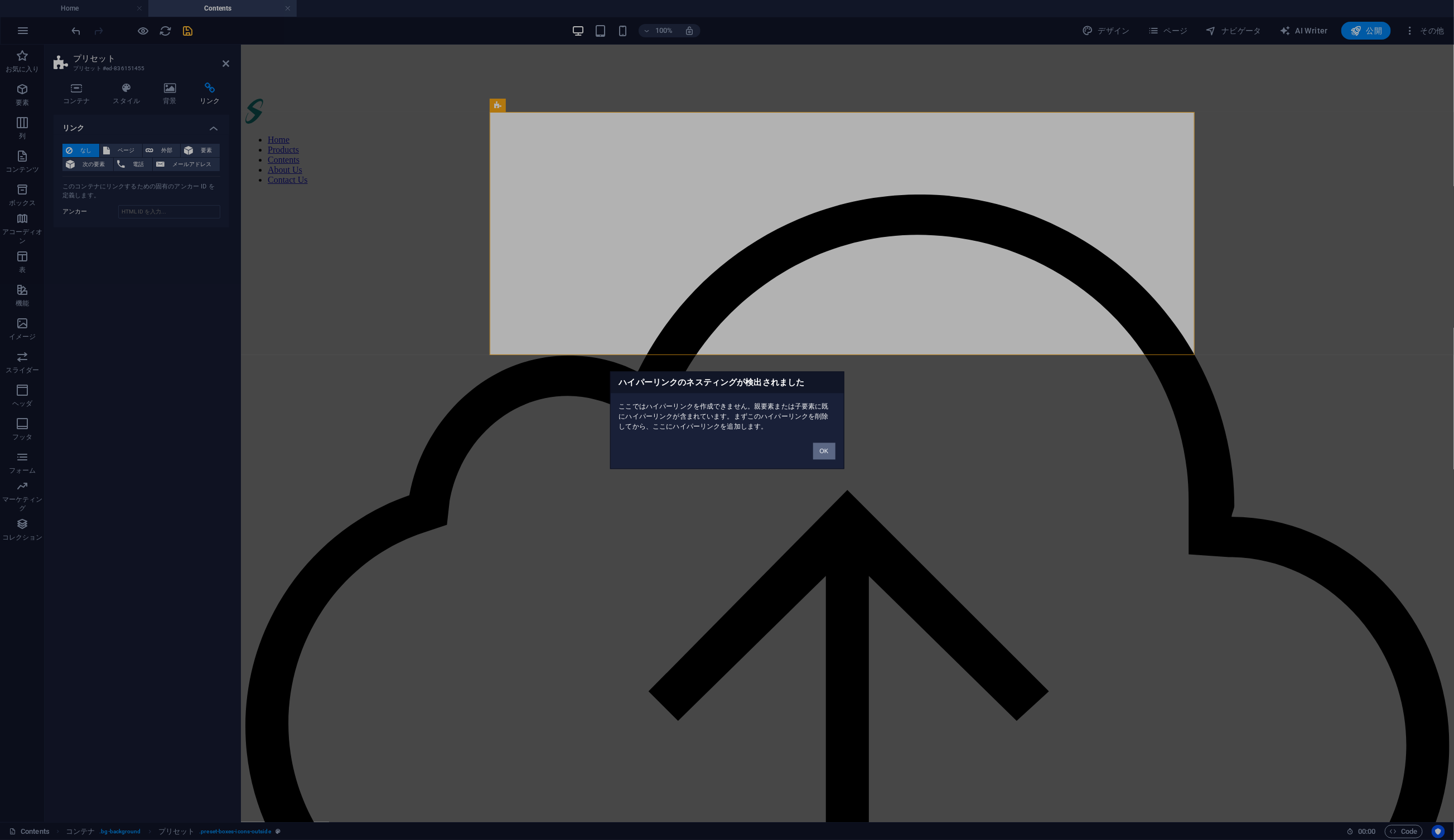
click at [821, 450] on button "OK" at bounding box center [825, 451] width 22 height 16
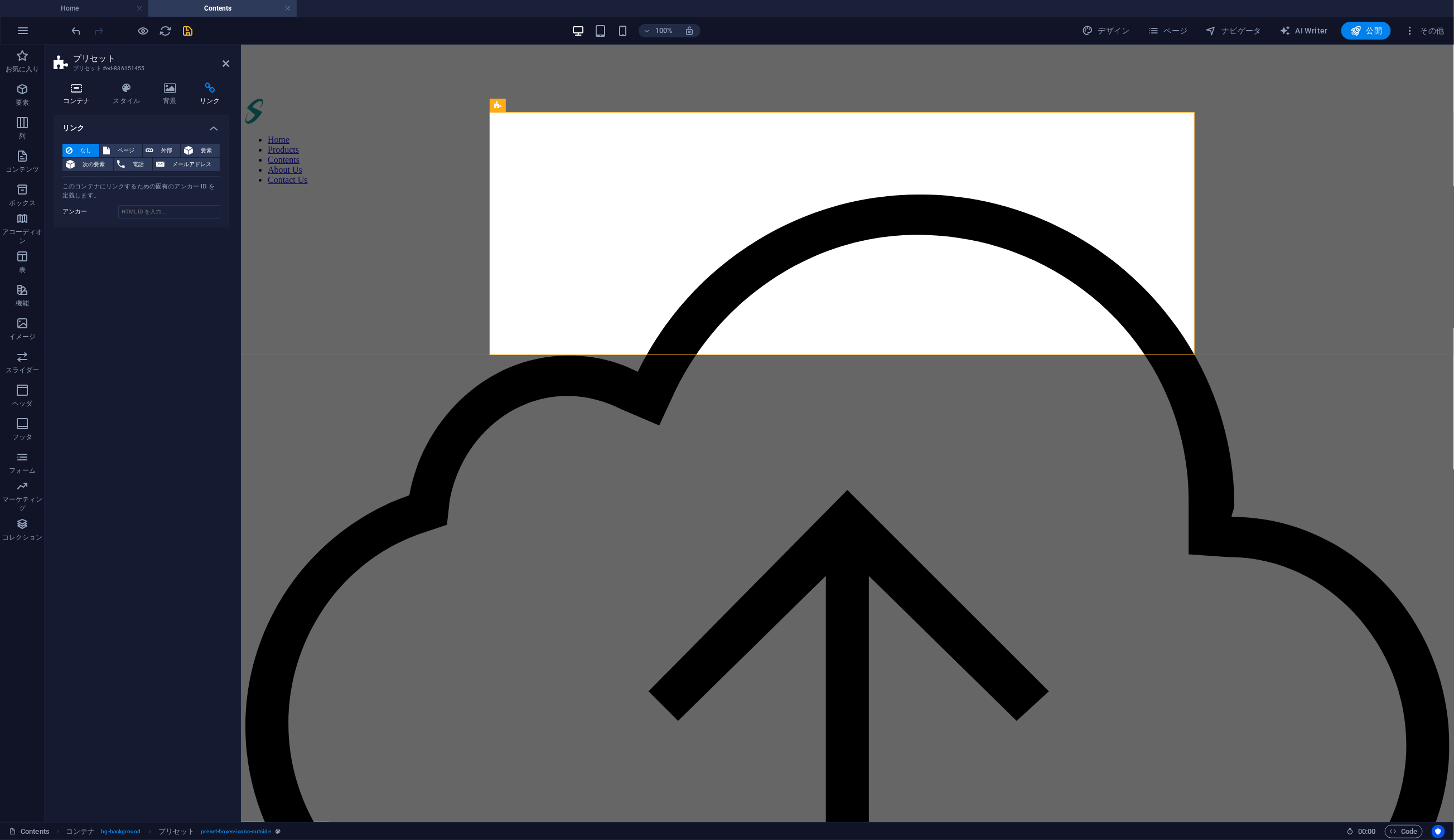
click at [83, 90] on icon at bounding box center [76, 88] width 46 height 11
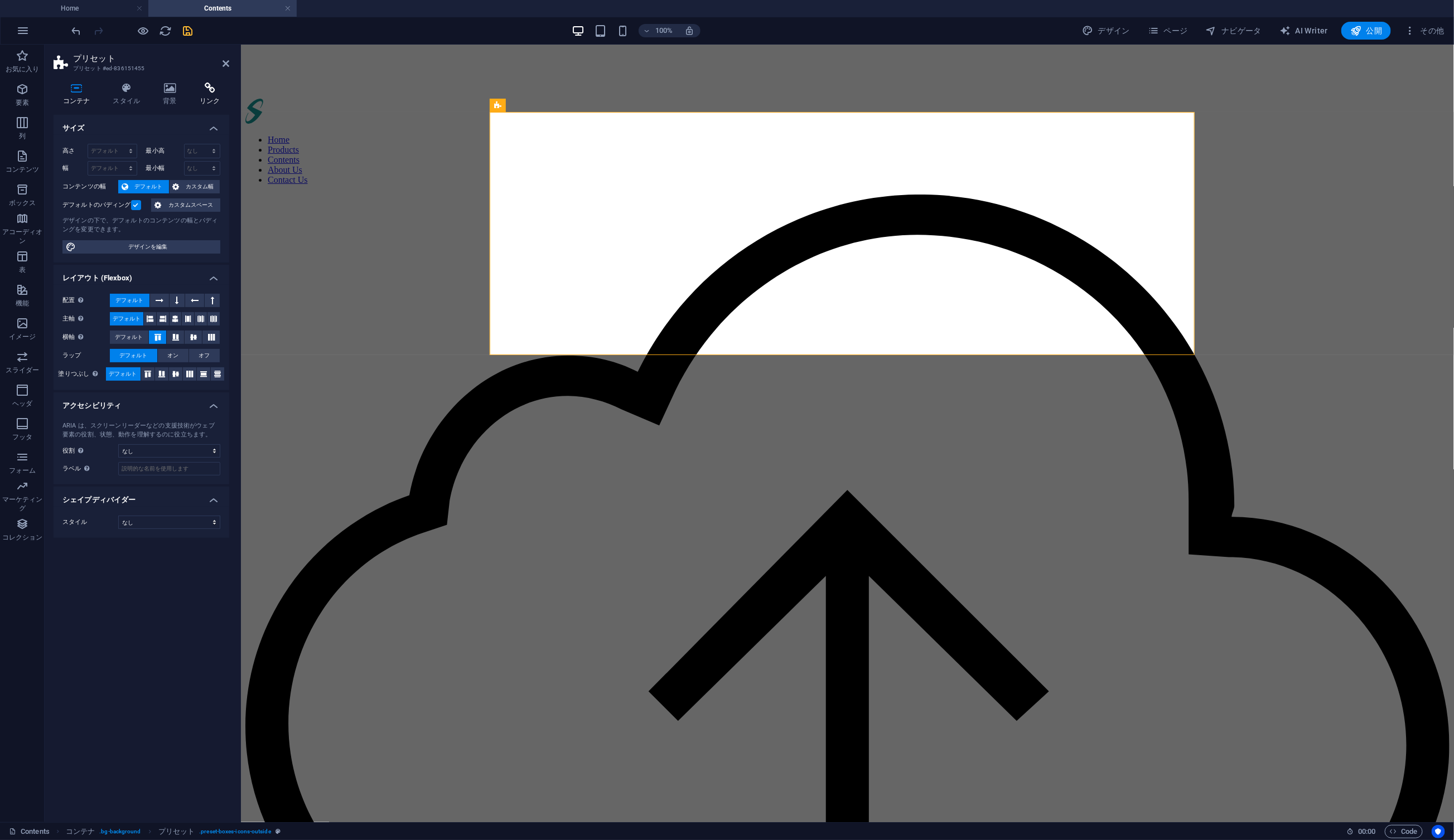
click at [209, 86] on icon at bounding box center [209, 88] width 39 height 11
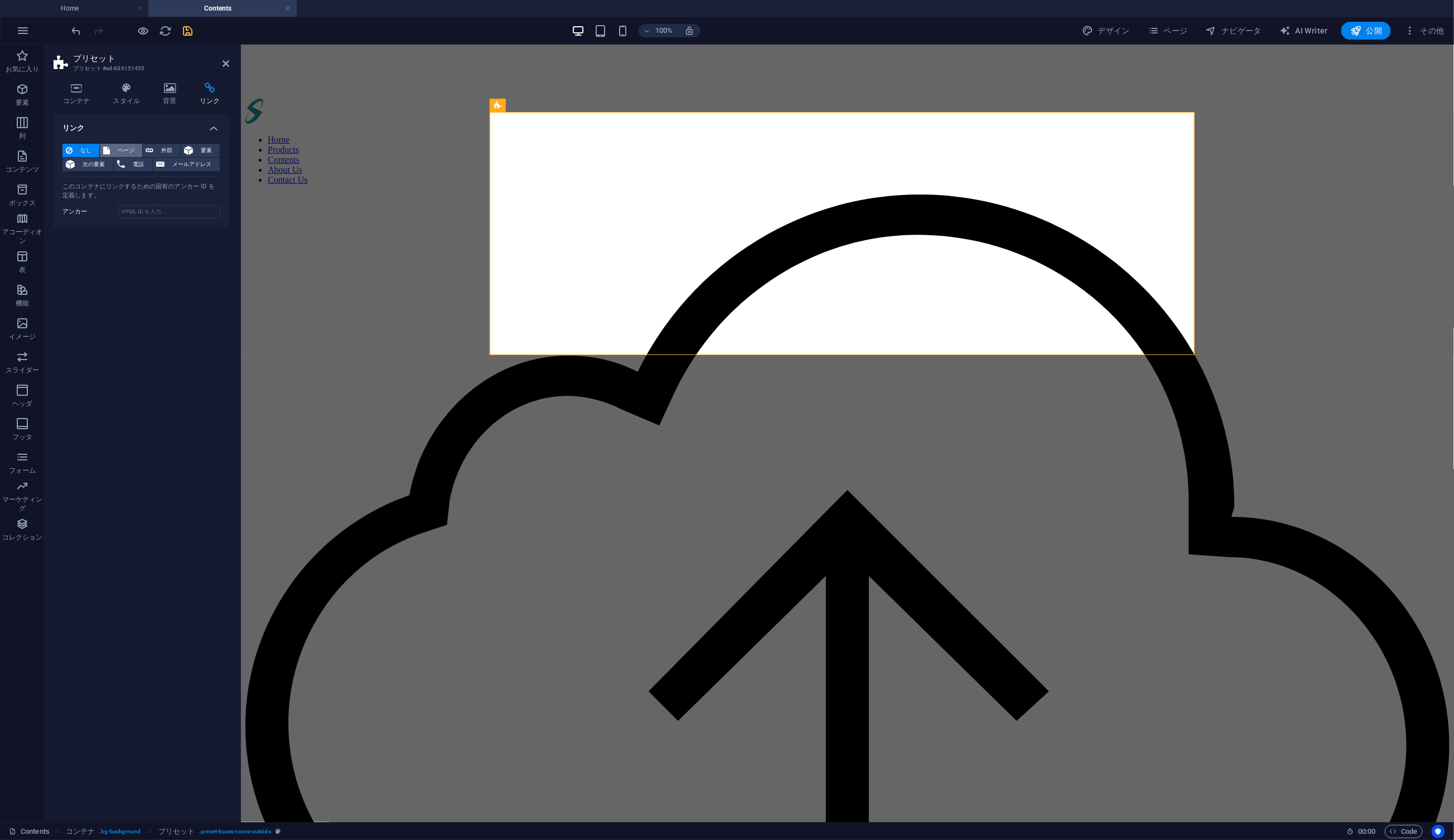
click at [127, 148] on span "ページ" at bounding box center [126, 151] width 26 height 14
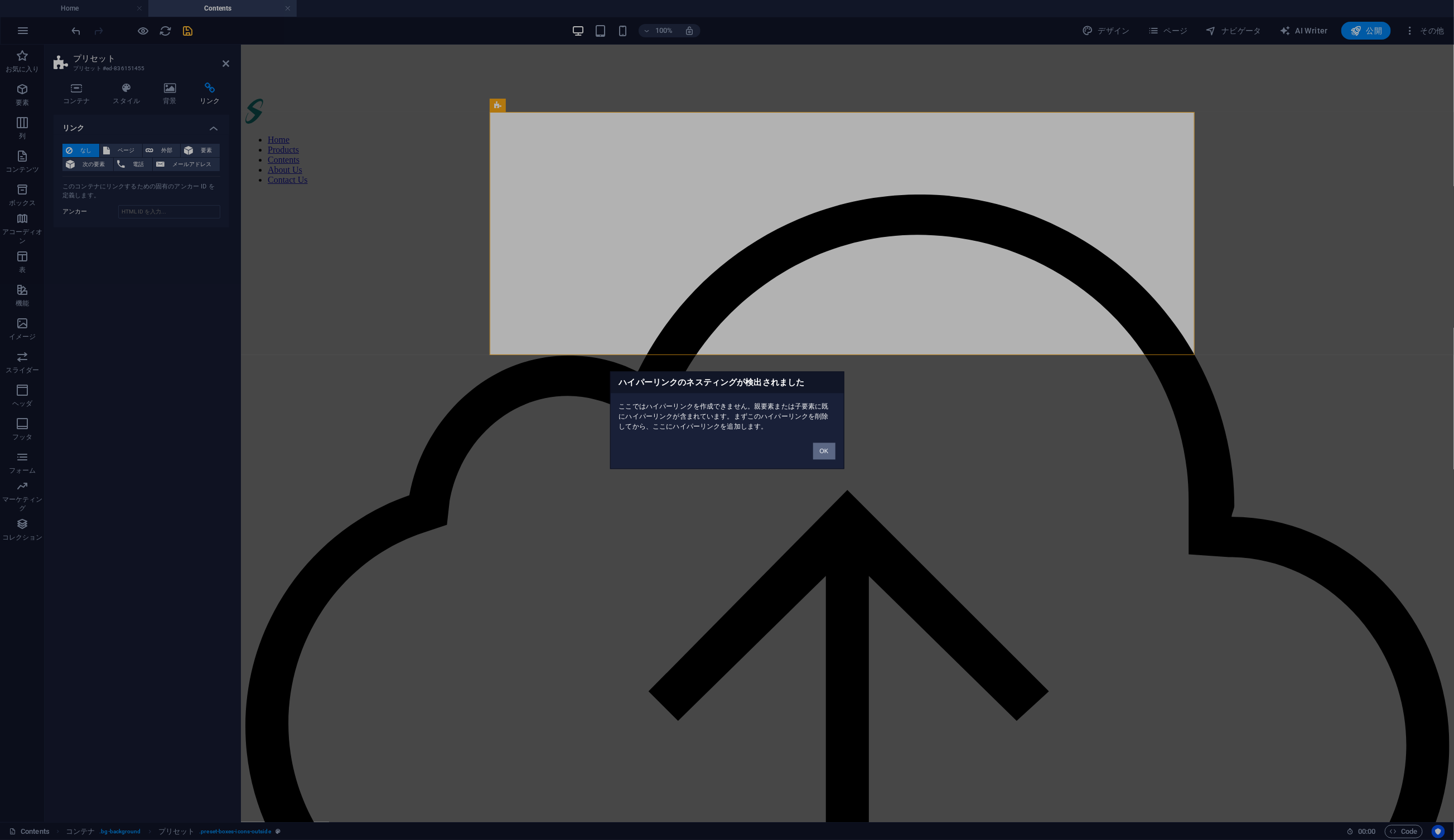
click at [823, 452] on button "OK" at bounding box center [825, 451] width 22 height 16
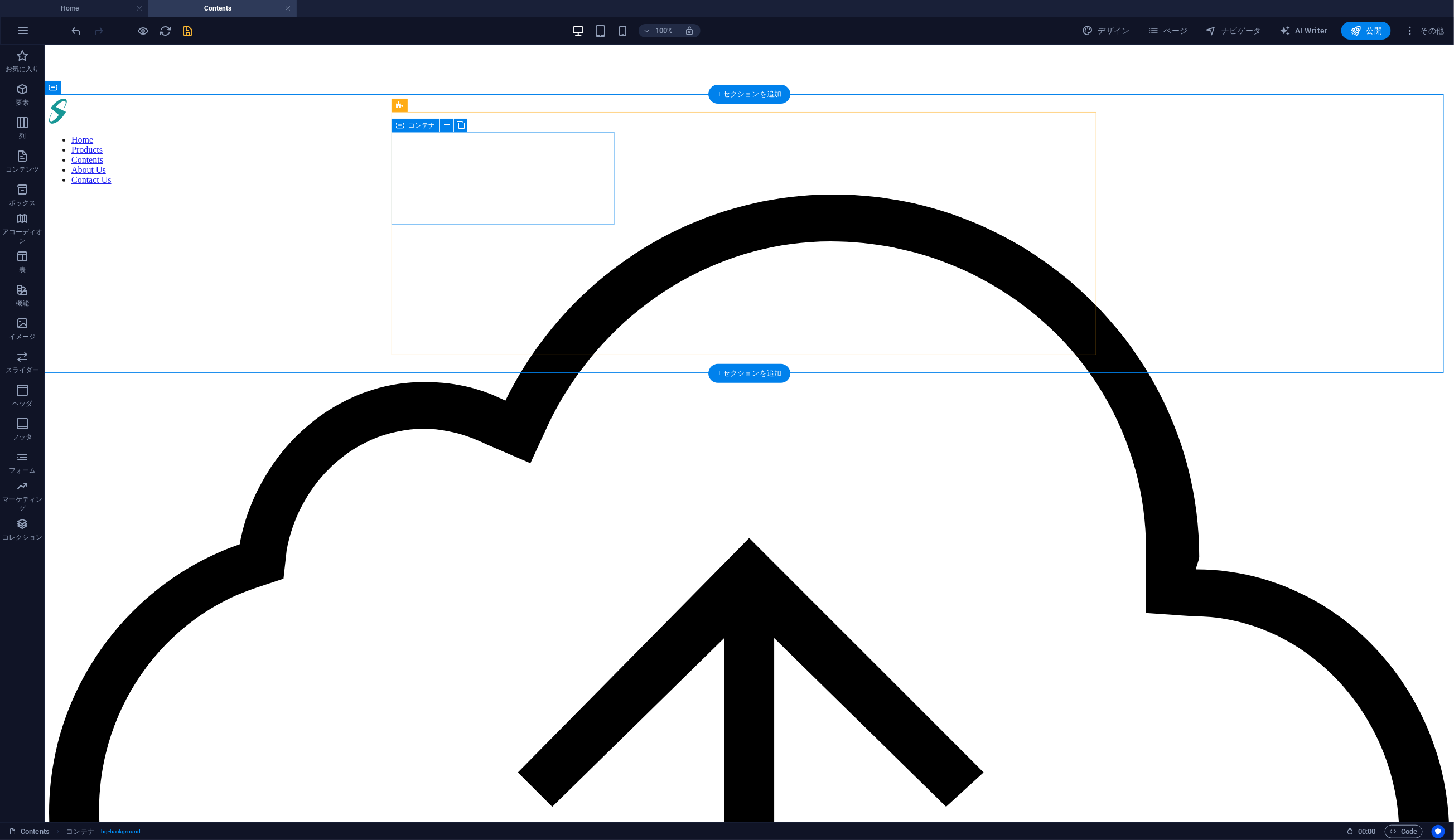
click at [459, 194] on div "サーバー構築 通信・共有・更新・データ保管。 クラウドサーバー運用の 効力を提供しています。" at bounding box center [748, 843] width 1401 height 1297
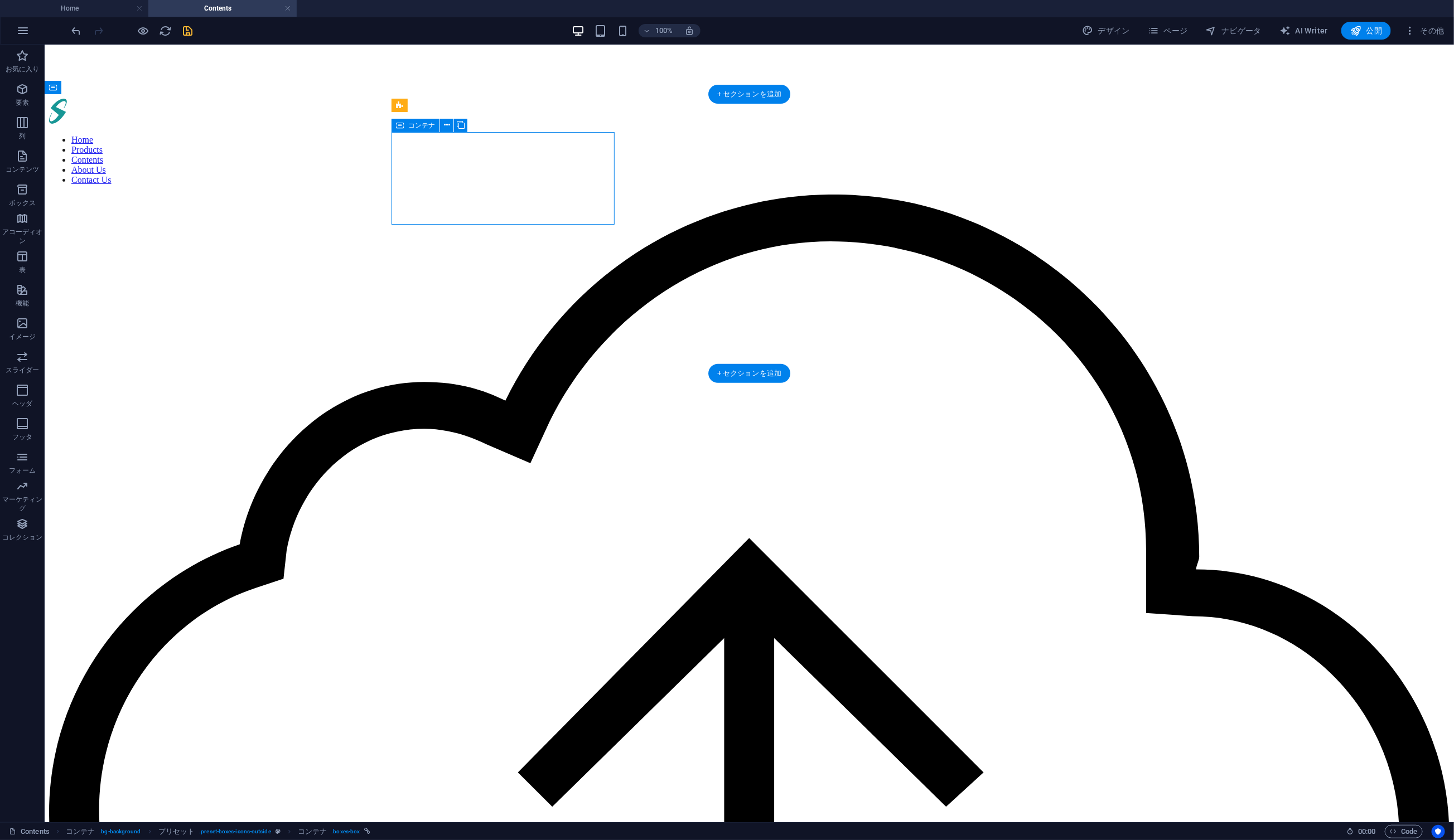
click at [457, 194] on div "サーバー構築 通信・共有・更新・データ保管。 クラウドサーバー運用の 効力を提供しています。" at bounding box center [748, 843] width 1401 height 1297
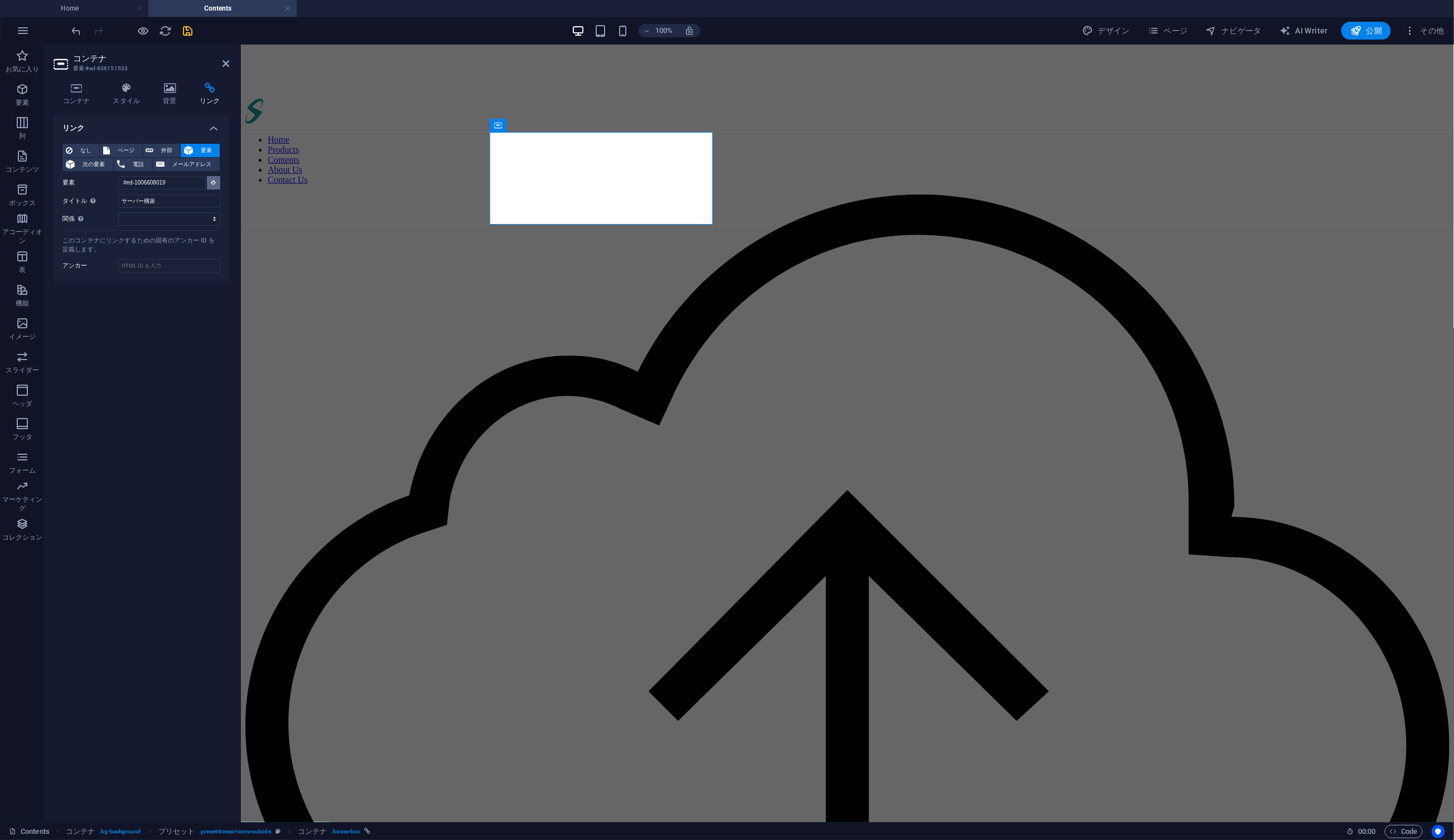
click at [213, 181] on icon at bounding box center [214, 182] width 5 height 5
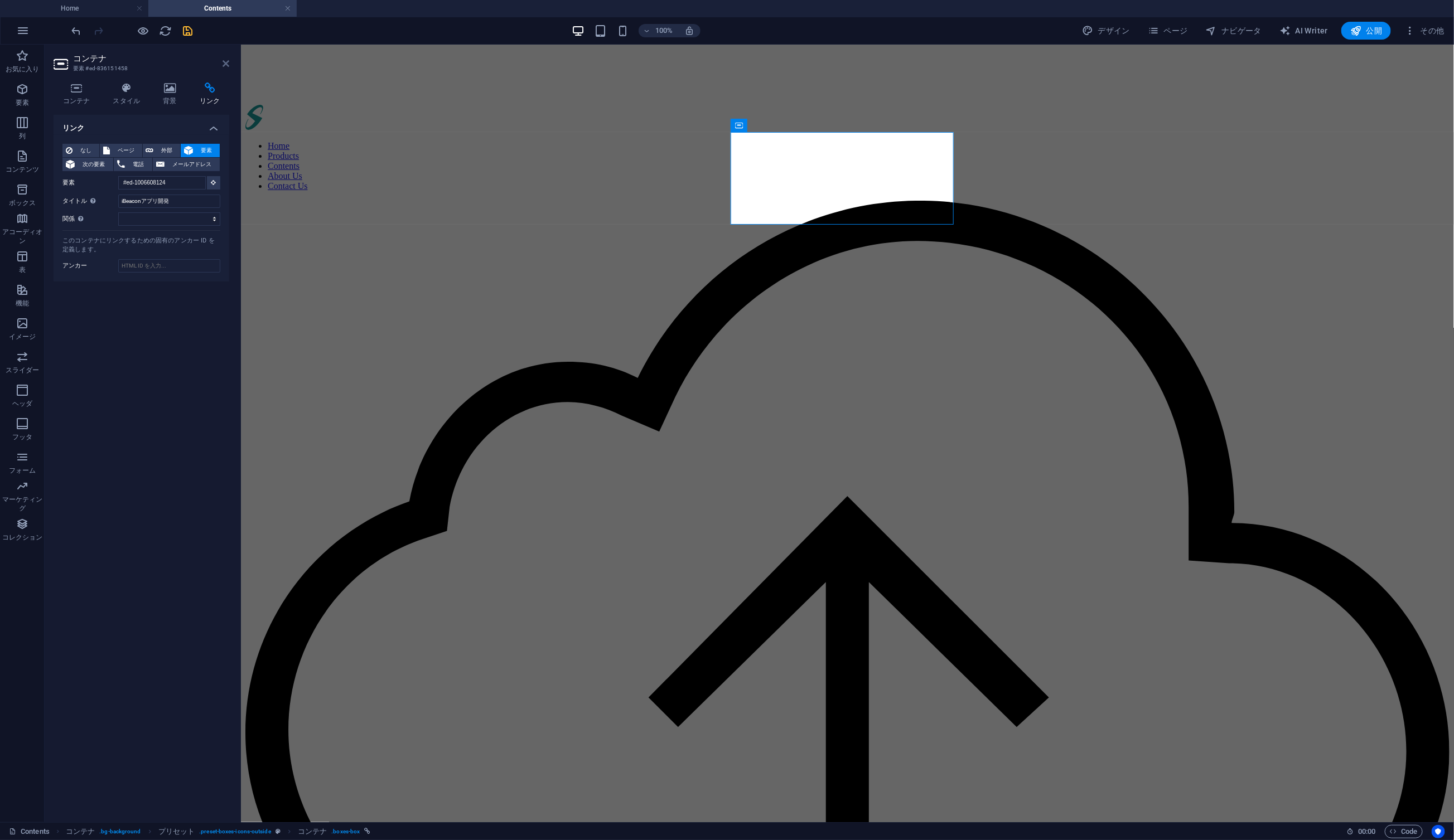
click at [227, 64] on icon at bounding box center [226, 64] width 7 height 9
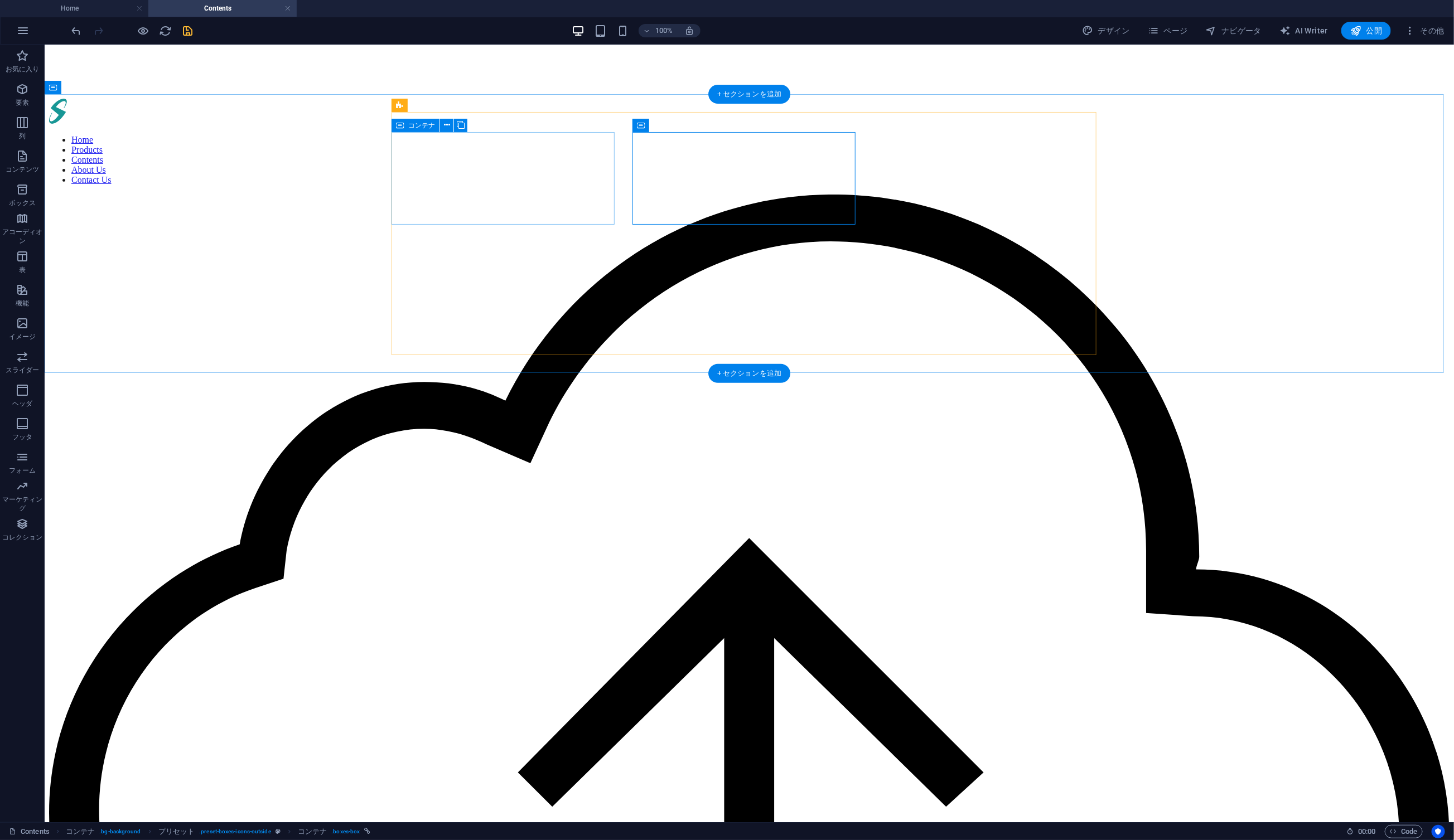
click at [399, 194] on div "サーバー構築 通信・共有・更新・データ保管。 クラウドサーバー運用の 効力を提供しています。" at bounding box center [748, 843] width 1401 height 1297
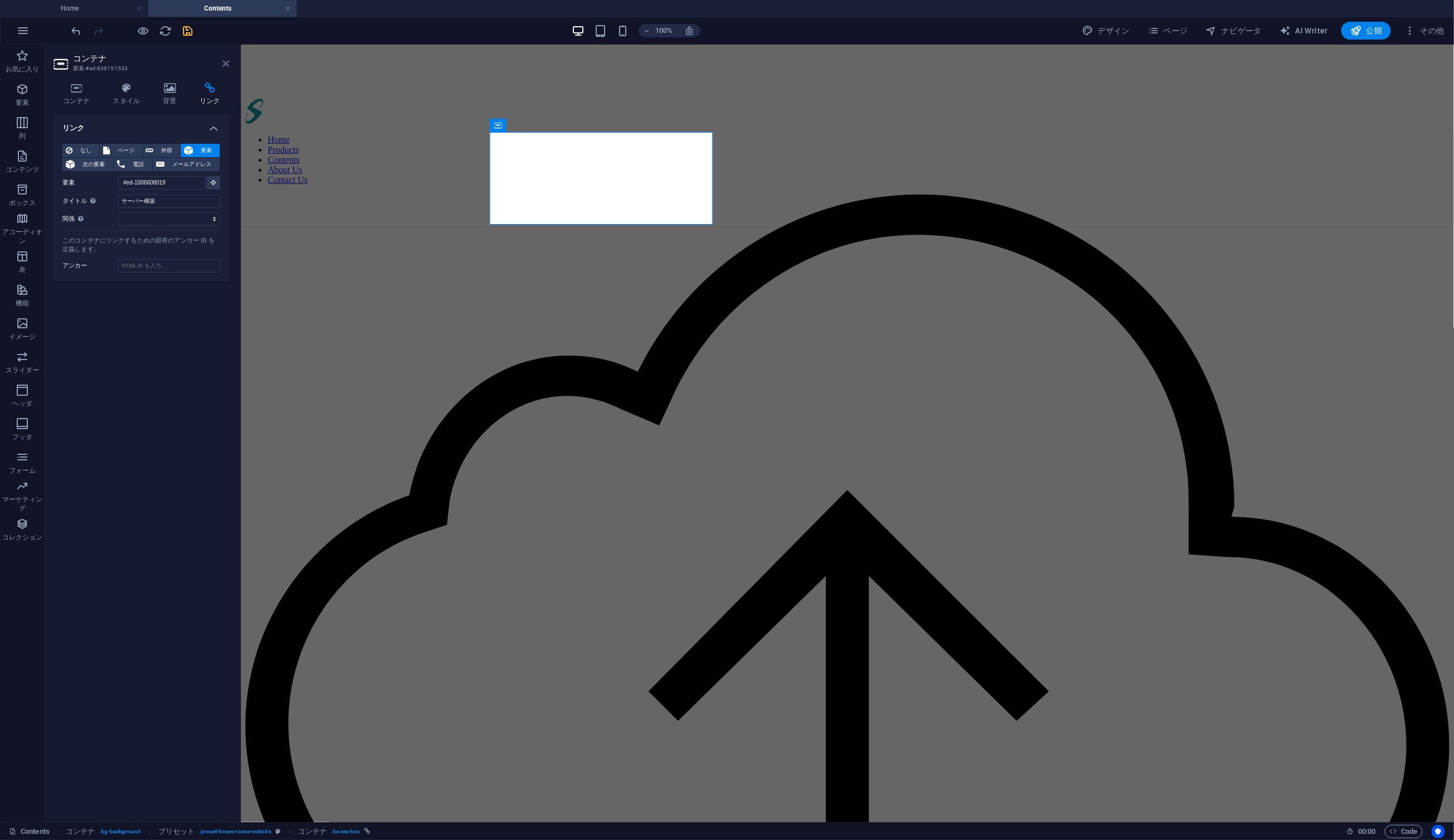
click at [226, 65] on icon at bounding box center [226, 64] width 7 height 9
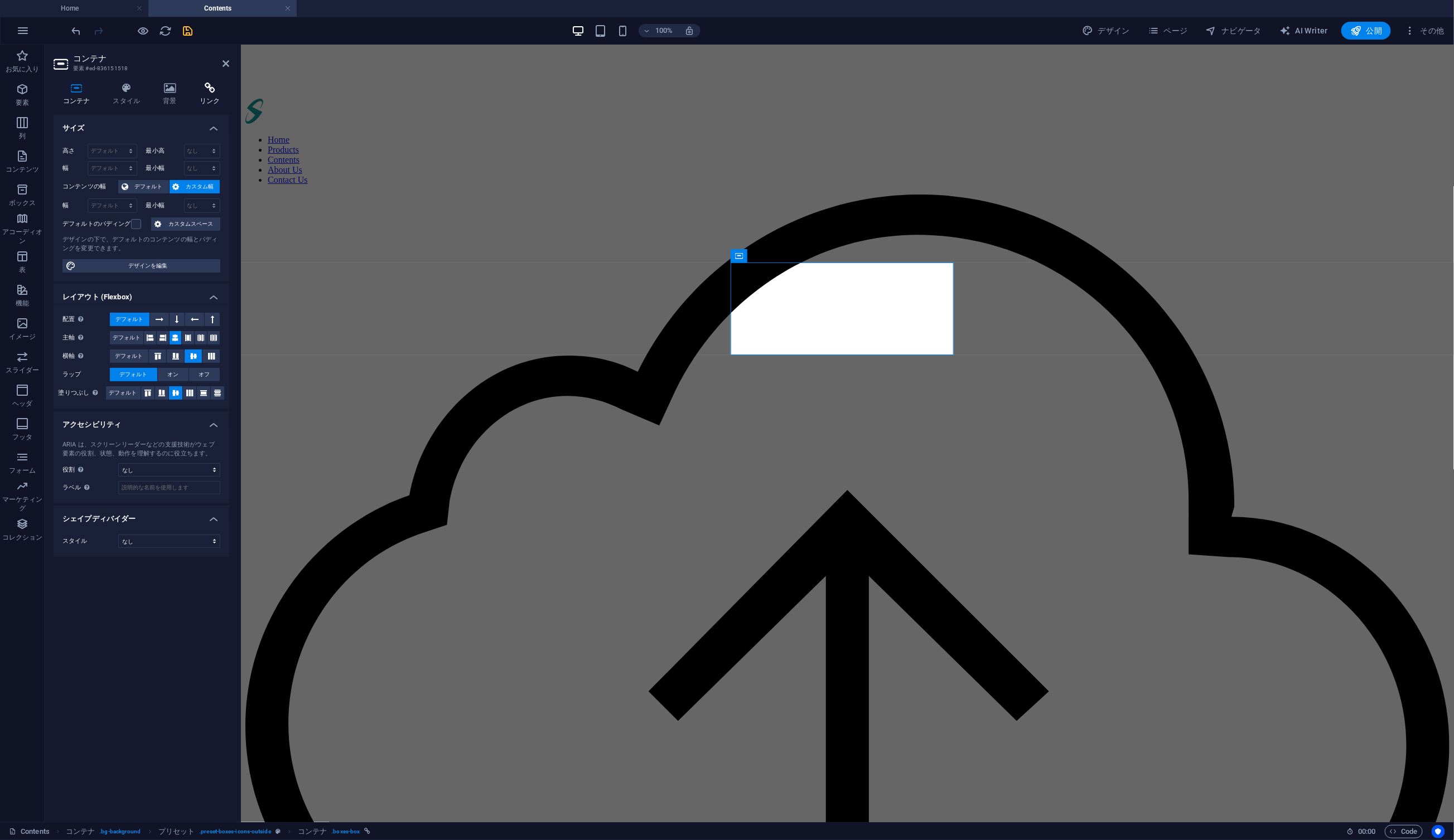
click at [206, 89] on icon at bounding box center [209, 88] width 39 height 11
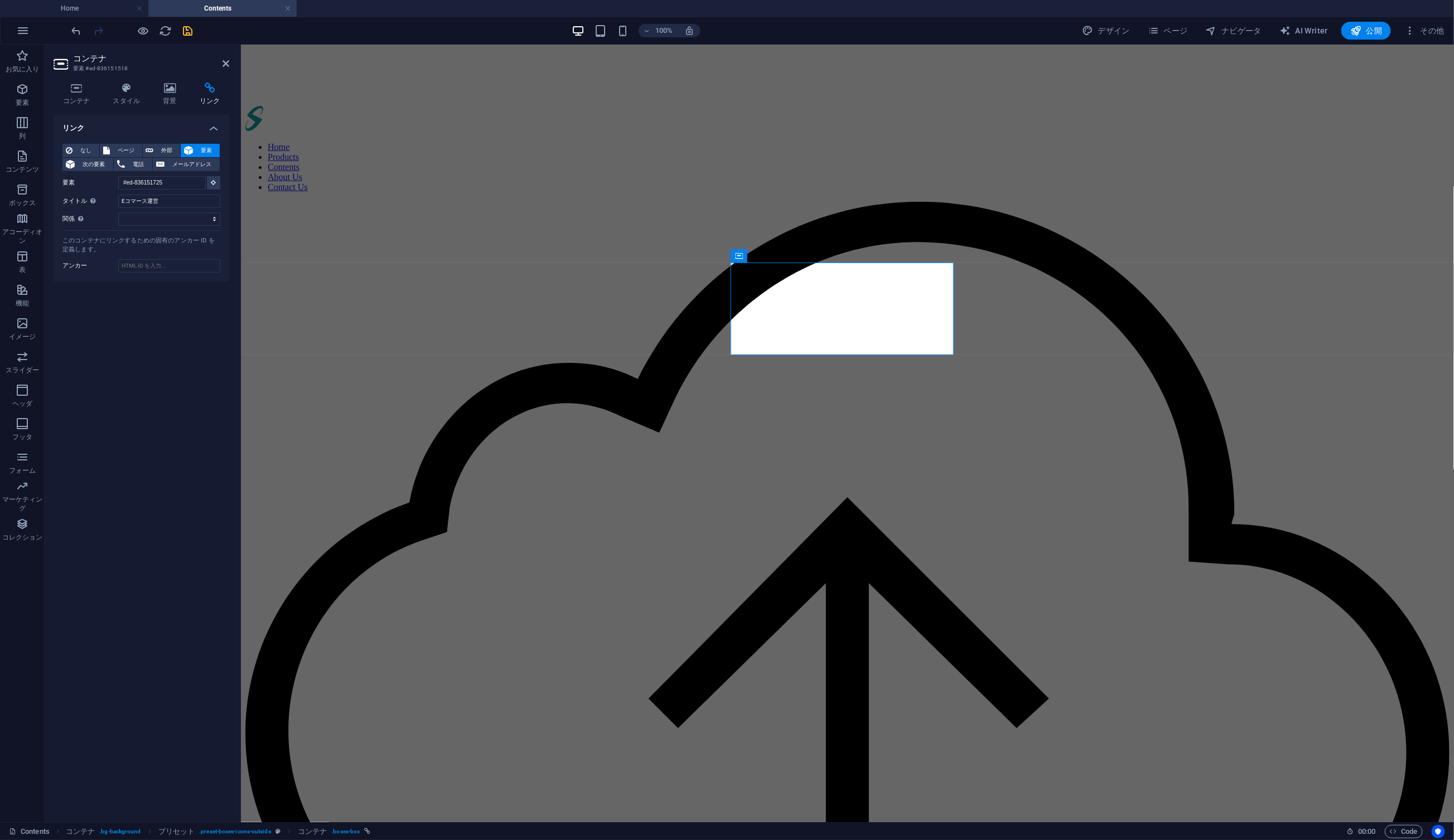
click at [166, 363] on div "リンク なし ページ 外部 要素 次の要素 電話 メールアドレス ページ Home Product Contents About Us Contact Us …" at bounding box center [141, 464] width 176 height 699
drag, startPoint x: 227, startPoint y: 65, endPoint x: 587, endPoint y: 57, distance: 360.1
click at [227, 65] on icon at bounding box center [226, 64] width 7 height 9
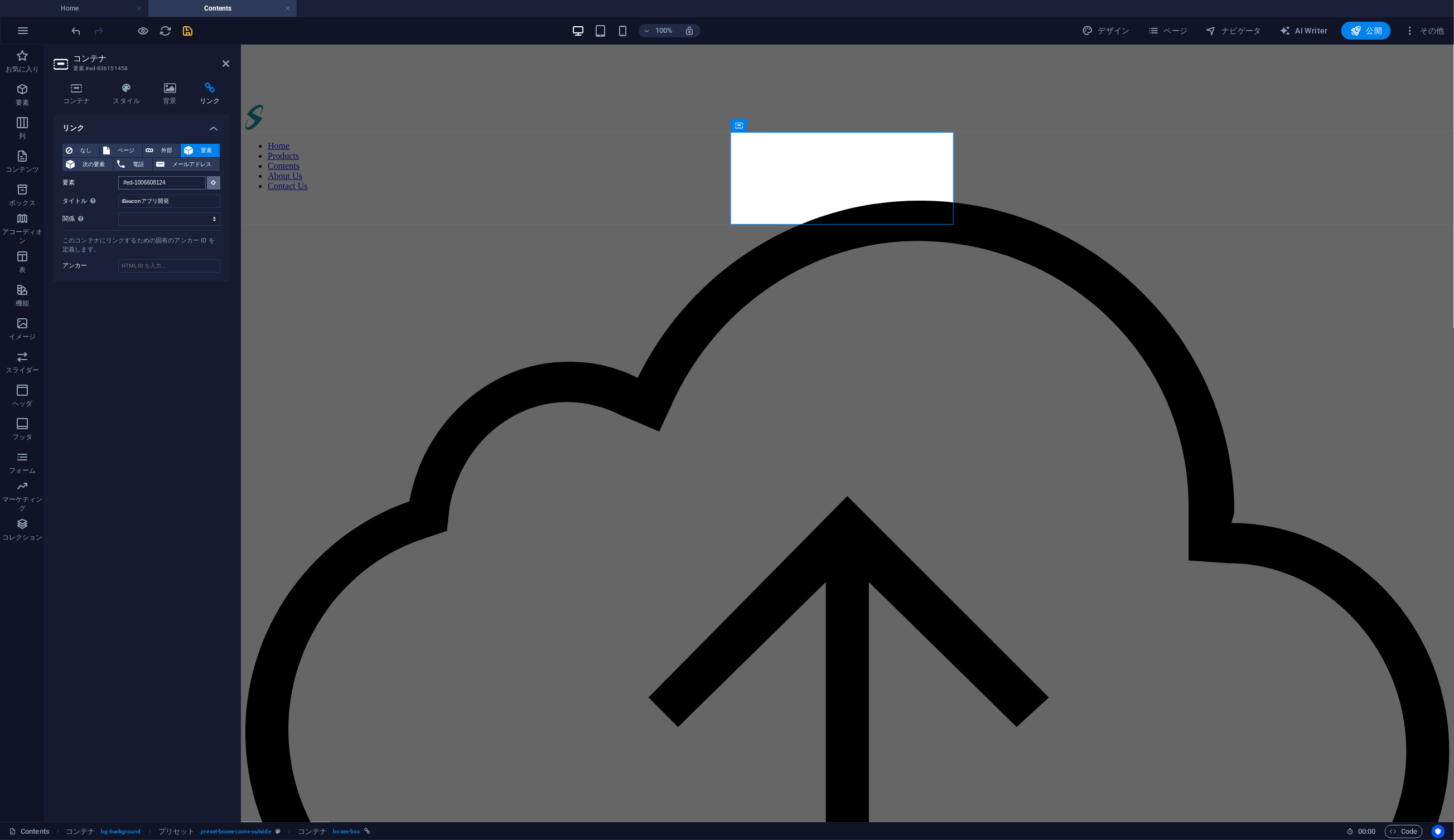
drag, startPoint x: 211, startPoint y: 183, endPoint x: 172, endPoint y: 187, distance: 39.2
click at [173, 189] on div "要素 #ed-1006608124" at bounding box center [140, 184] width 158 height 14
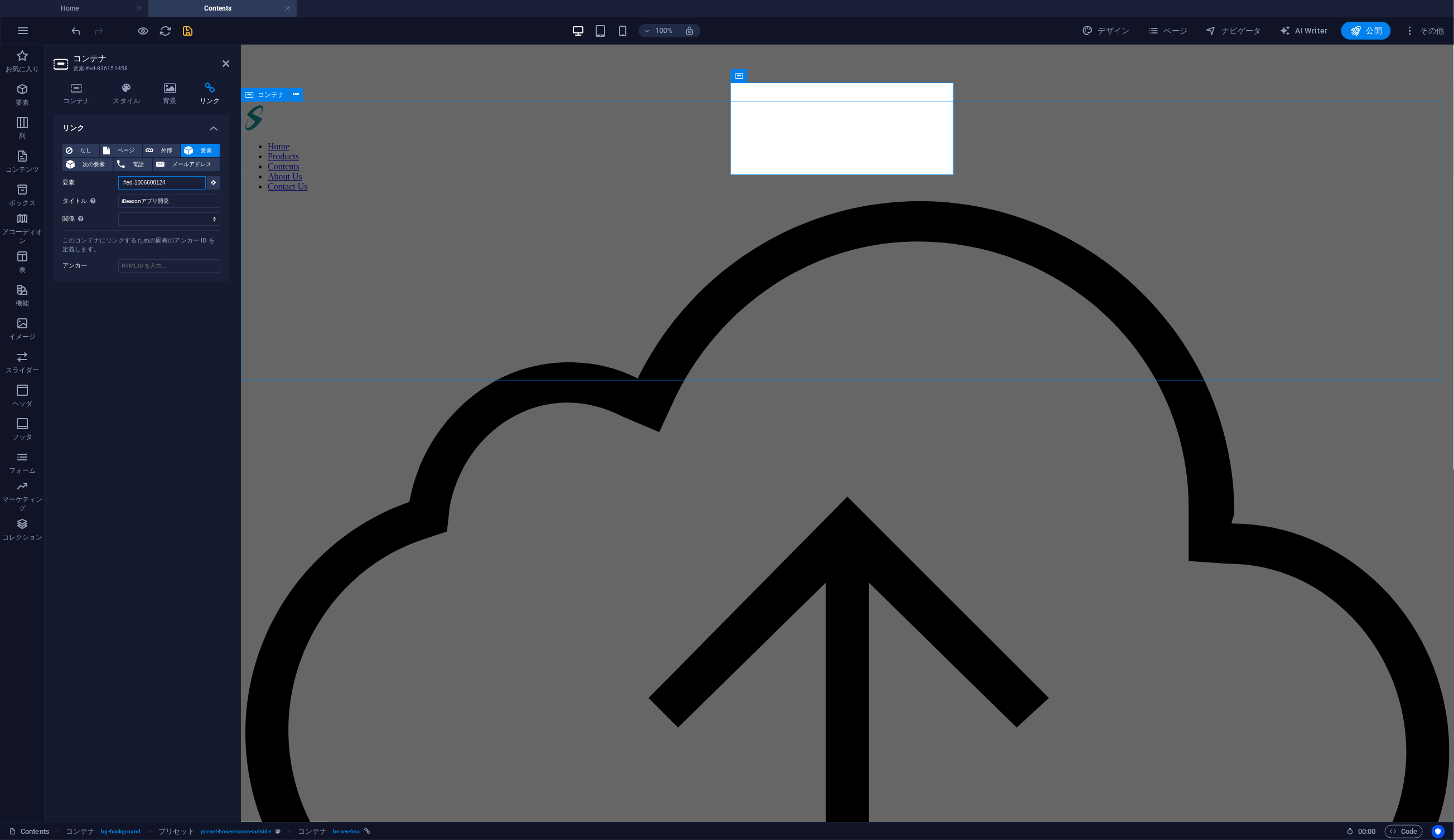
scroll to position [20, 0]
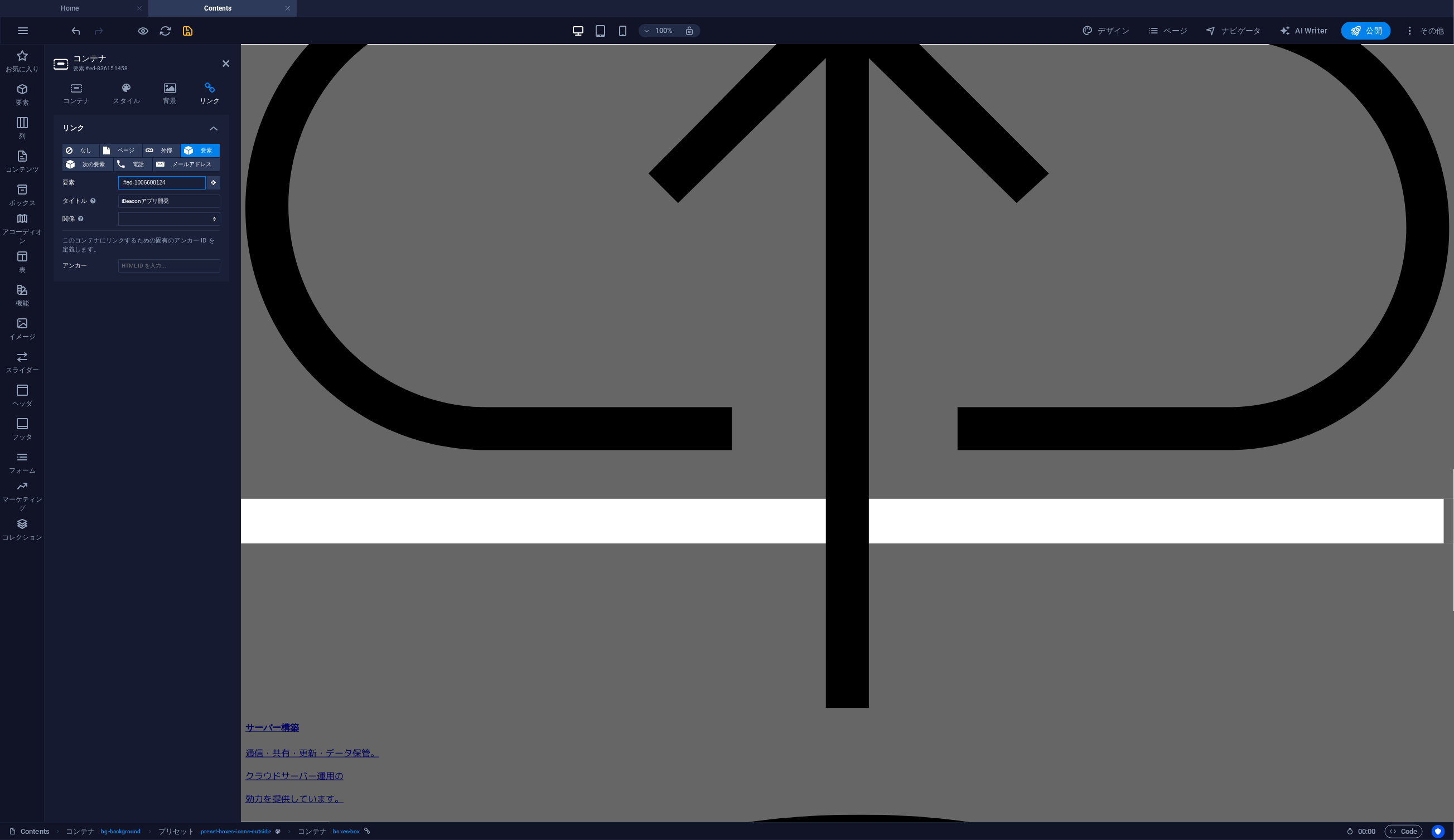
drag, startPoint x: 175, startPoint y: 181, endPoint x: 160, endPoint y: 179, distance: 15.1
click at [160, 180] on input "#ed-1006608124" at bounding box center [162, 184] width 88 height 14
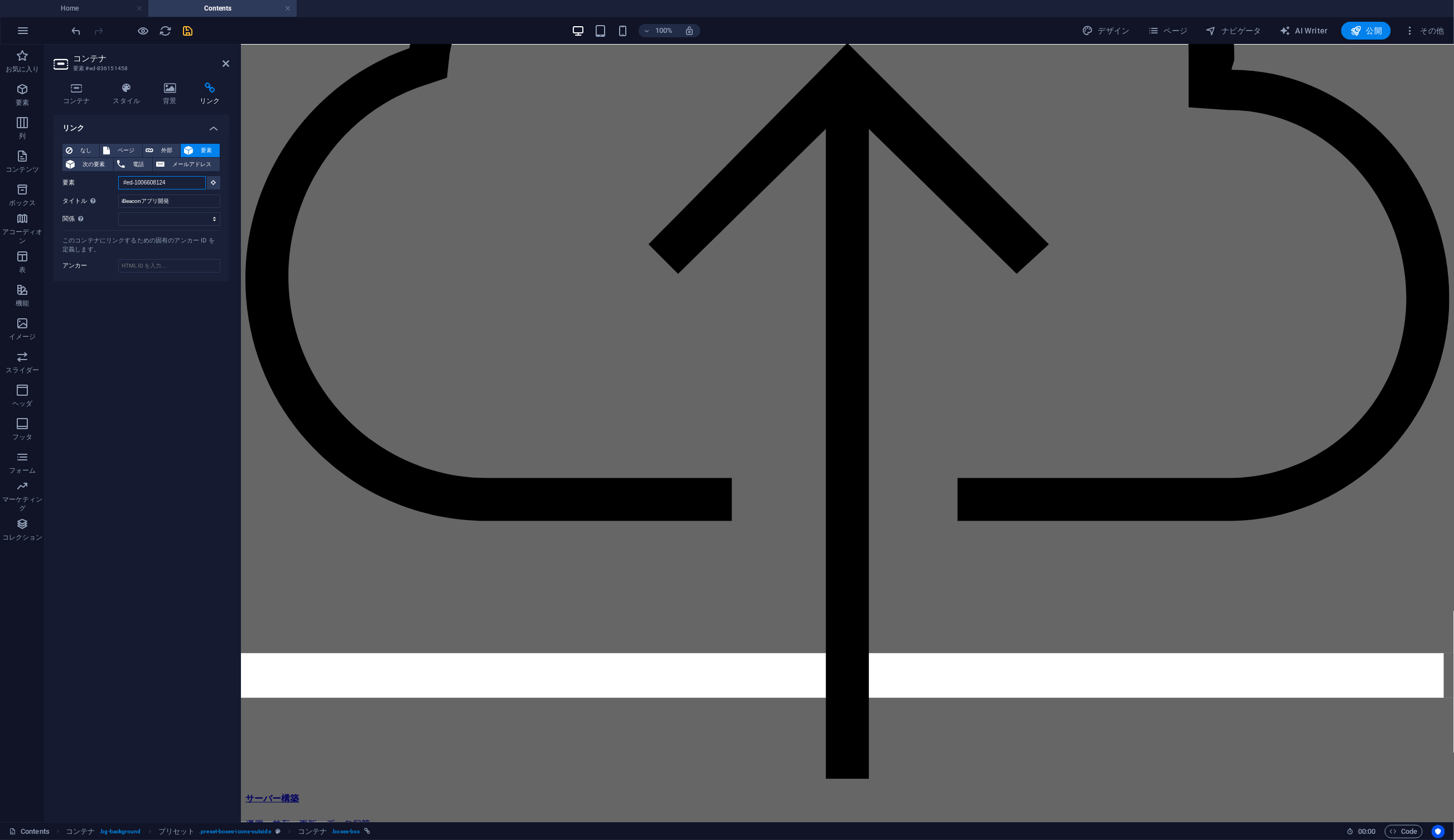
scroll to position [469, 0]
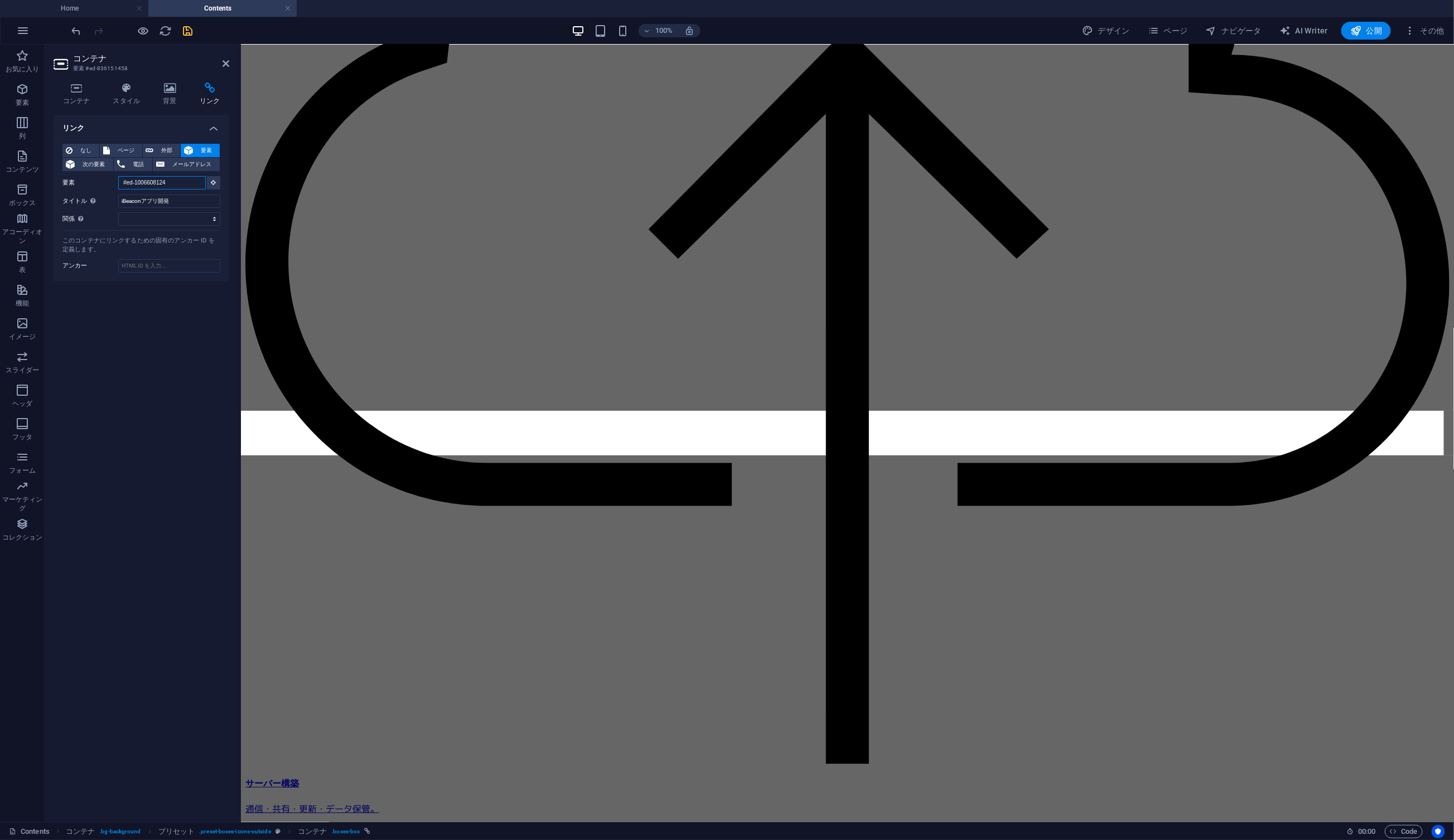
click at [179, 182] on input "#ed-1006608124" at bounding box center [162, 184] width 88 height 14
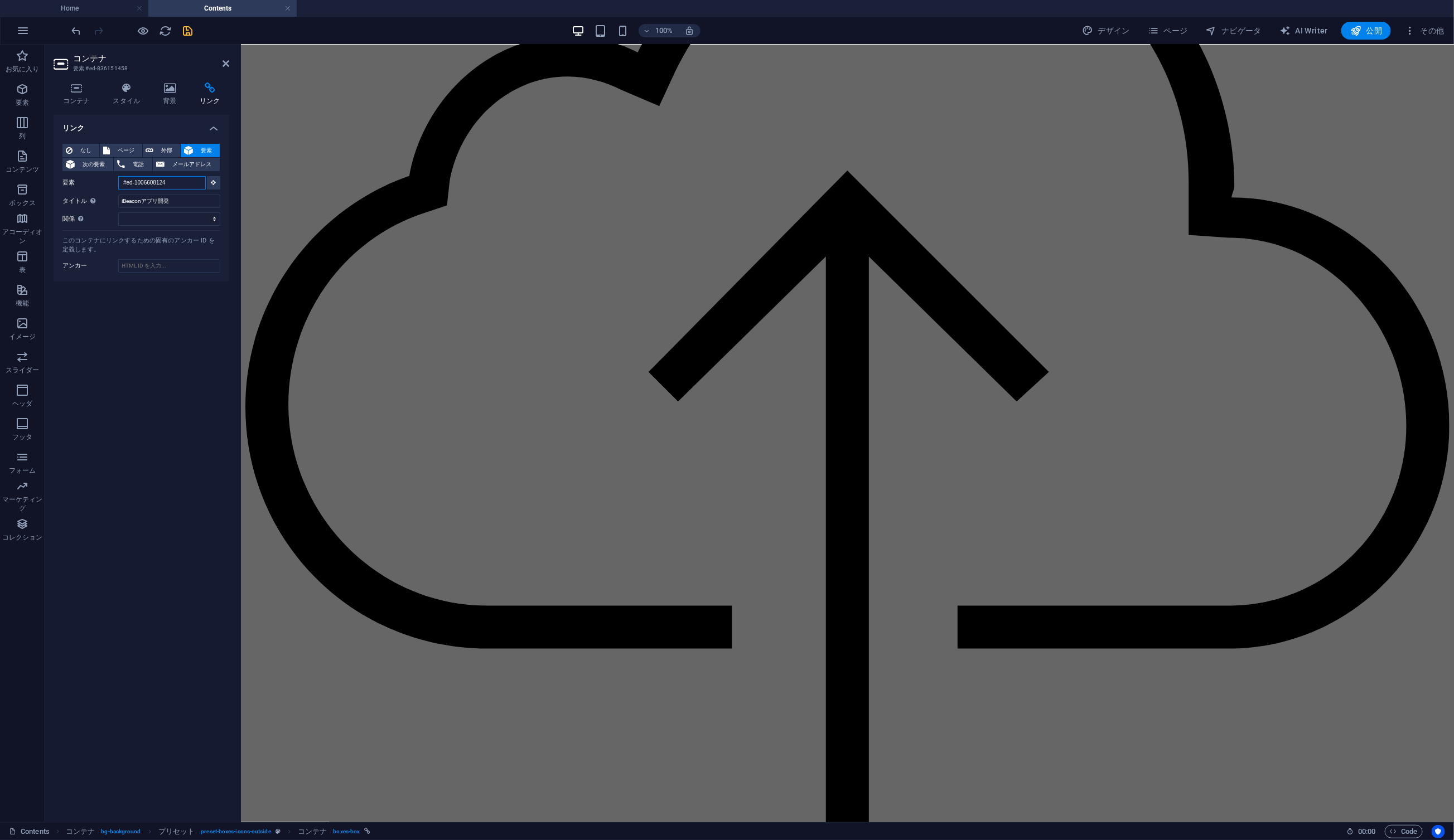
scroll to position [85, 0]
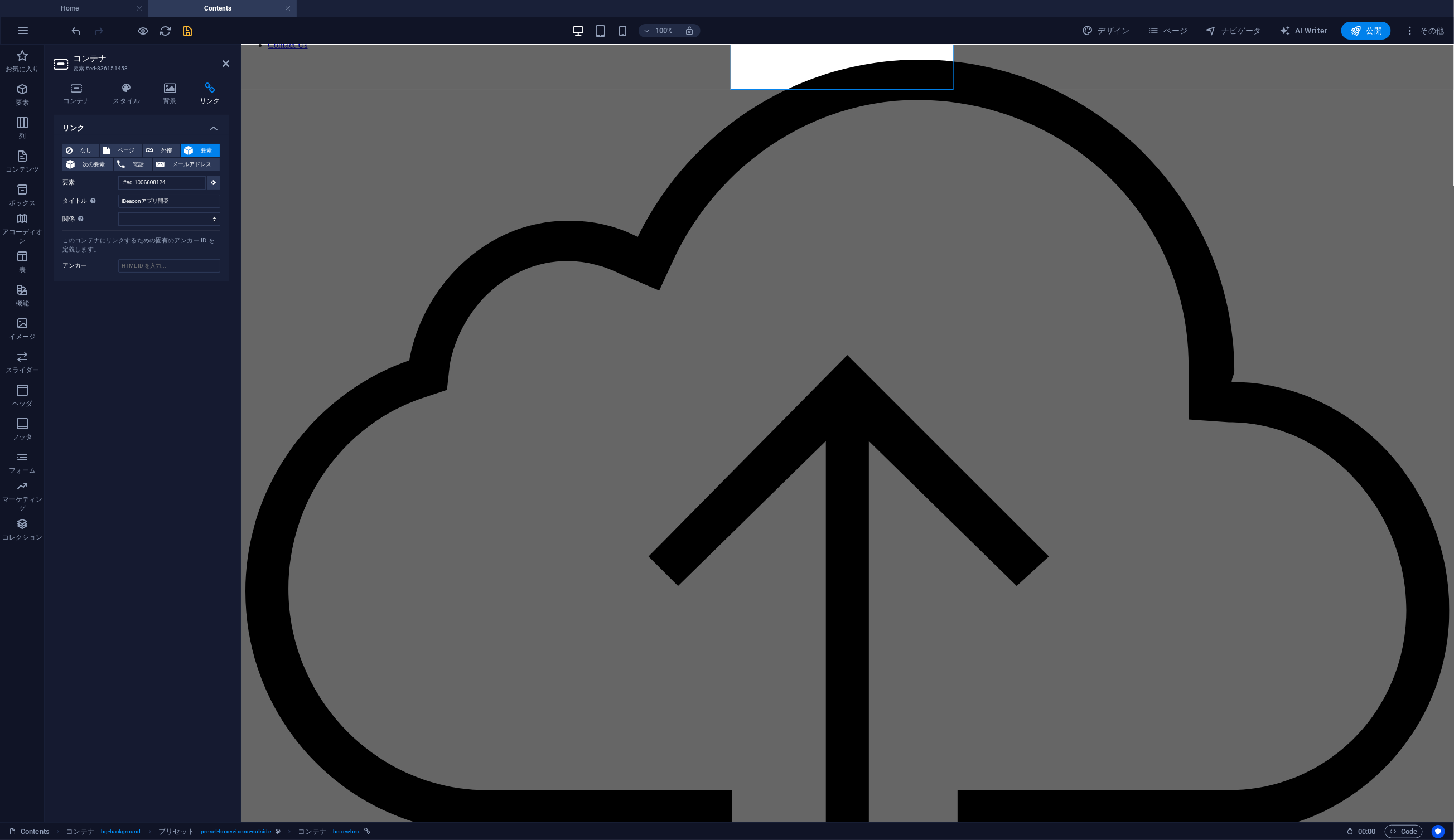
click at [222, 67] on header "コンテナ 要素 #ed-836151458" at bounding box center [141, 59] width 176 height 29
click at [228, 63] on icon at bounding box center [226, 64] width 7 height 9
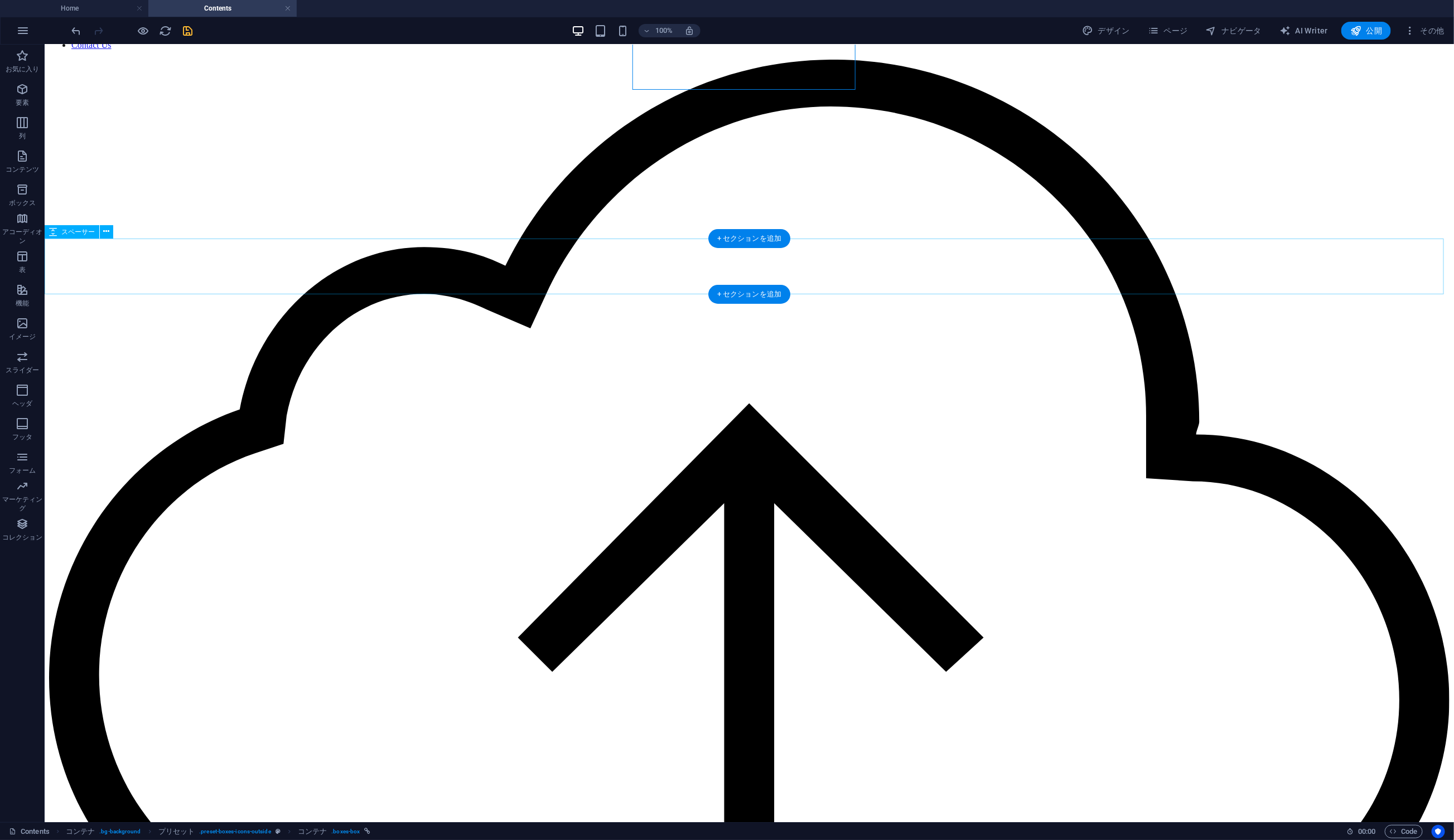
scroll to position [0, 0]
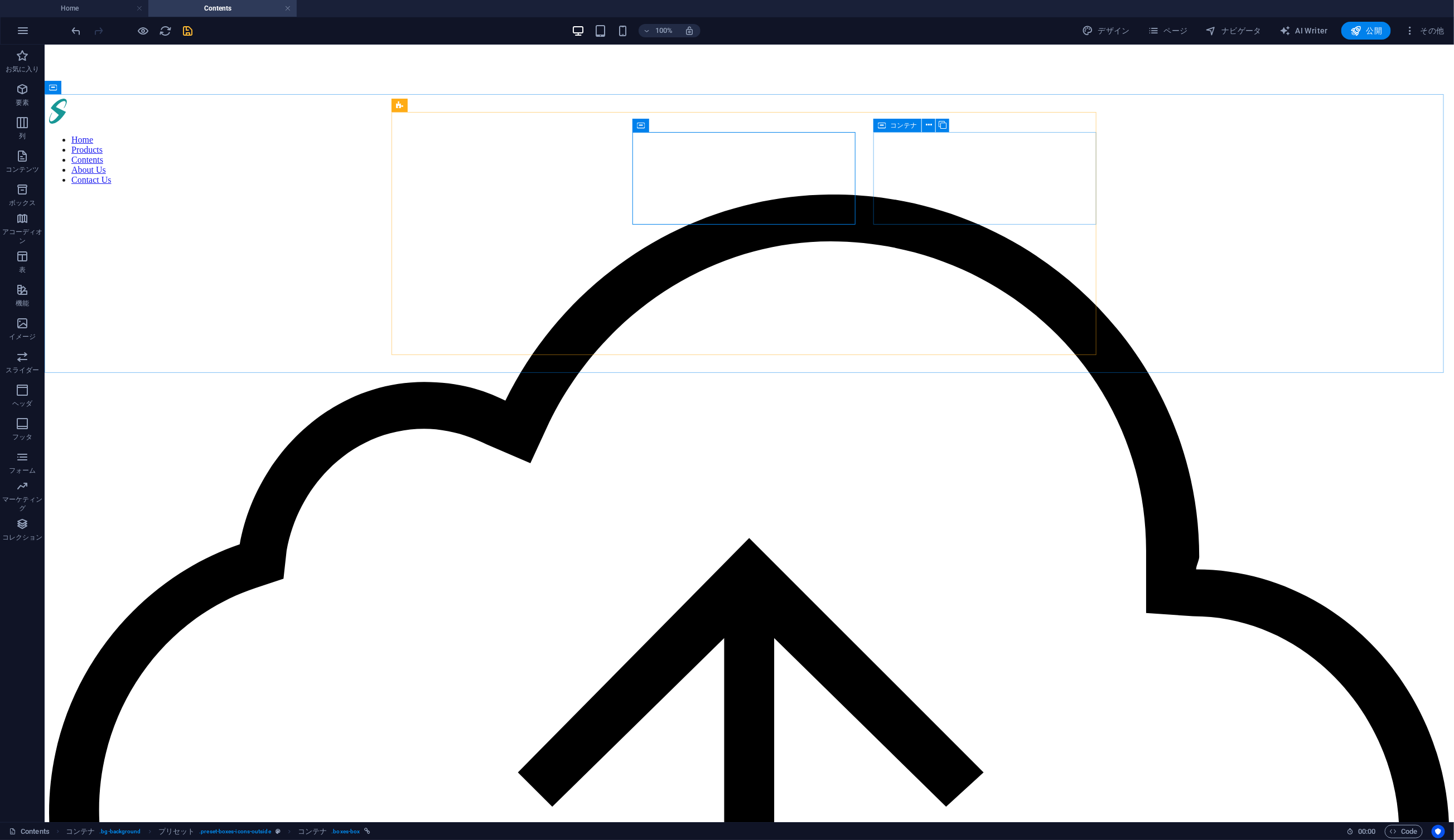
click at [883, 130] on icon at bounding box center [882, 126] width 8 height 14
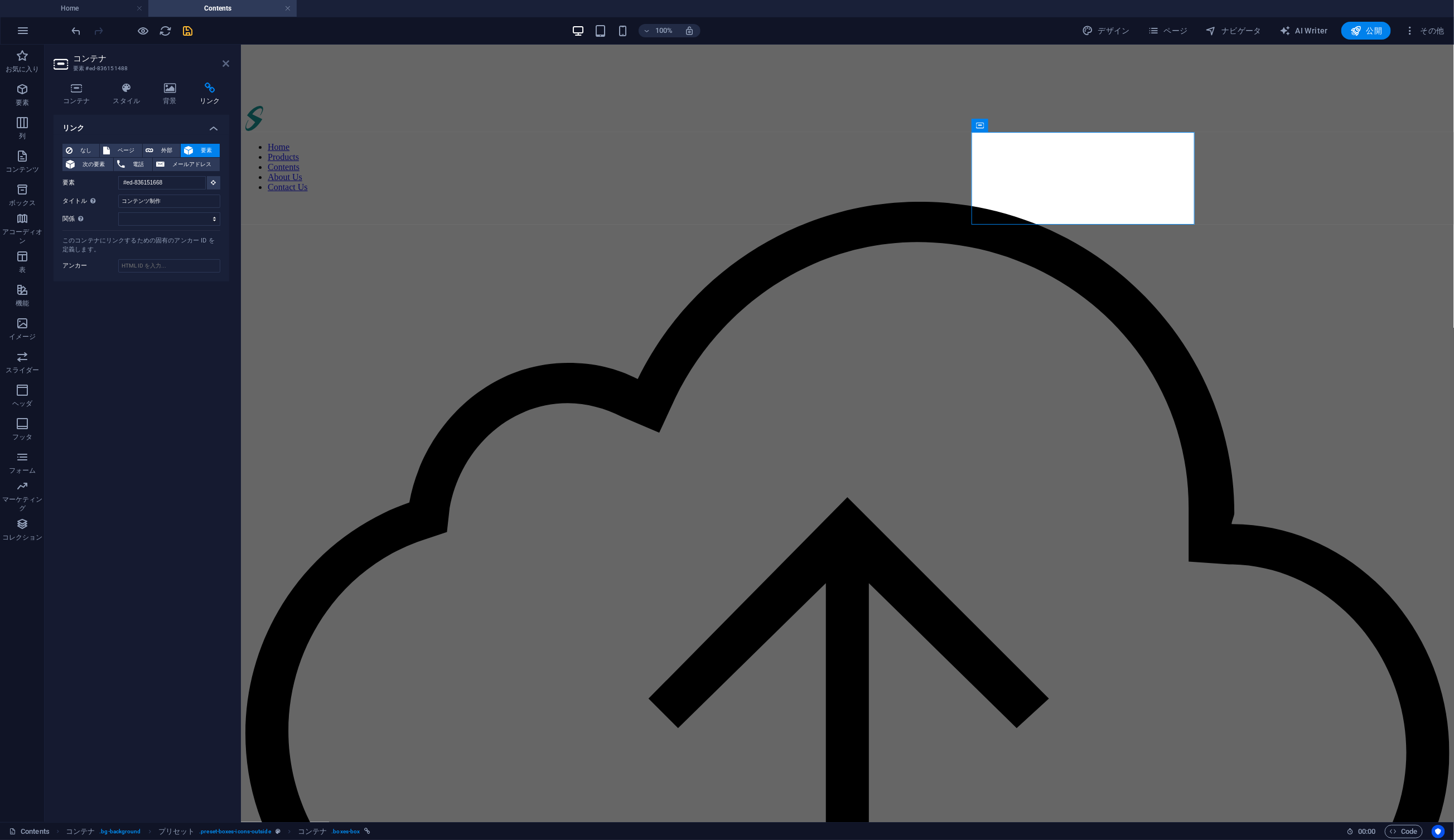
drag, startPoint x: 226, startPoint y: 61, endPoint x: 181, endPoint y: 16, distance: 63.6
click at [226, 61] on icon at bounding box center [226, 64] width 7 height 9
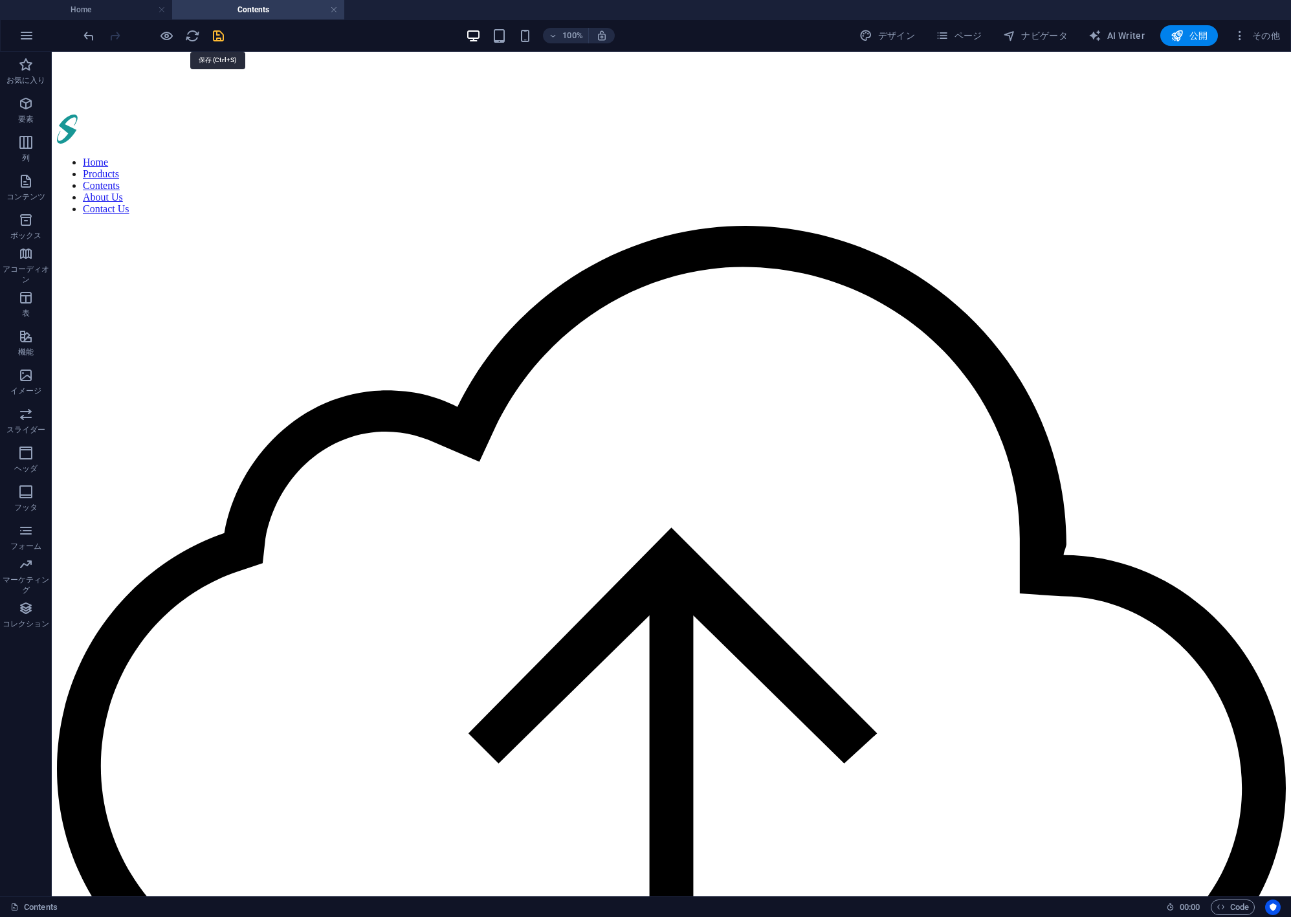
click at [216, 31] on icon "save" at bounding box center [218, 35] width 15 height 15
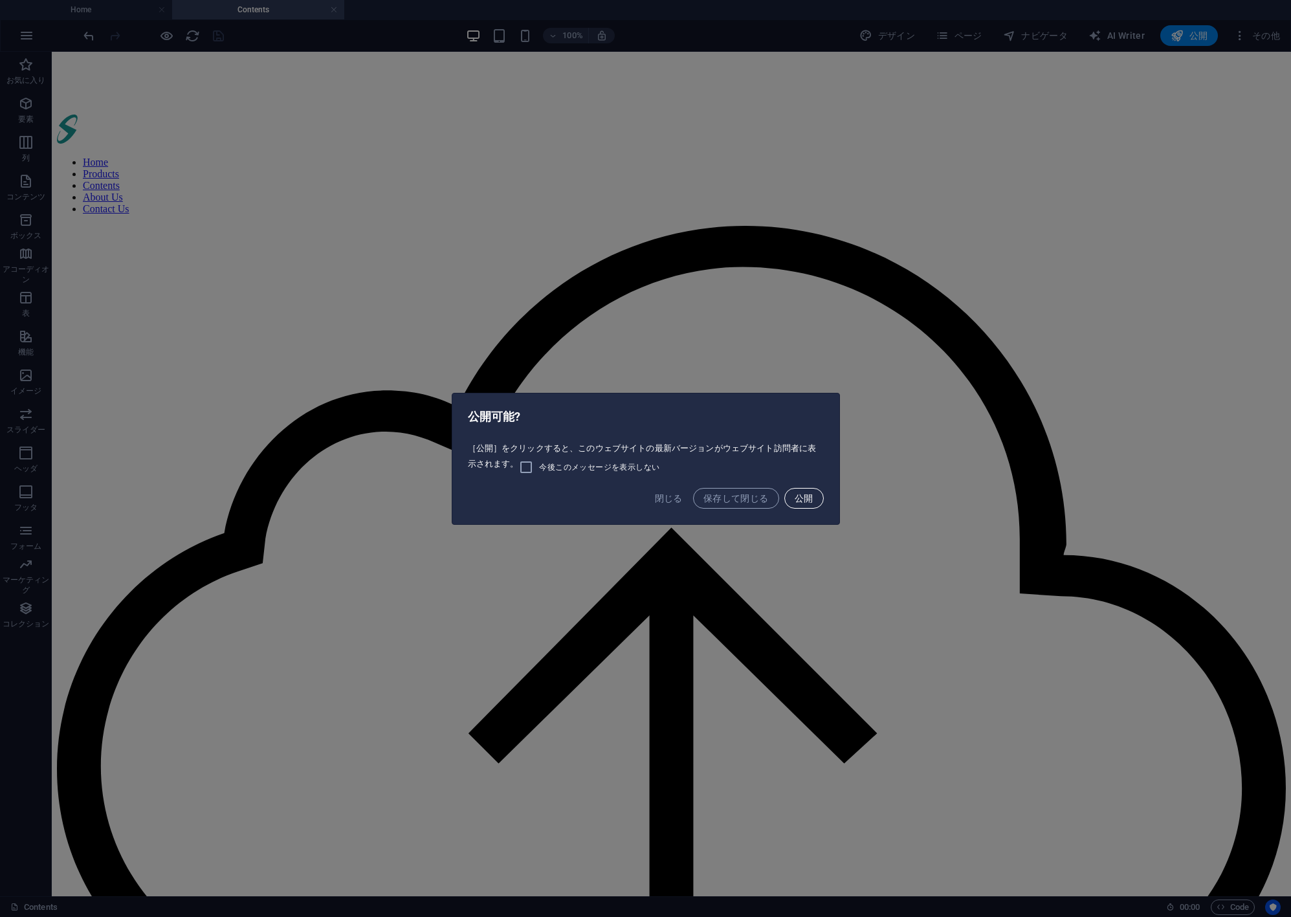
click at [807, 496] on span "公開" at bounding box center [804, 498] width 19 height 10
